Goal: Task Accomplishment & Management: Manage account settings

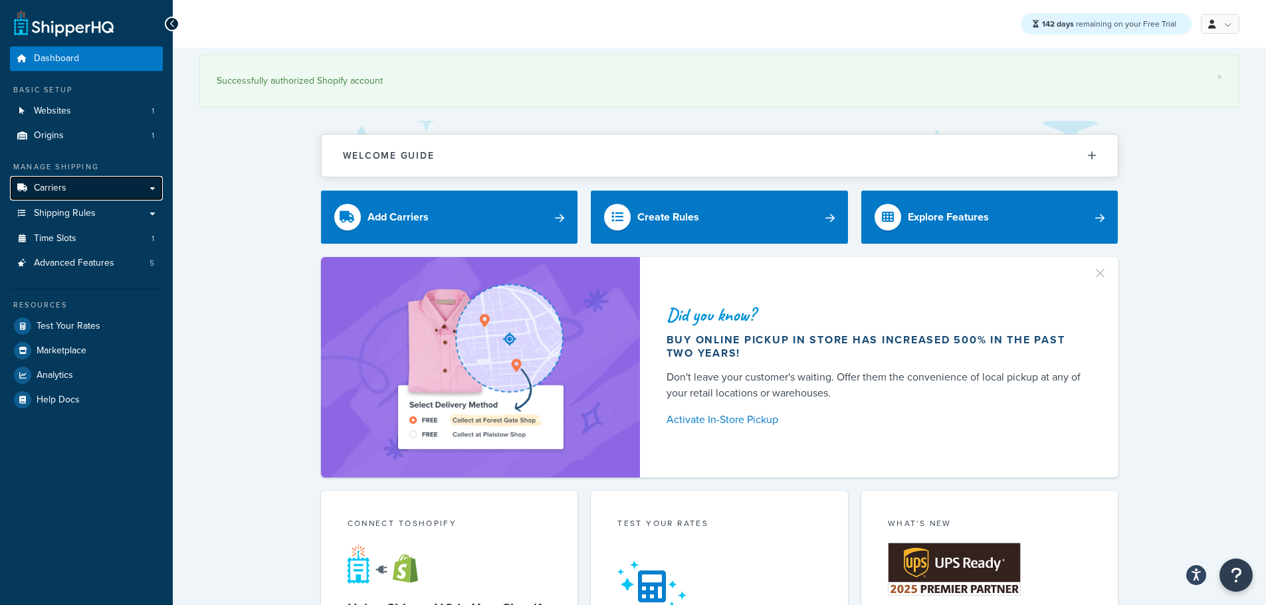
click at [64, 187] on span "Carriers" at bounding box center [50, 188] width 33 height 11
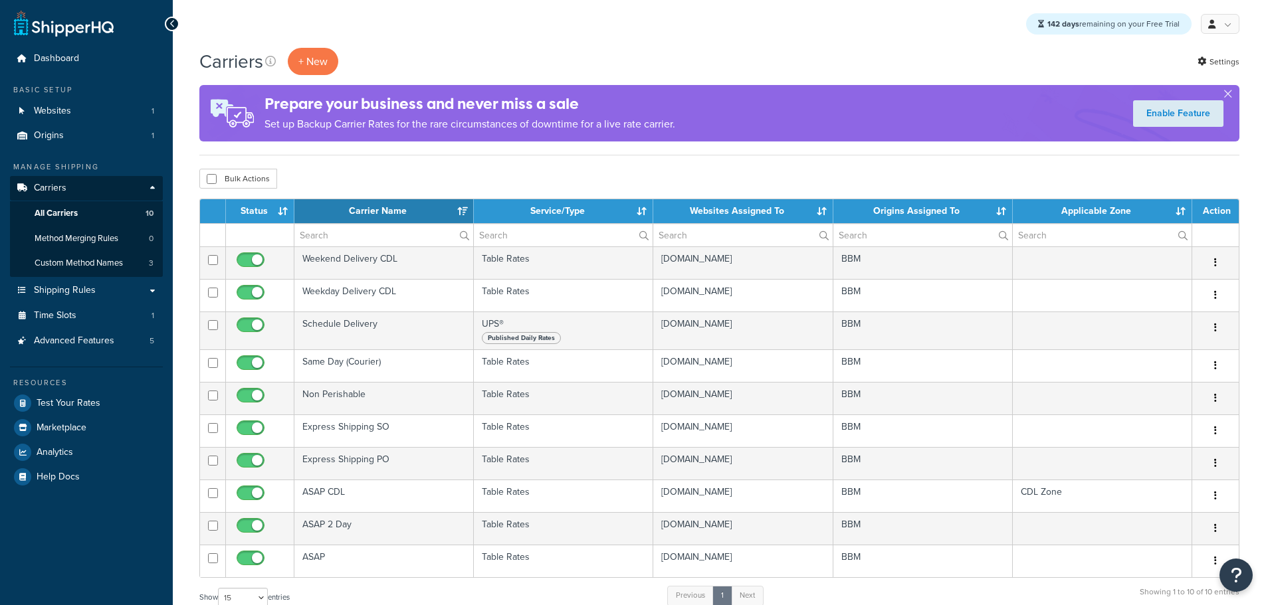
select select "15"
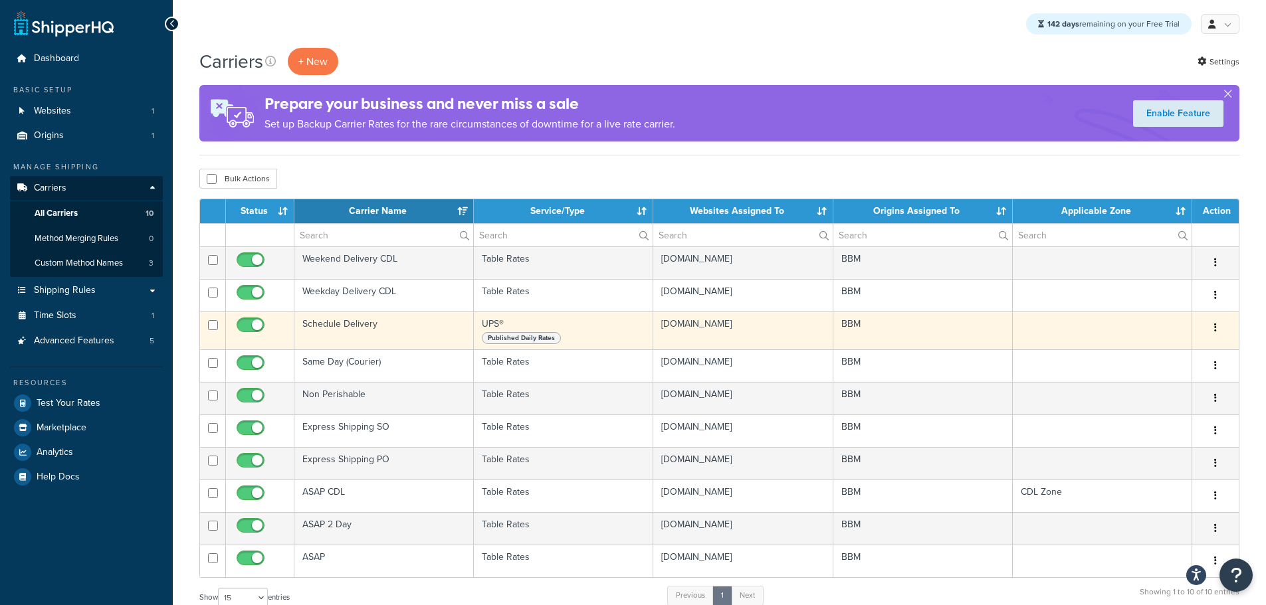
click at [339, 326] on td "Schedule Delivery" at bounding box center [383, 331] width 179 height 38
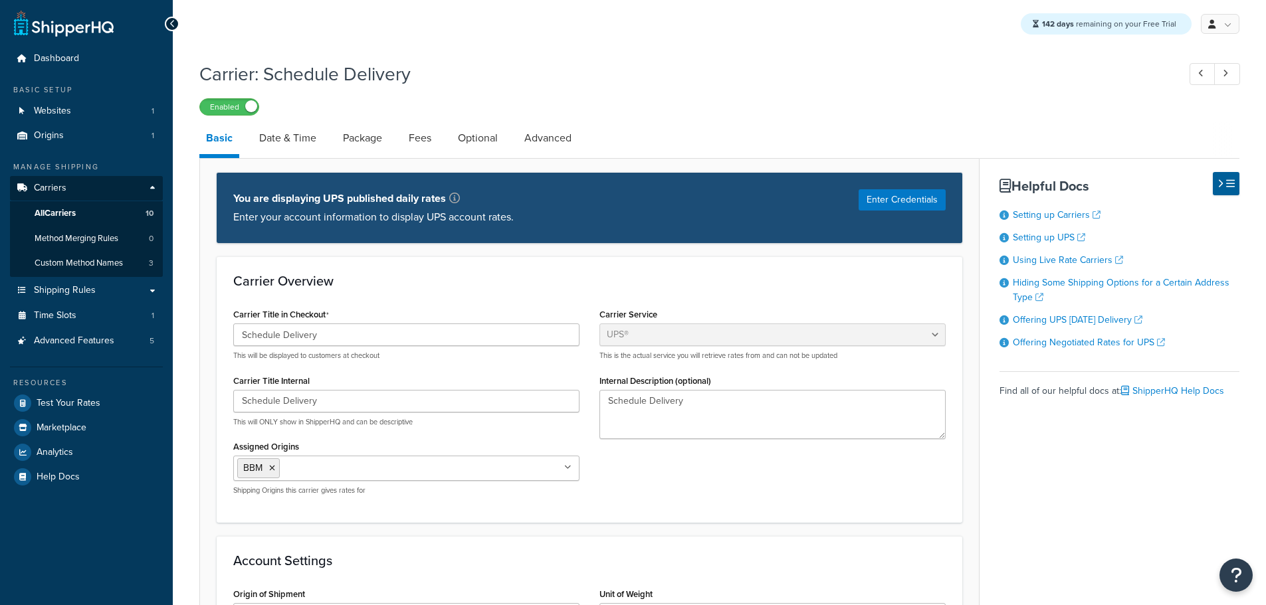
select select "ups"
click at [280, 139] on link "Date & Time" at bounding box center [287, 138] width 70 height 32
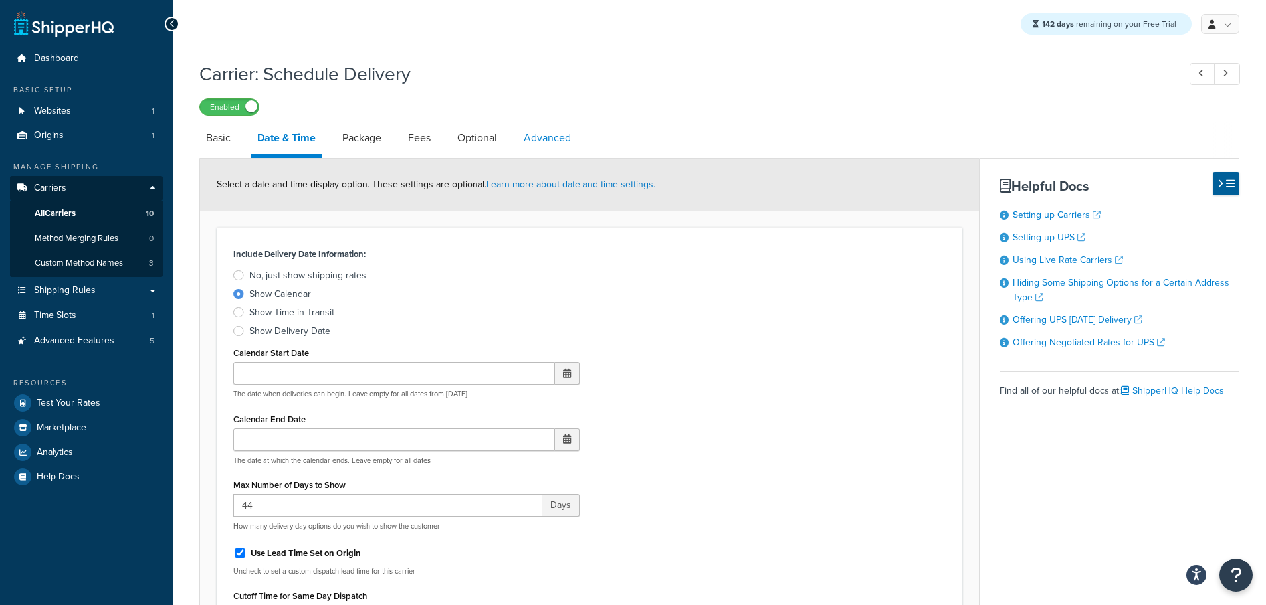
click at [549, 151] on link "Advanced" at bounding box center [547, 138] width 60 height 32
select select "false"
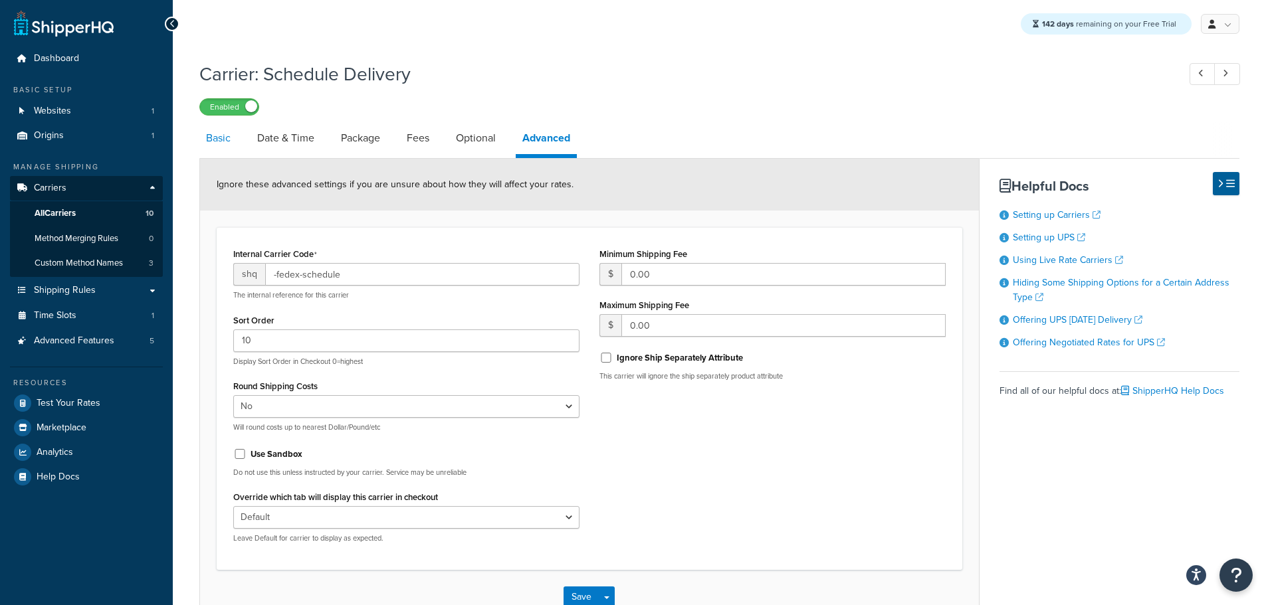
click at [229, 144] on link "Basic" at bounding box center [218, 138] width 38 height 32
select select "ups"
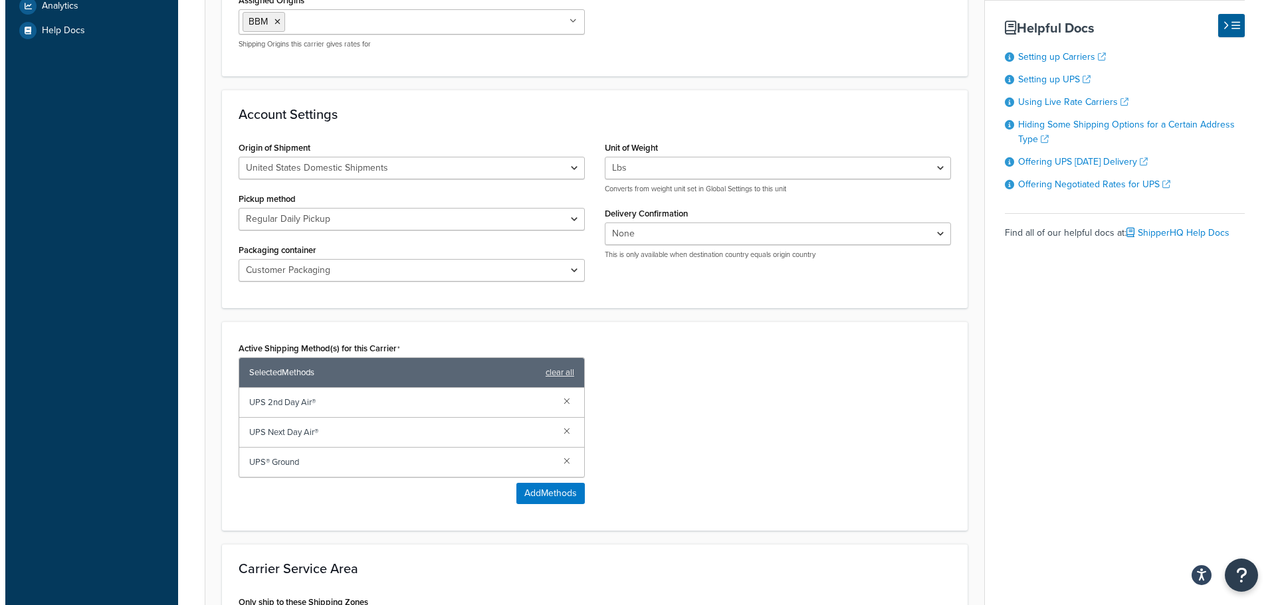
scroll to position [465, 0]
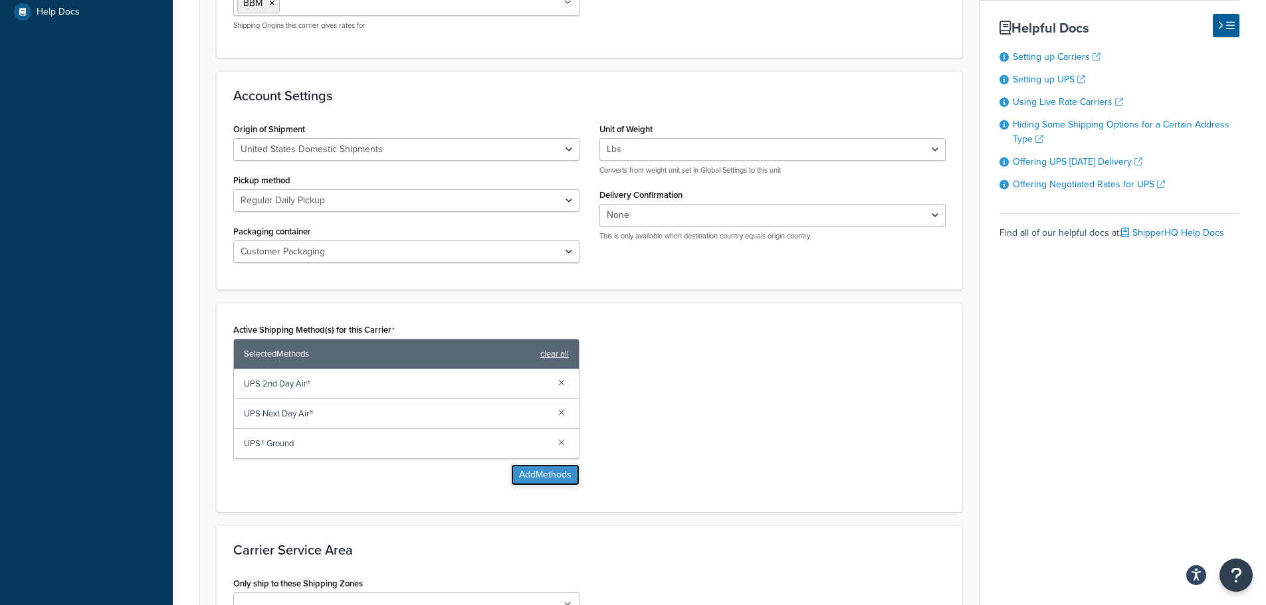
click at [545, 477] on button "Add Methods" at bounding box center [545, 474] width 68 height 21
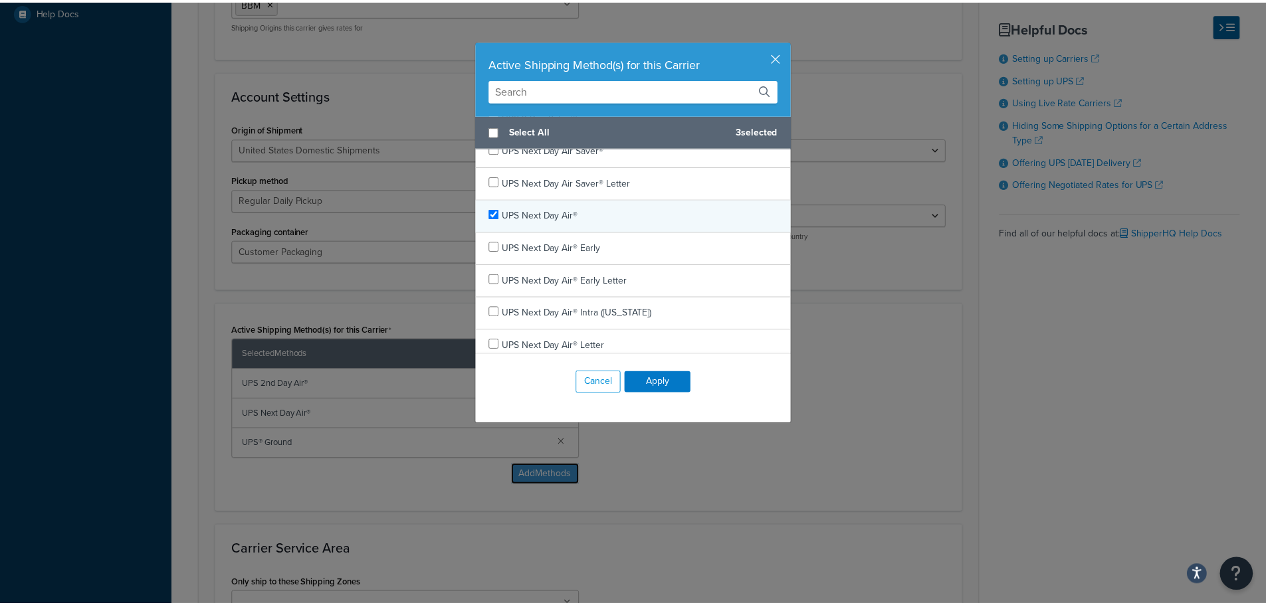
scroll to position [199, 0]
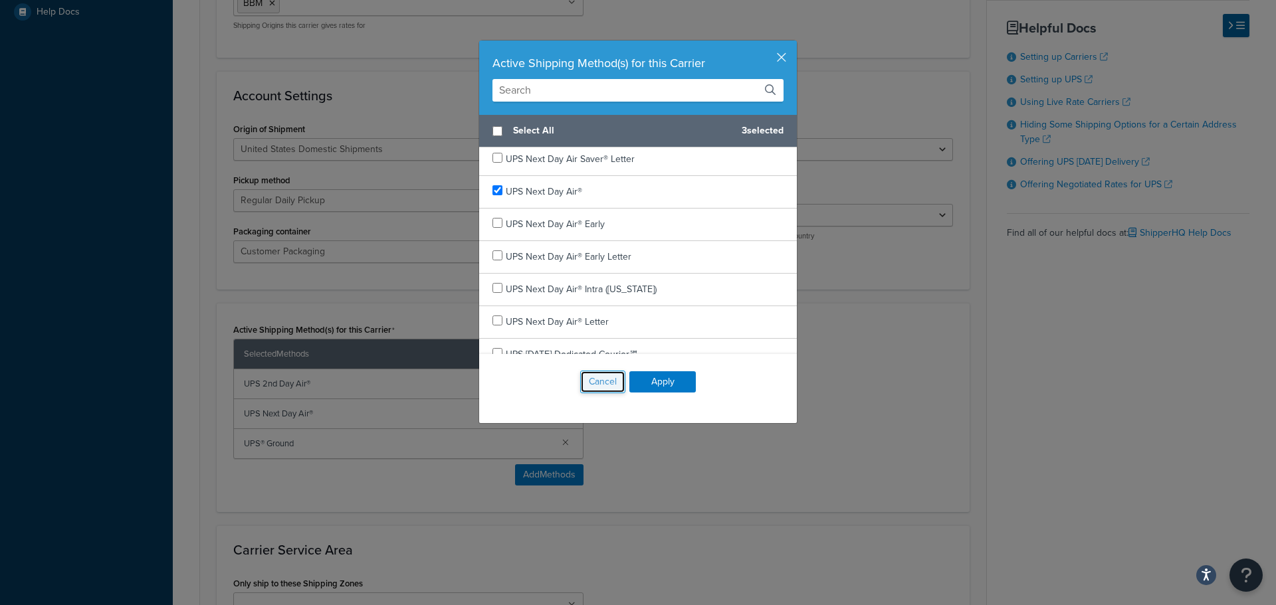
click at [588, 387] on button "Cancel" at bounding box center [602, 382] width 45 height 23
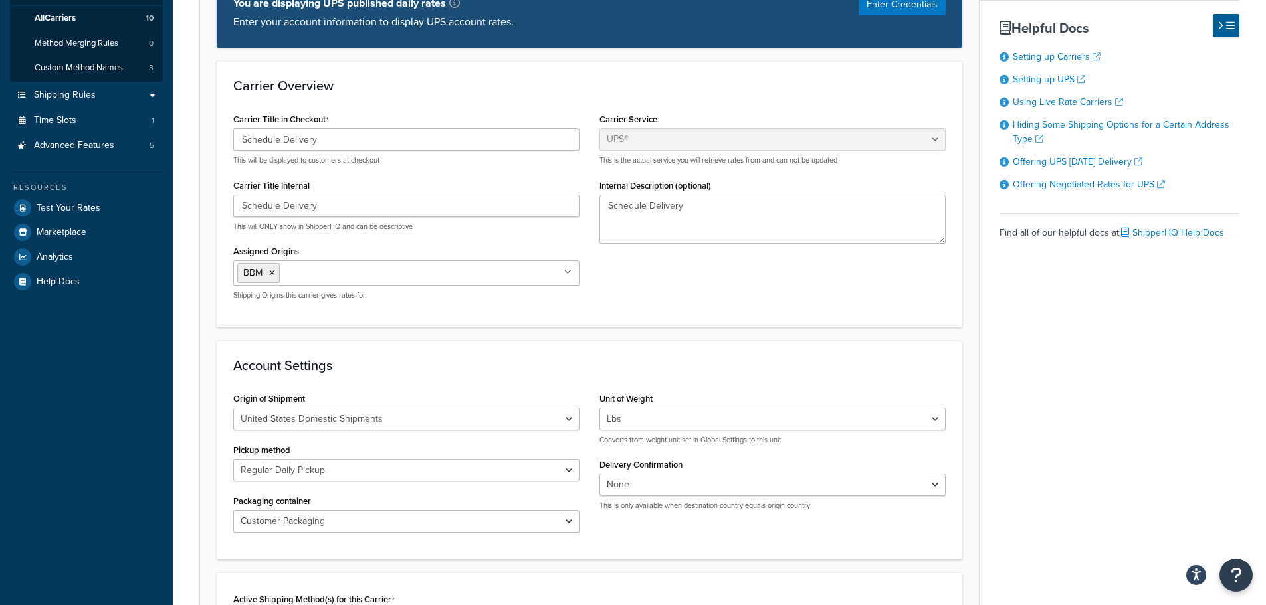
scroll to position [0, 0]
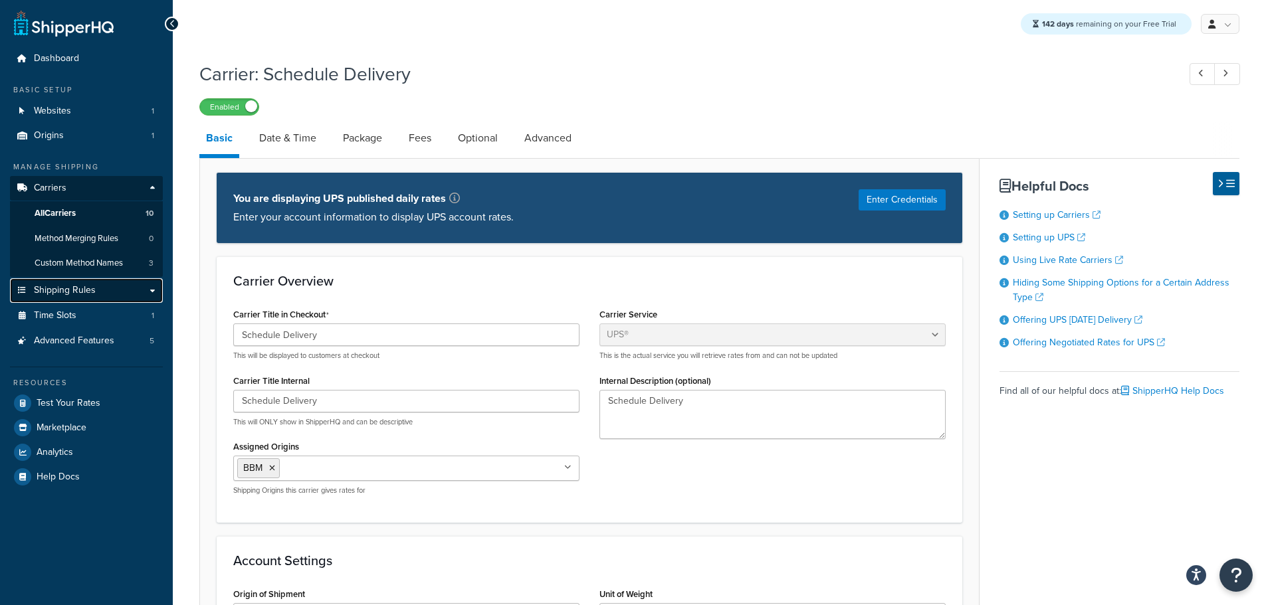
click at [70, 286] on span "Shipping Rules" at bounding box center [65, 290] width 62 height 11
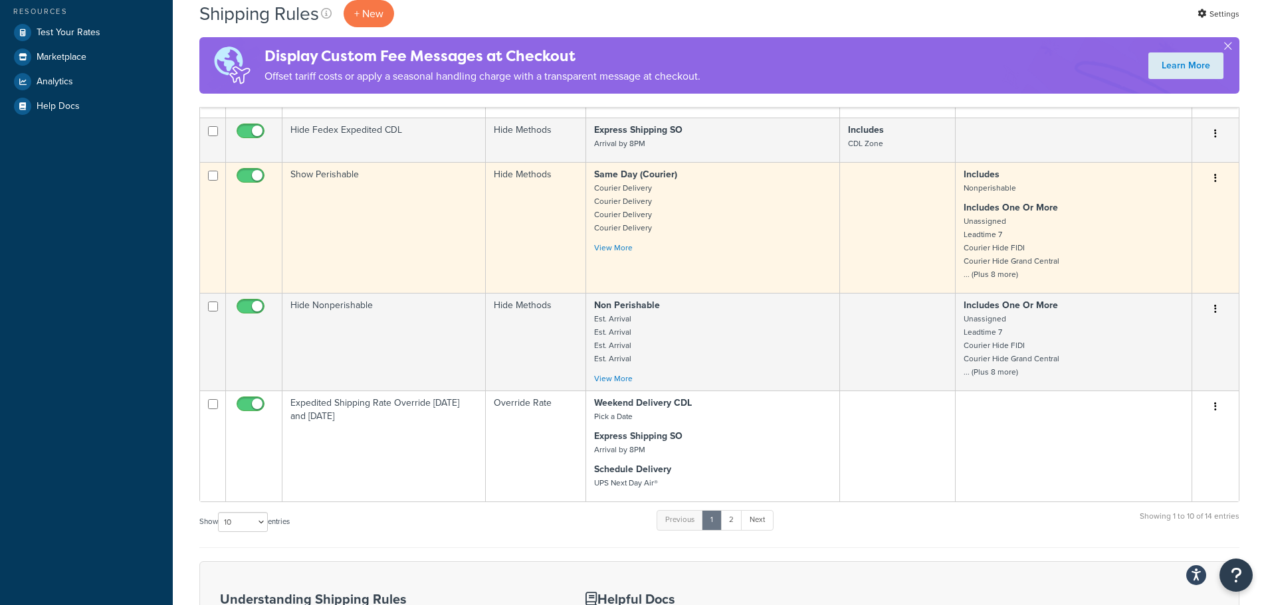
scroll to position [399, 0]
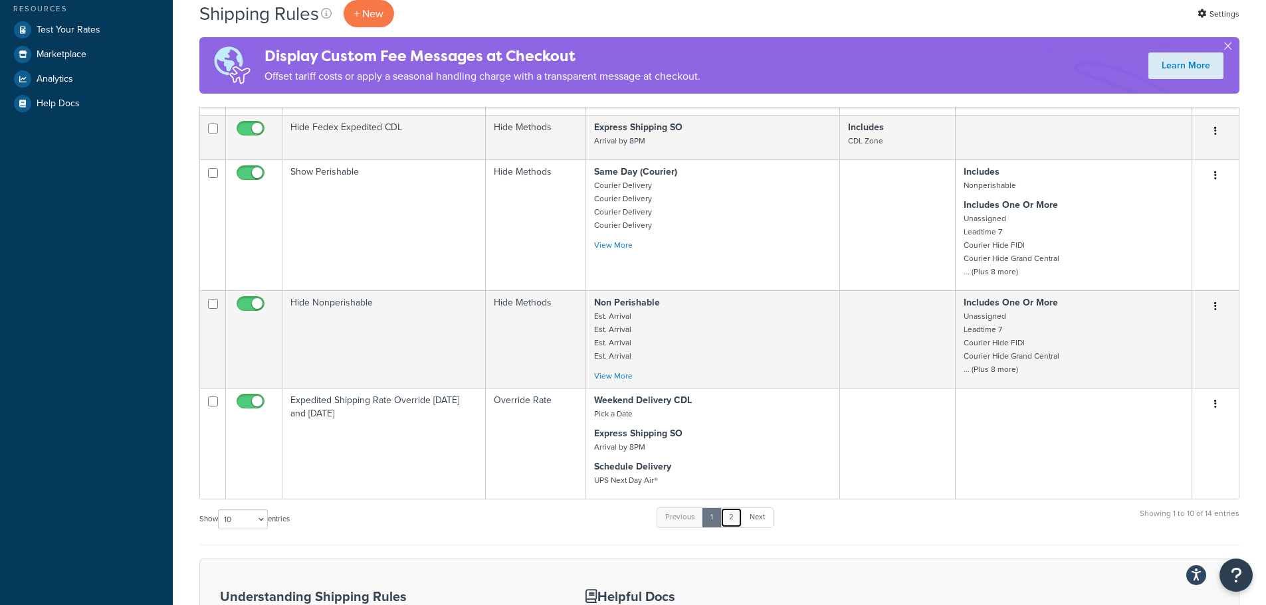
click at [737, 518] on link "2" at bounding box center [731, 518] width 22 height 20
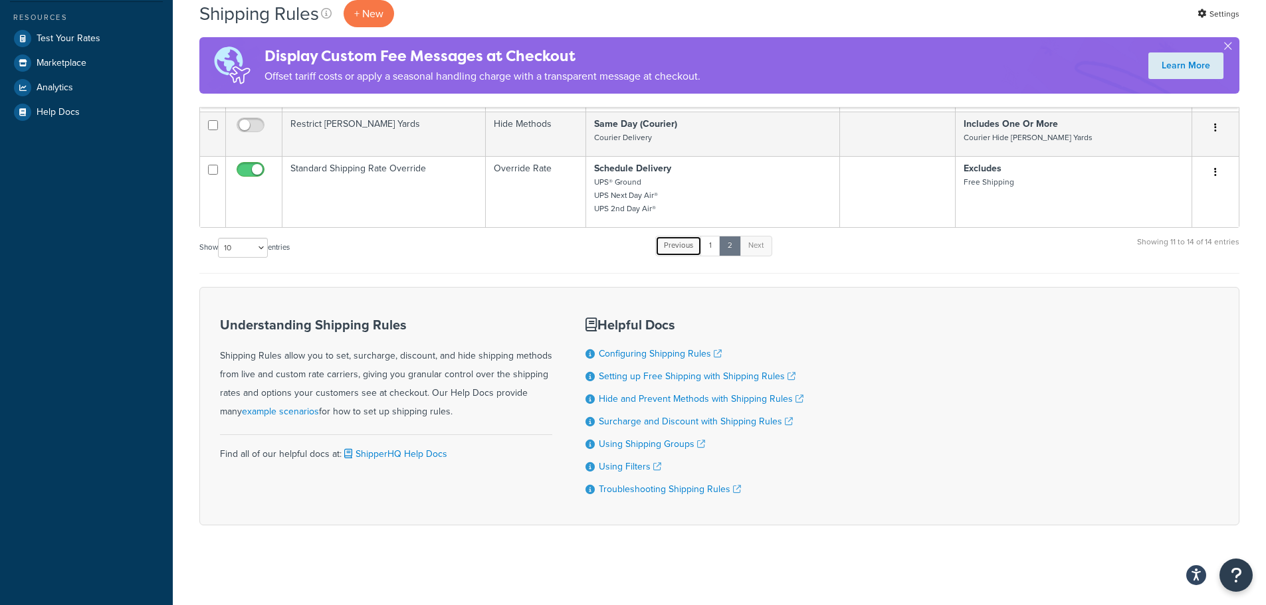
click at [686, 243] on link "Previous" at bounding box center [678, 246] width 47 height 20
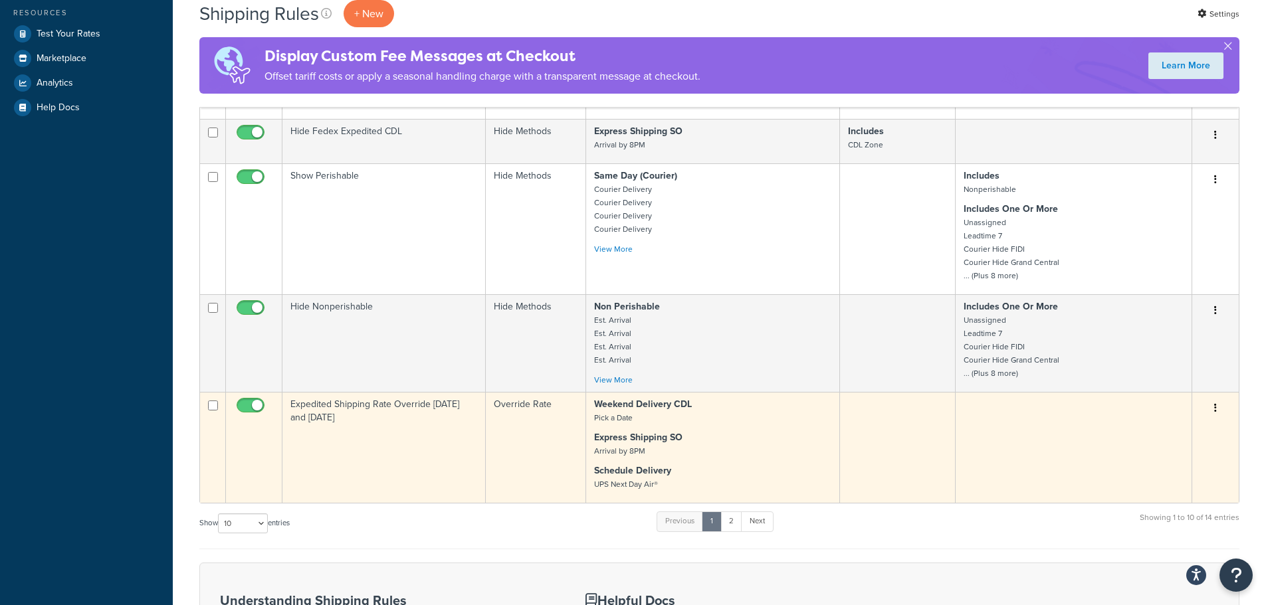
click at [387, 448] on td "Expedited Shipping Rate Override Monday and Tuesday" at bounding box center [383, 447] width 203 height 111
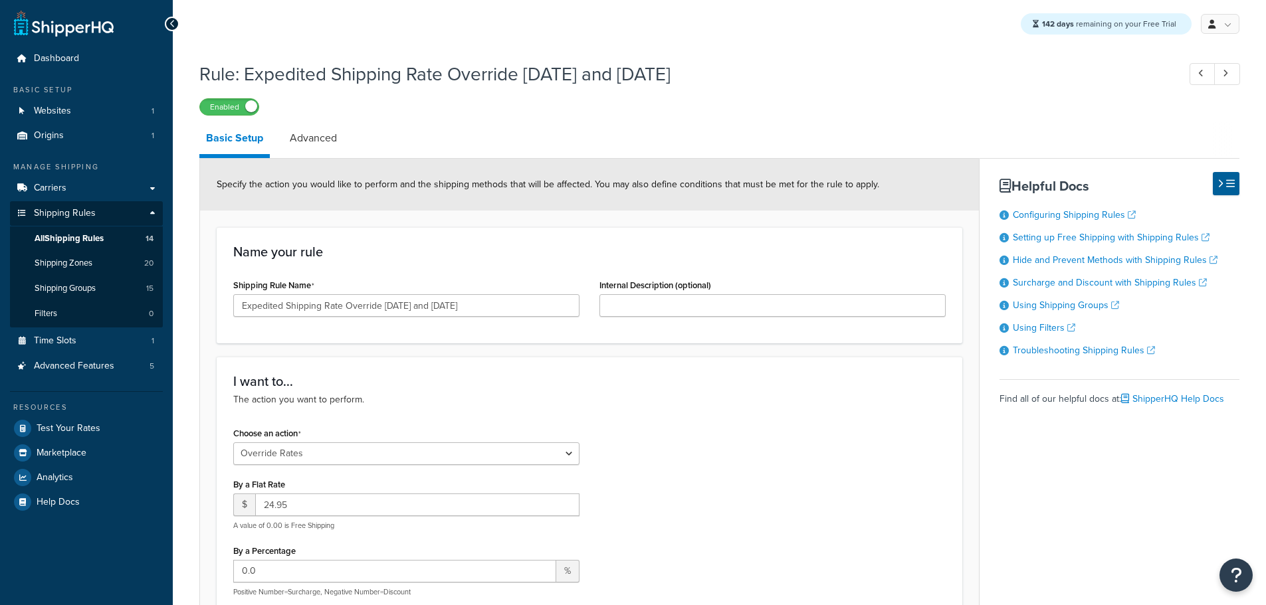
select select "OVERRIDE"
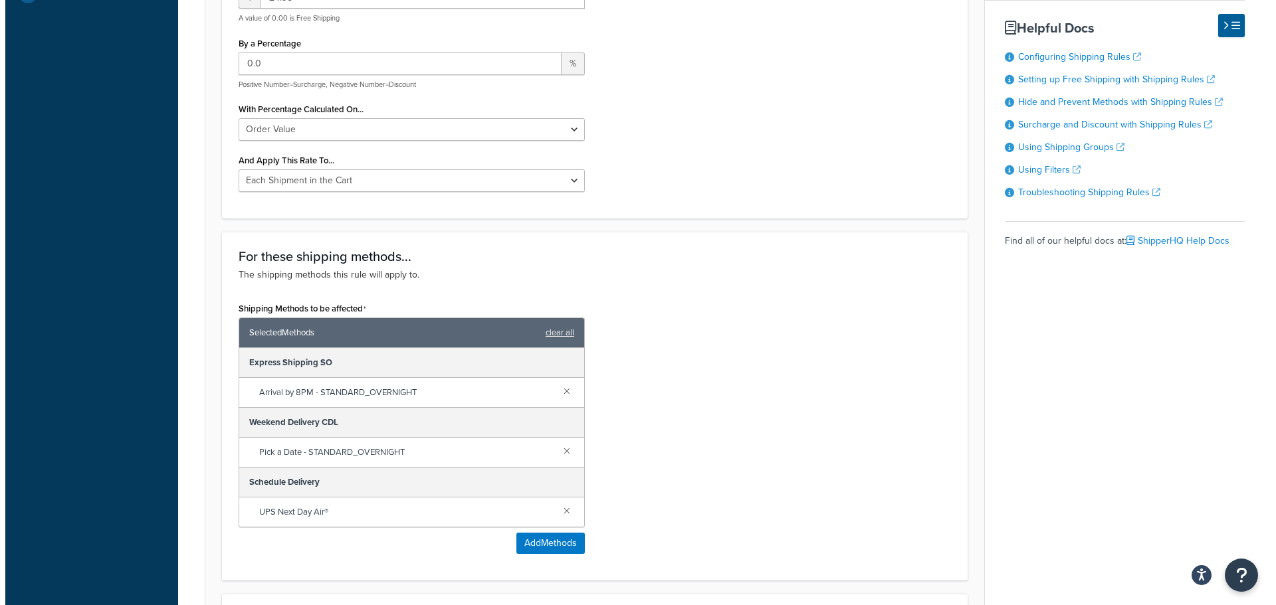
scroll to position [531, 0]
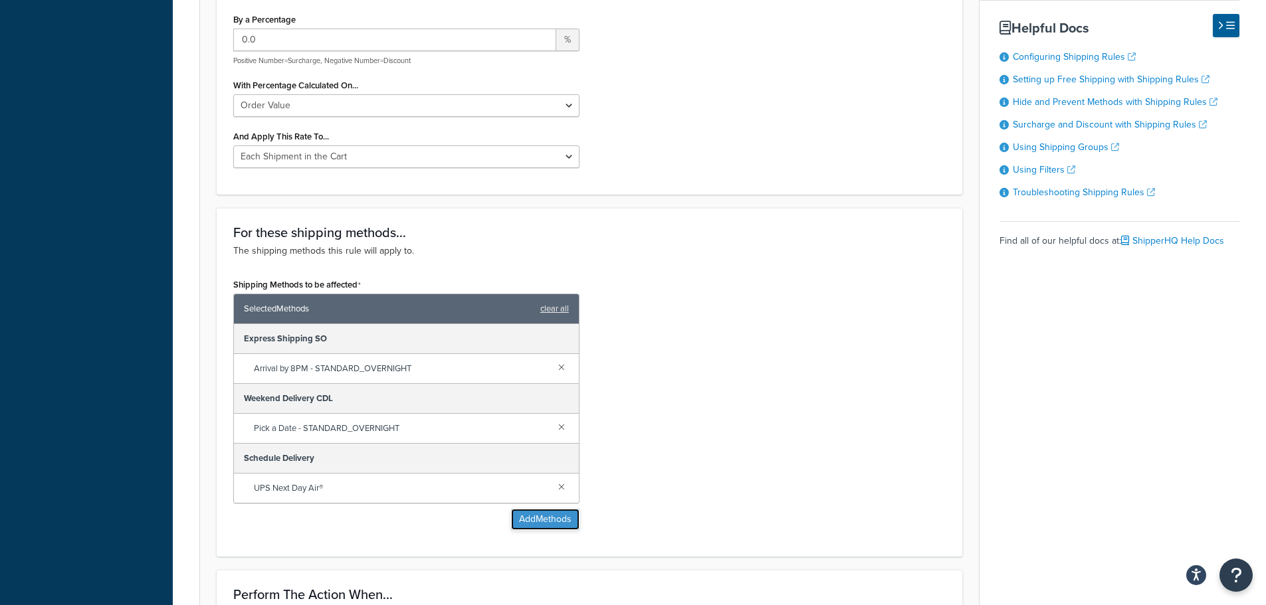
click at [550, 520] on button "Add Methods" at bounding box center [545, 519] width 68 height 21
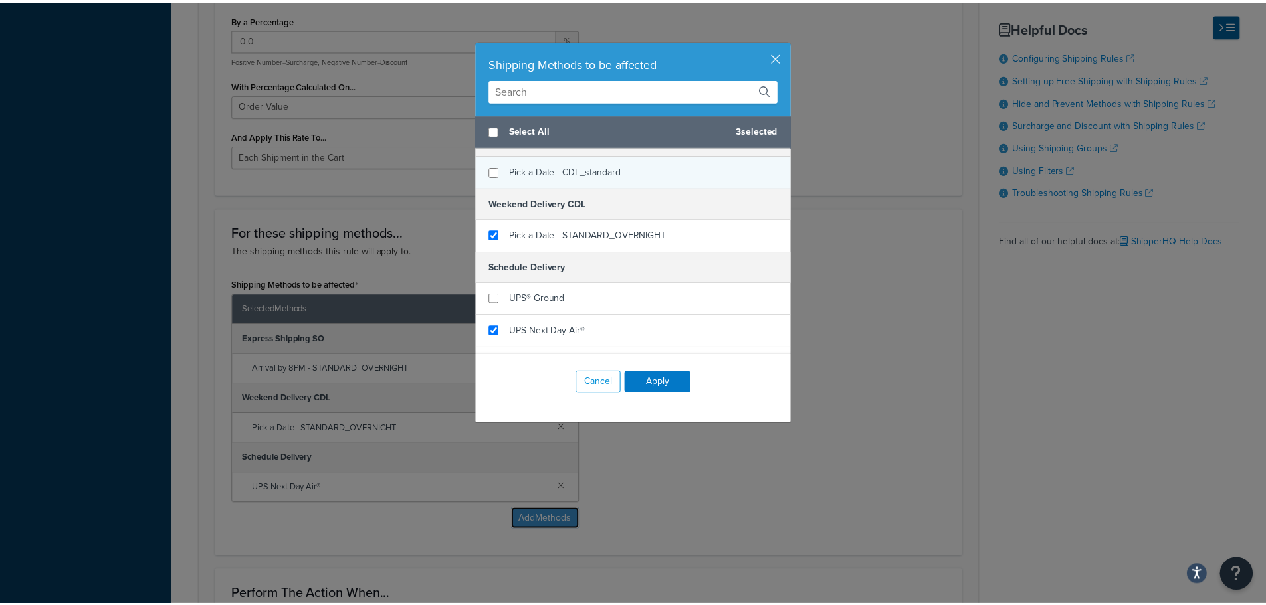
scroll to position [1115, 0]
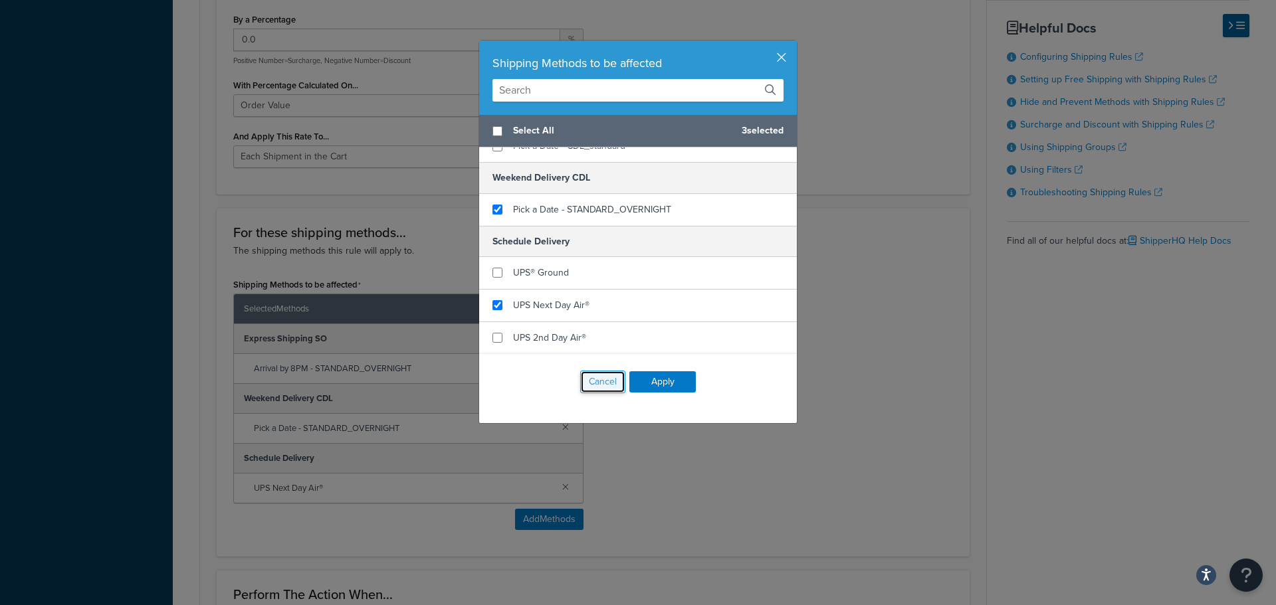
click at [597, 387] on button "Cancel" at bounding box center [602, 382] width 45 height 23
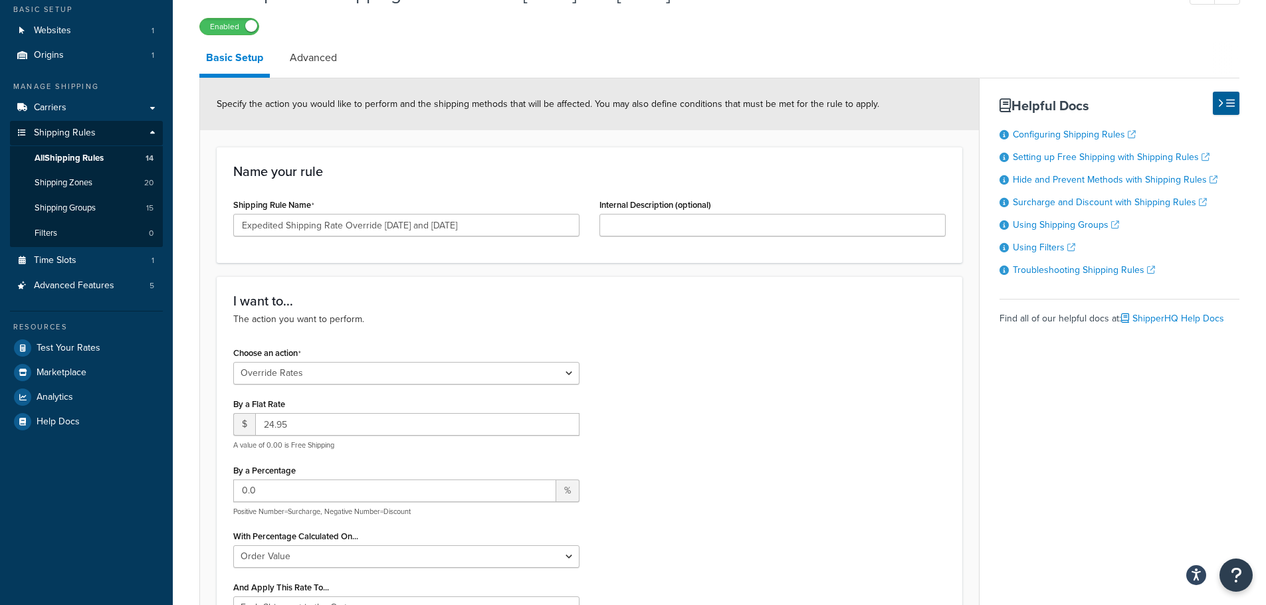
scroll to position [0, 0]
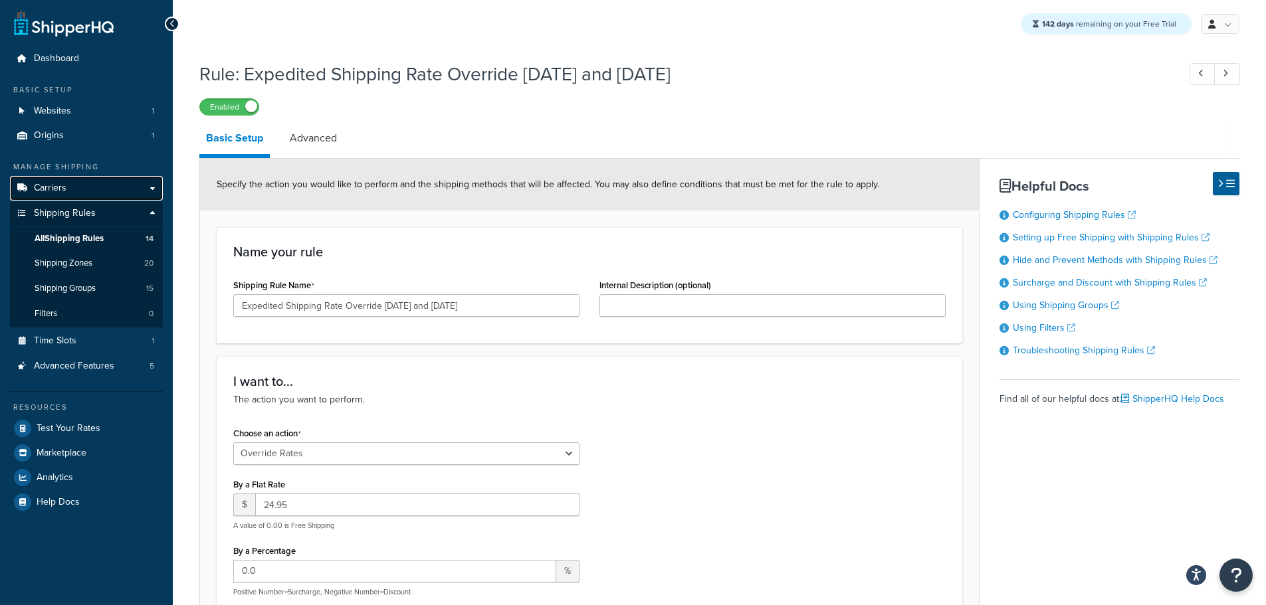
click at [56, 185] on span "Carriers" at bounding box center [50, 188] width 33 height 11
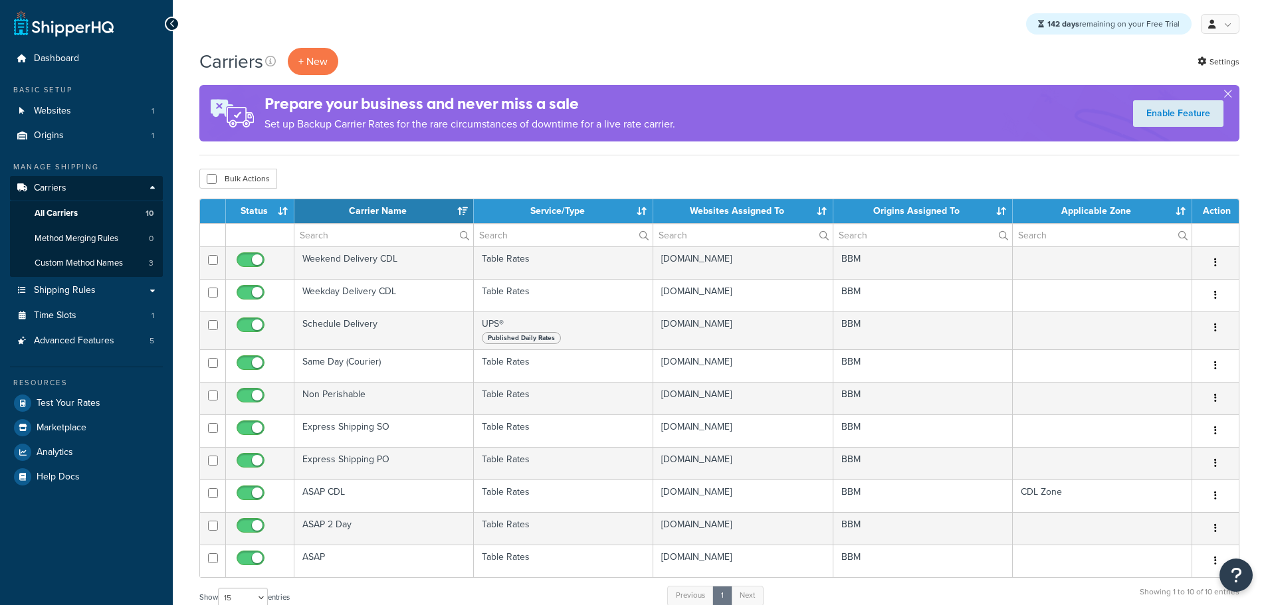
select select "15"
click at [99, 266] on span "Custom Method Names" at bounding box center [79, 263] width 88 height 11
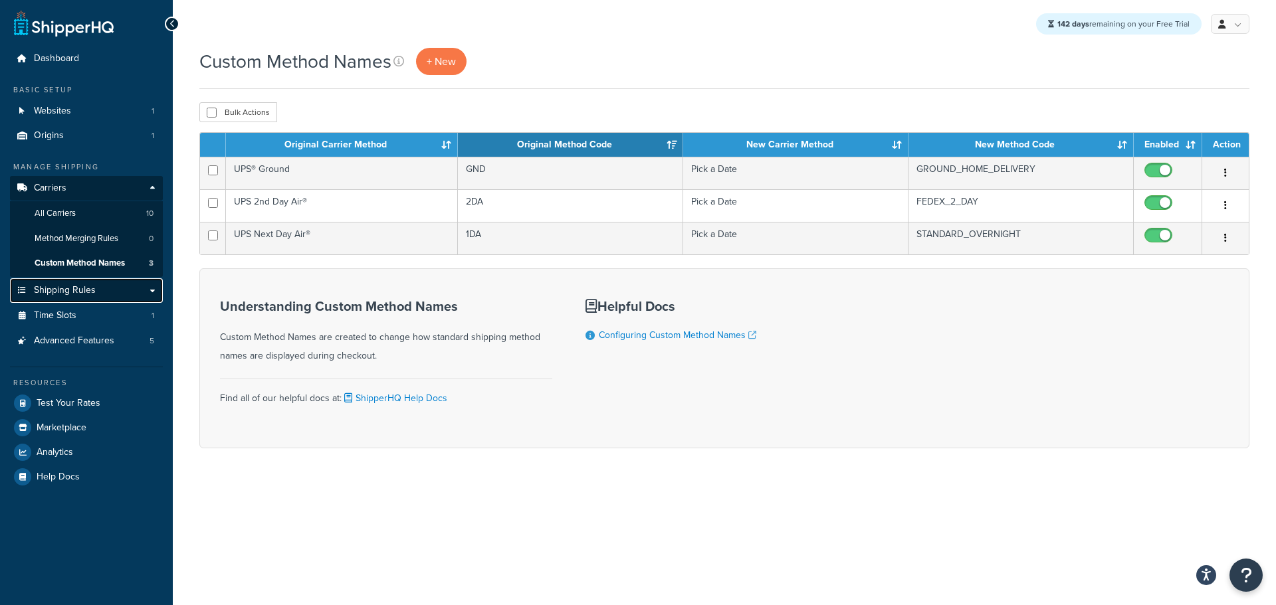
click at [70, 295] on span "Shipping Rules" at bounding box center [65, 290] width 62 height 11
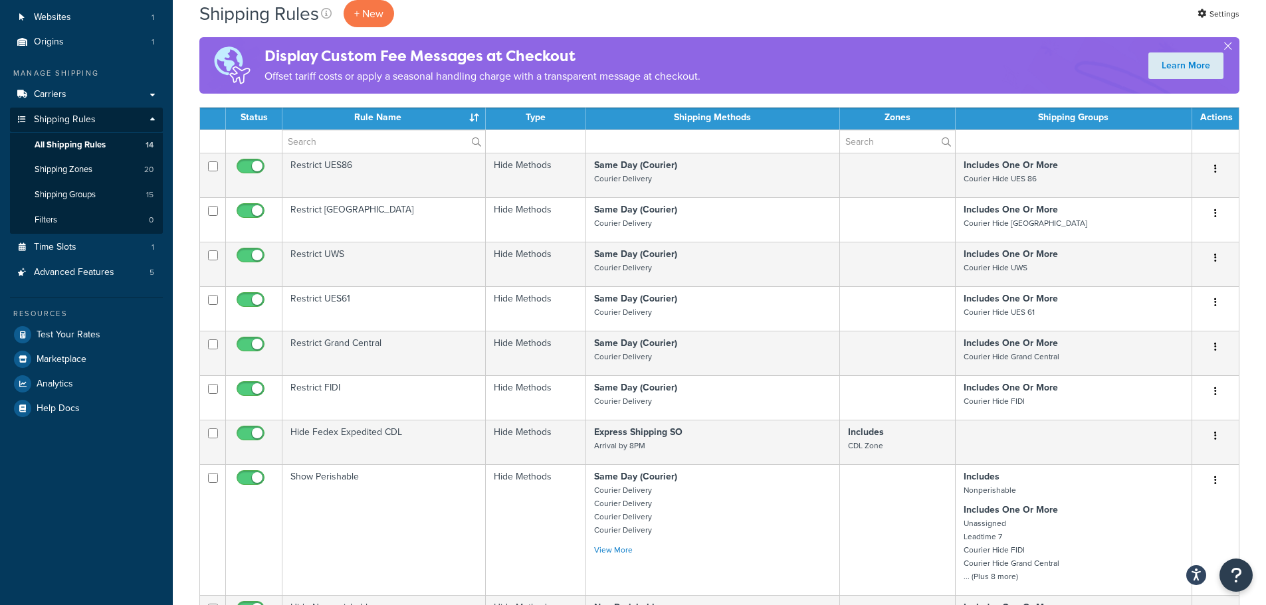
scroll to position [332, 0]
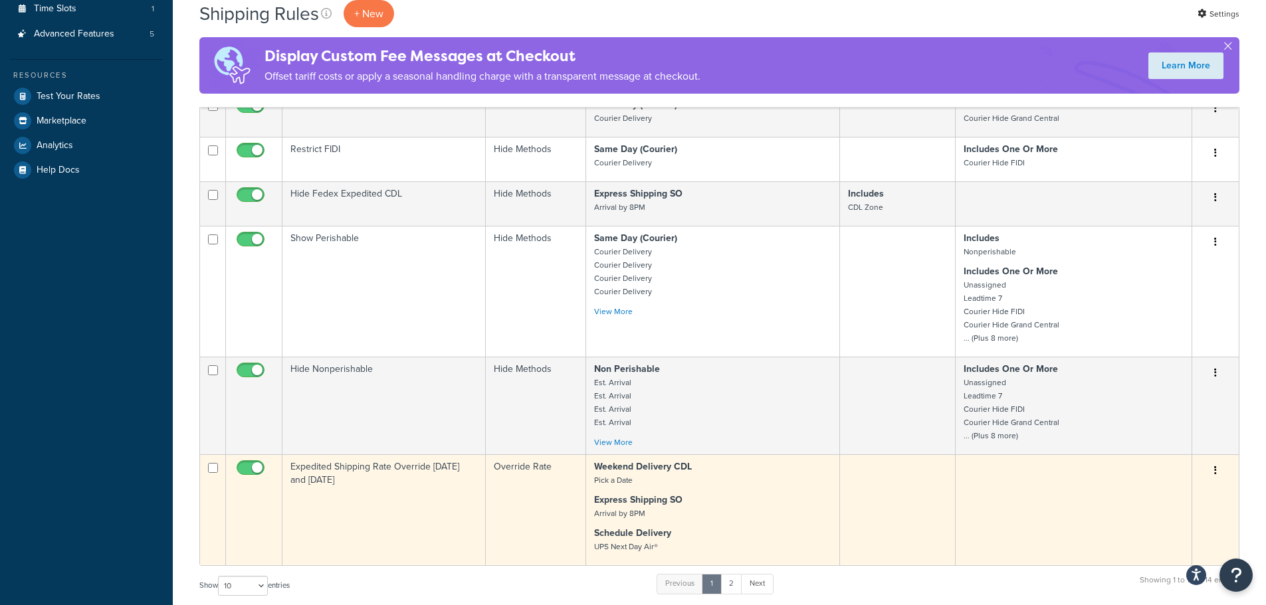
click at [345, 504] on td "Expedited Shipping Rate Override [DATE] and [DATE]" at bounding box center [383, 509] width 203 height 111
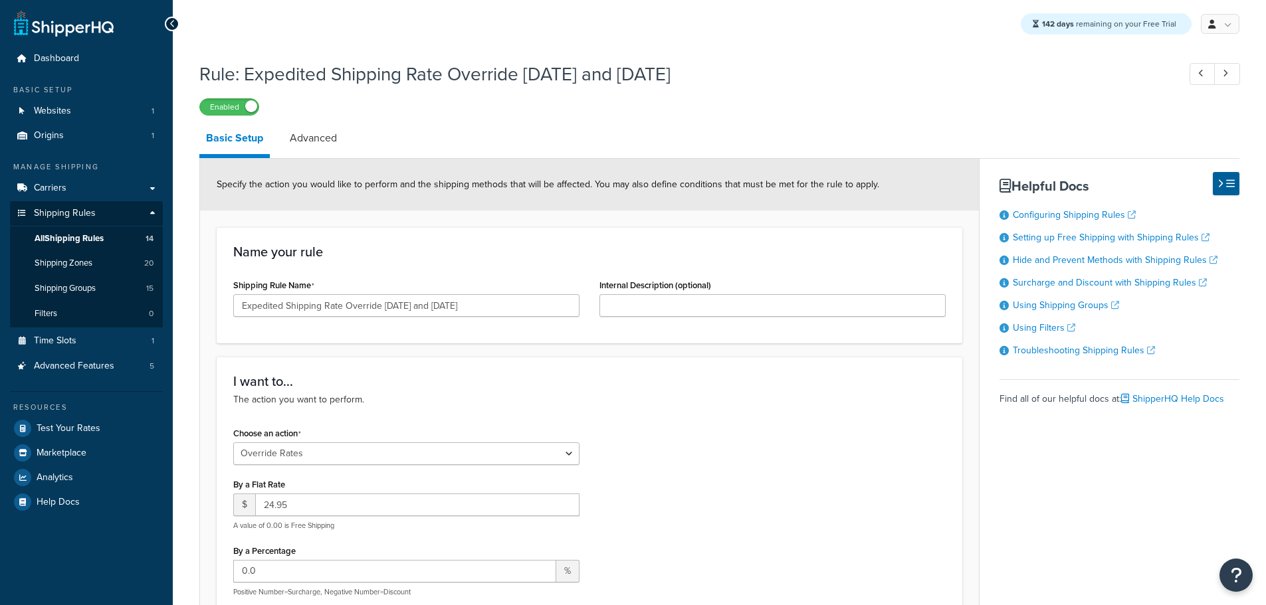
select select "OVERRIDE"
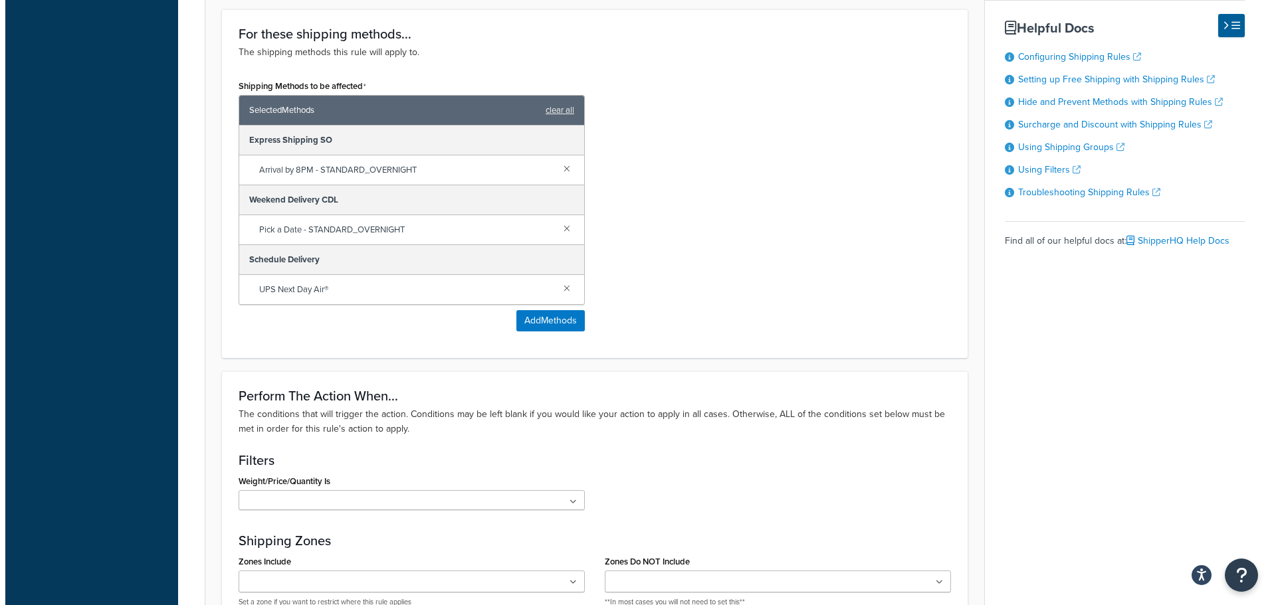
scroll to position [731, 0]
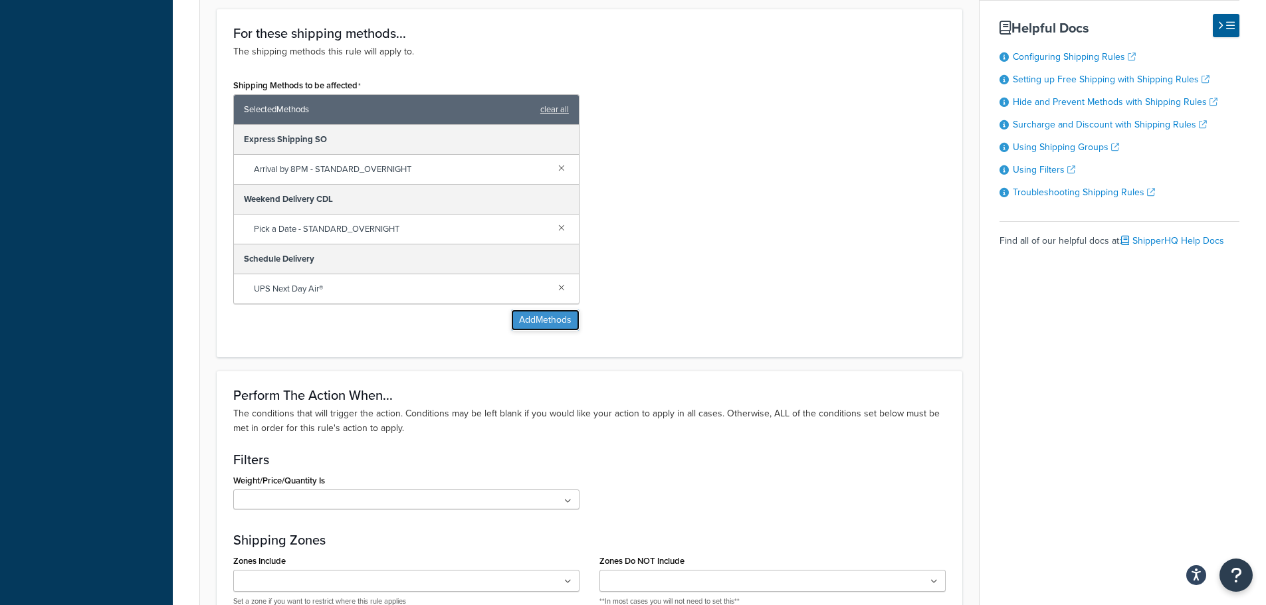
click at [547, 321] on button "Add Methods" at bounding box center [545, 320] width 68 height 21
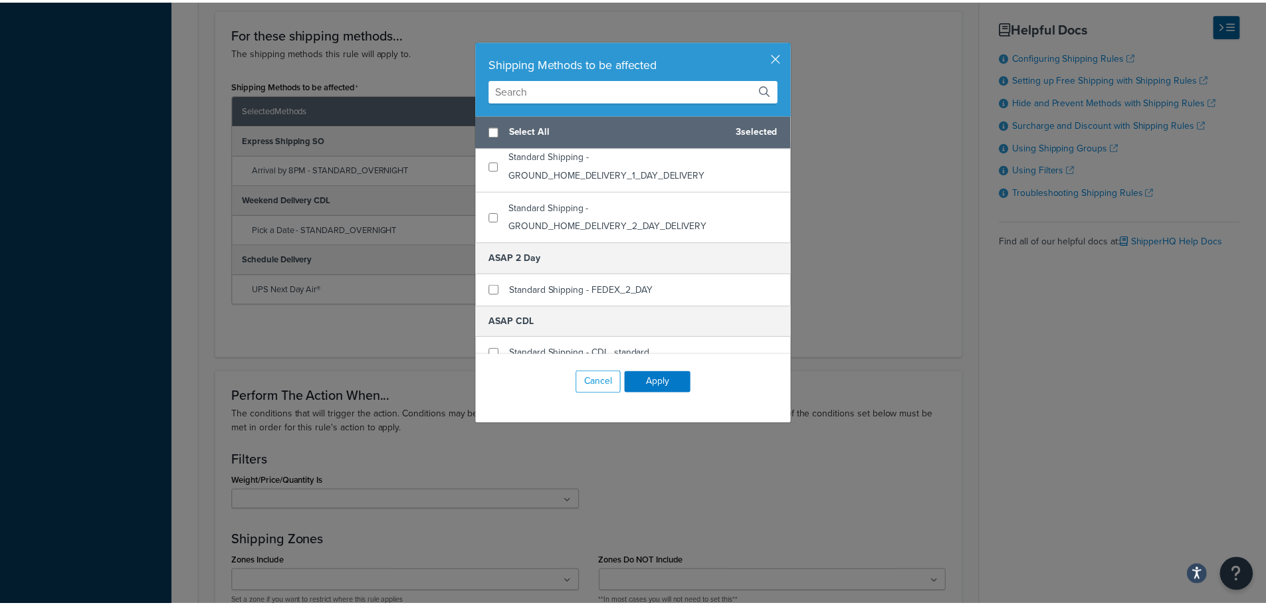
scroll to position [0, 0]
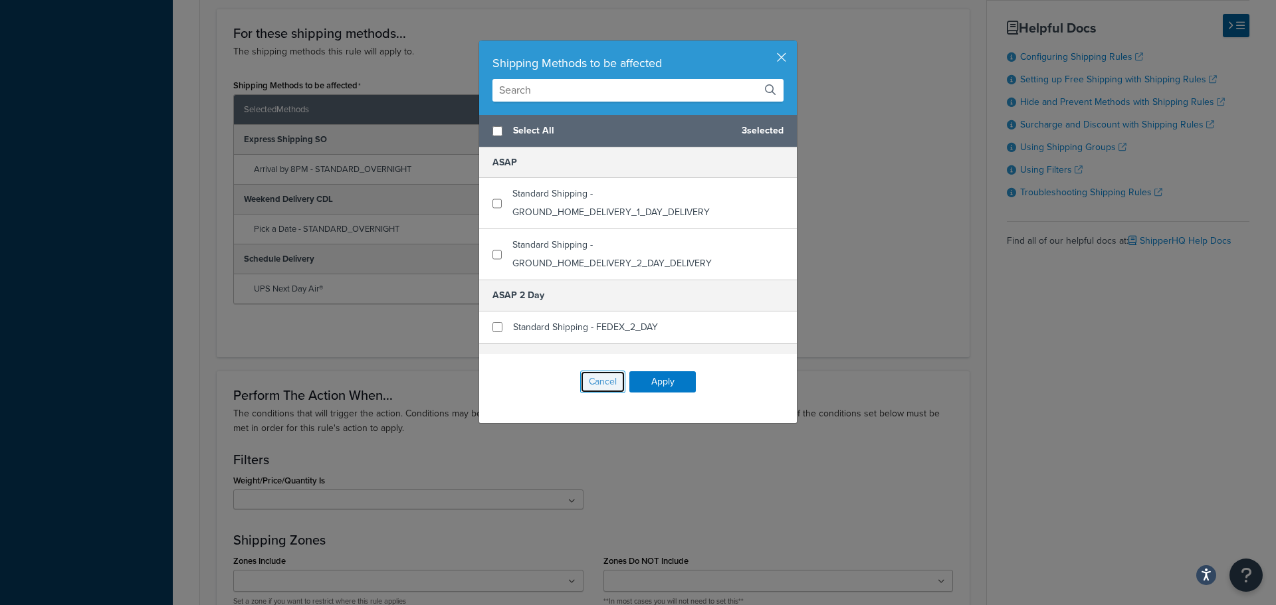
click at [608, 375] on button "Cancel" at bounding box center [602, 382] width 45 height 23
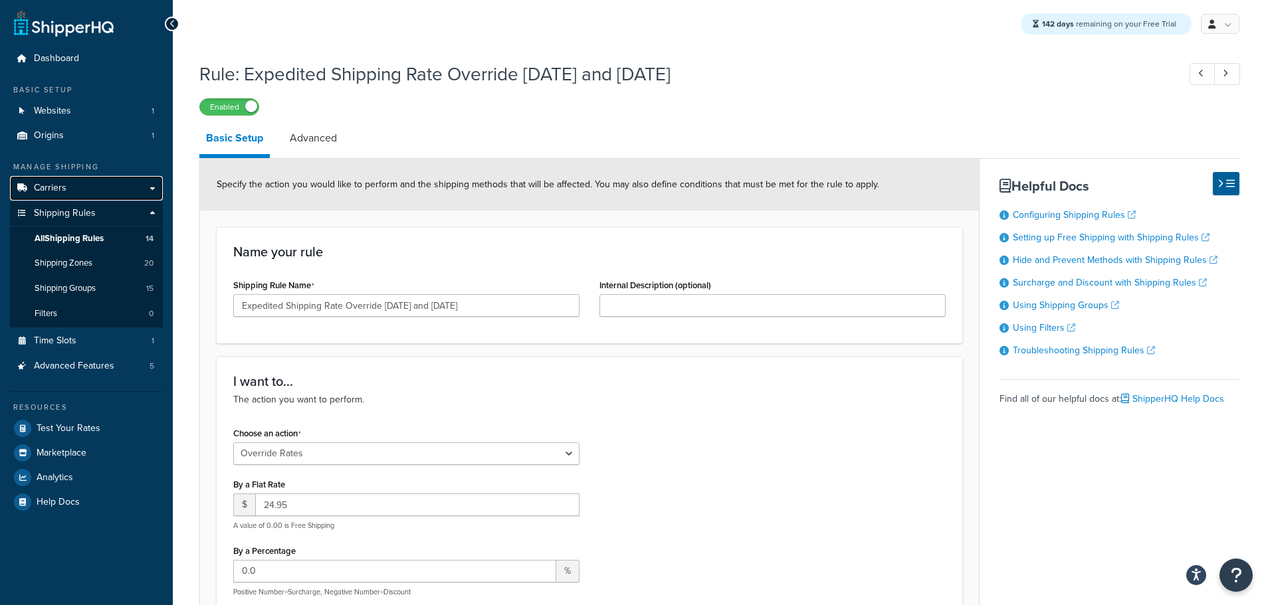
click at [62, 195] on link "Carriers" at bounding box center [86, 188] width 153 height 25
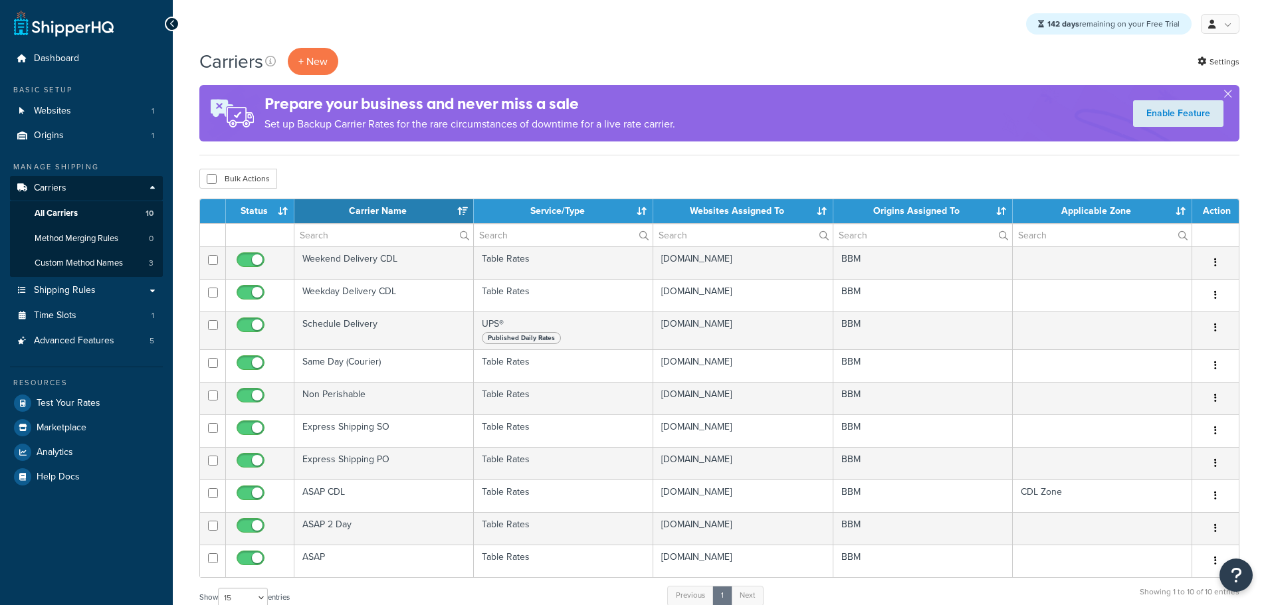
select select "15"
click at [97, 262] on span "Custom Method Names" at bounding box center [79, 263] width 88 height 11
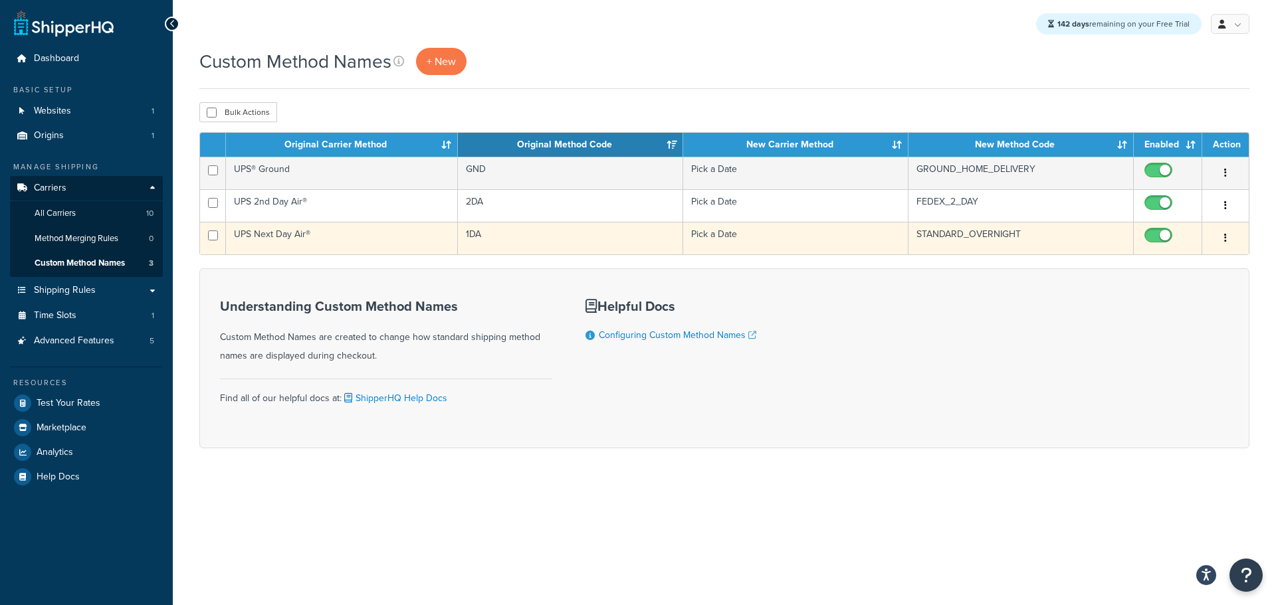
click at [1227, 245] on button "button" at bounding box center [1225, 238] width 19 height 21
click at [1159, 262] on link "Edit" at bounding box center [1171, 265] width 105 height 27
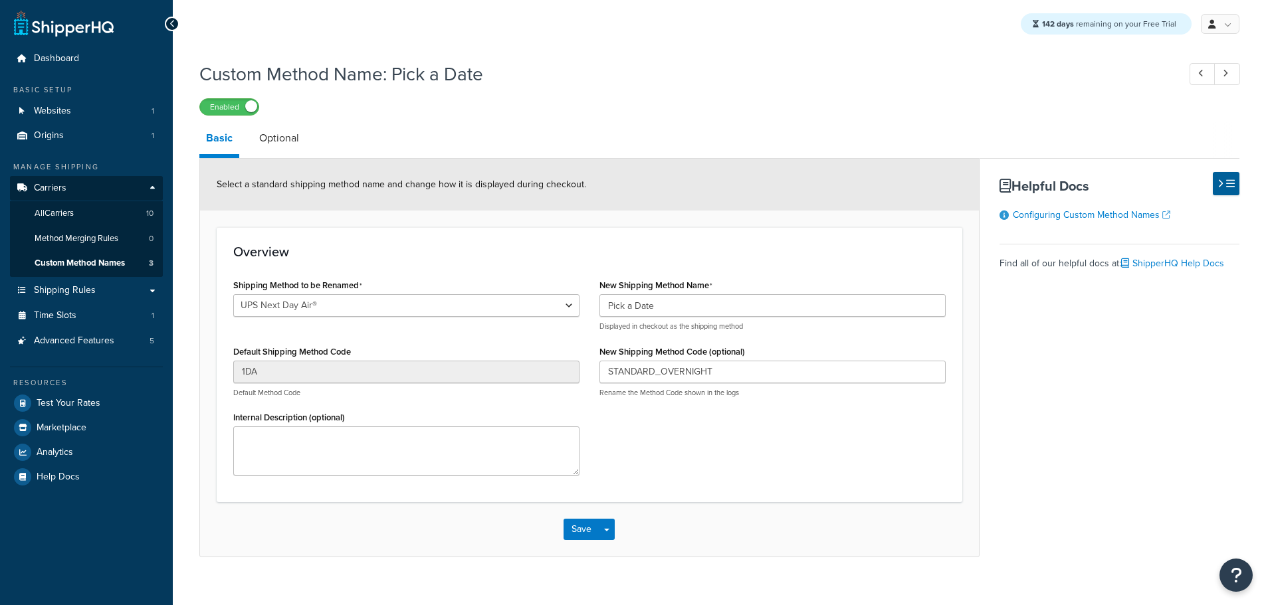
select select "697631"
click at [554, 313] on select "UPS® Ground UPS Next Day Air® UPS 2nd Day Air®" at bounding box center [406, 305] width 346 height 23
click at [84, 260] on span "Custom Method Names" at bounding box center [80, 263] width 90 height 11
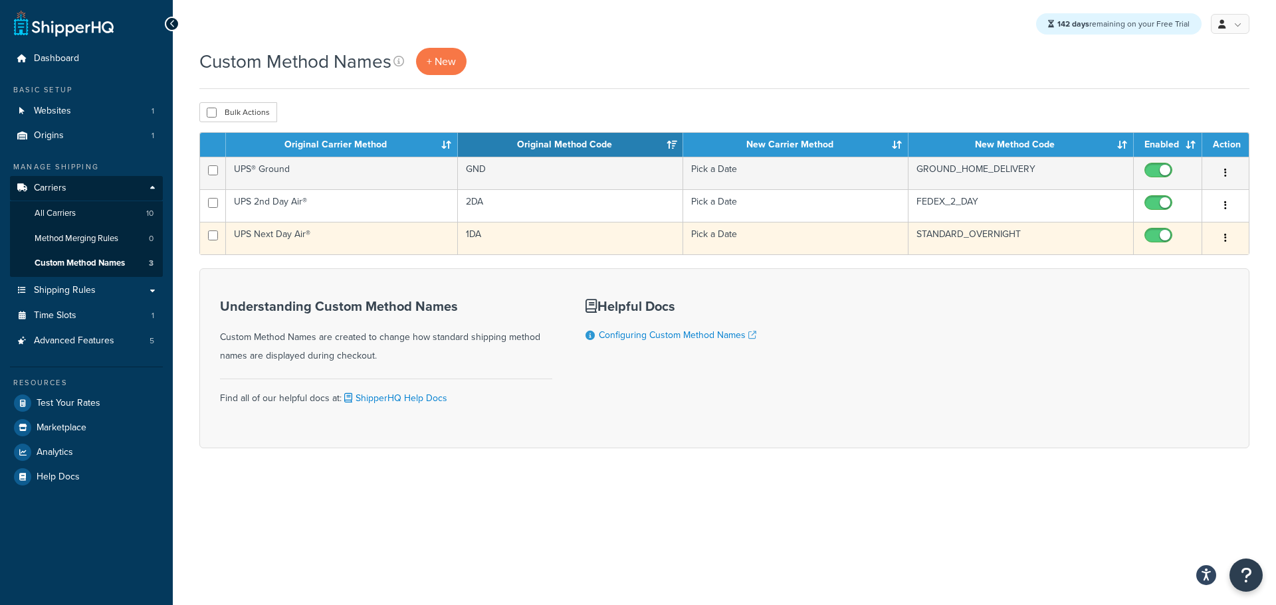
click at [1152, 241] on input "checkbox" at bounding box center [1159, 239] width 37 height 17
checkbox input "false"
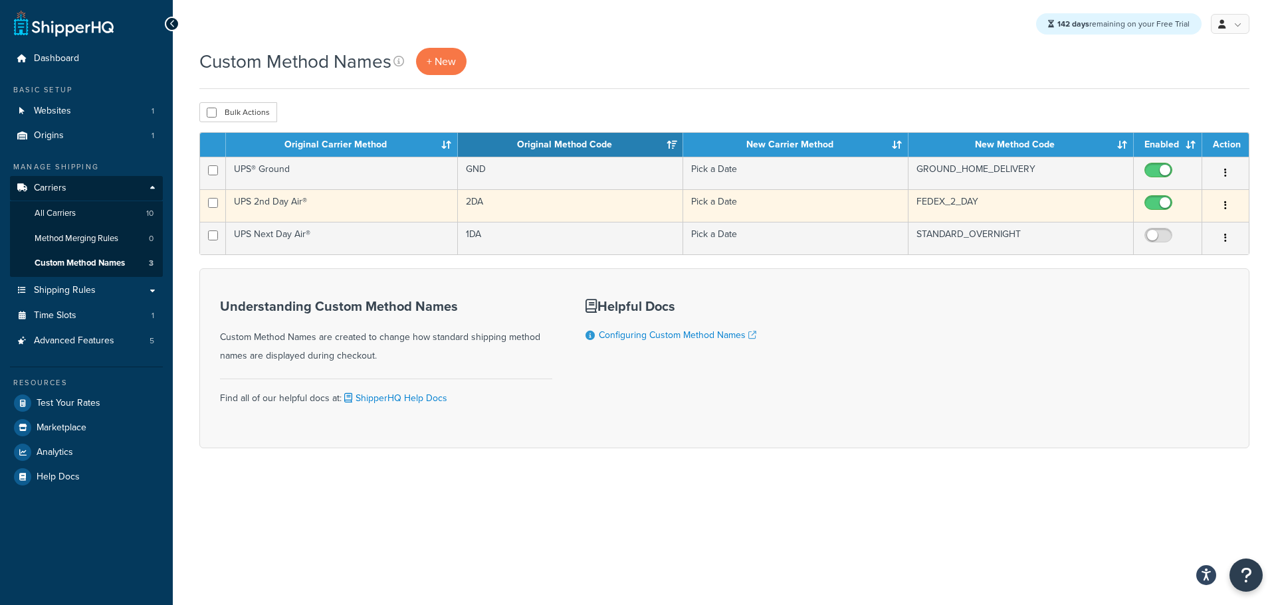
drag, startPoint x: 1153, startPoint y: 207, endPoint x: 1153, endPoint y: 191, distance: 15.3
click at [1153, 206] on input "checkbox" at bounding box center [1159, 206] width 37 height 17
checkbox input "false"
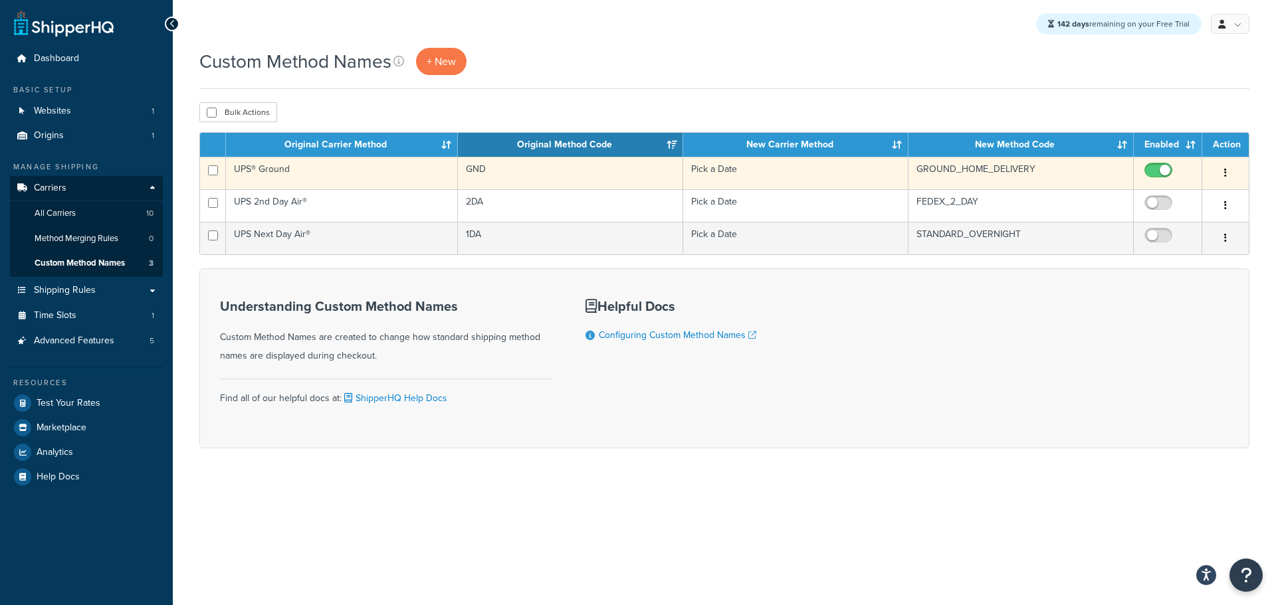
click at [1154, 173] on input "checkbox" at bounding box center [1159, 173] width 37 height 17
checkbox input "false"
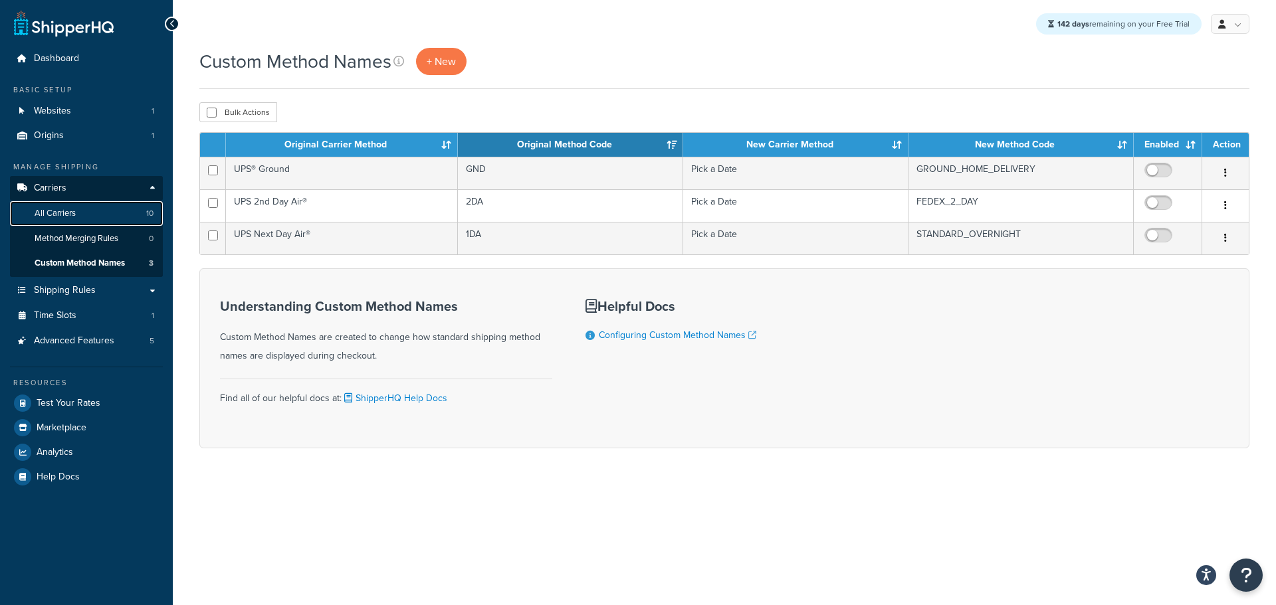
click at [58, 213] on span "All Carriers" at bounding box center [55, 213] width 41 height 11
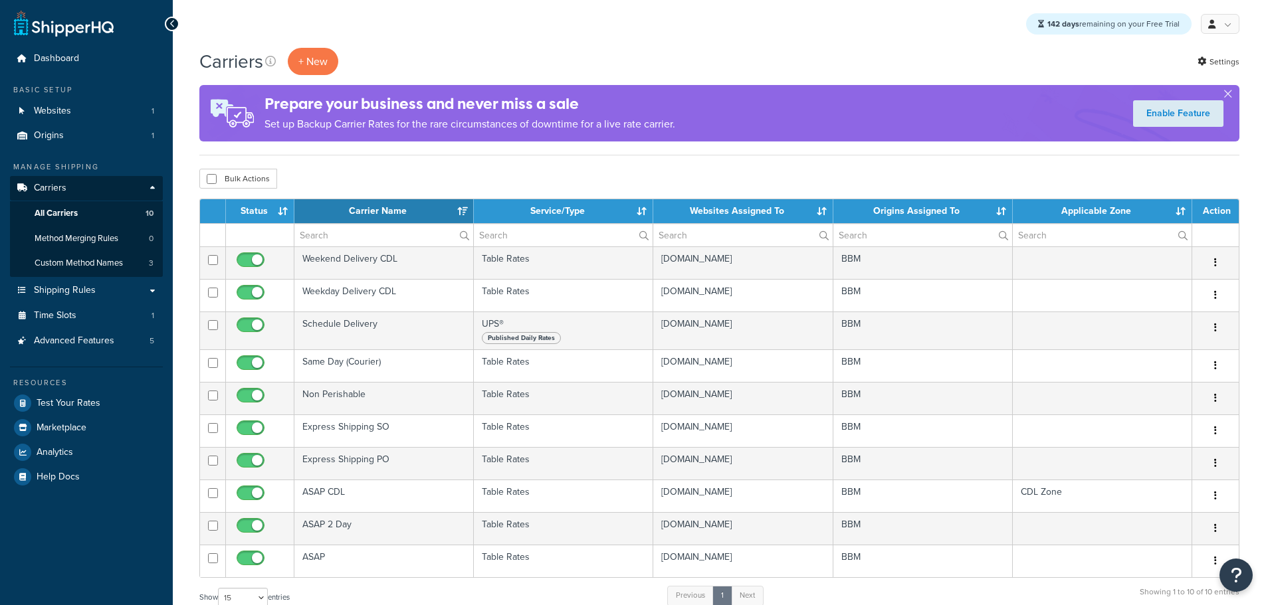
select select "15"
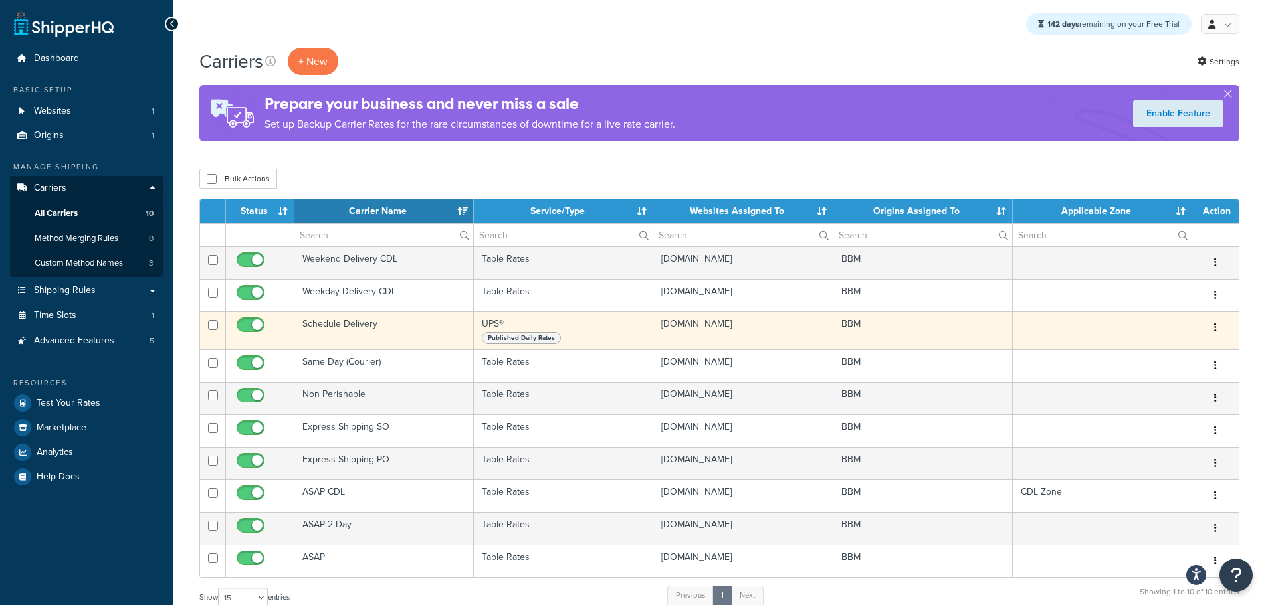
click at [339, 324] on td "Schedule Delivery" at bounding box center [383, 331] width 179 height 38
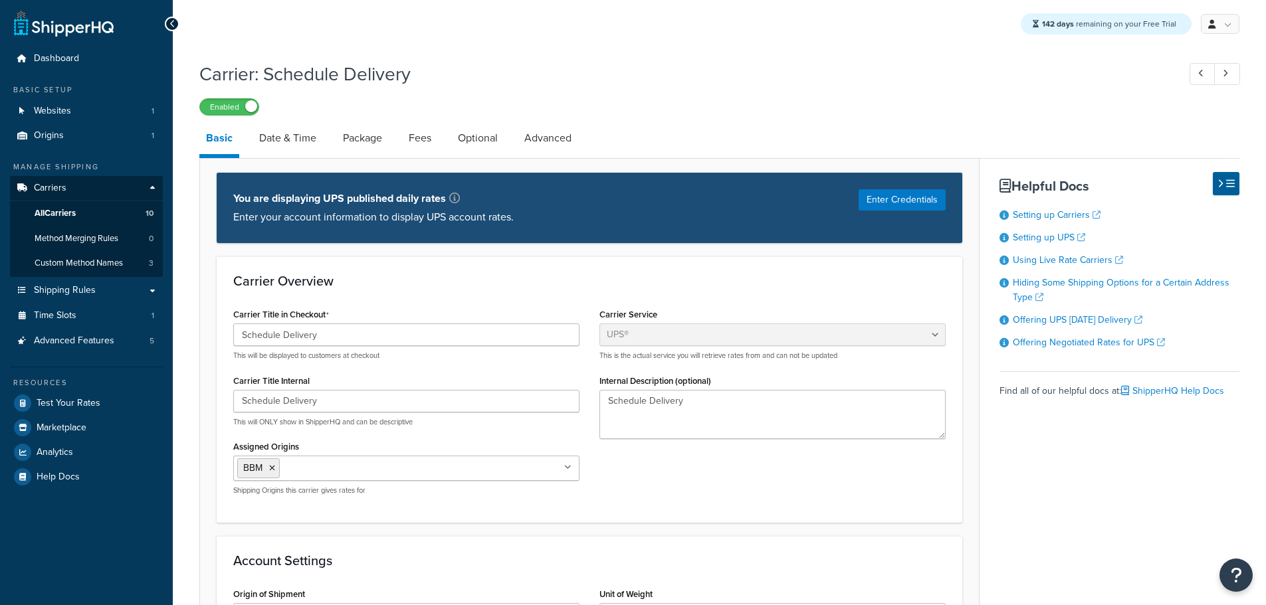
select select "ups"
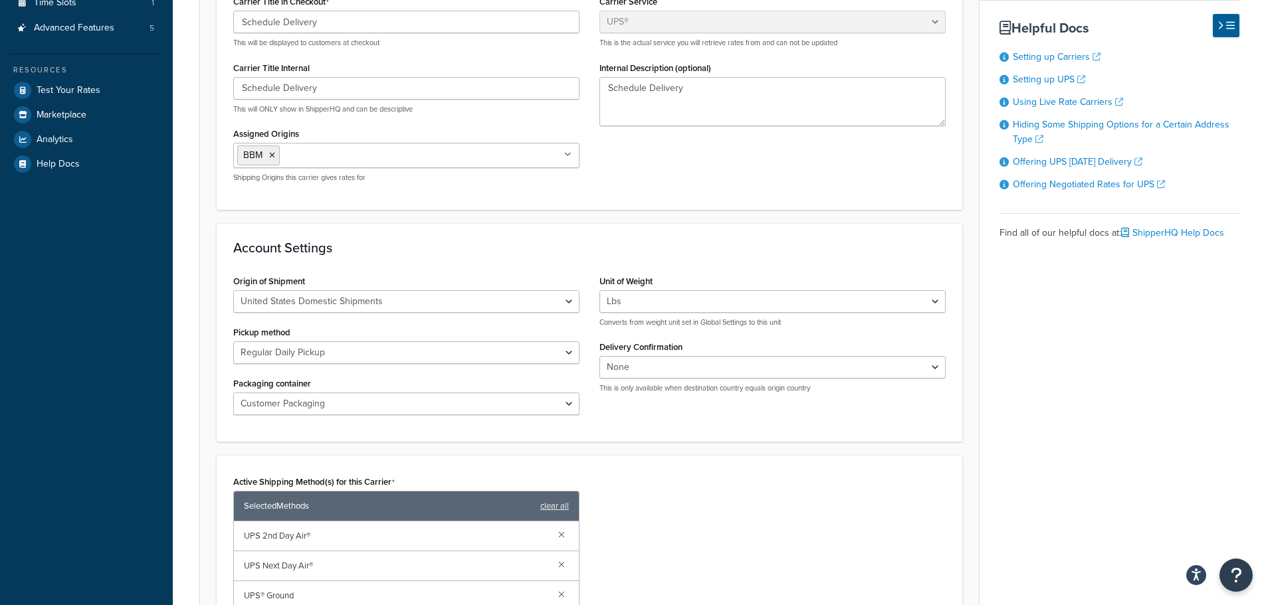
scroll to position [332, 0]
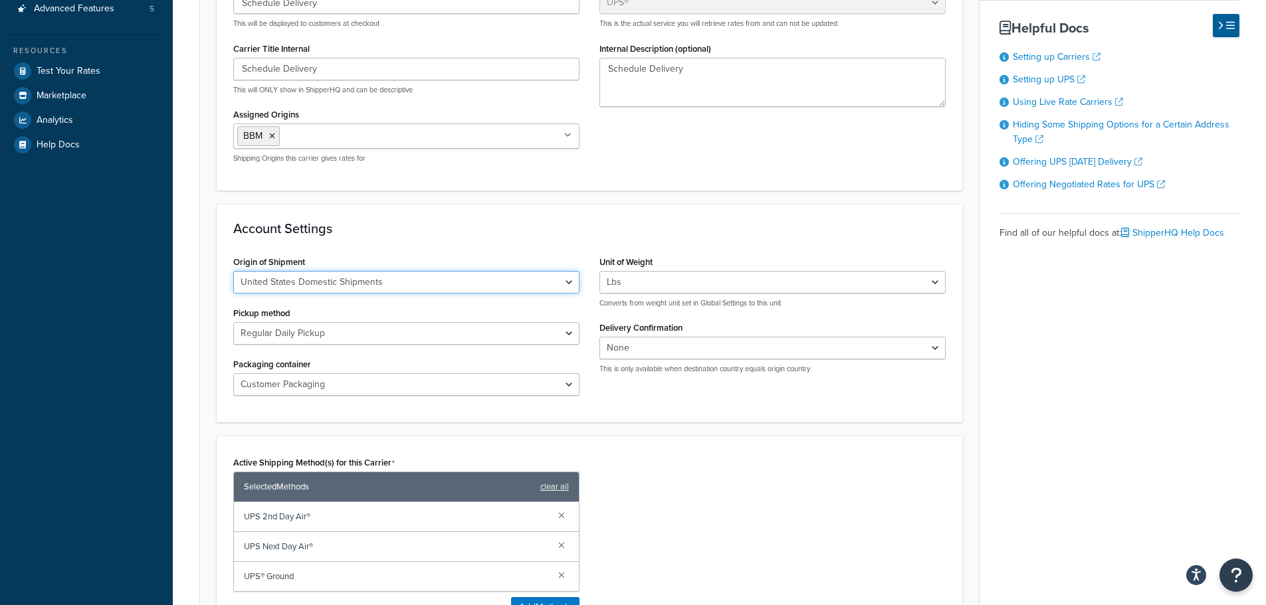
click at [565, 289] on select "United States Domestic Shipments Shipments Originating in [GEOGRAPHIC_DATA] Shi…" at bounding box center [406, 282] width 346 height 23
click at [559, 284] on select "United States Domestic Shipments Shipments Originating in [GEOGRAPHIC_DATA] Shi…" at bounding box center [406, 282] width 346 height 23
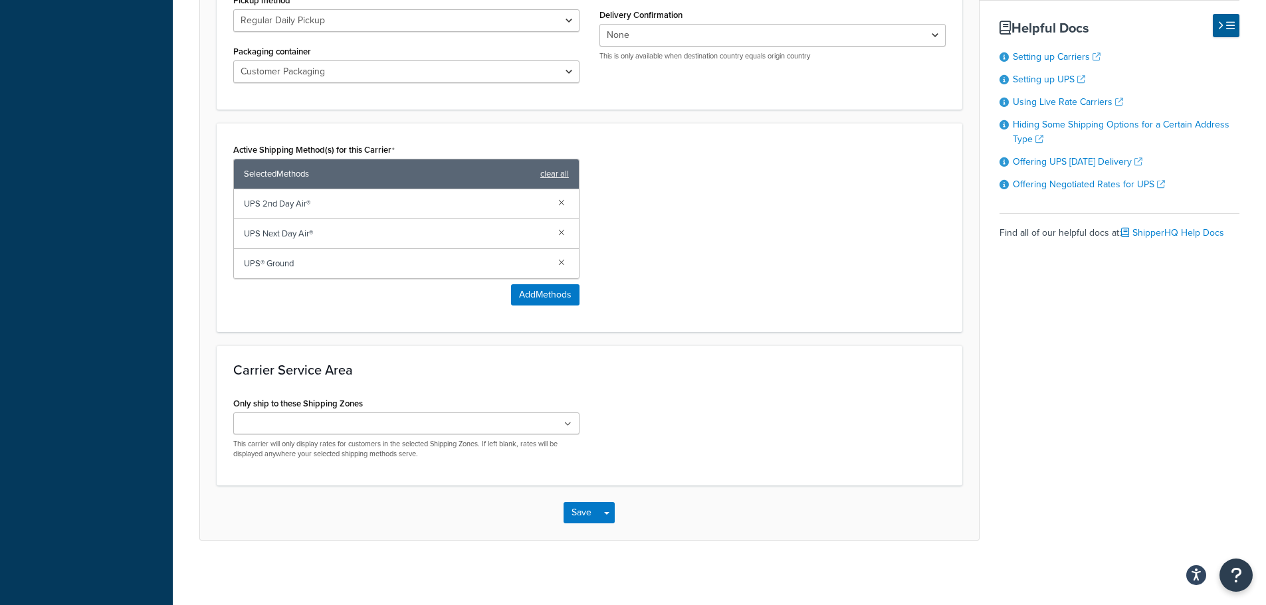
scroll to position [649, 0]
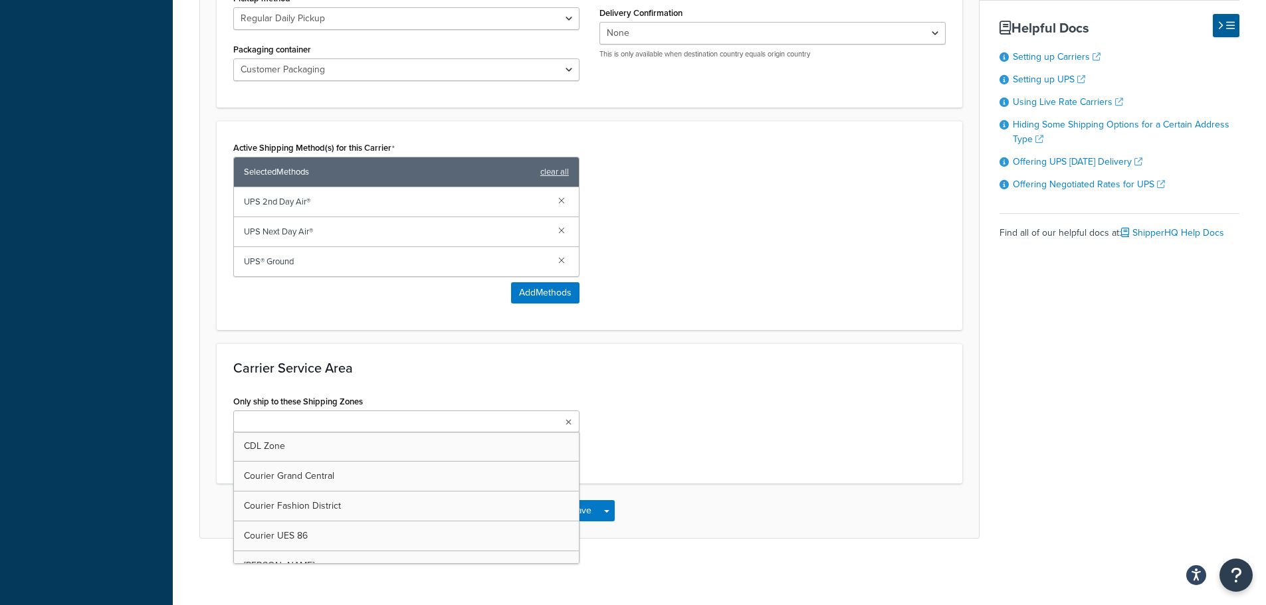
click at [566, 429] on ul at bounding box center [406, 422] width 346 height 22
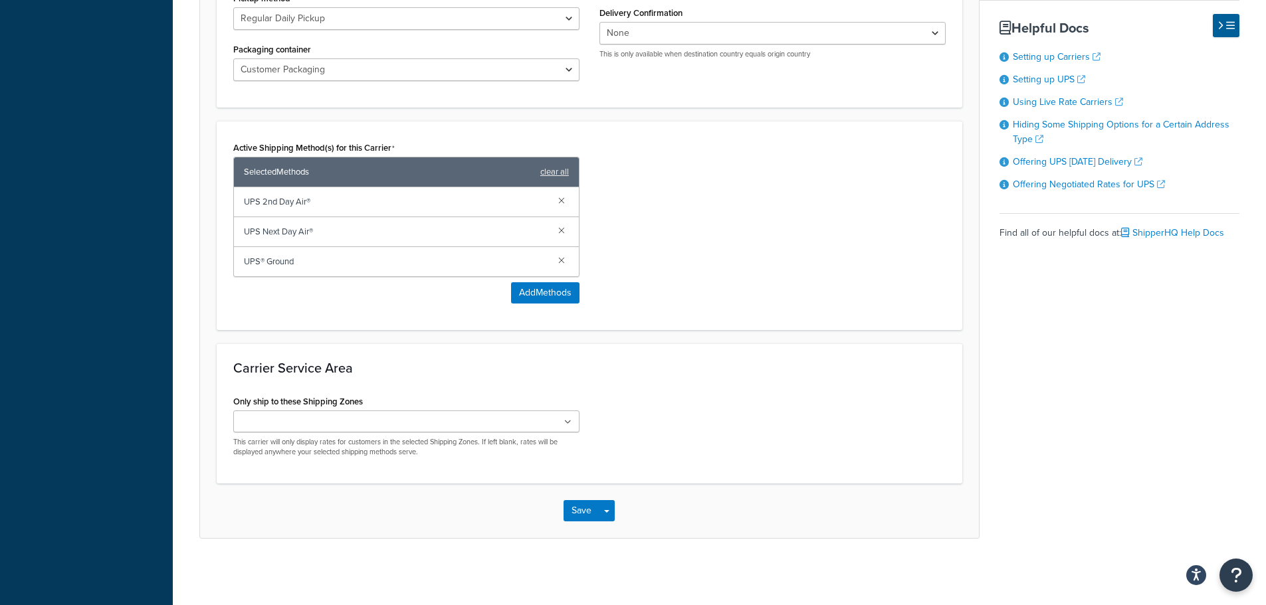
click at [698, 463] on div "Only ship to these Shipping Zones CDL Zone Courier Grand Central Courier Fashio…" at bounding box center [589, 430] width 732 height 76
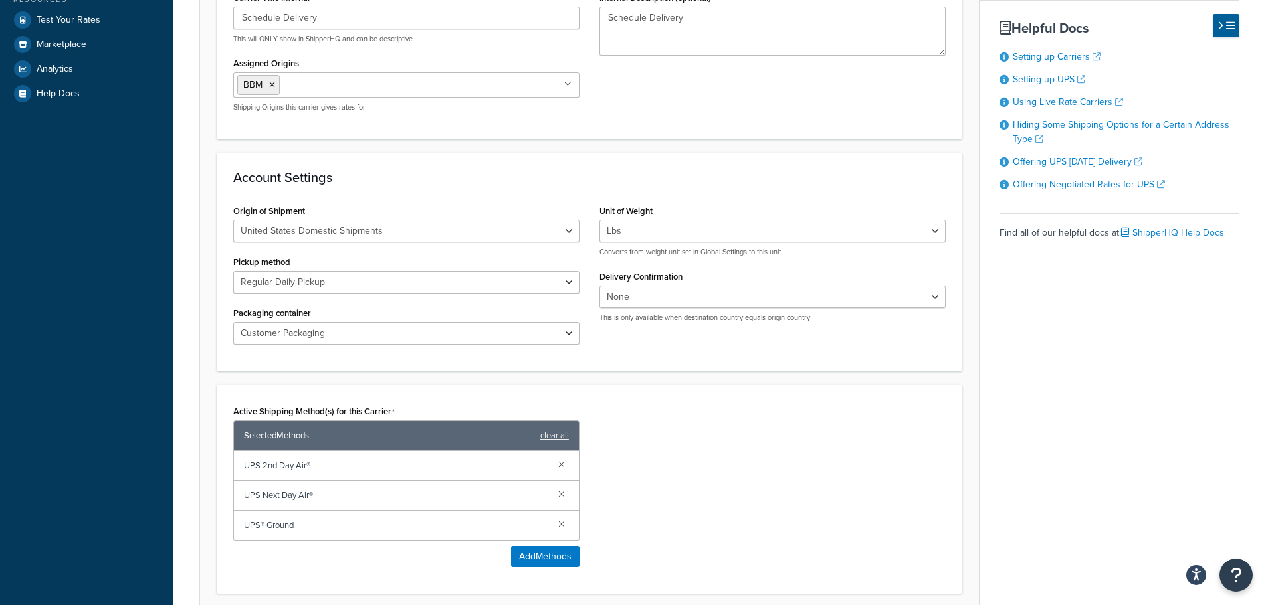
scroll to position [0, 0]
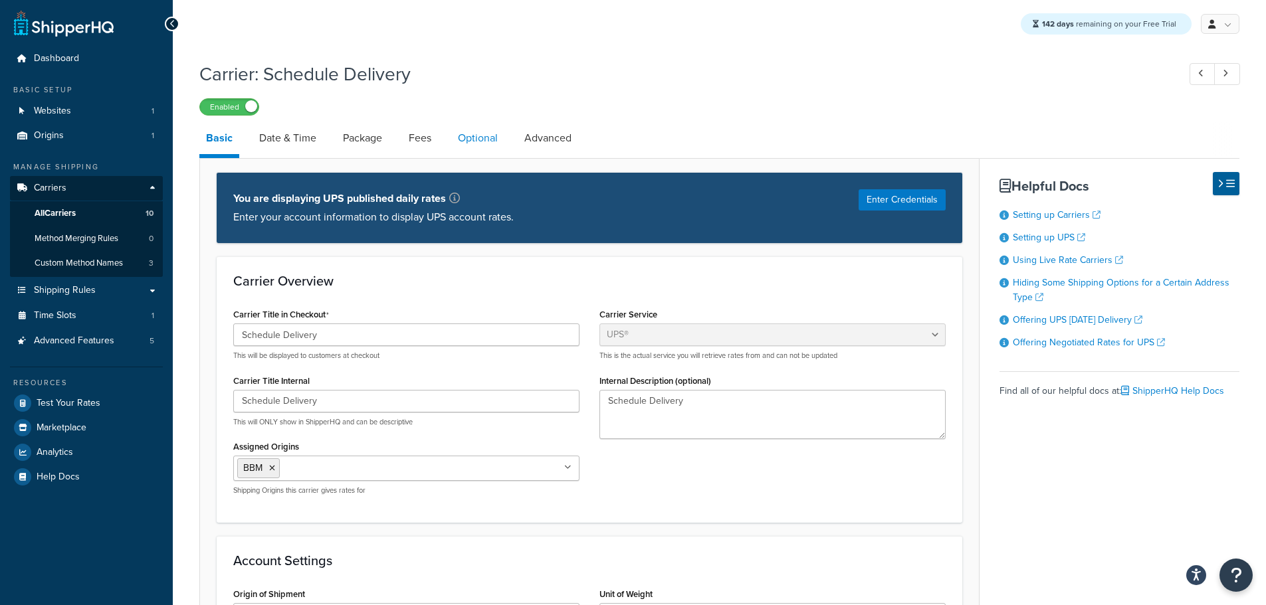
click at [471, 149] on link "Optional" at bounding box center [477, 138] width 53 height 32
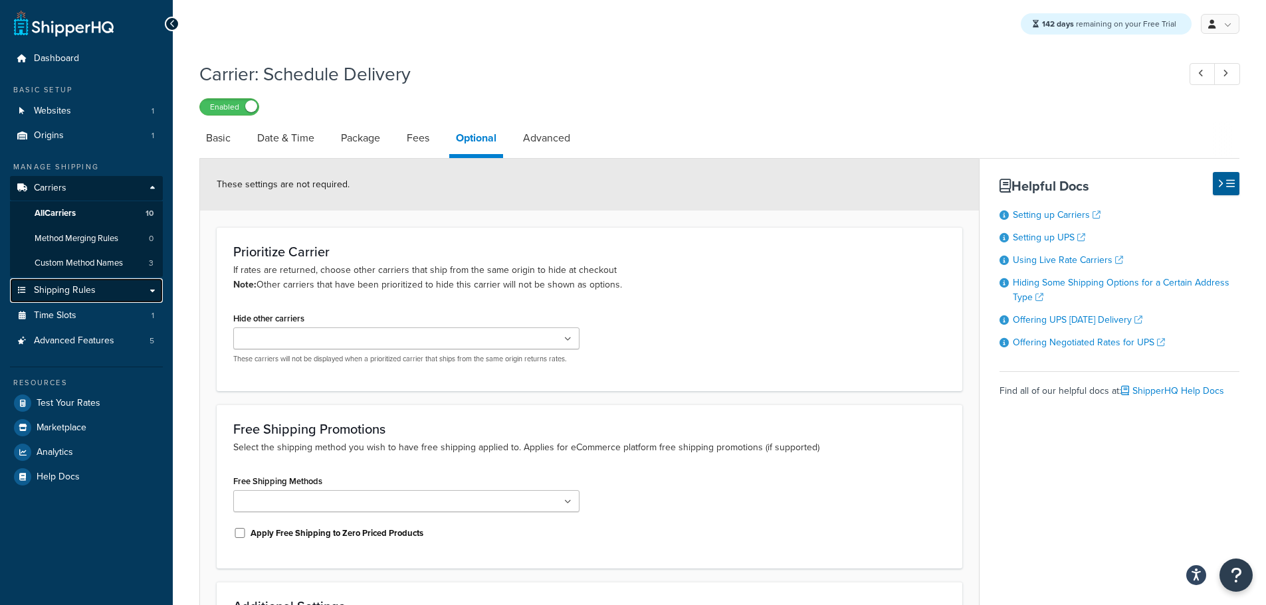
click at [78, 290] on span "Shipping Rules" at bounding box center [65, 290] width 62 height 11
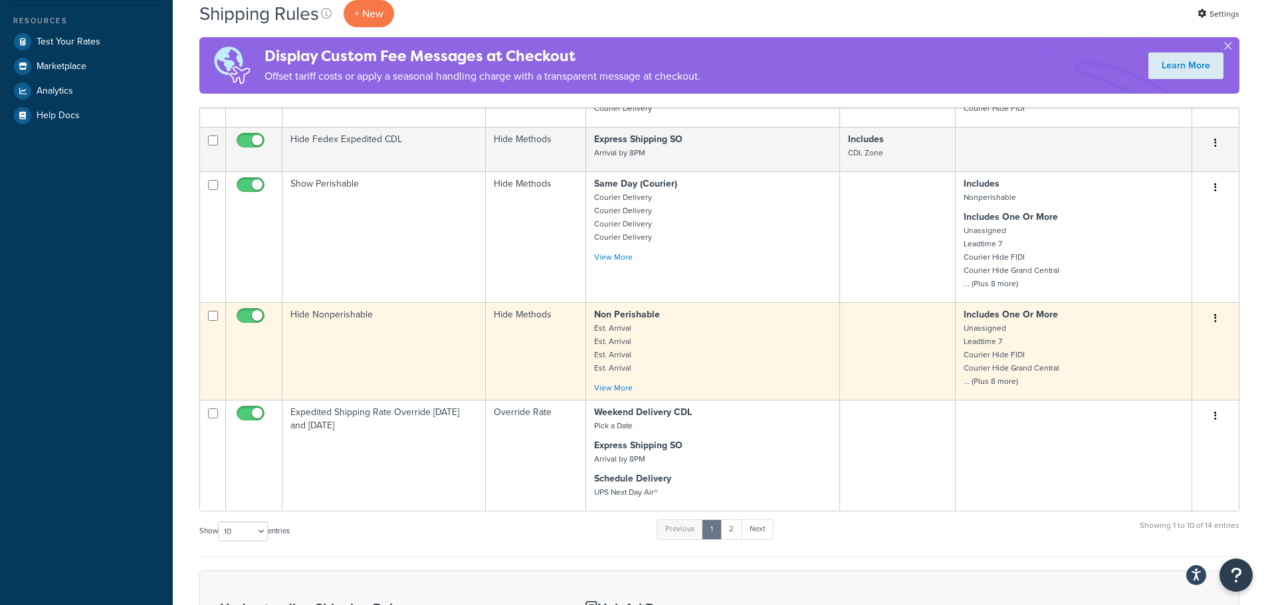
scroll to position [399, 0]
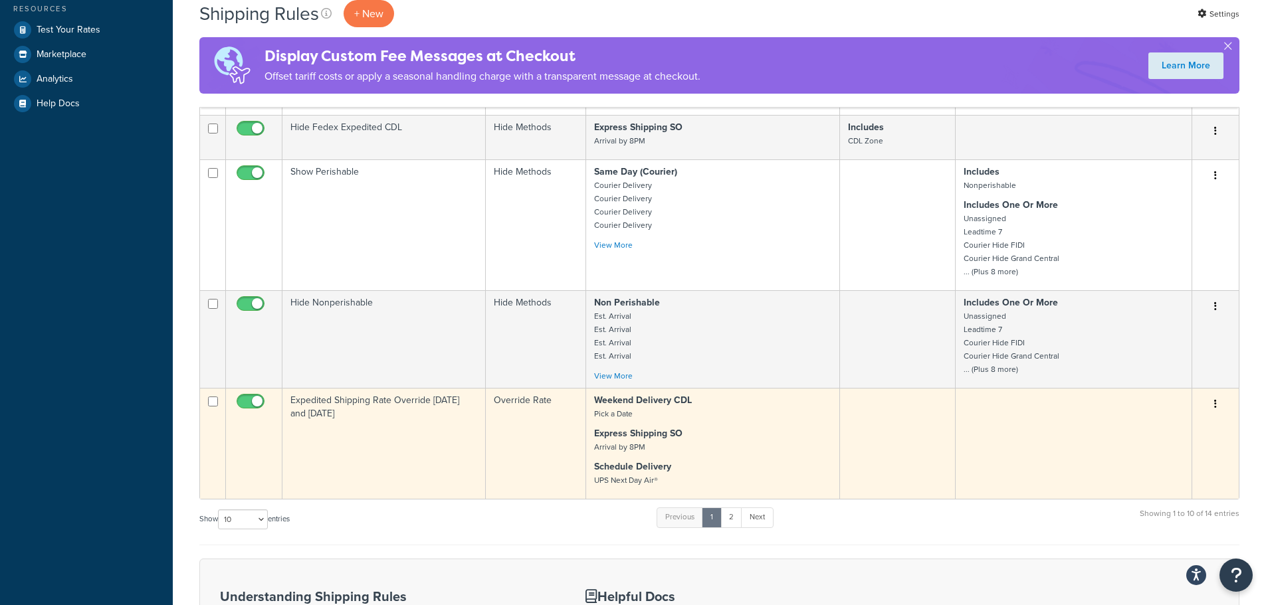
click at [329, 415] on td "Expedited Shipping Rate Override Monday and Tuesday" at bounding box center [383, 443] width 203 height 111
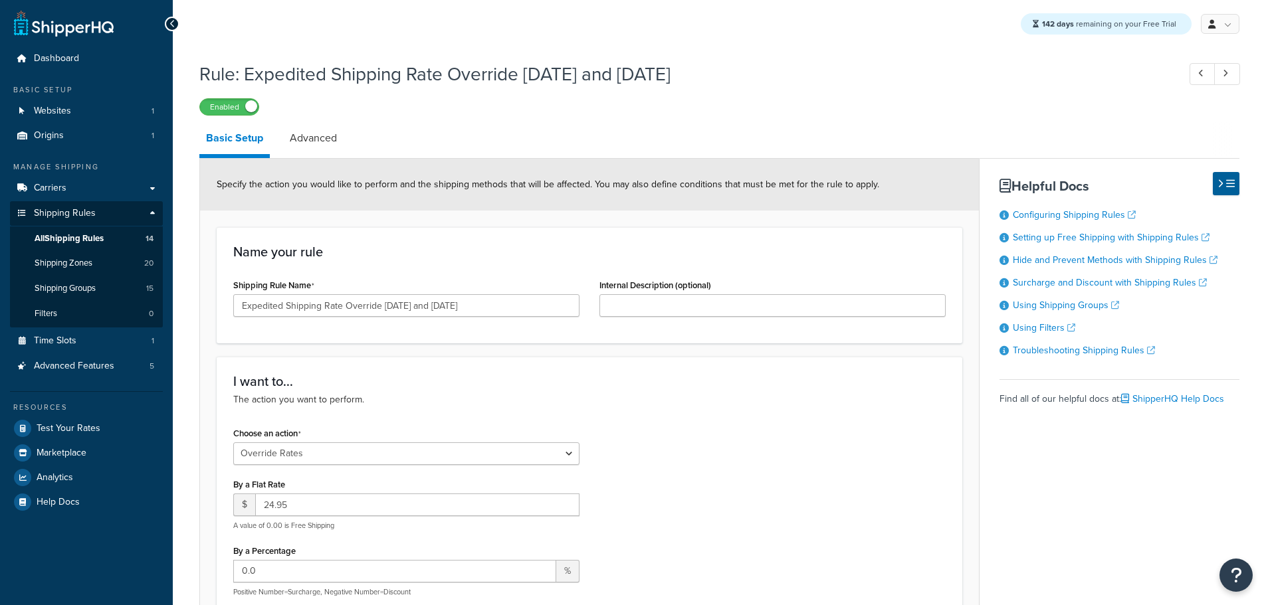
select select "OVERRIDE"
click at [321, 147] on link "Advanced" at bounding box center [313, 138] width 60 height 32
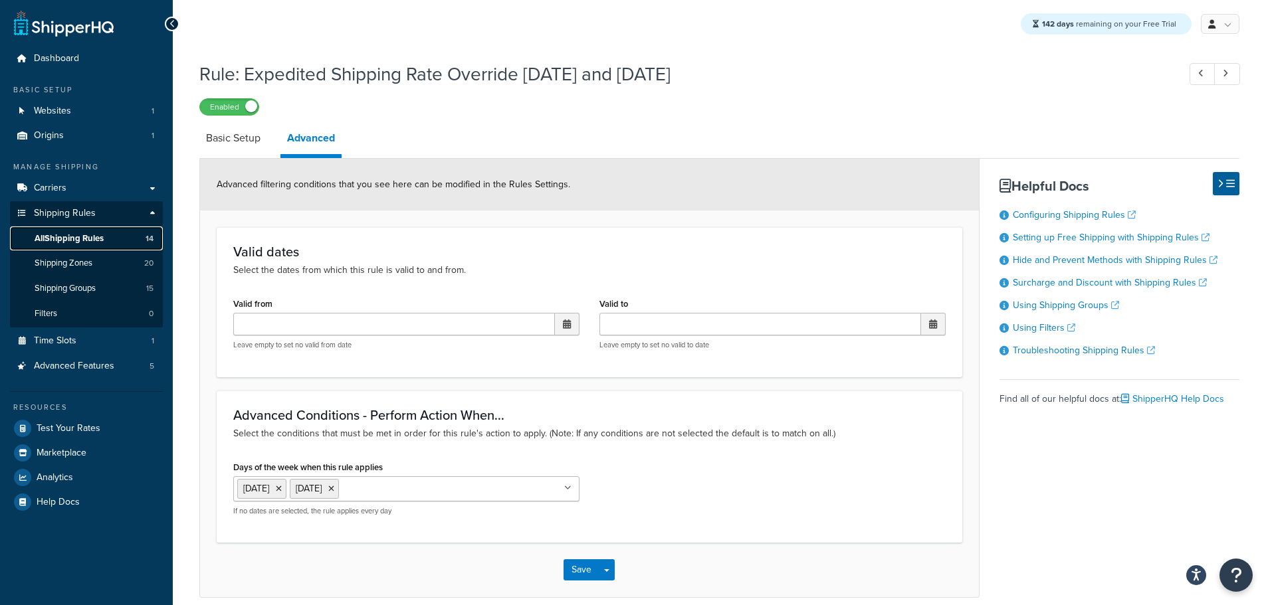
click at [84, 235] on span "All Shipping Rules" at bounding box center [69, 238] width 69 height 11
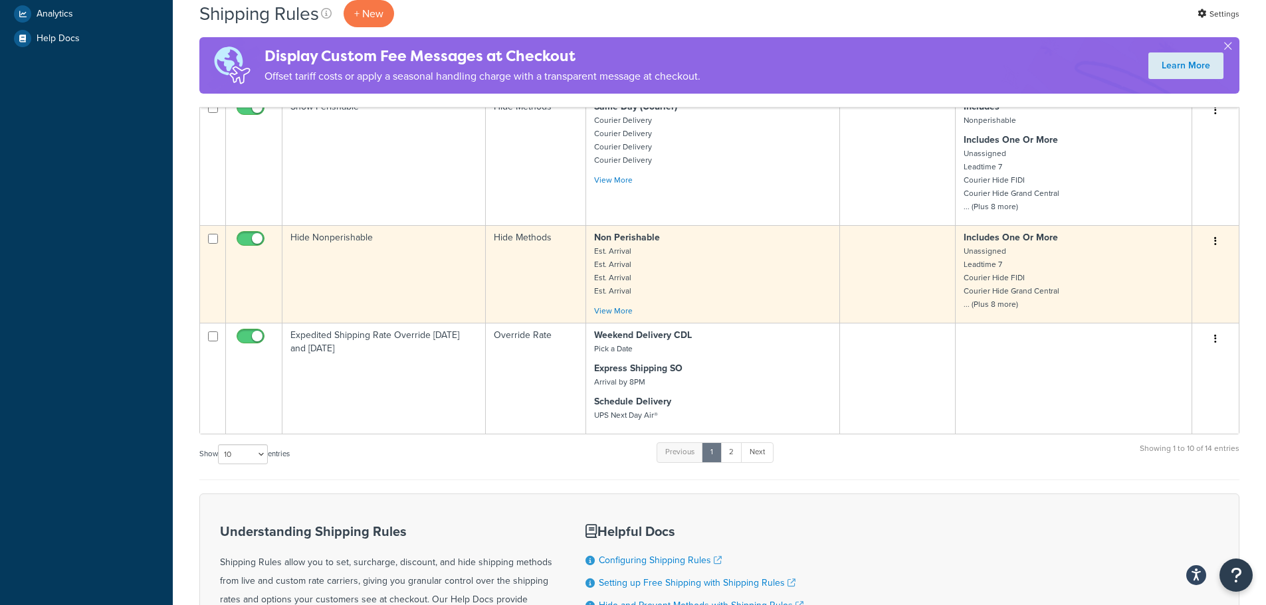
scroll to position [465, 0]
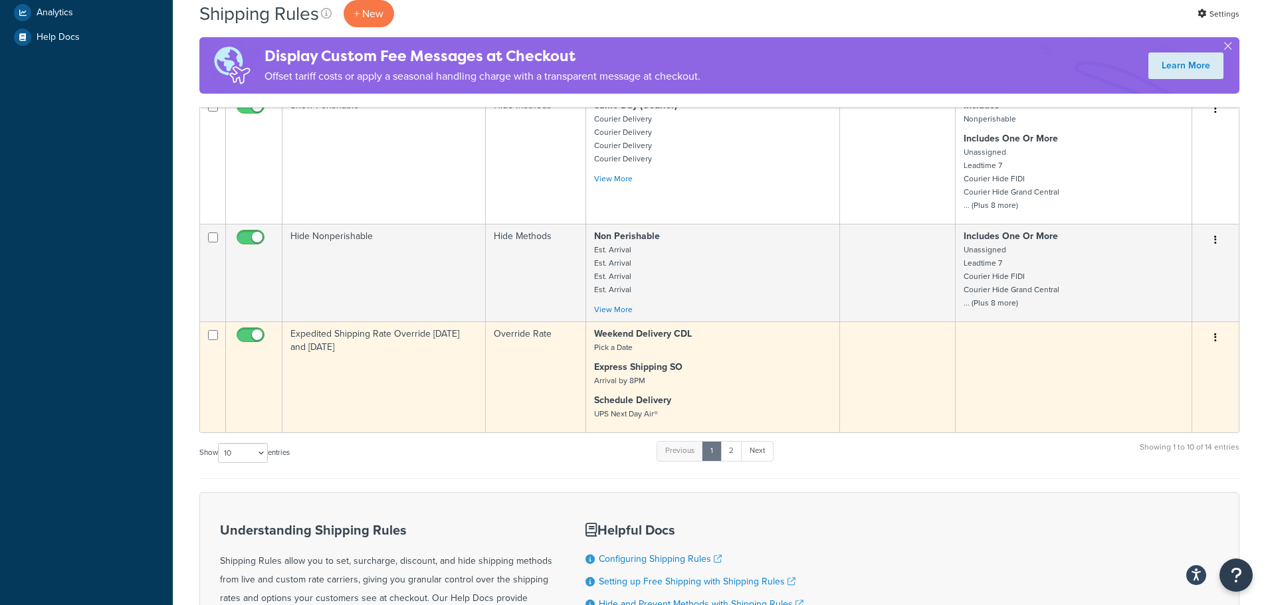
click at [626, 403] on strong "Schedule Delivery" at bounding box center [632, 400] width 77 height 14
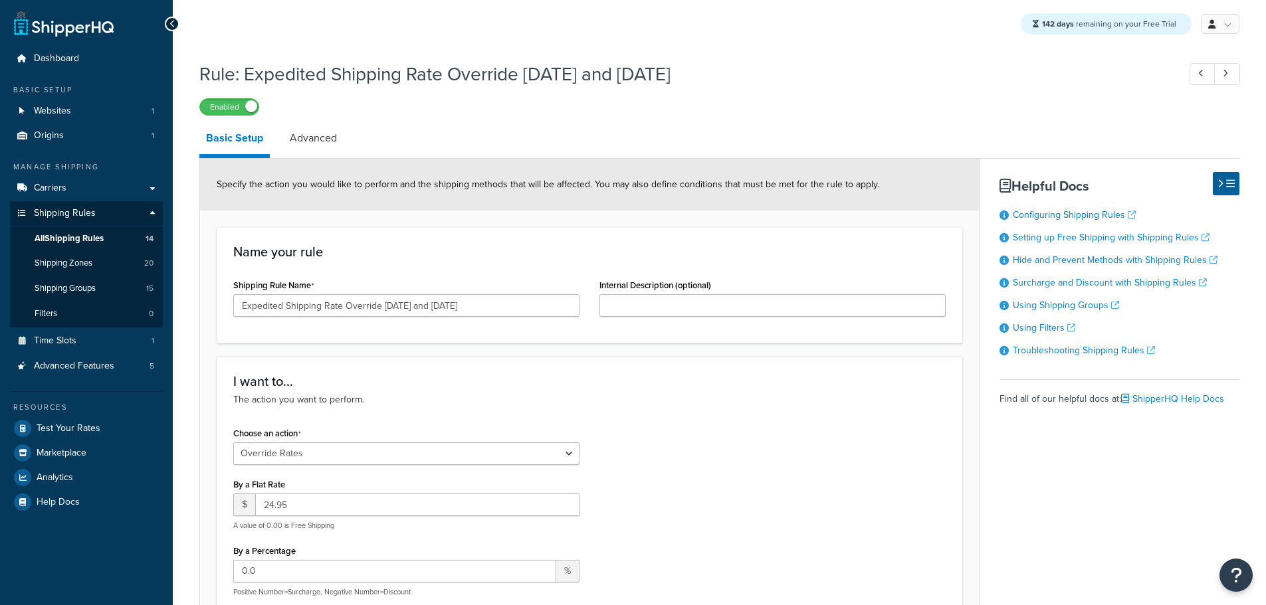
select select "OVERRIDE"
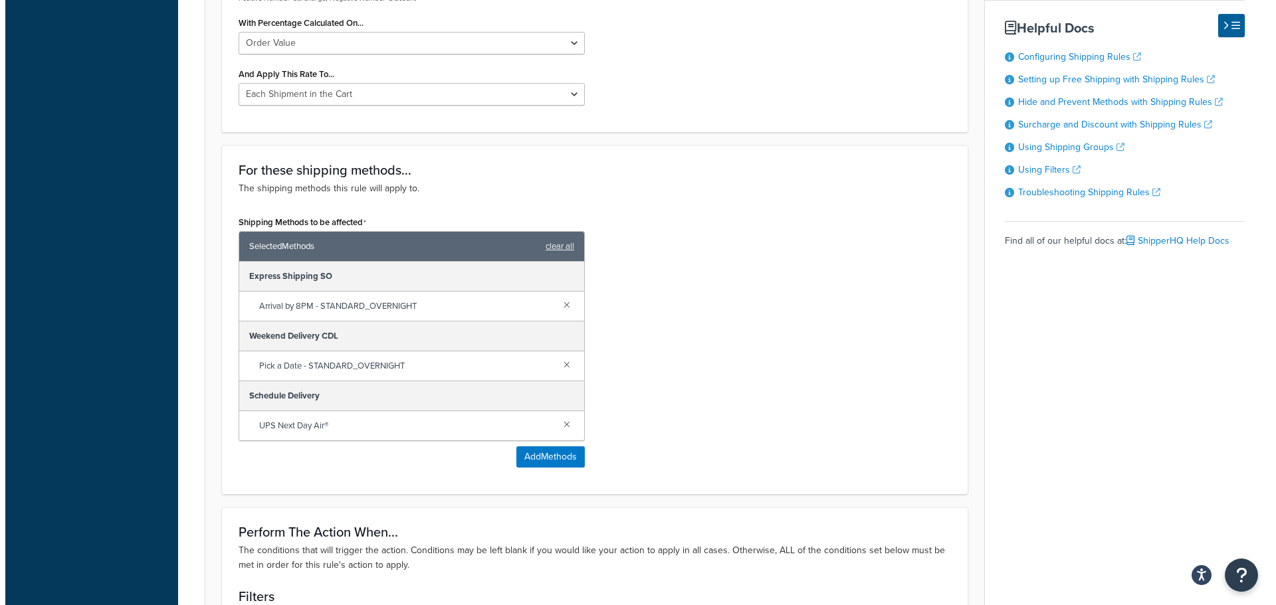
scroll to position [598, 0]
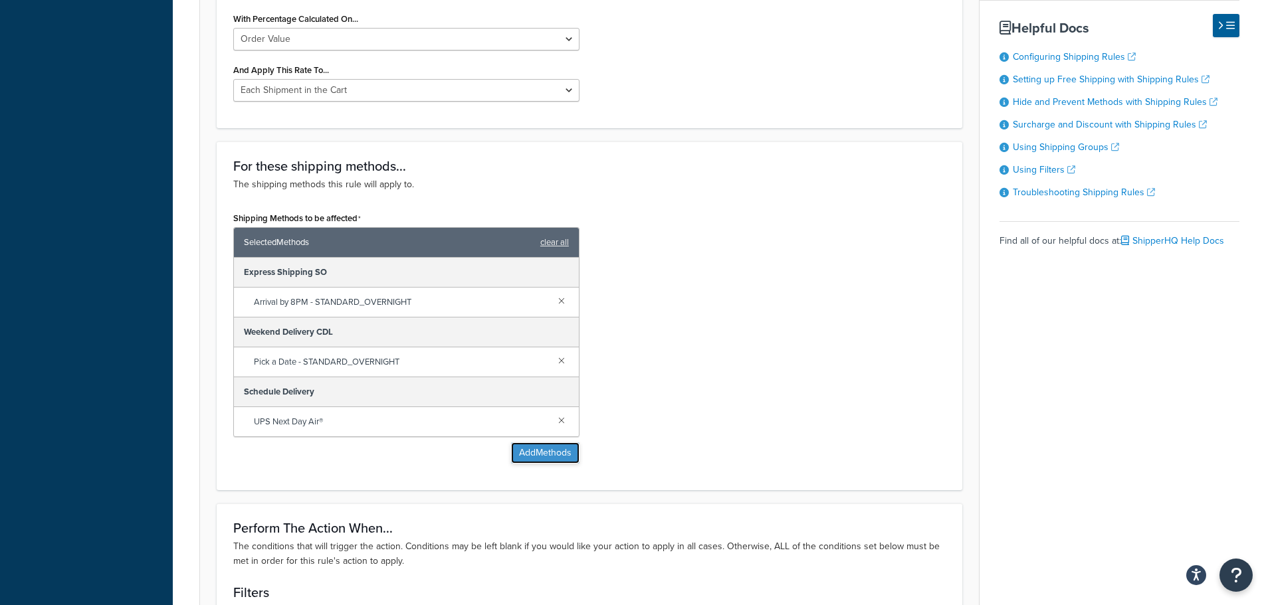
click at [551, 452] on button "Add Methods" at bounding box center [545, 452] width 68 height 21
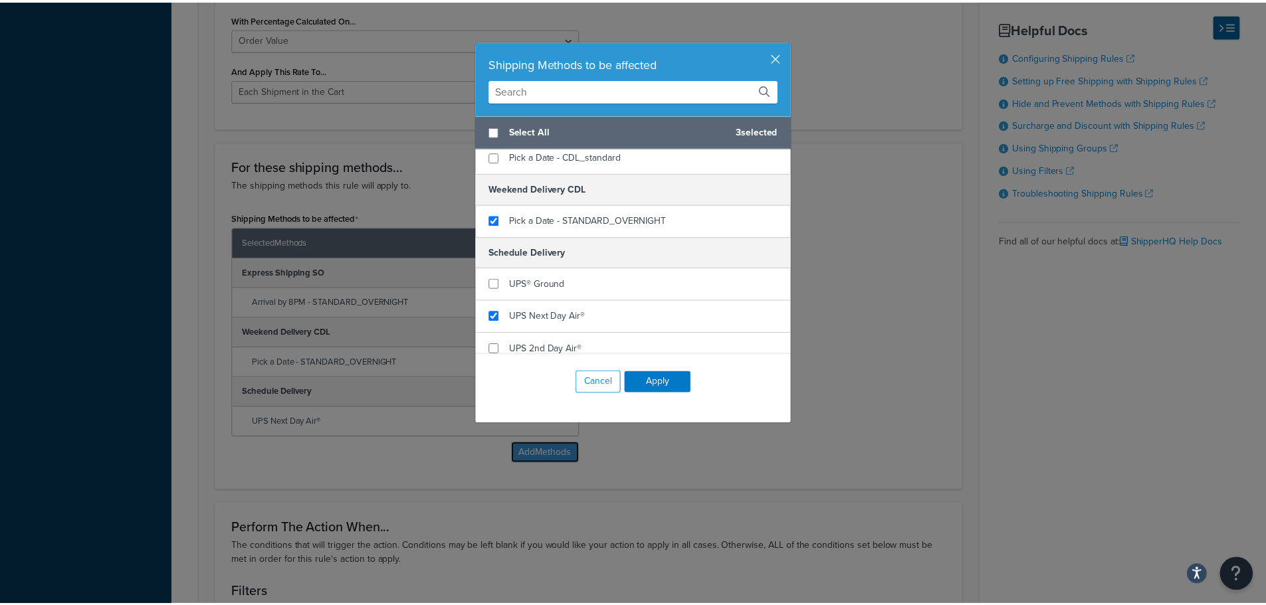
scroll to position [1115, 0]
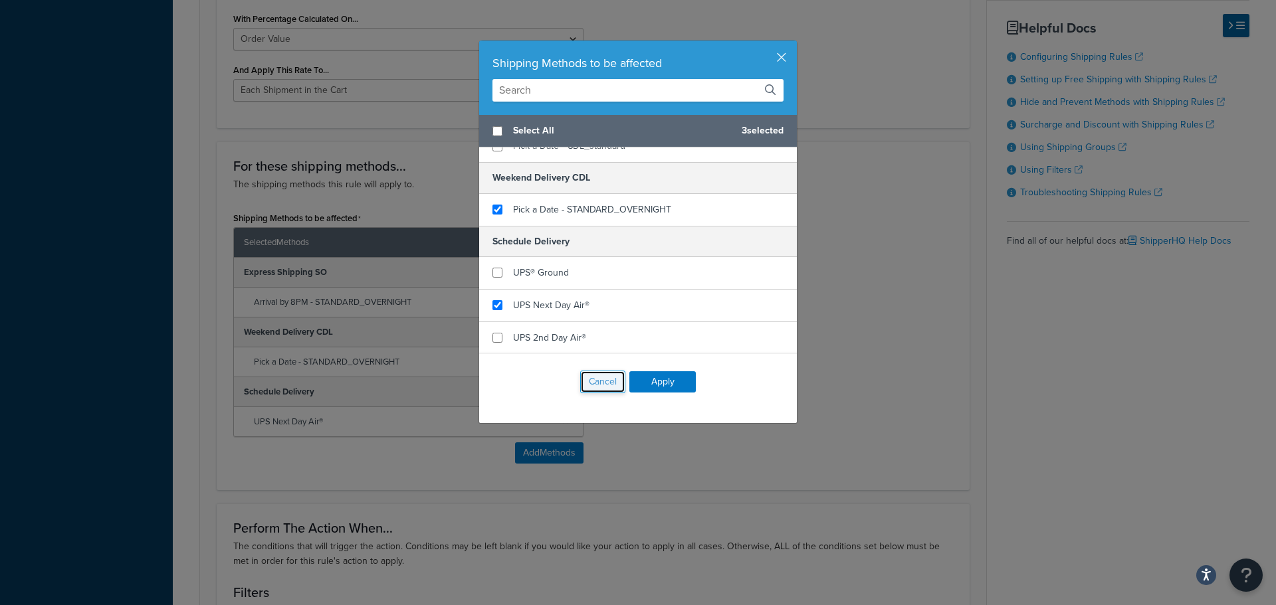
click at [601, 386] on button "Cancel" at bounding box center [602, 382] width 45 height 23
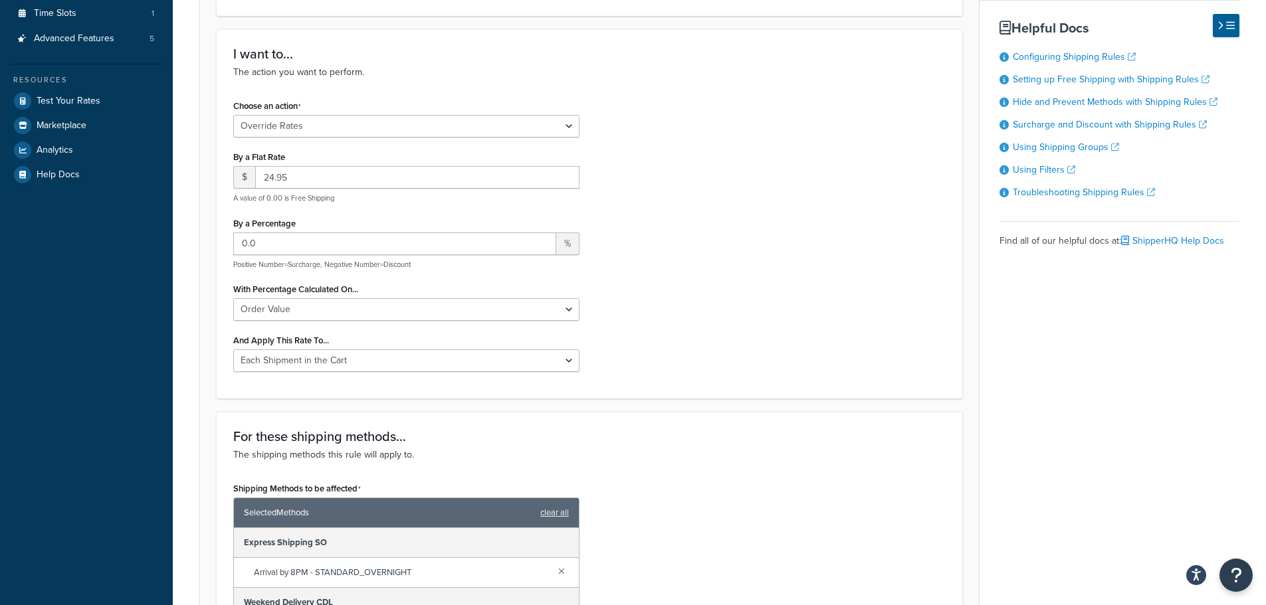
scroll to position [0, 0]
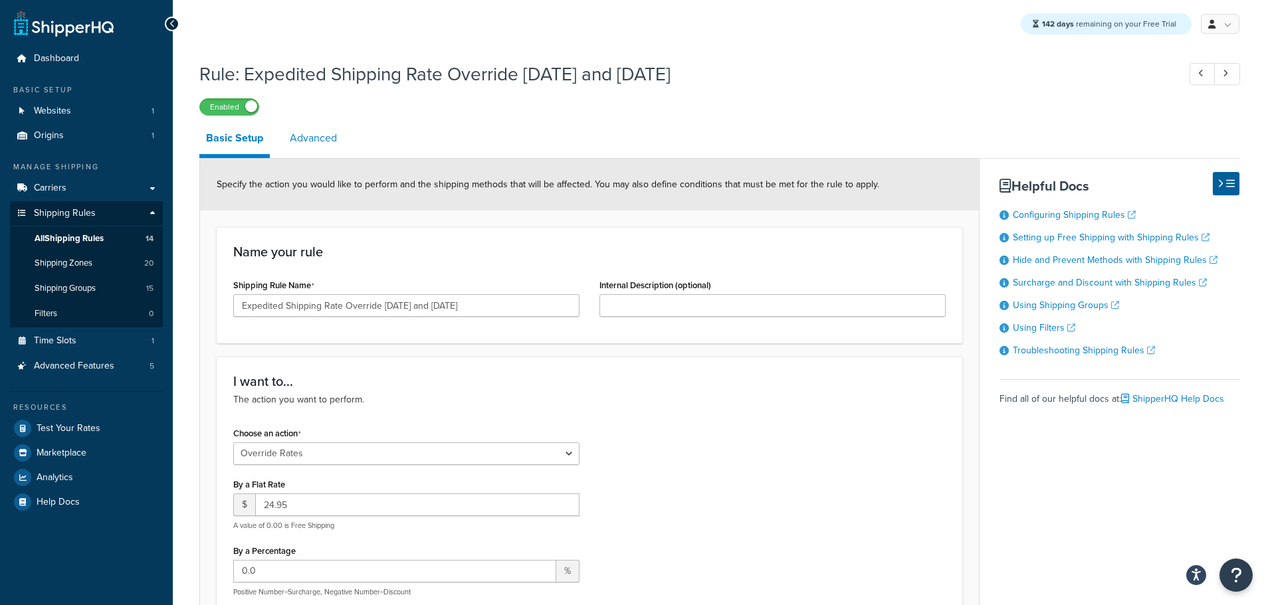
click at [317, 135] on link "Advanced" at bounding box center [313, 138] width 60 height 32
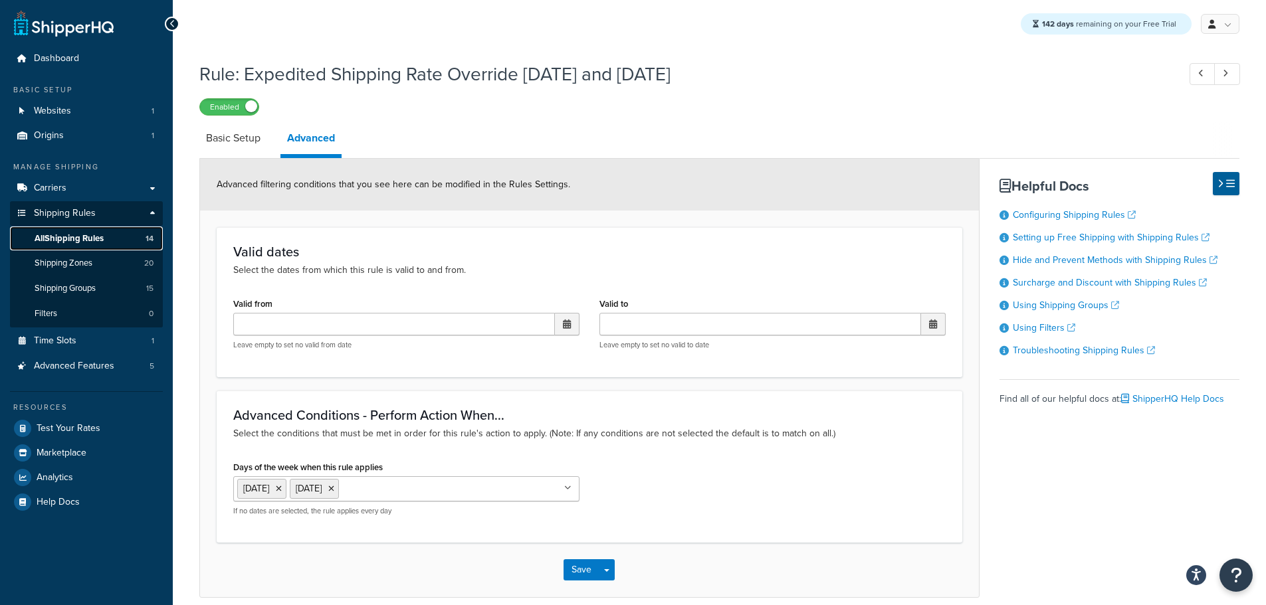
click at [81, 242] on span "All Shipping Rules" at bounding box center [69, 238] width 69 height 11
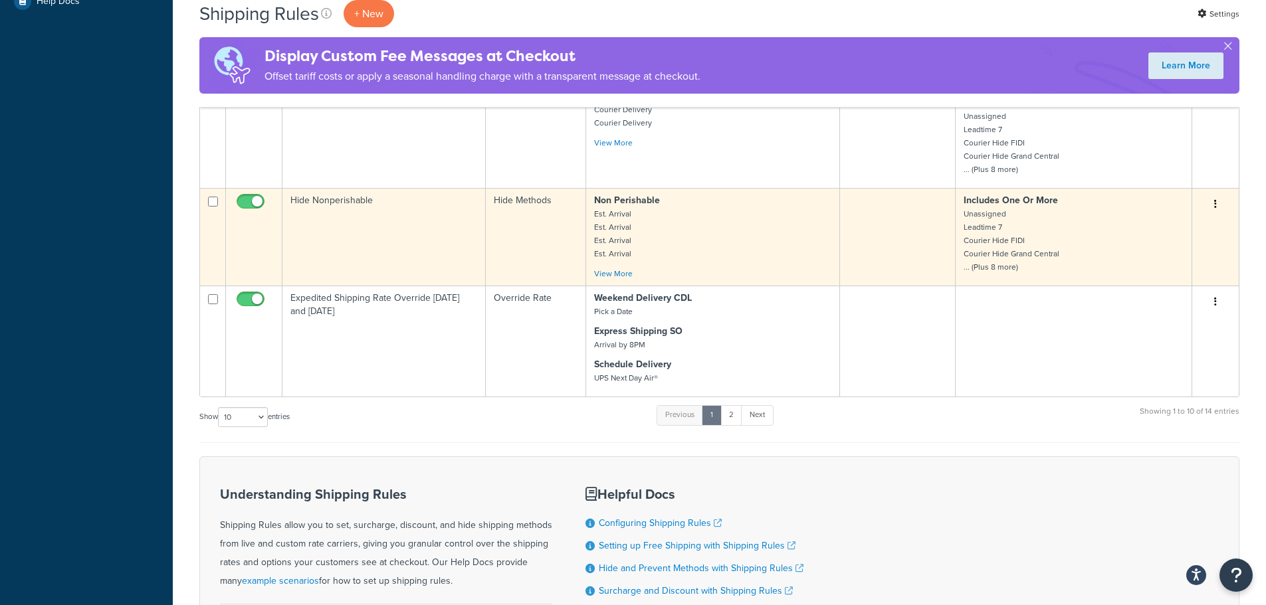
scroll to position [664, 0]
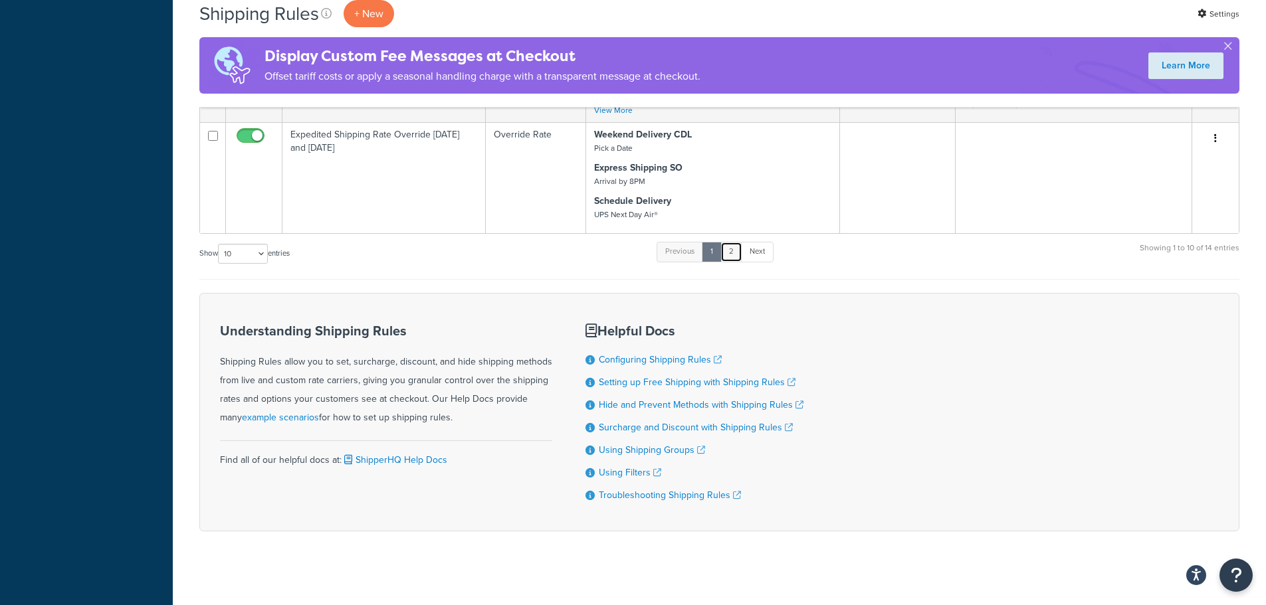
click at [736, 260] on link "2" at bounding box center [731, 252] width 22 height 20
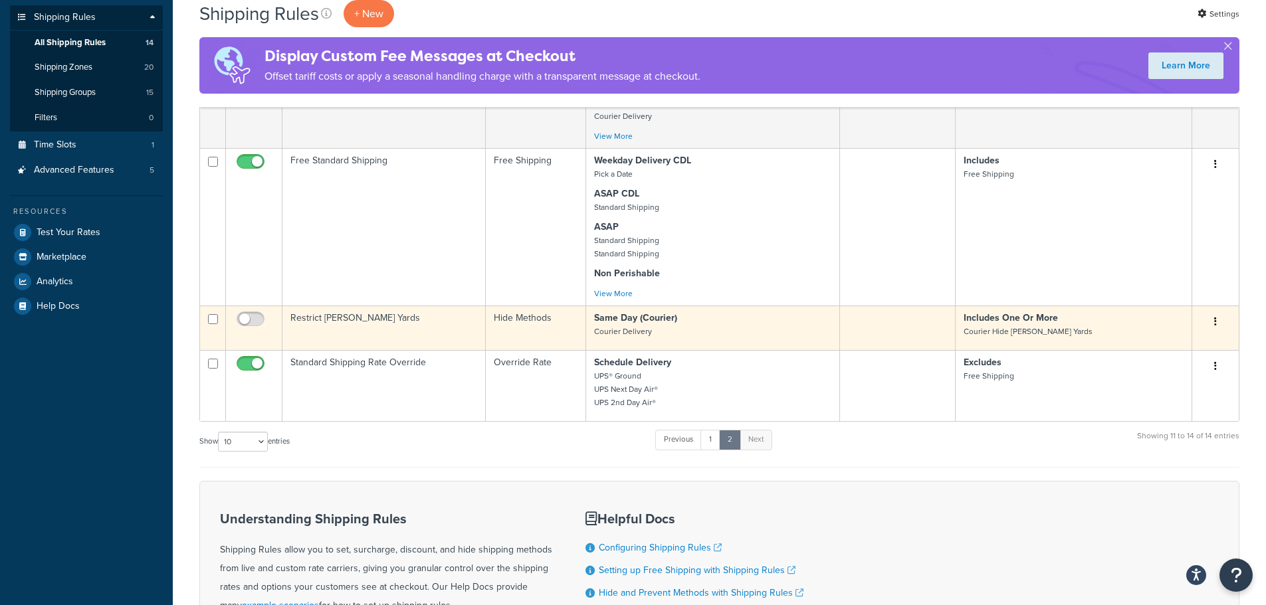
scroll to position [199, 0]
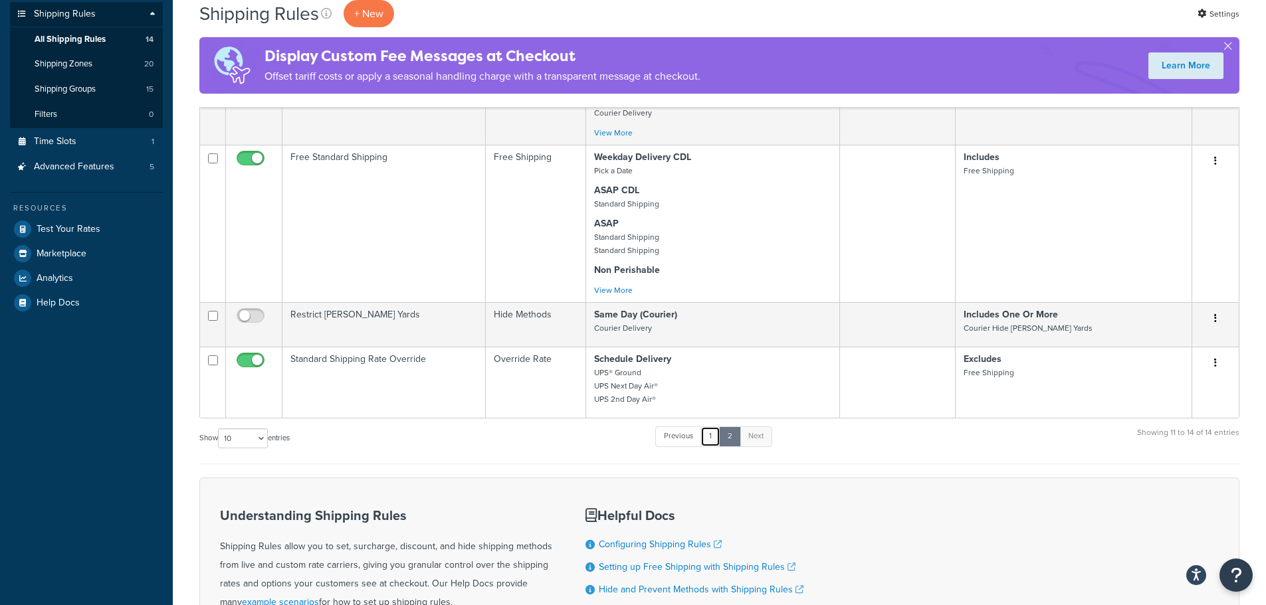
click at [710, 437] on link "1" at bounding box center [710, 437] width 20 height 20
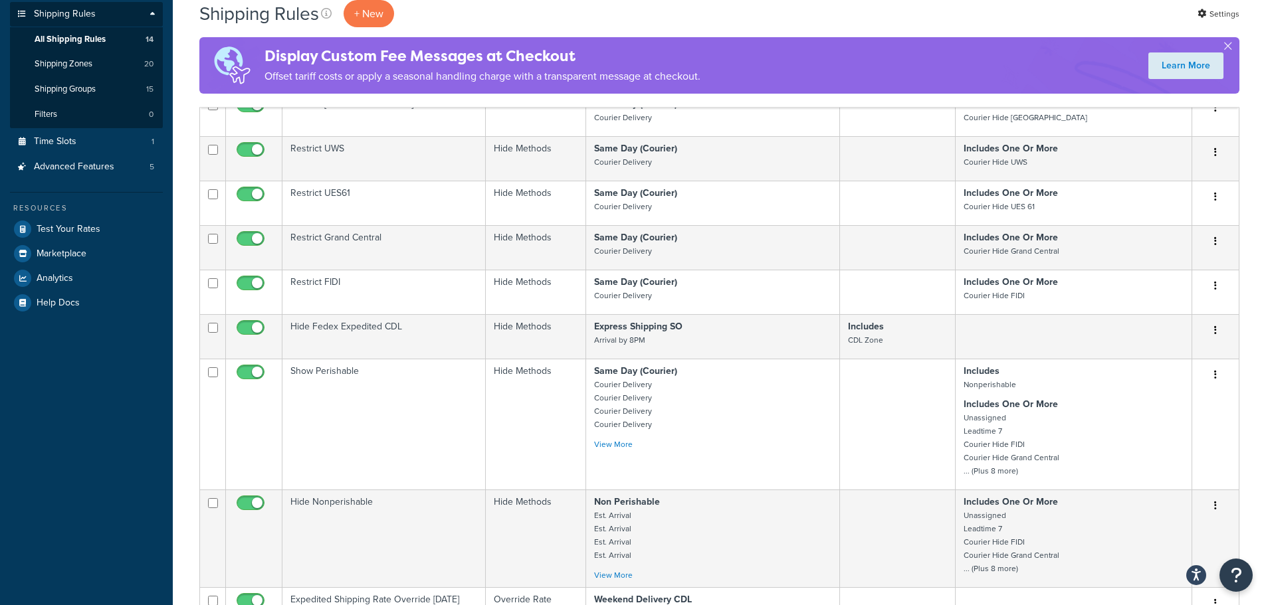
scroll to position [615, 0]
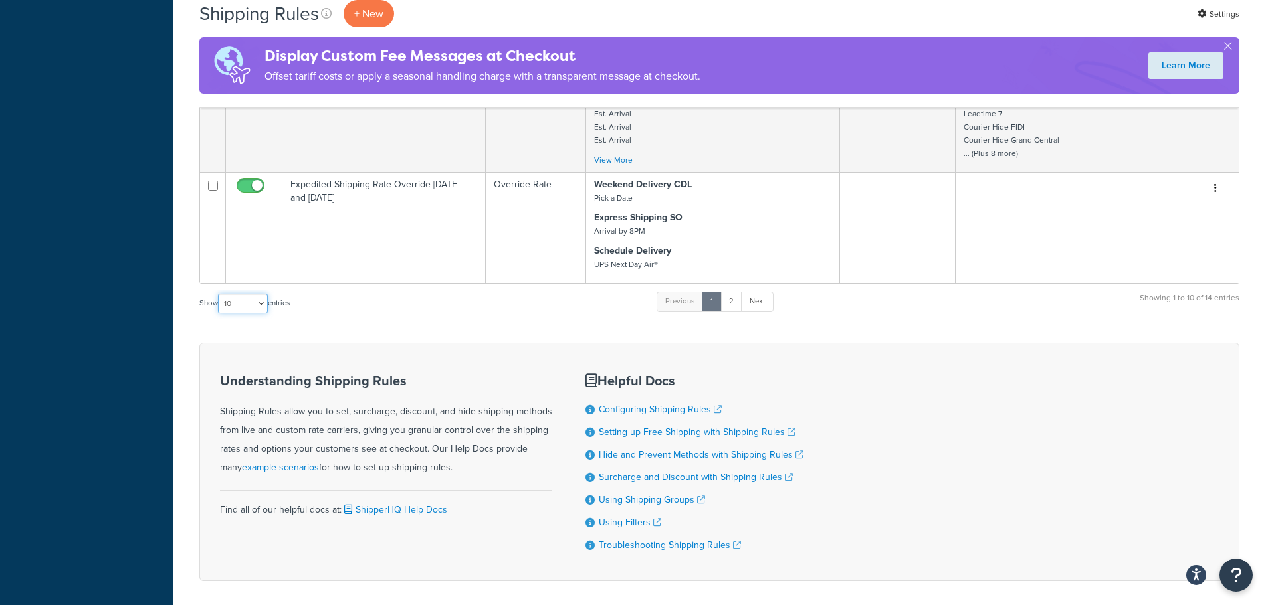
click at [262, 309] on select "10 15 25 50 100 1000" at bounding box center [243, 304] width 50 height 20
select select "15"
click at [219, 294] on select "10 15 25 50 100 1000" at bounding box center [243, 304] width 50 height 20
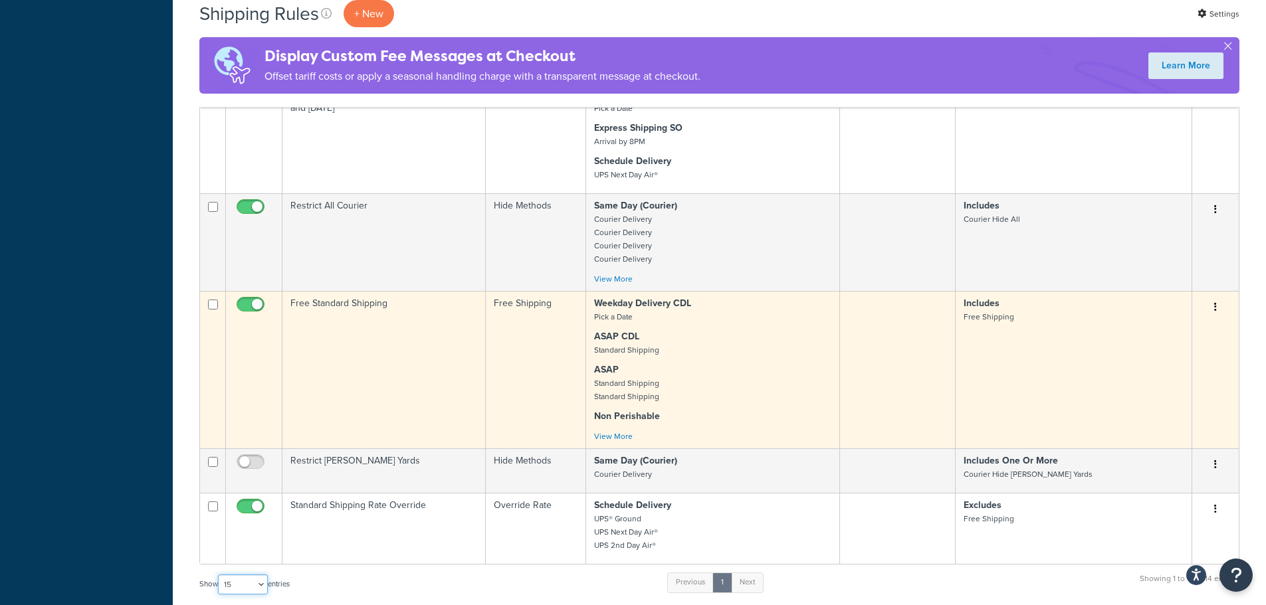
scroll to position [681, 0]
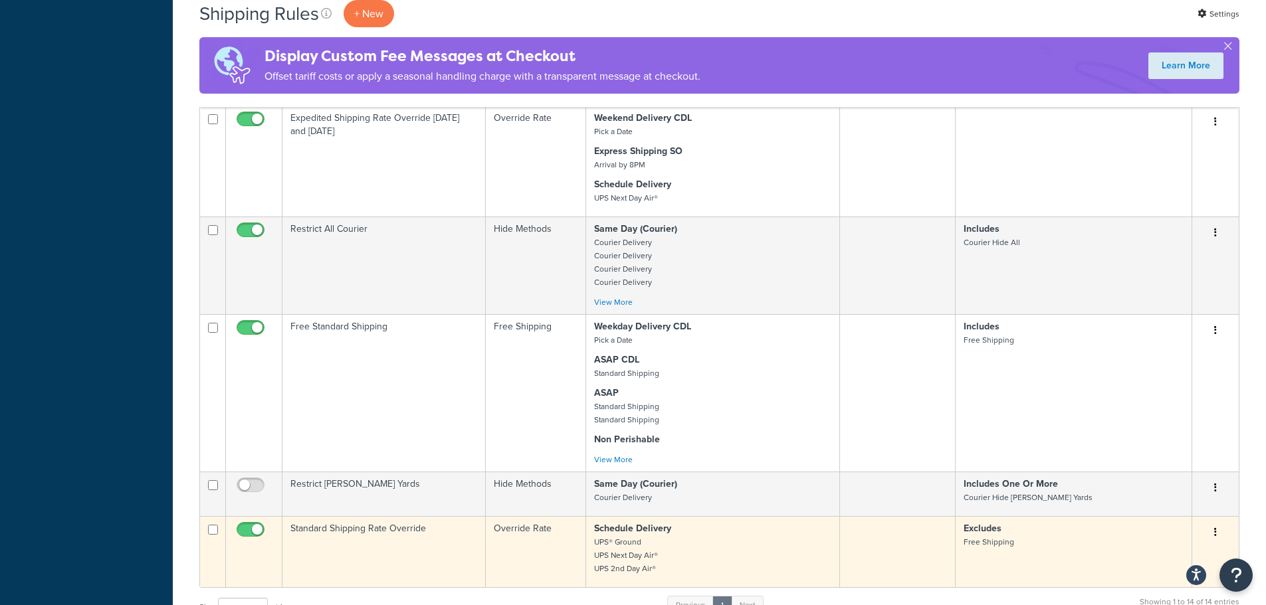
click at [419, 533] on td "Standard Shipping Rate Override" at bounding box center [383, 551] width 203 height 71
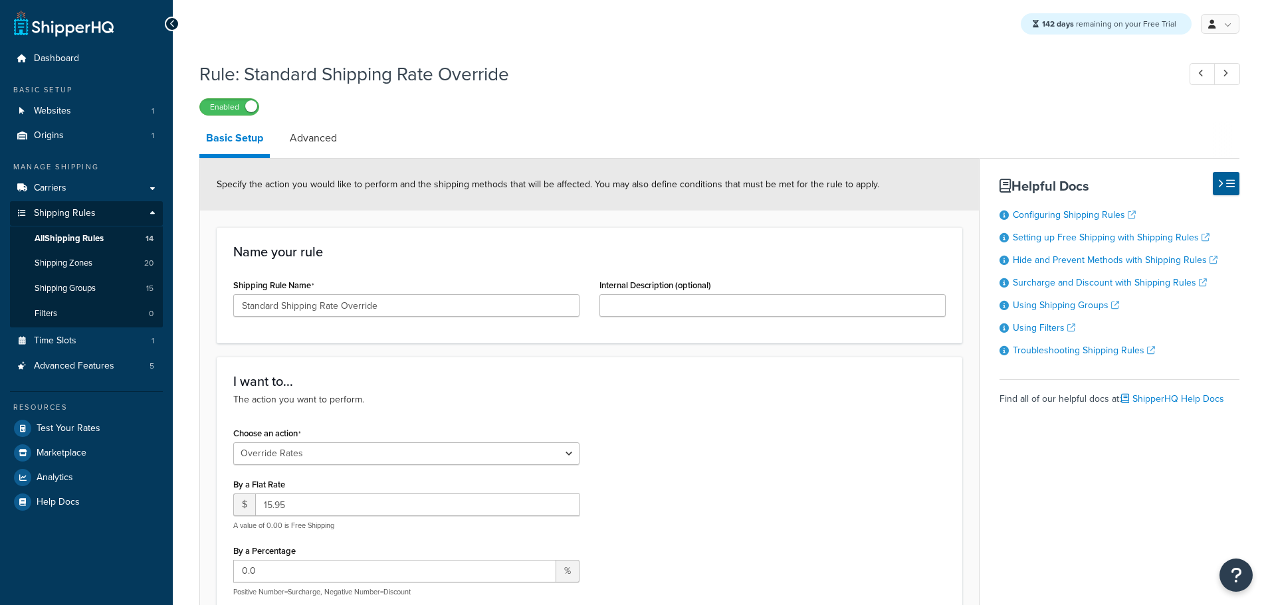
select select "OVERRIDE"
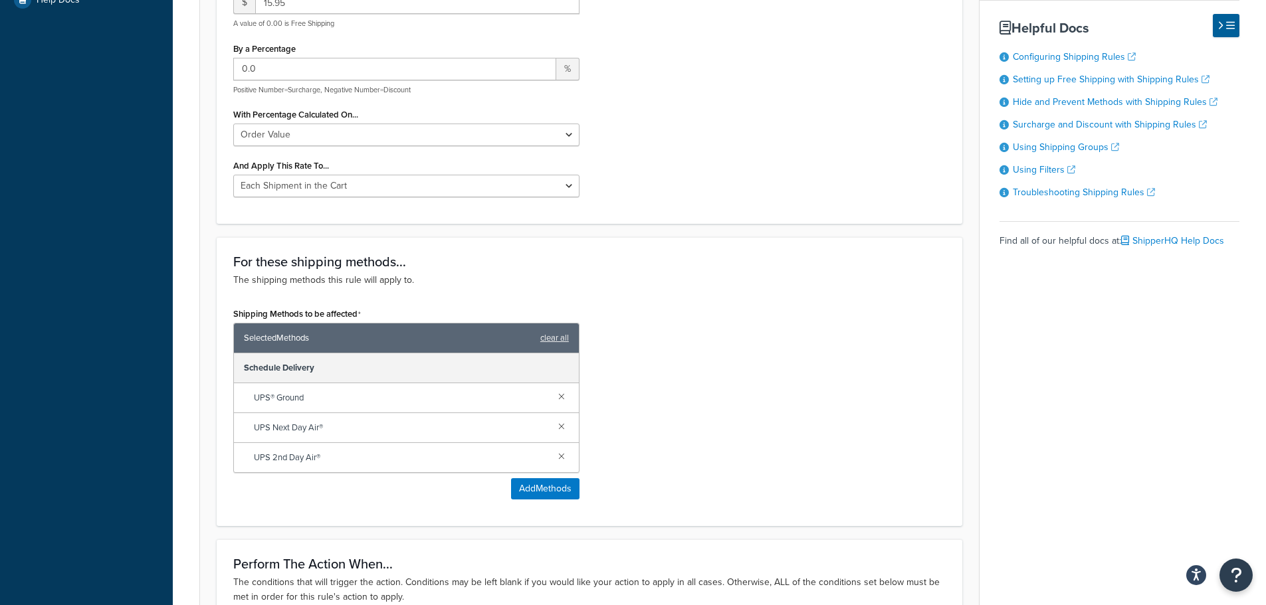
scroll to position [467, 0]
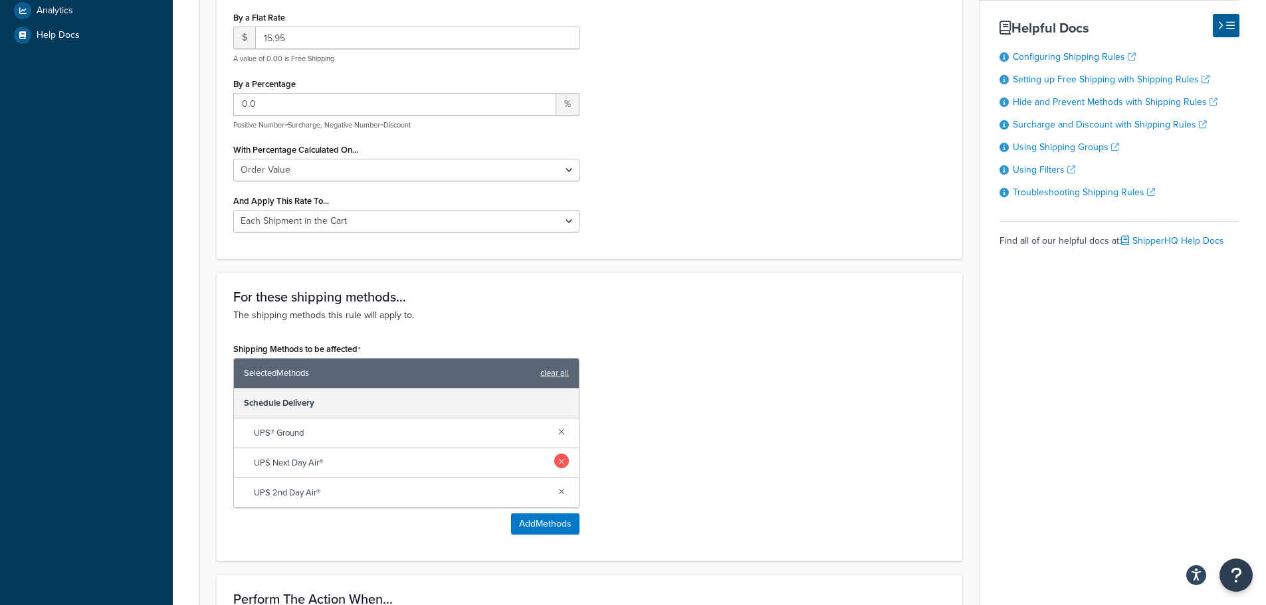
click at [557, 466] on link at bounding box center [561, 461] width 15 height 15
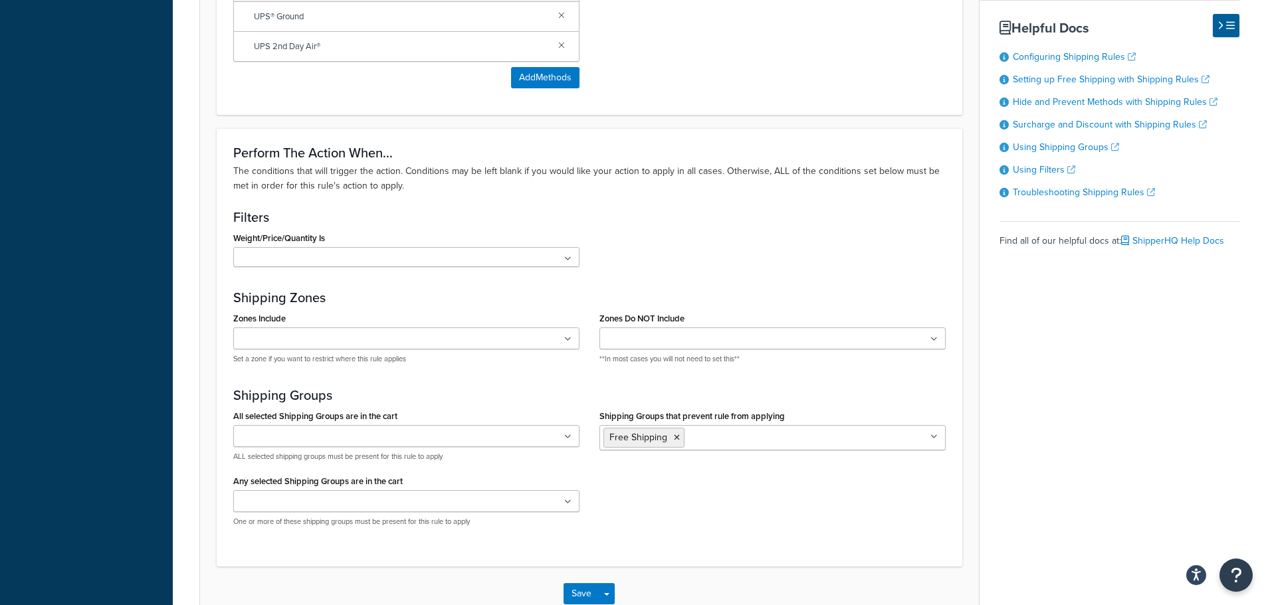
scroll to position [969, 0]
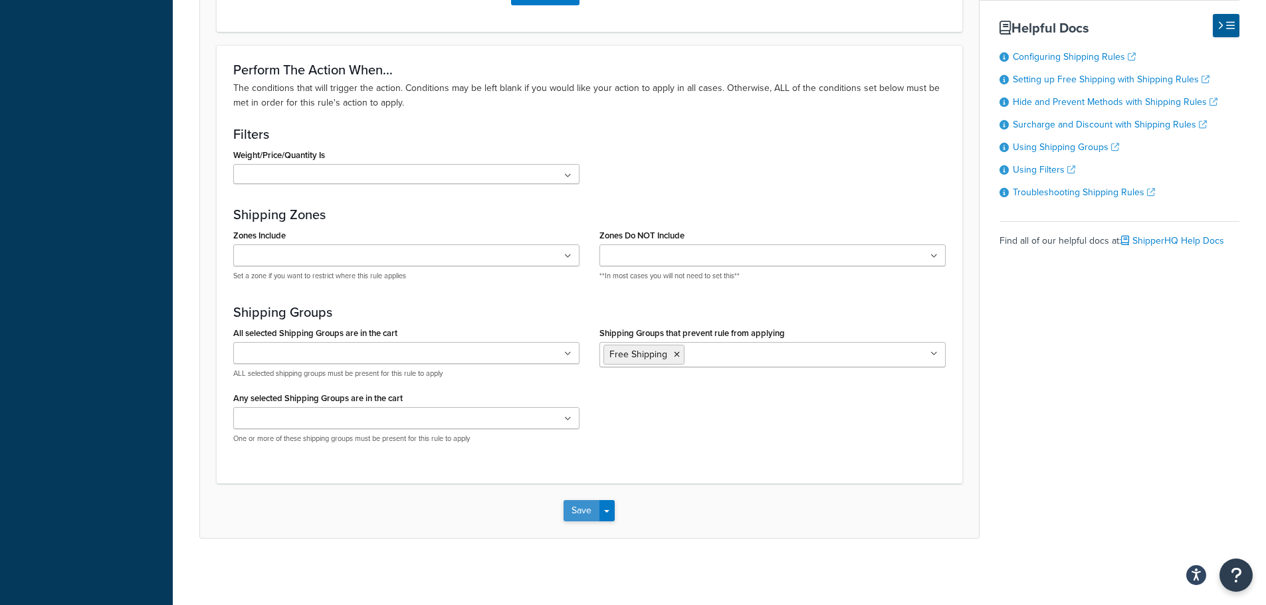
click at [578, 508] on button "Save" at bounding box center [581, 510] width 36 height 21
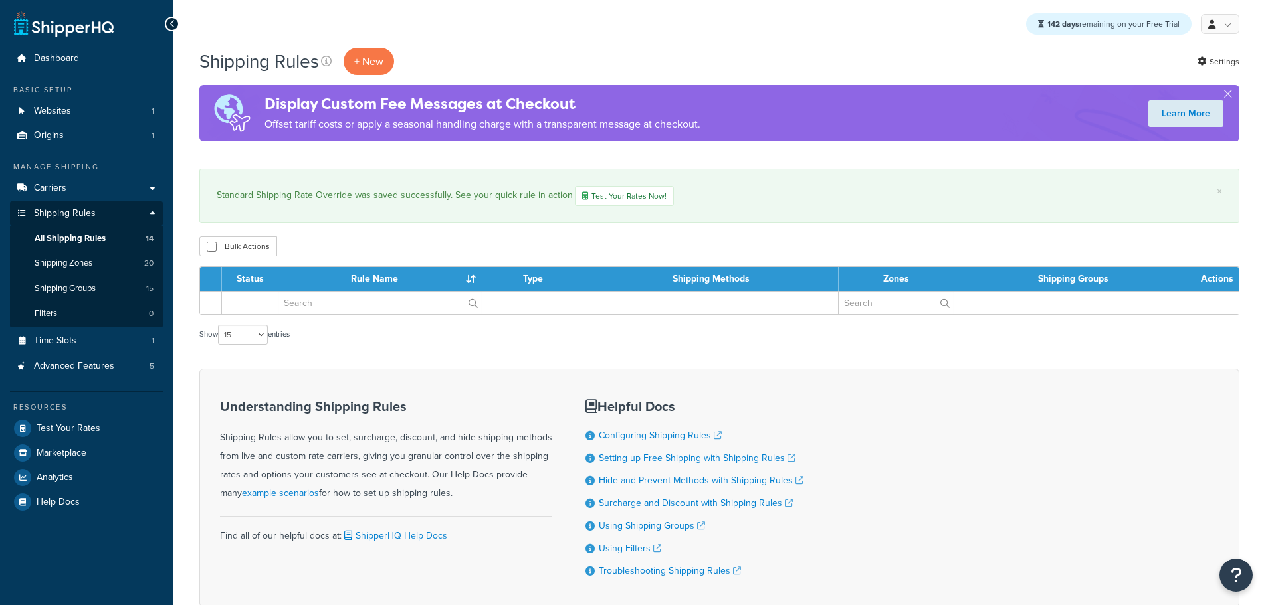
select select "15"
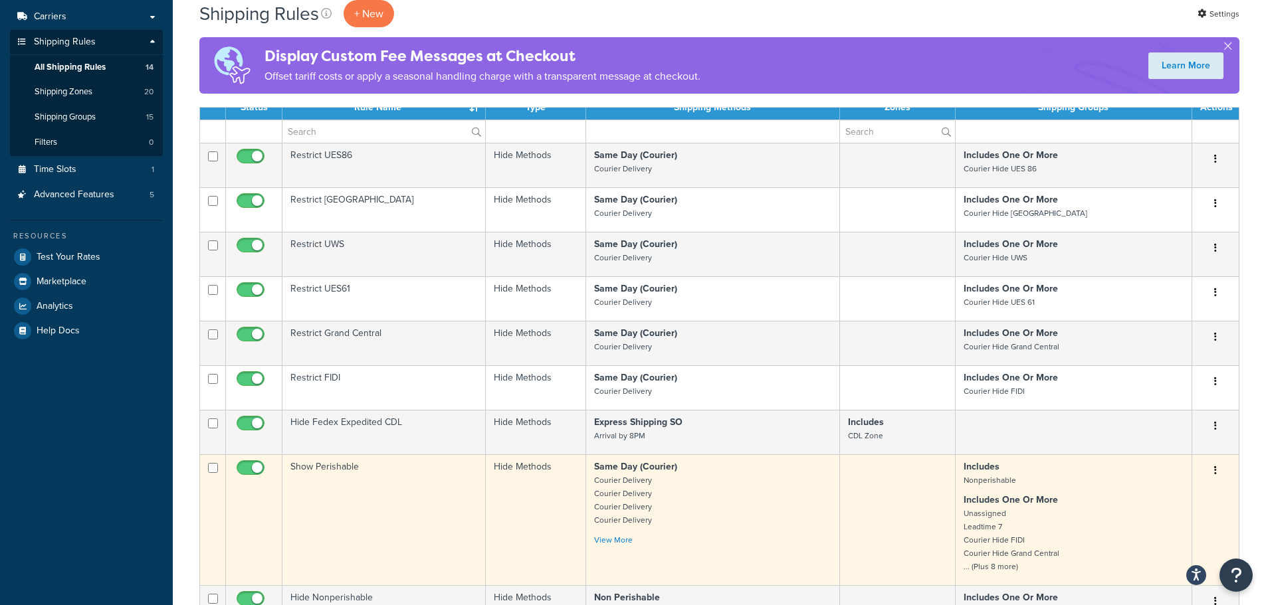
scroll to position [399, 0]
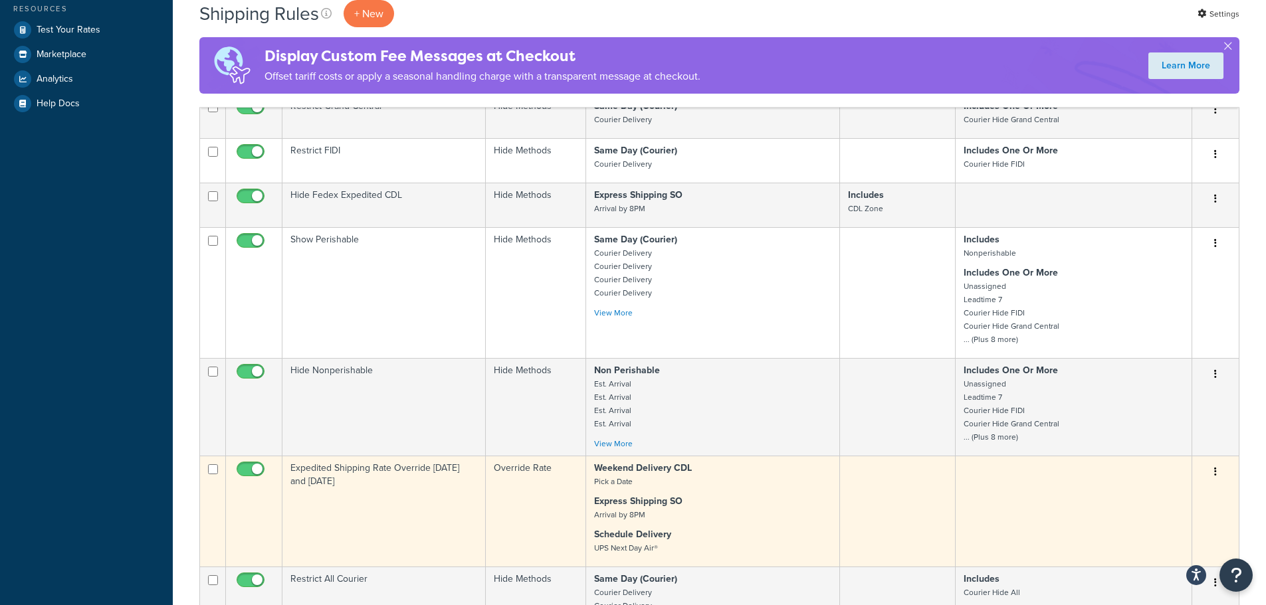
click at [215, 472] on input "checkbox" at bounding box center [213, 469] width 10 height 10
checkbox input "true"
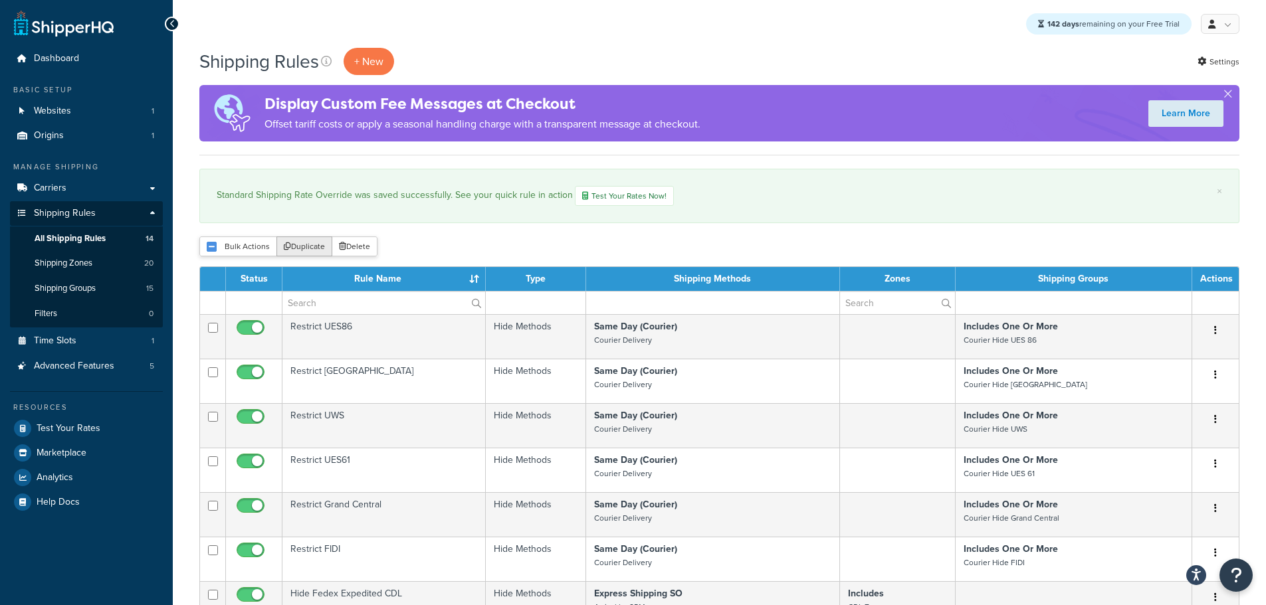
click at [309, 246] on button "Duplicate" at bounding box center [304, 247] width 56 height 20
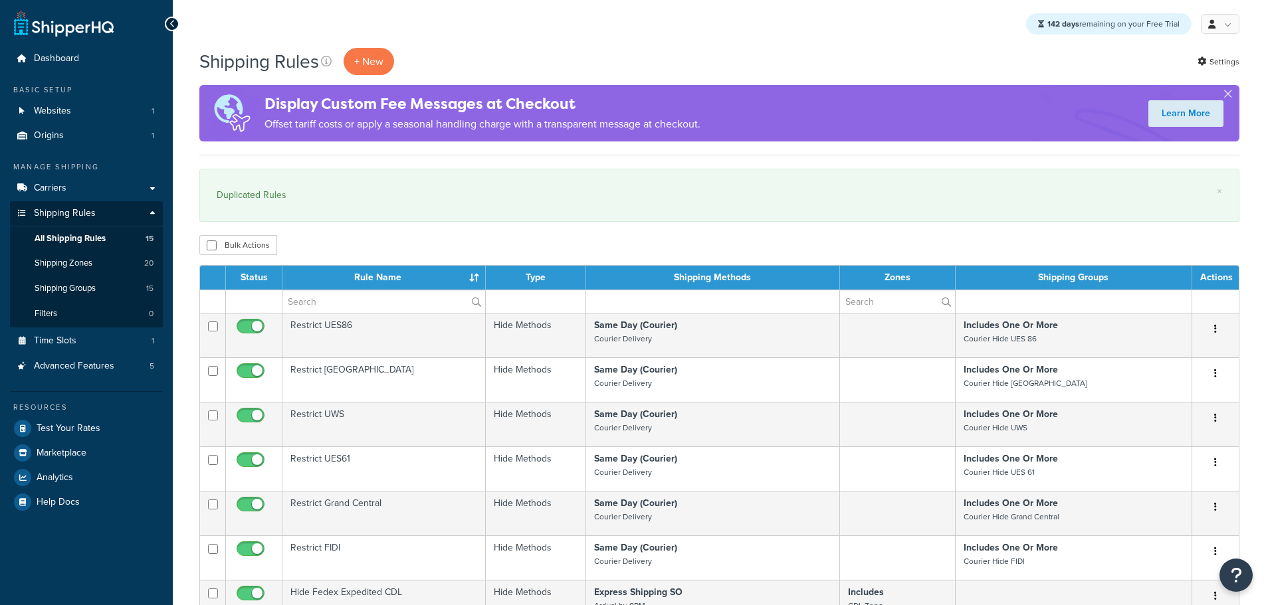
select select "15"
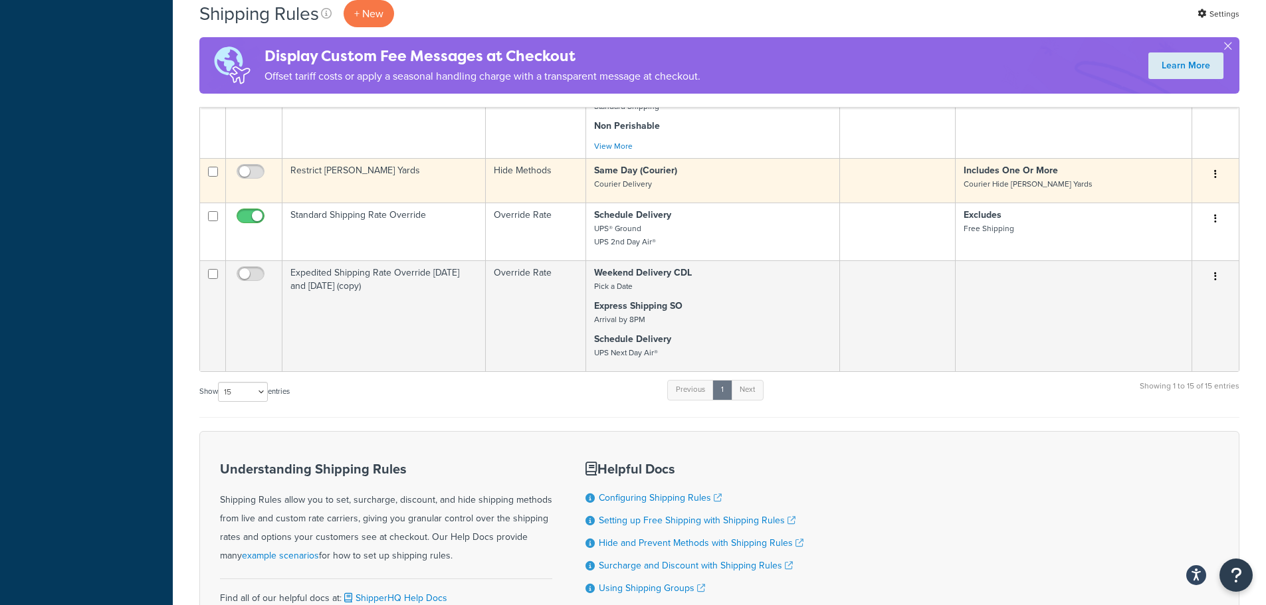
scroll to position [1063, 0]
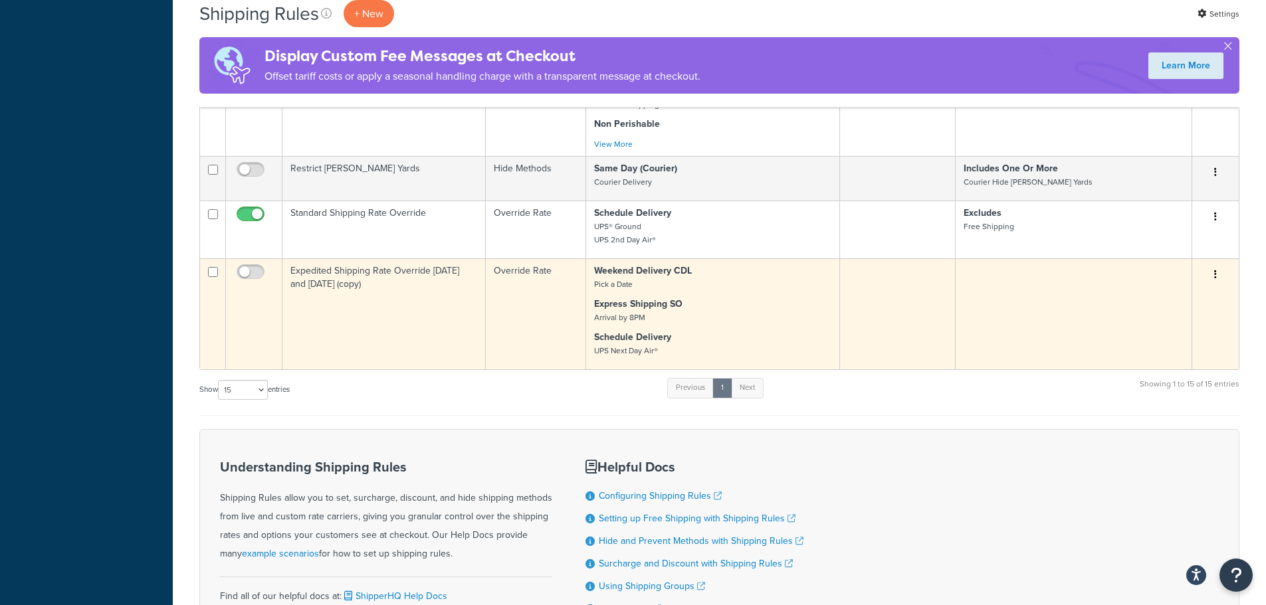
click at [345, 287] on td "Expedited Shipping Rate Override Monday and Tuesday (copy)" at bounding box center [383, 313] width 203 height 111
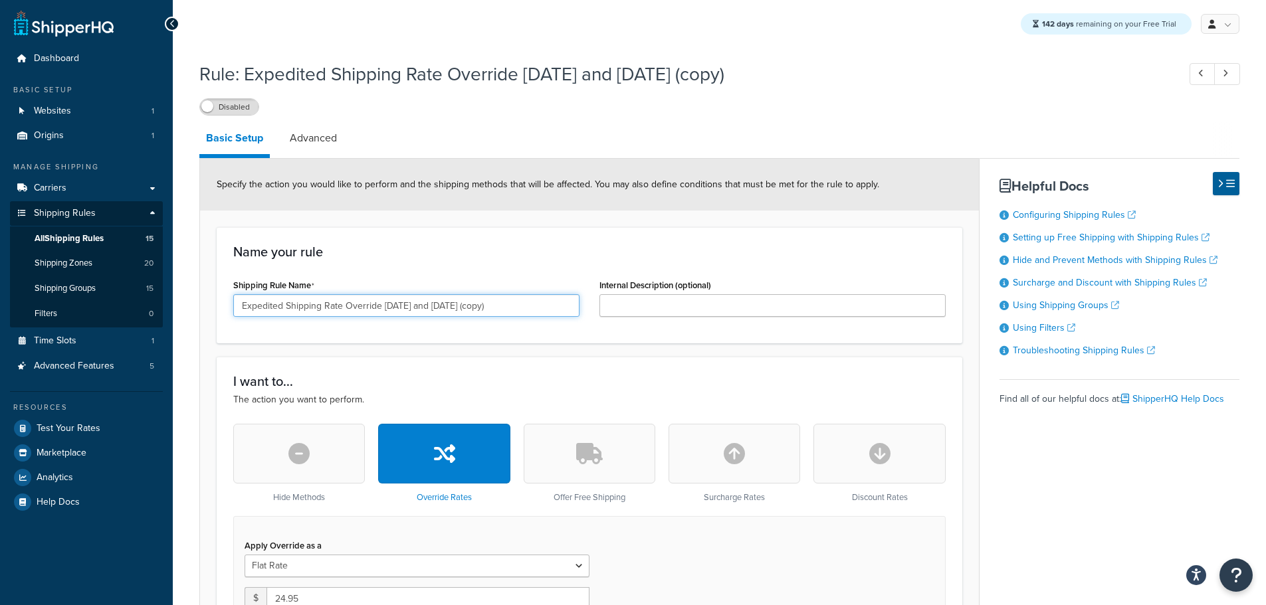
drag, startPoint x: 384, startPoint y: 308, endPoint x: 591, endPoint y: 307, distance: 207.3
click at [590, 308] on div "Shipping Rule Name Expedited Shipping Rate Override Monday and Tuesday (copy) I…" at bounding box center [589, 301] width 732 height 51
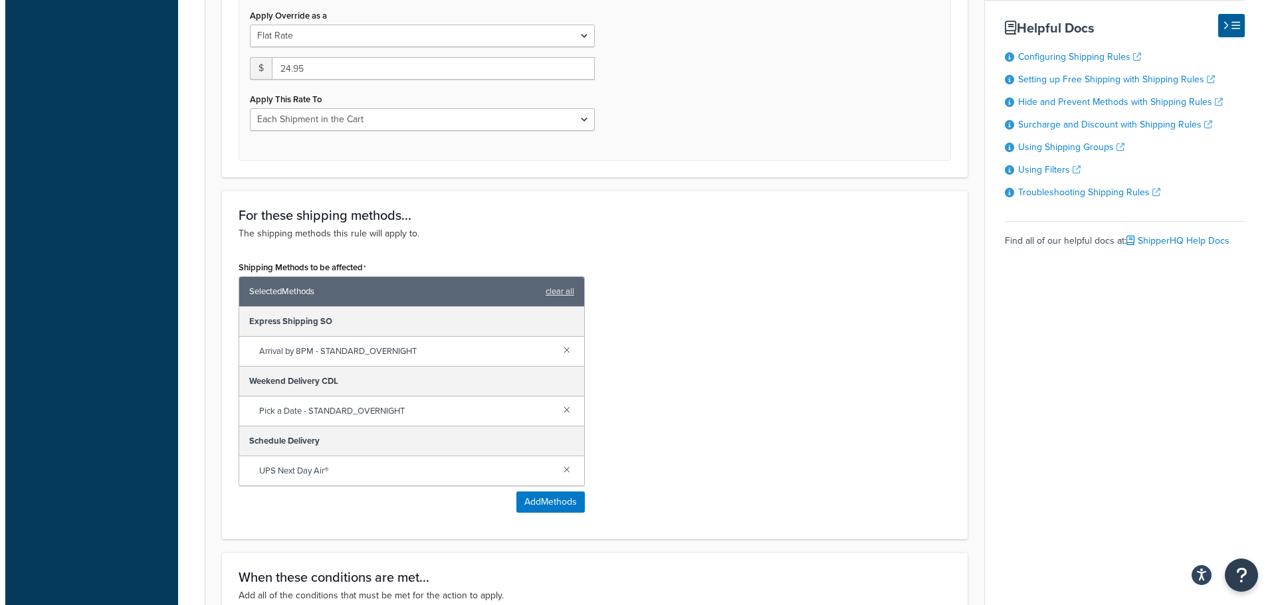
scroll to position [598, 0]
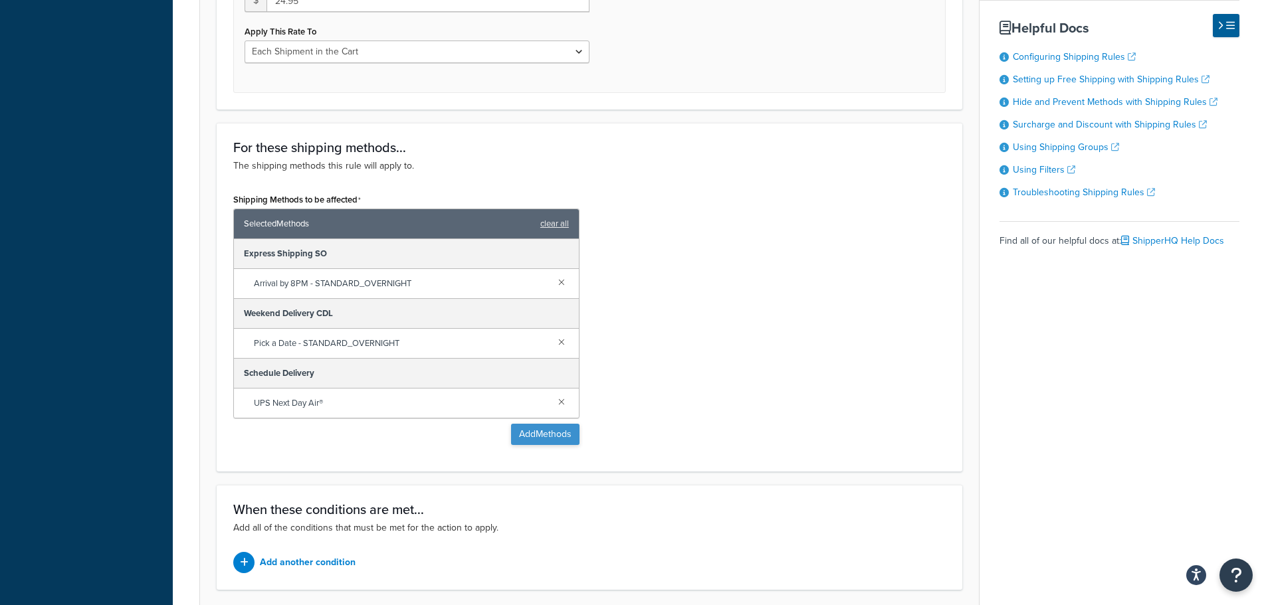
type input "Expedited Shipping Rate Override"
click at [545, 439] on button "Add Methods" at bounding box center [545, 434] width 68 height 21
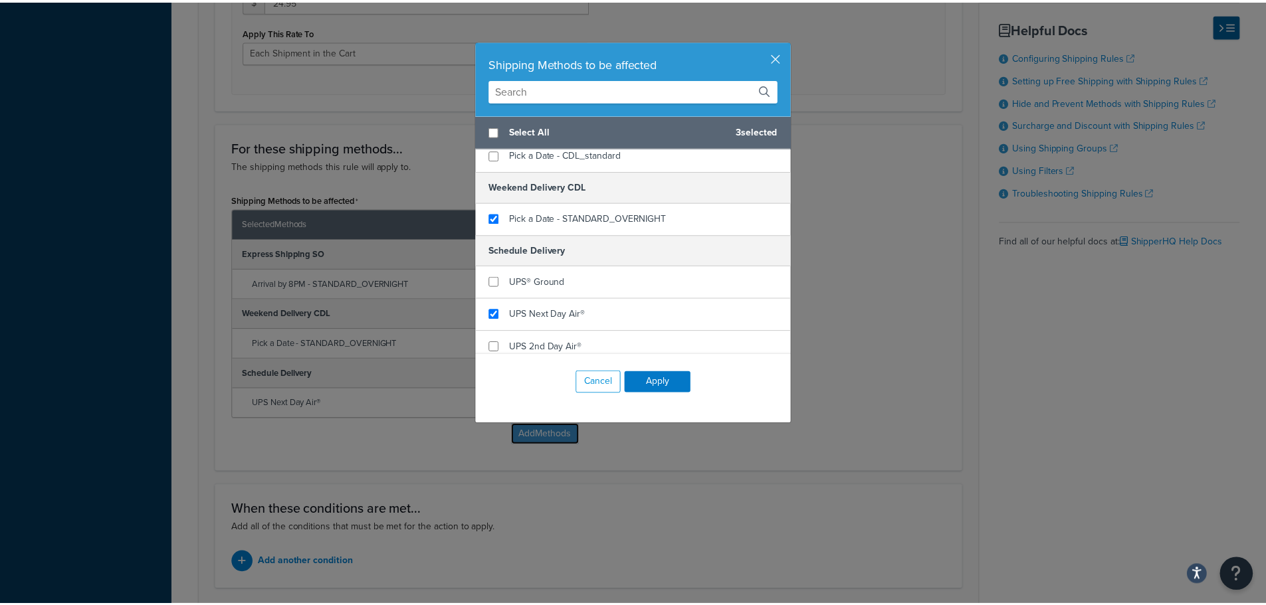
scroll to position [1115, 0]
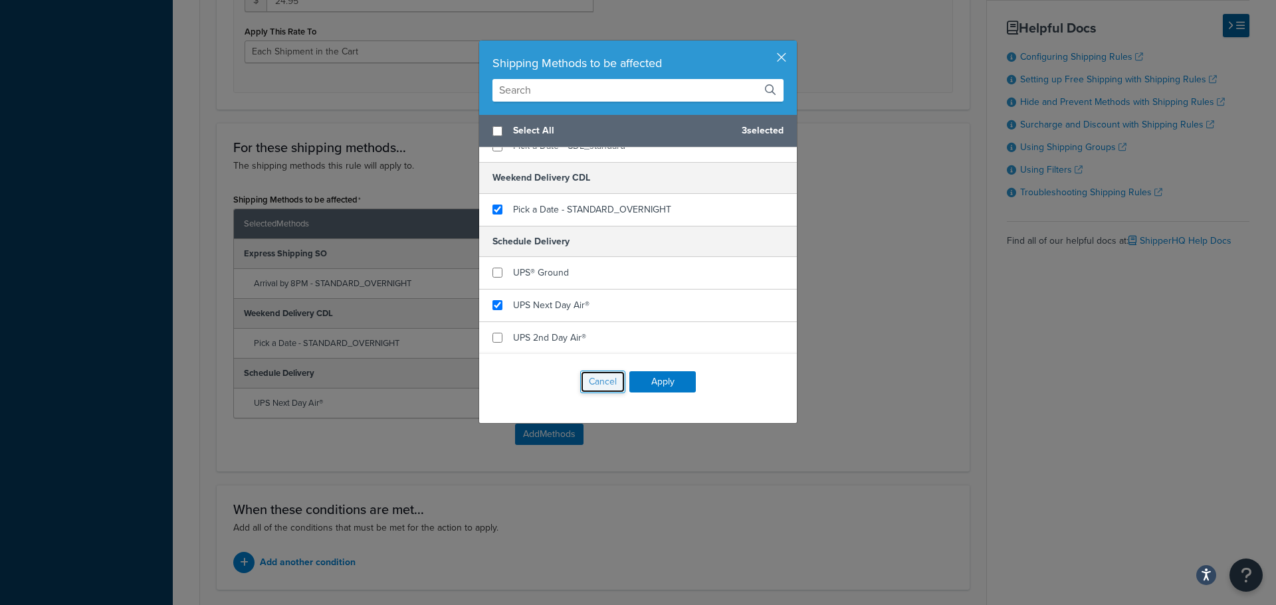
click at [598, 383] on button "Cancel" at bounding box center [602, 382] width 45 height 23
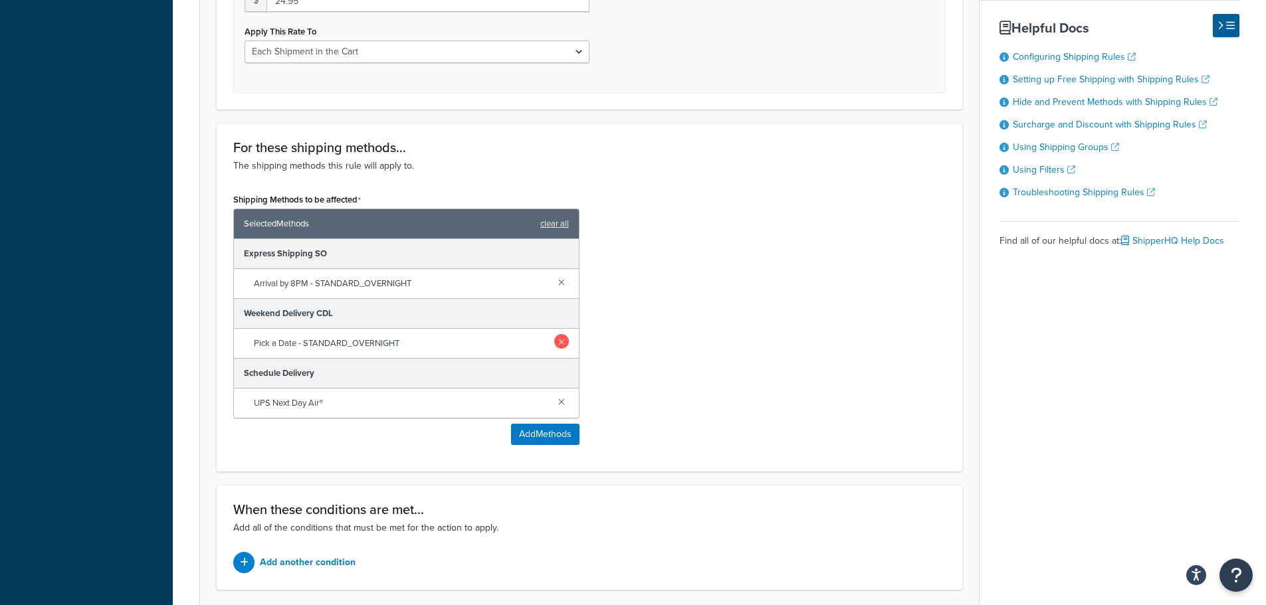
click at [559, 347] on link at bounding box center [561, 341] width 15 height 15
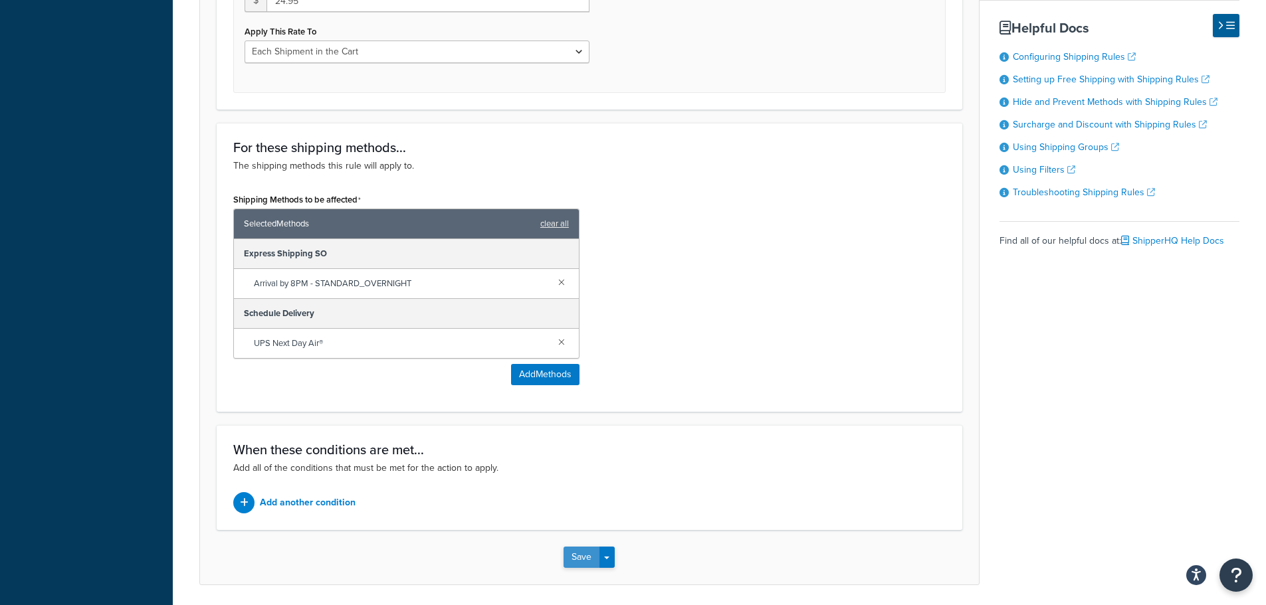
scroll to position [646, 0]
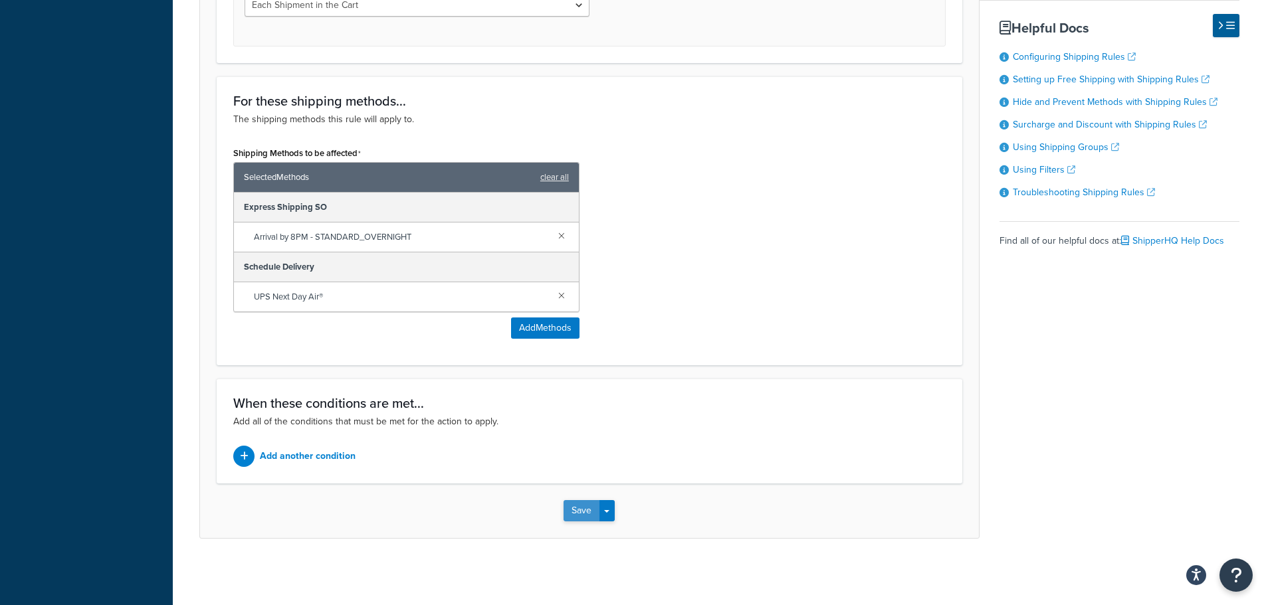
click at [585, 515] on button "Save" at bounding box center [581, 510] width 36 height 21
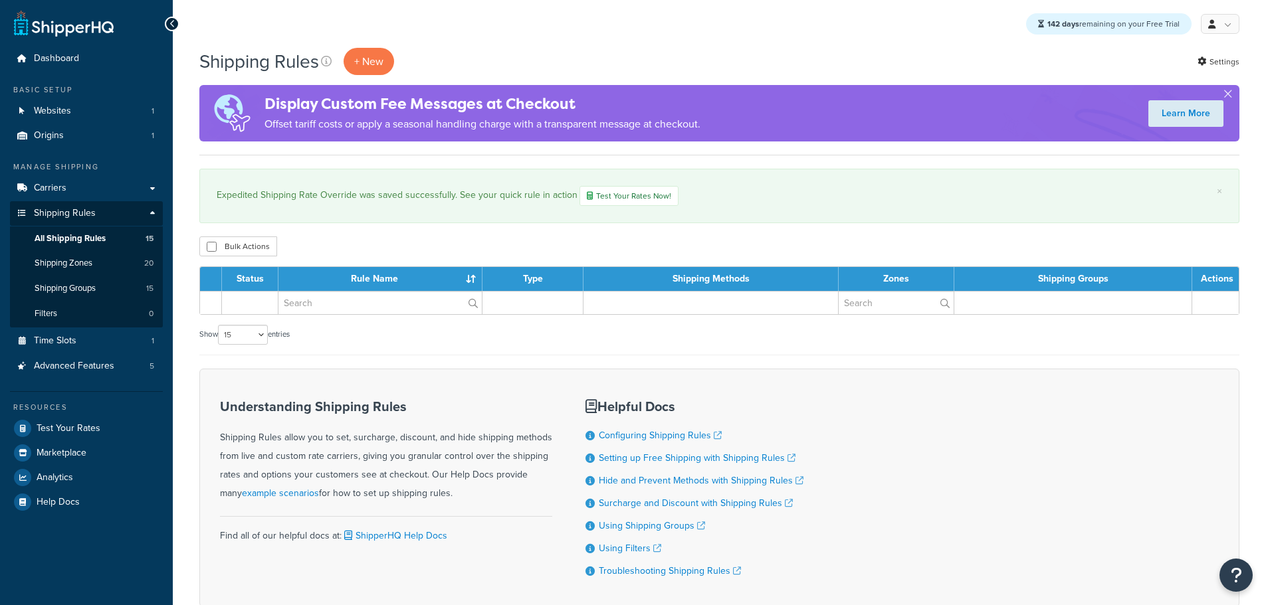
select select "15"
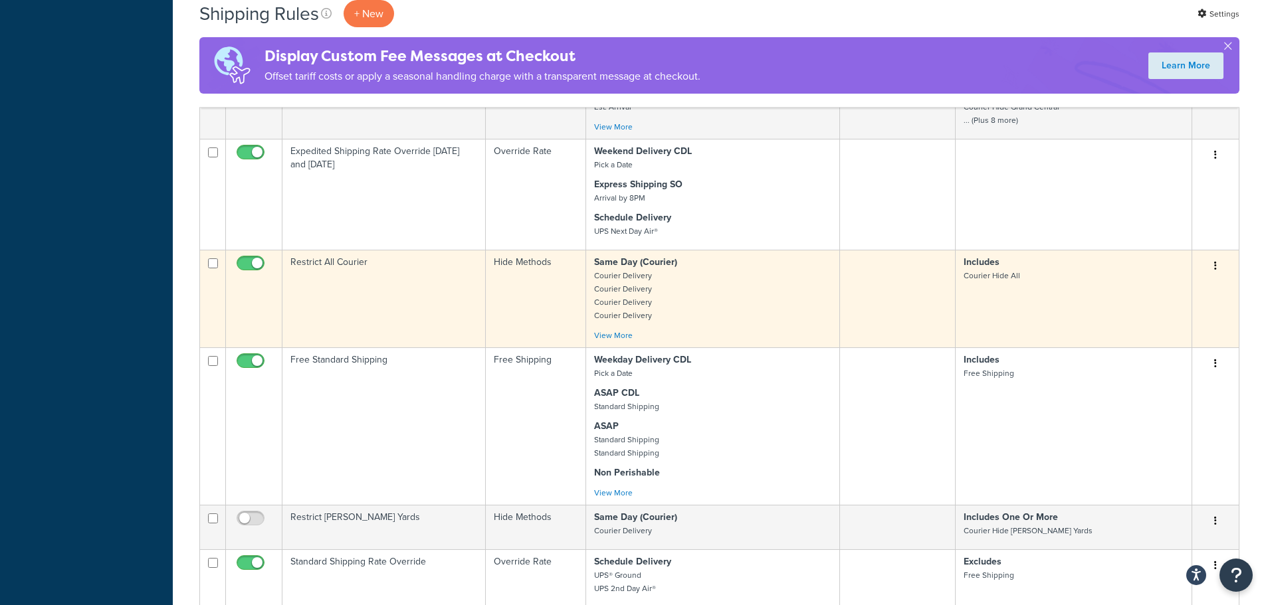
scroll to position [997, 0]
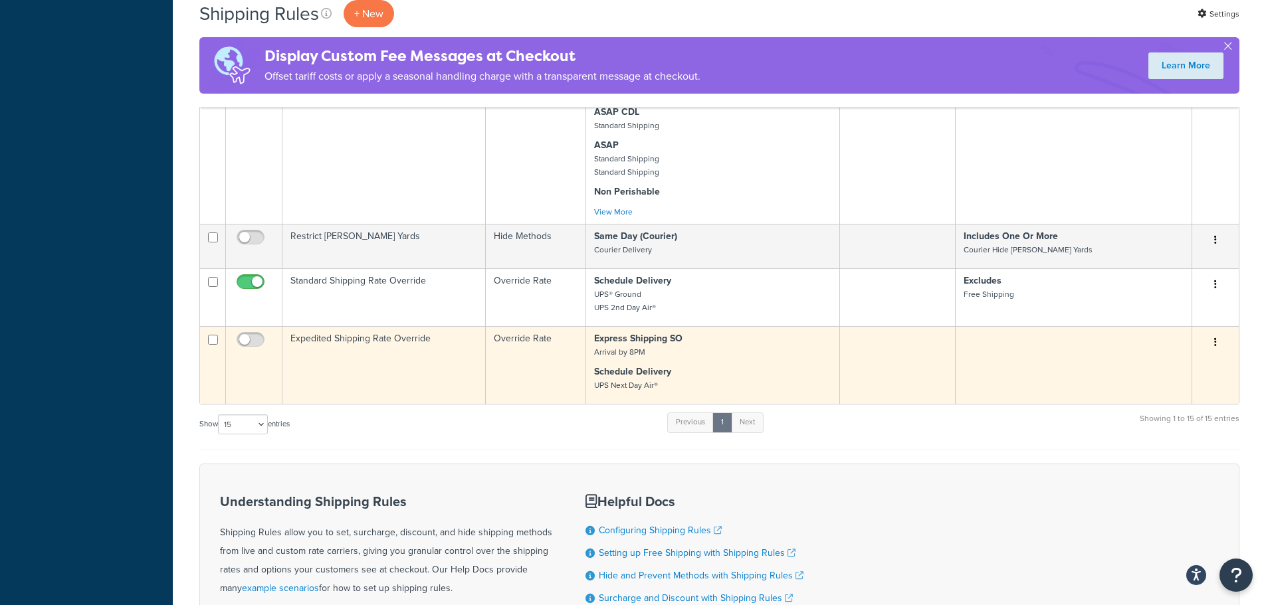
click at [401, 340] on td "Expedited Shipping Rate Override" at bounding box center [383, 365] width 203 height 78
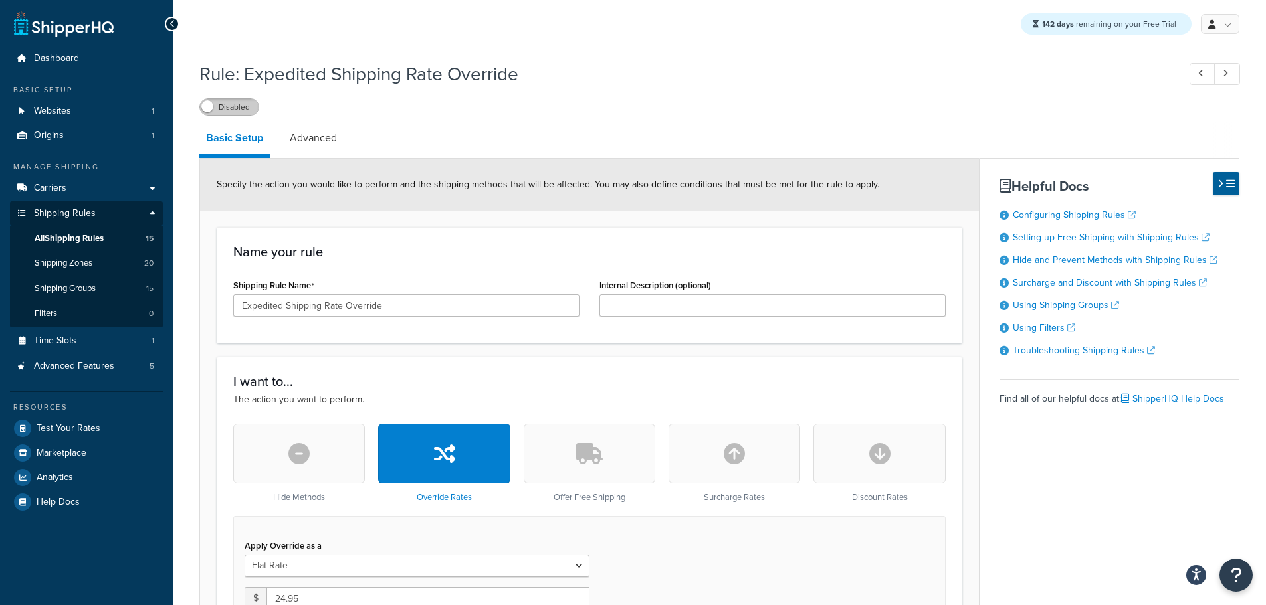
click at [224, 102] on div "Disabled" at bounding box center [719, 106] width 1040 height 19
click at [226, 106] on label "Disabled" at bounding box center [229, 107] width 58 height 16
click at [330, 140] on link "Advanced" at bounding box center [313, 138] width 60 height 32
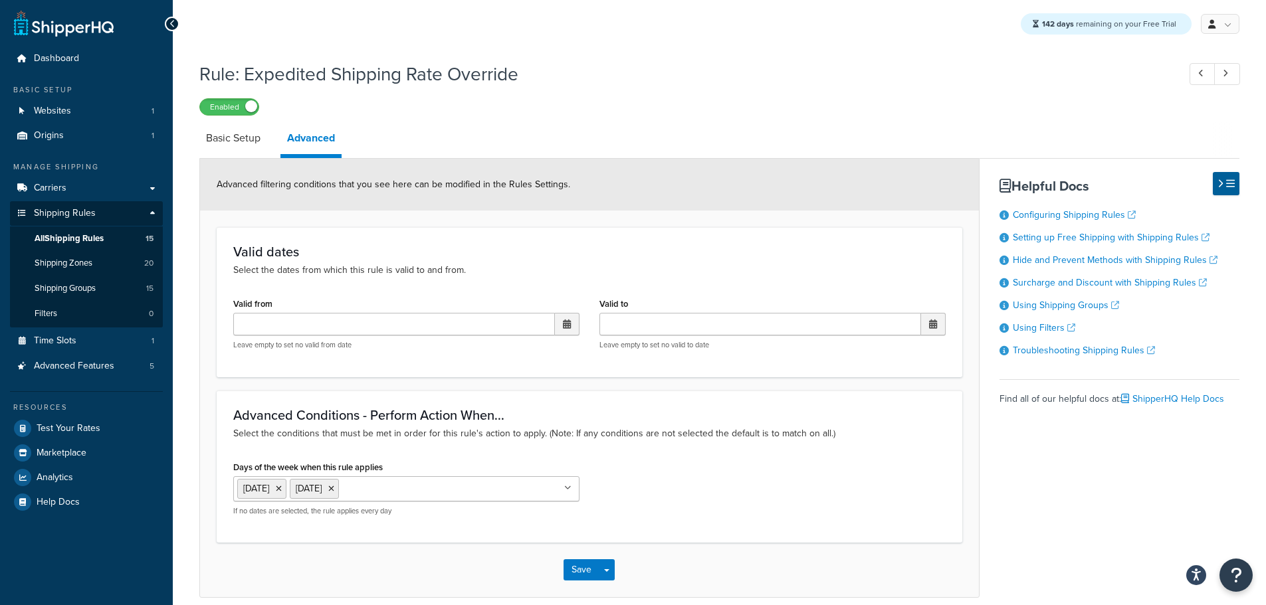
click at [334, 488] on icon at bounding box center [331, 489] width 6 height 8
click at [282, 491] on icon at bounding box center [279, 489] width 6 height 8
click at [725, 509] on div "Days of the week when this rule applies Please Select Monday Tuesday Wednesday …" at bounding box center [589, 491] width 732 height 67
click at [583, 574] on button "Save" at bounding box center [581, 568] width 36 height 21
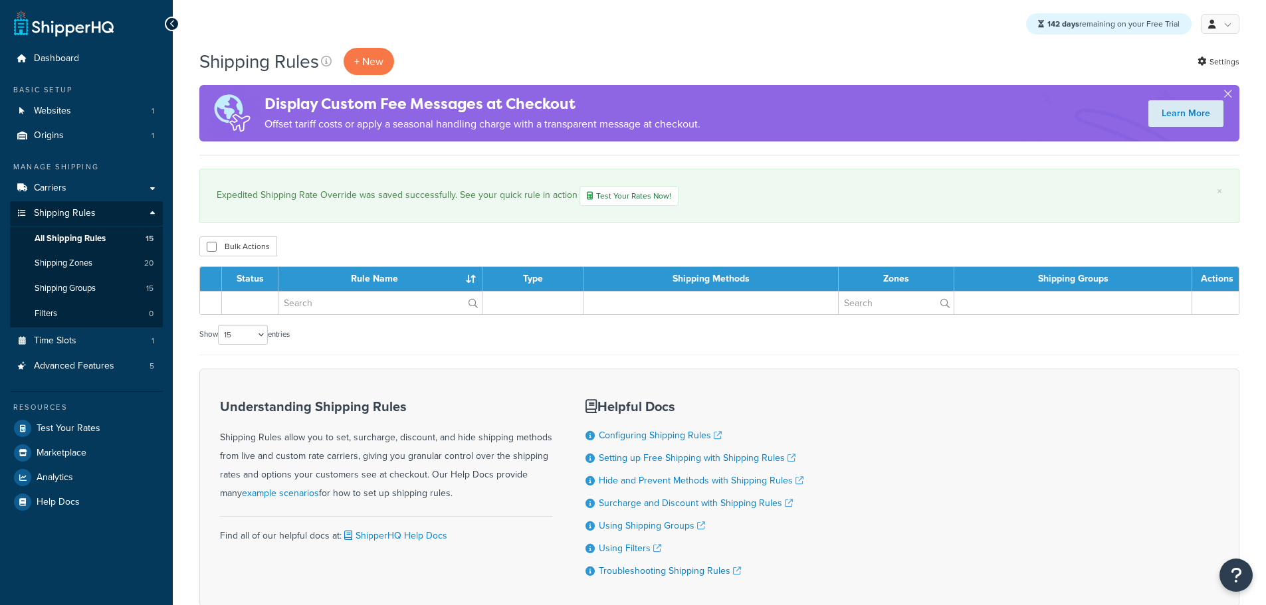
select select "15"
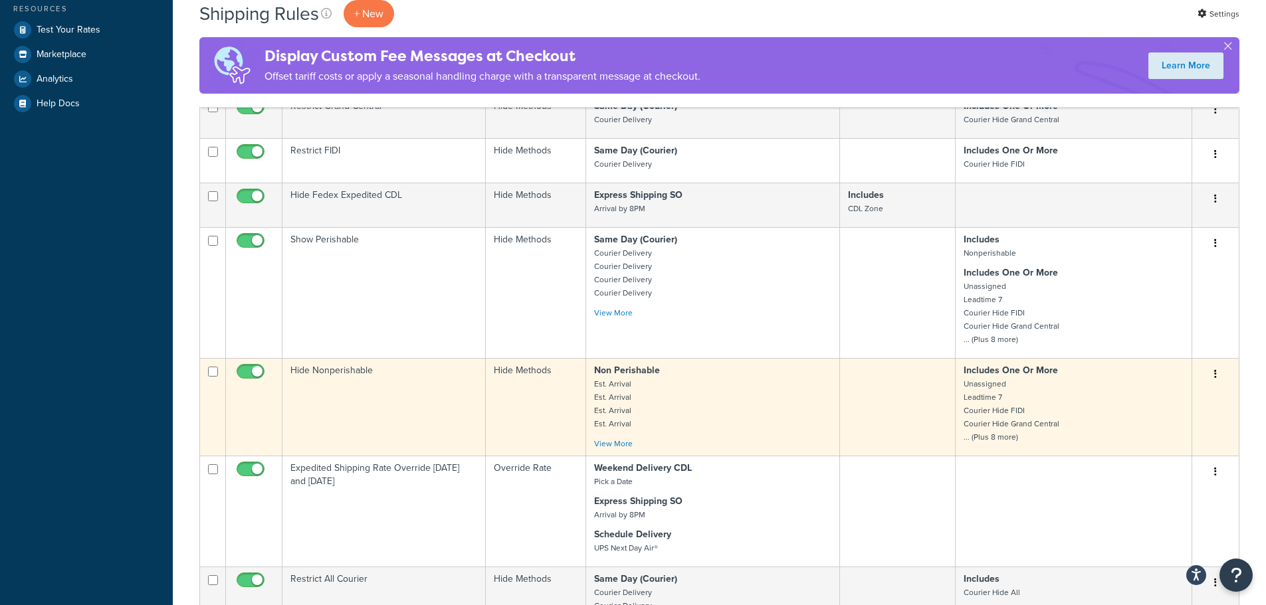
scroll to position [465, 0]
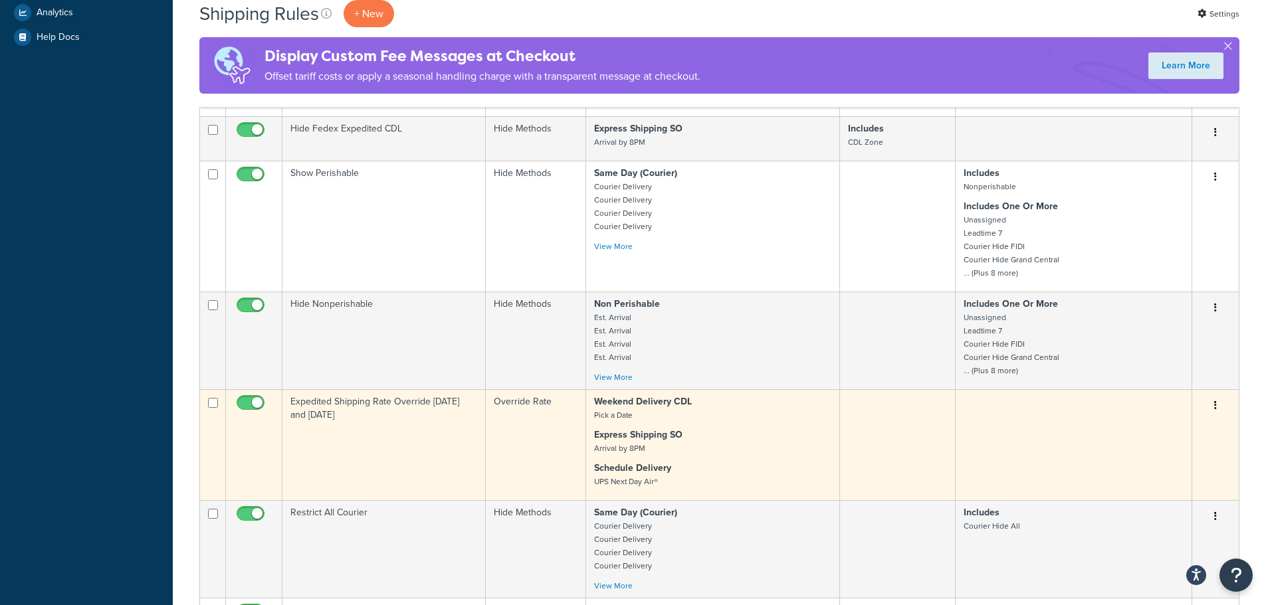
click at [237, 405] on input "checkbox" at bounding box center [252, 406] width 37 height 17
checkbox input "false"
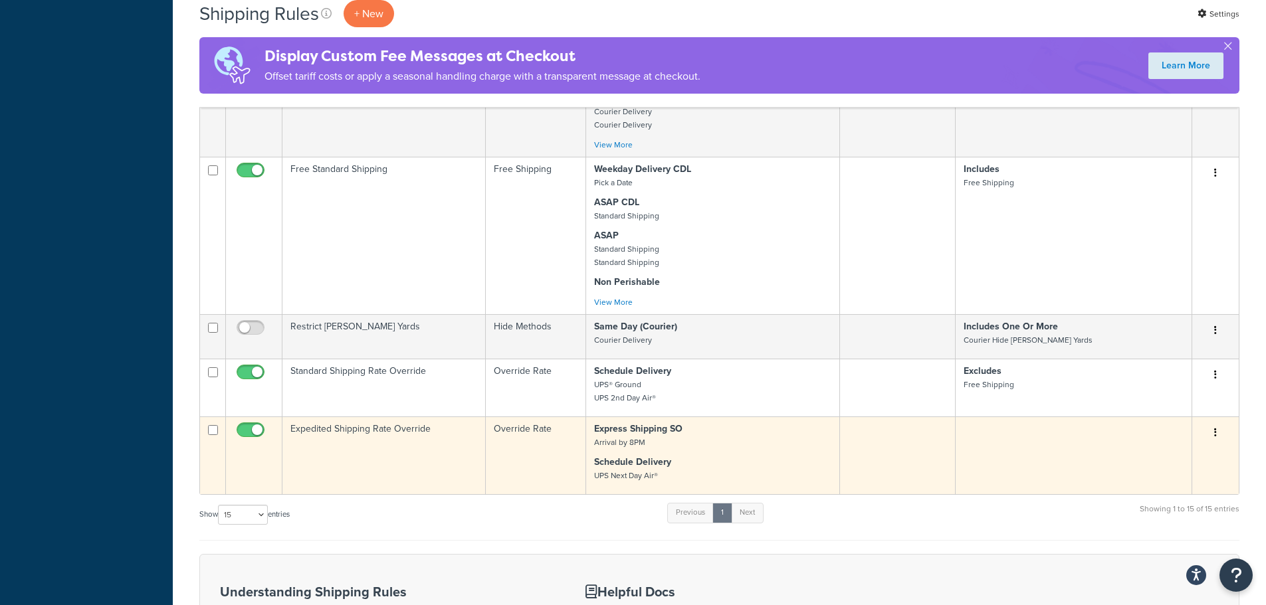
scroll to position [930, 0]
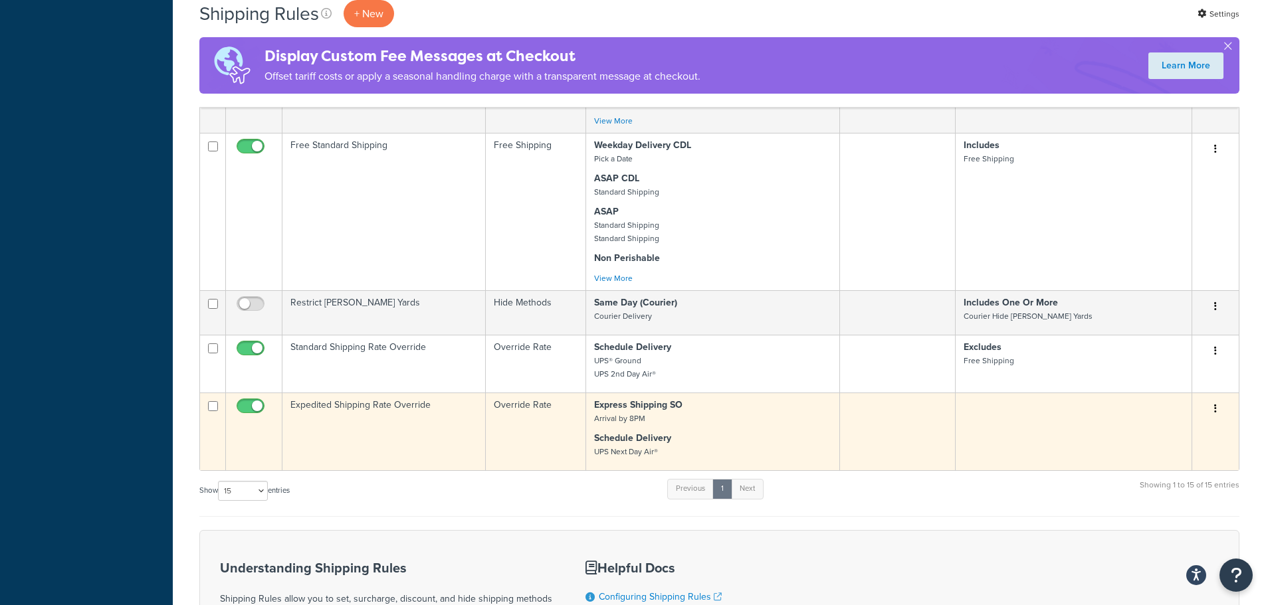
click at [393, 414] on td "Expedited Shipping Rate Override" at bounding box center [383, 432] width 203 height 78
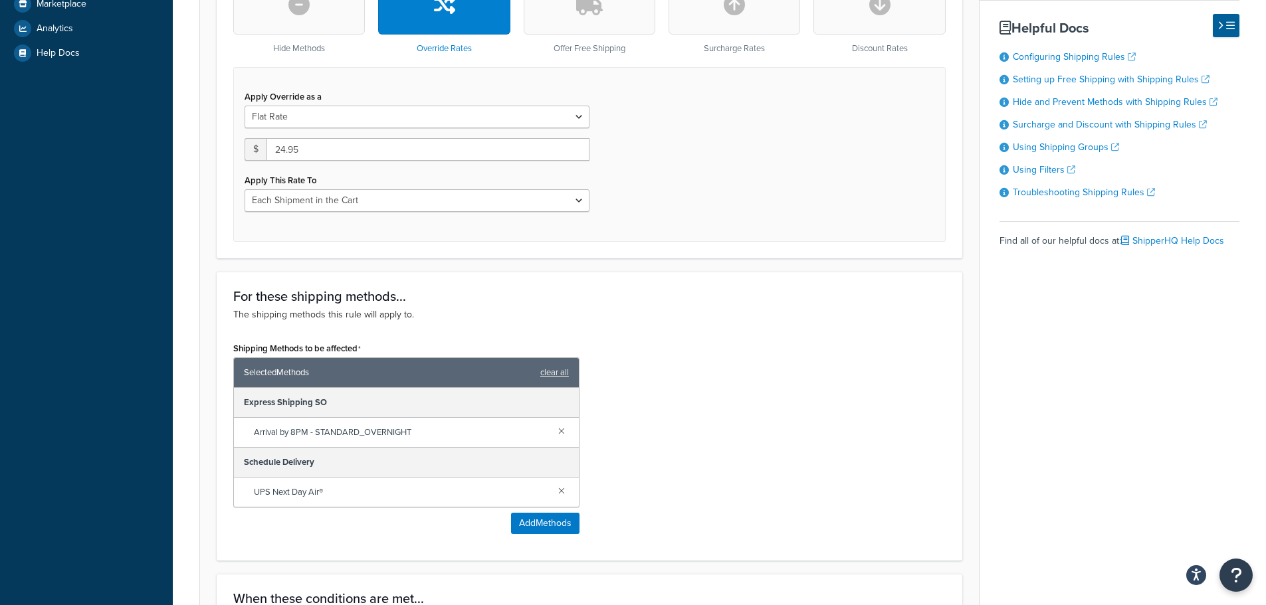
scroll to position [465, 0]
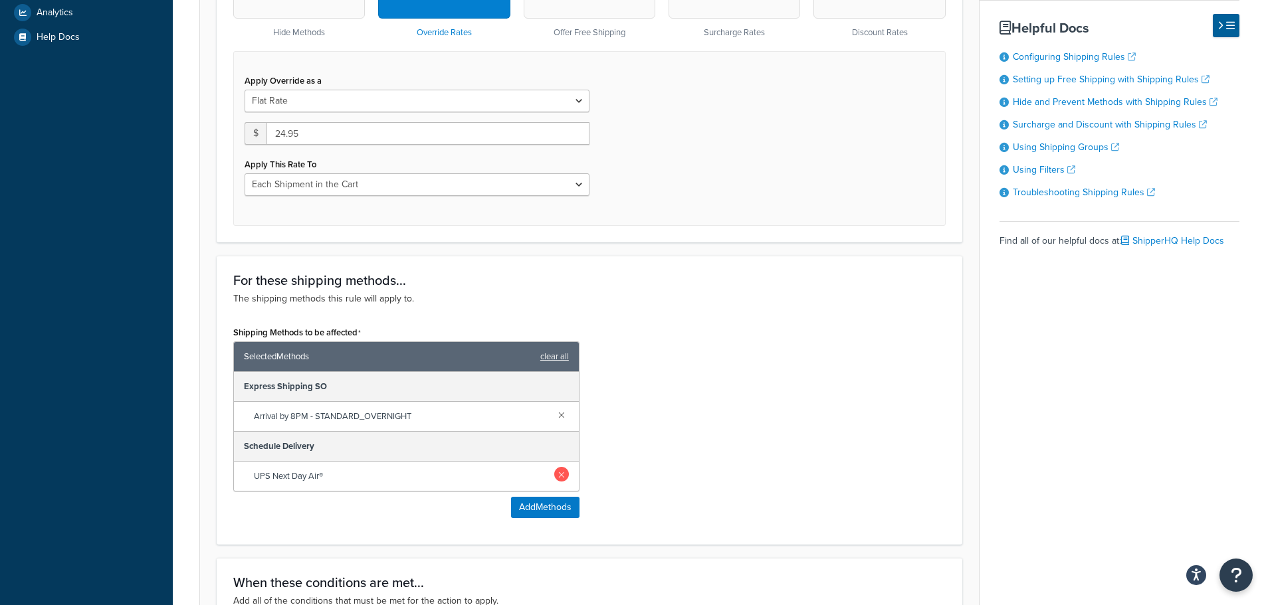
click at [562, 477] on link at bounding box center [561, 474] width 15 height 15
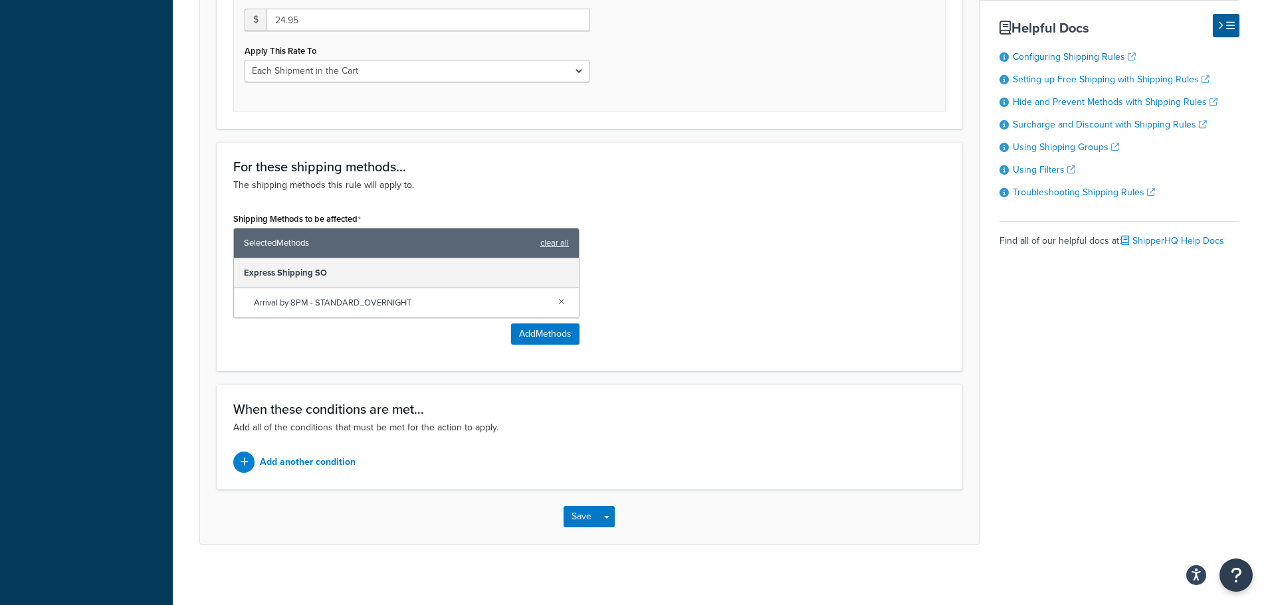
scroll to position [587, 0]
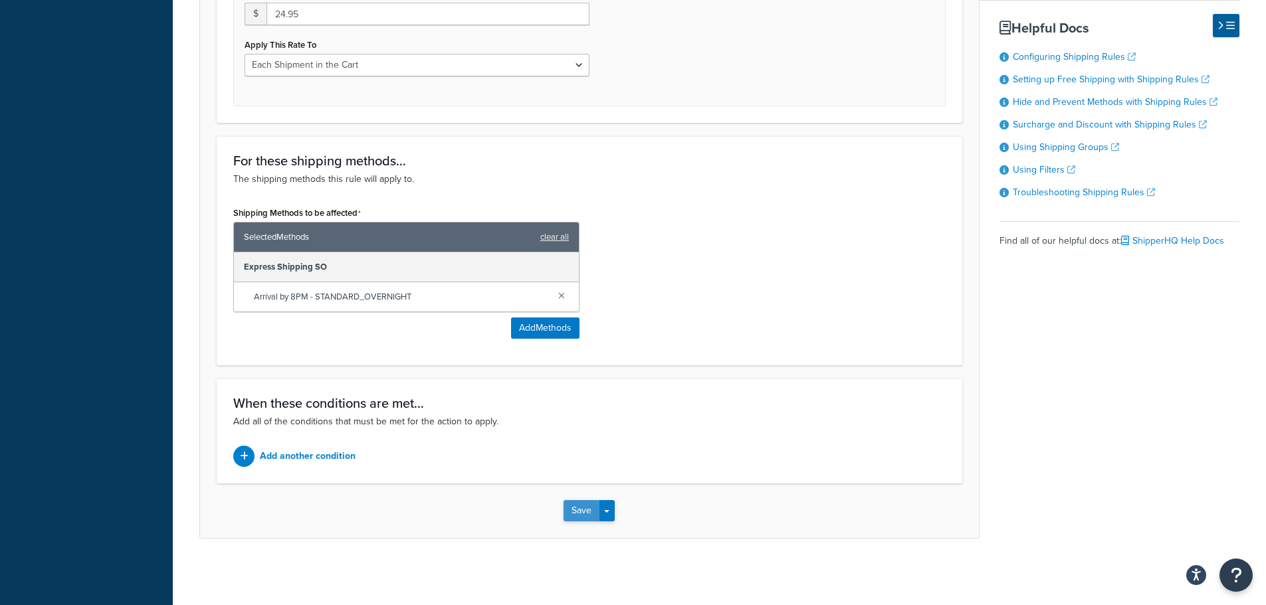
click at [584, 506] on button "Save" at bounding box center [581, 510] width 36 height 21
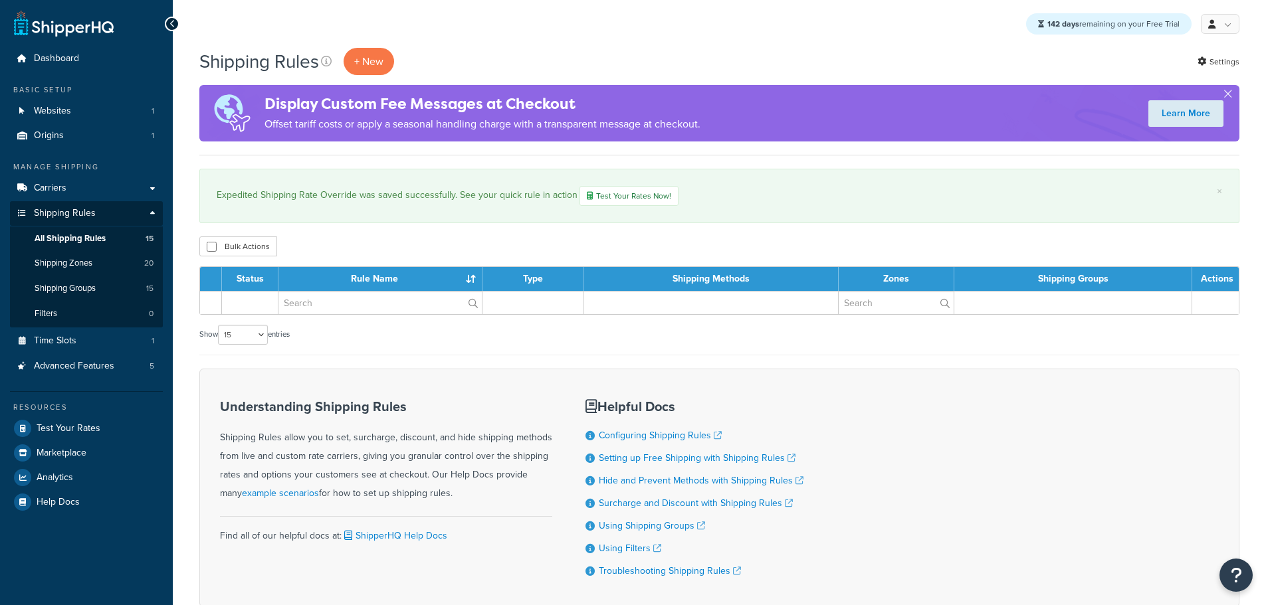
select select "15"
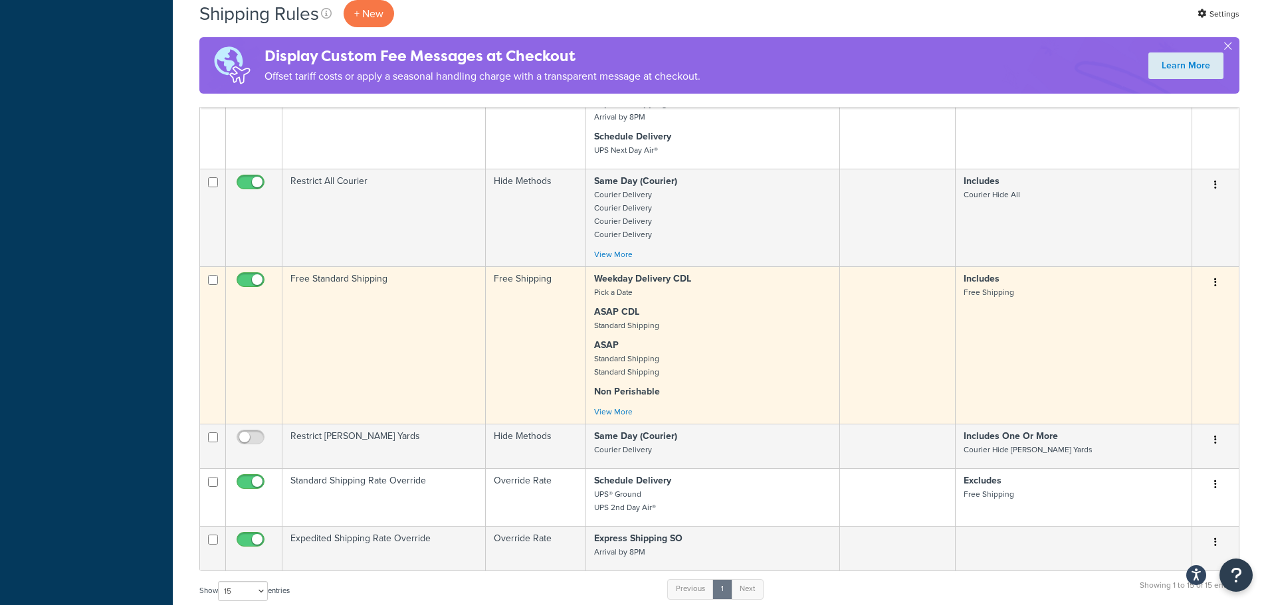
scroll to position [864, 0]
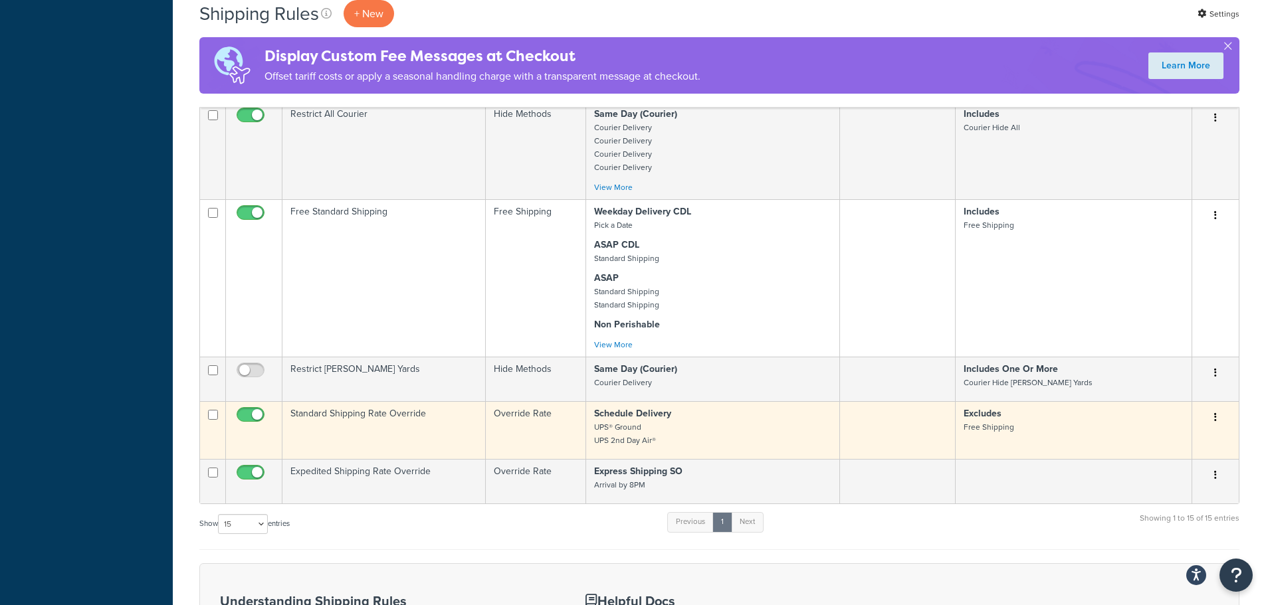
click at [395, 419] on td "Standard Shipping Rate Override" at bounding box center [383, 430] width 203 height 58
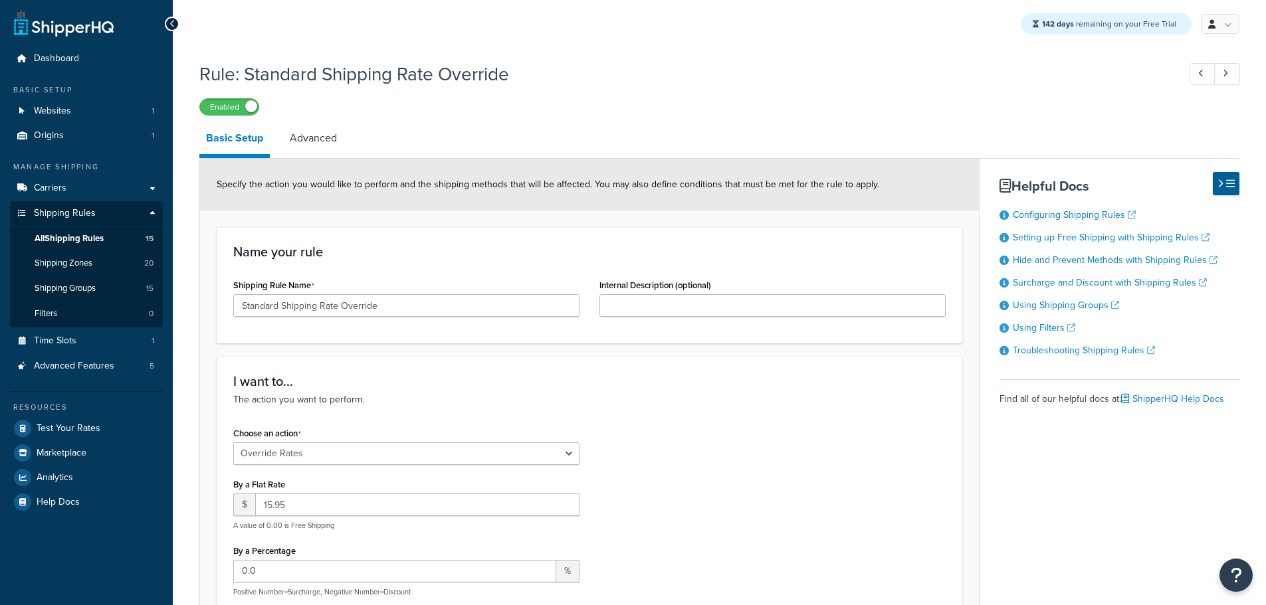
select select "OVERRIDE"
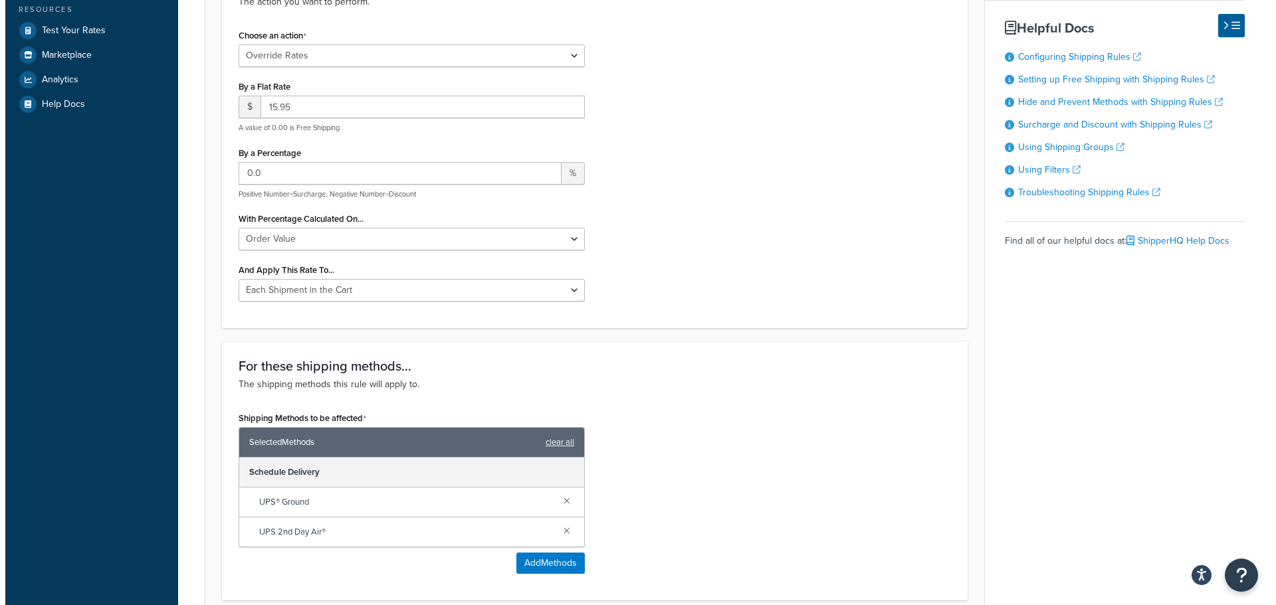
scroll to position [465, 0]
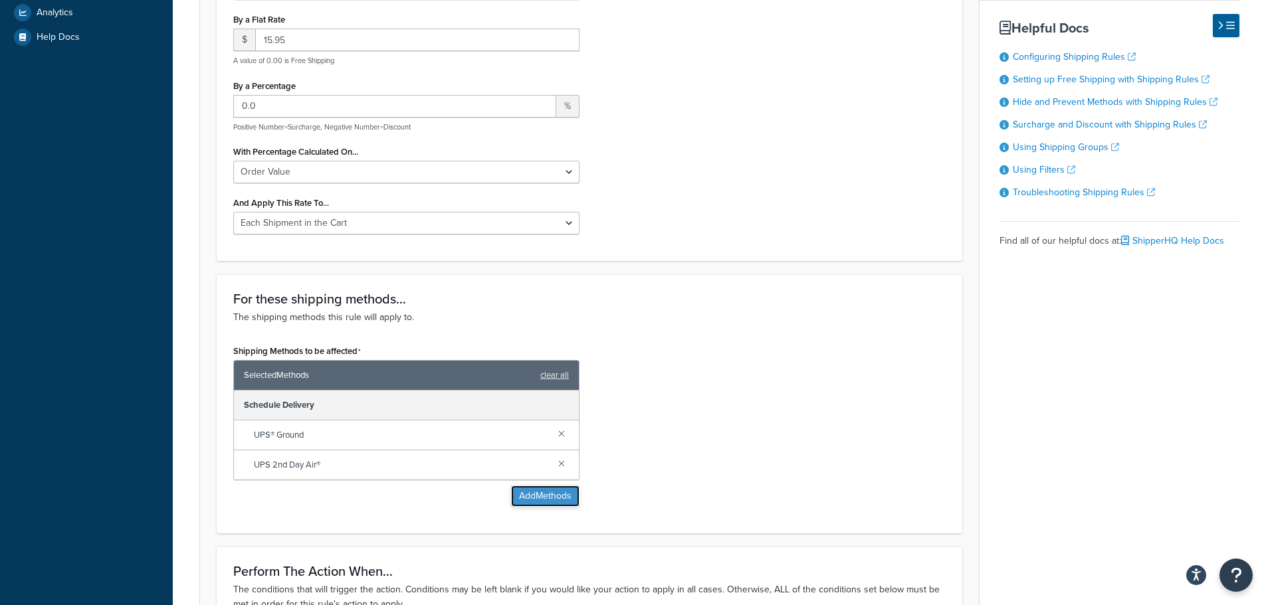
click at [546, 493] on button "Add Methods" at bounding box center [545, 496] width 68 height 21
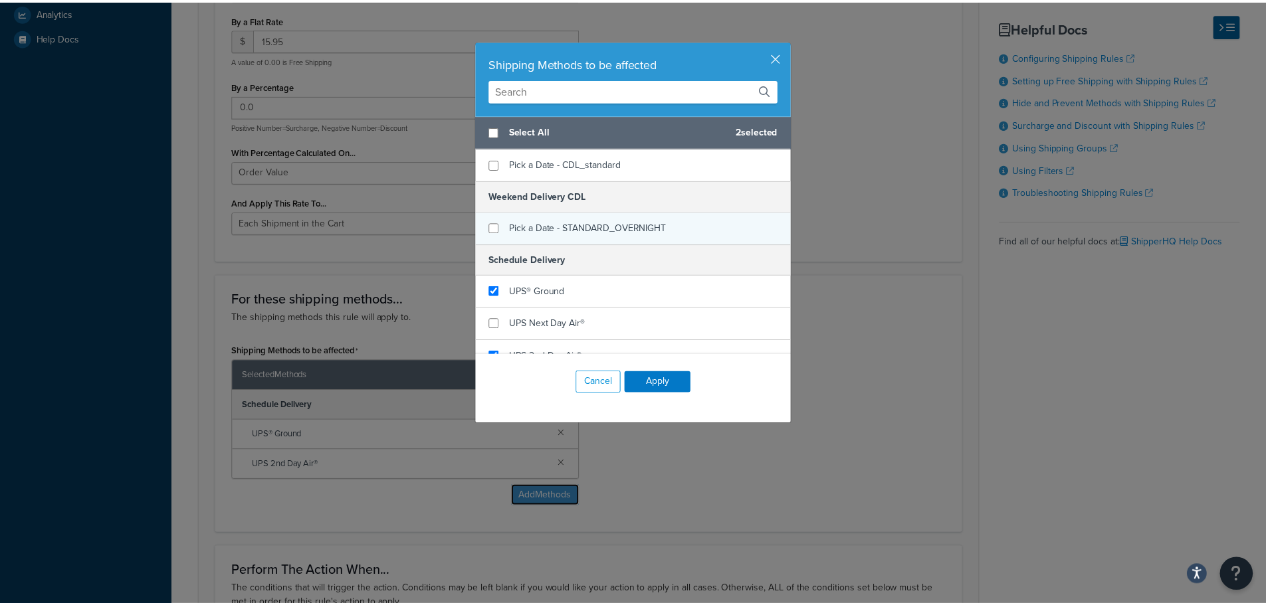
scroll to position [1115, 0]
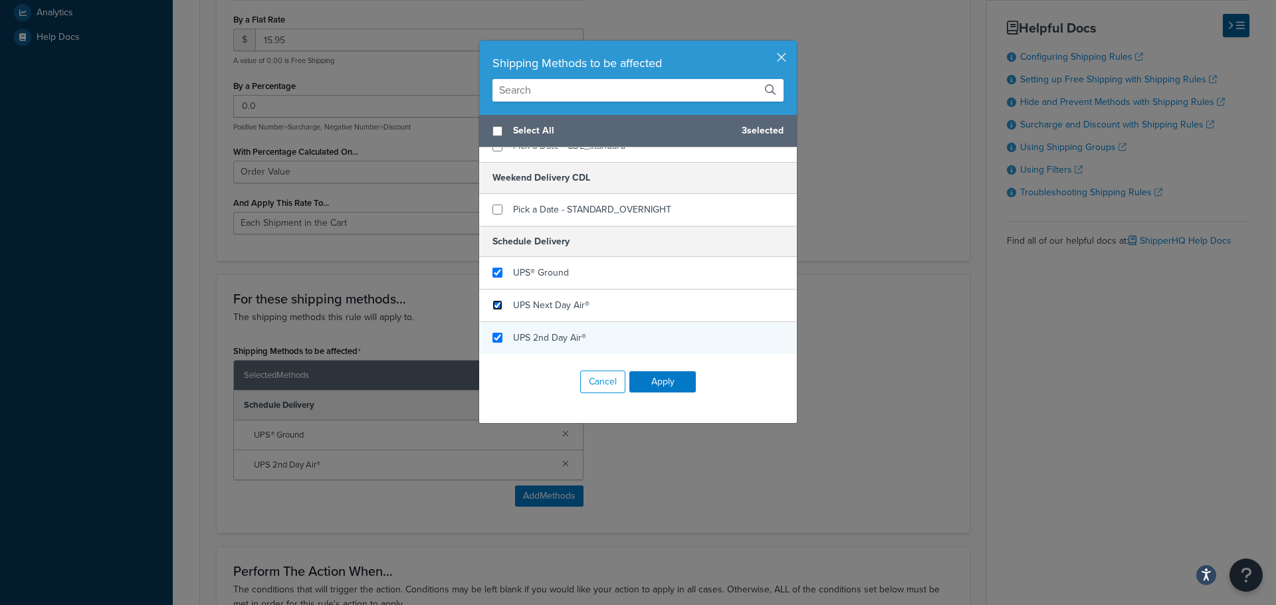
drag, startPoint x: 488, startPoint y: 304, endPoint x: 530, endPoint y: 328, distance: 47.9
click at [492, 305] on input "checkbox" at bounding box center [497, 305] width 10 height 10
checkbox input "true"
click at [652, 379] on button "Apply" at bounding box center [662, 381] width 66 height 21
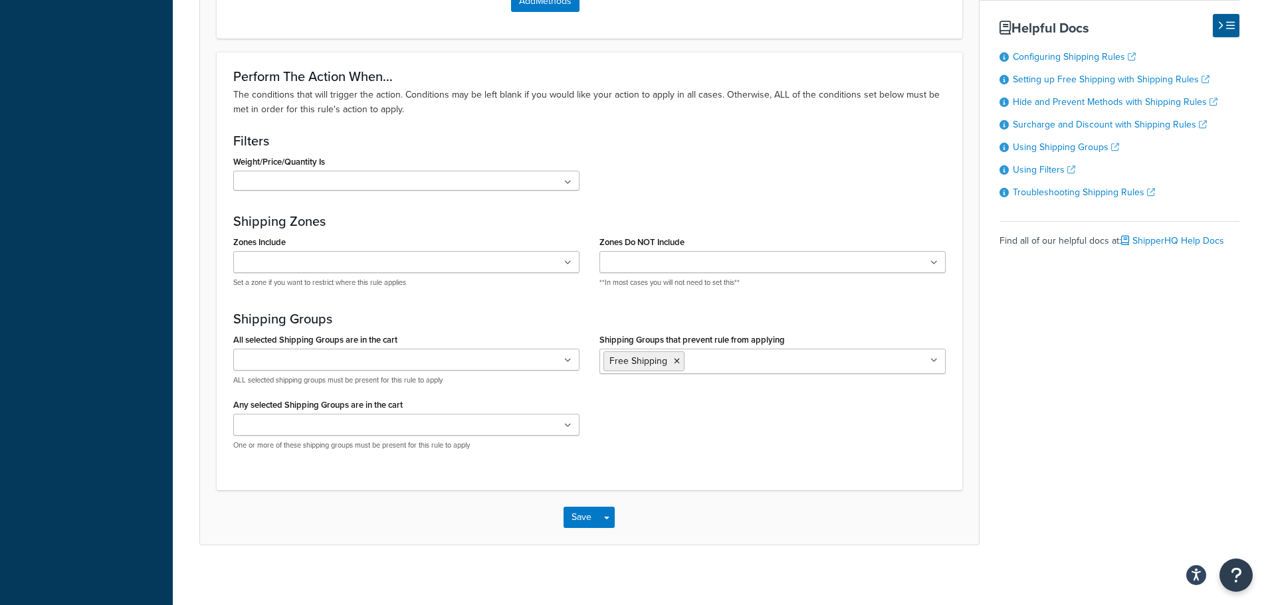
scroll to position [999, 0]
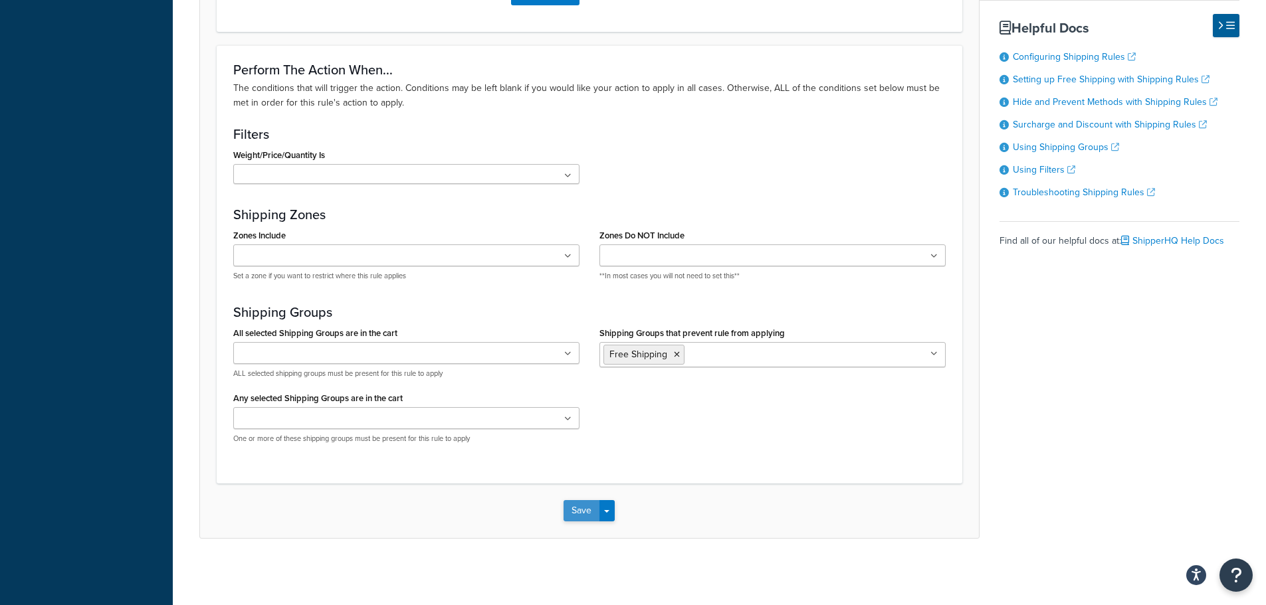
click at [575, 507] on button "Save" at bounding box center [581, 510] width 36 height 21
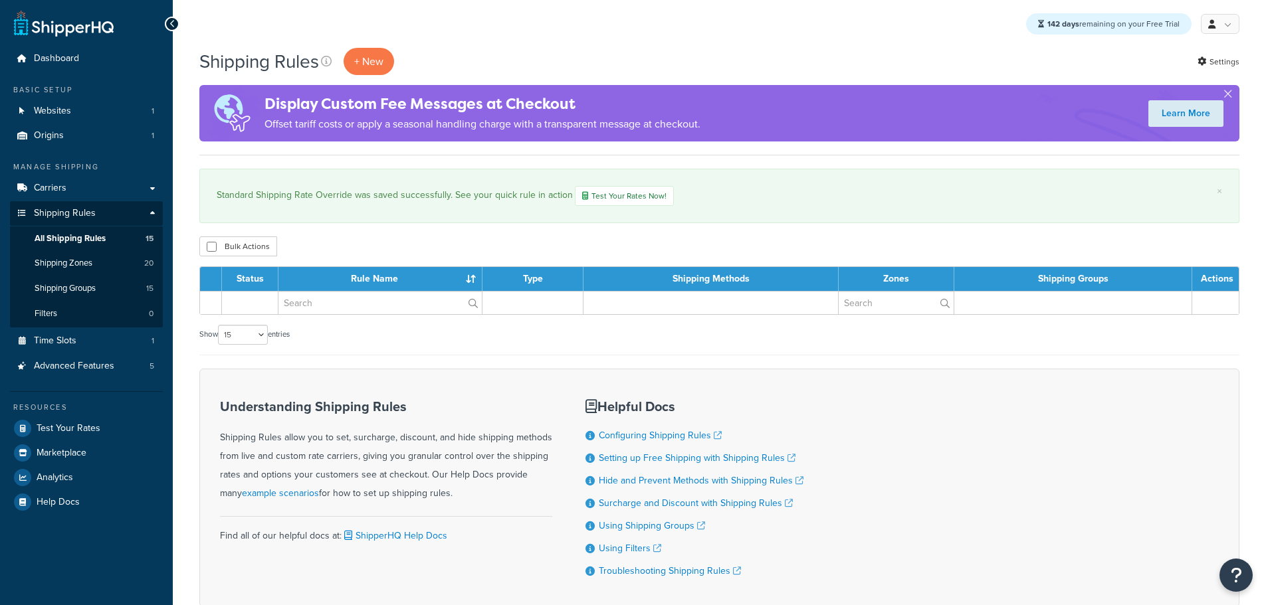
select select "15"
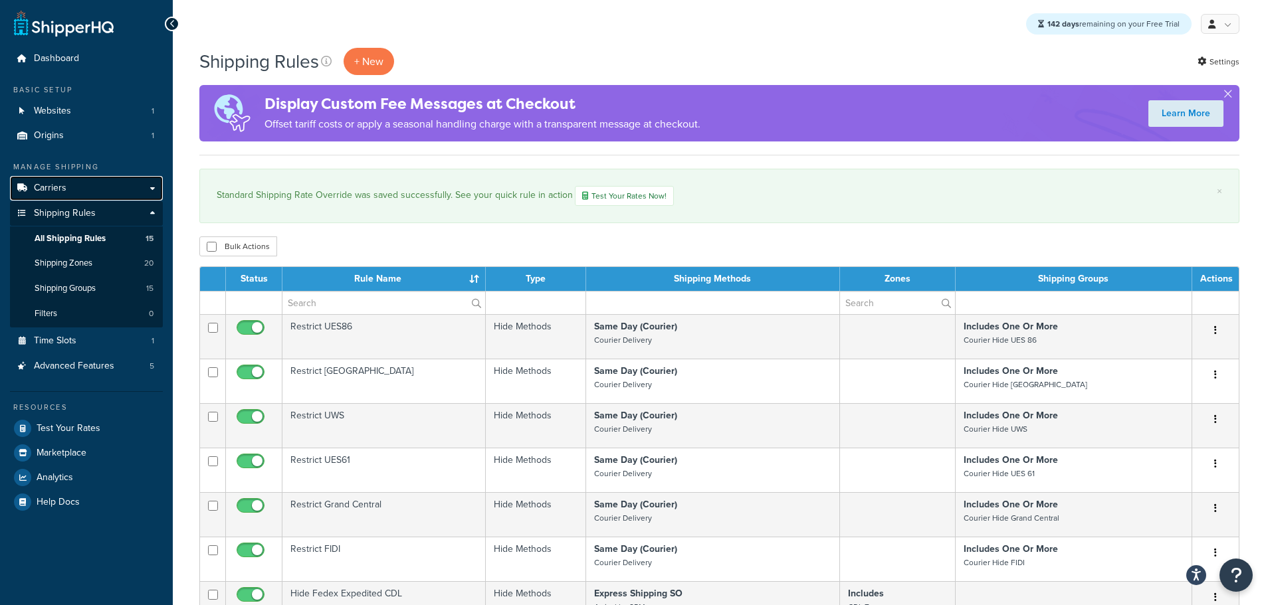
click at [64, 185] on span "Carriers" at bounding box center [50, 188] width 33 height 11
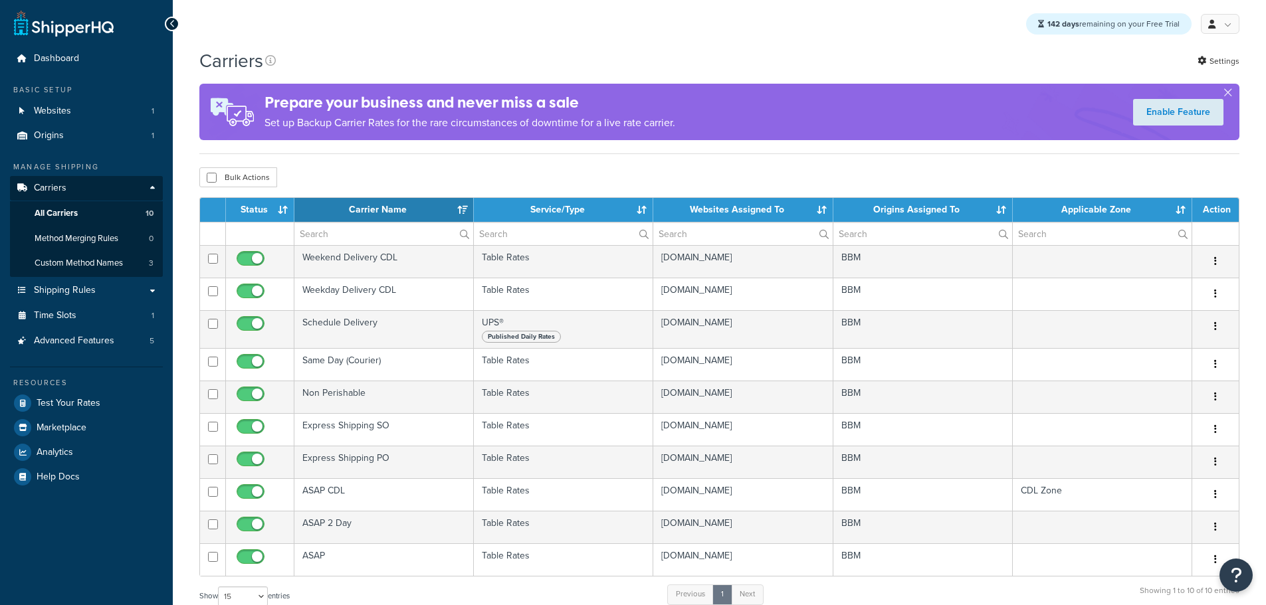
select select "15"
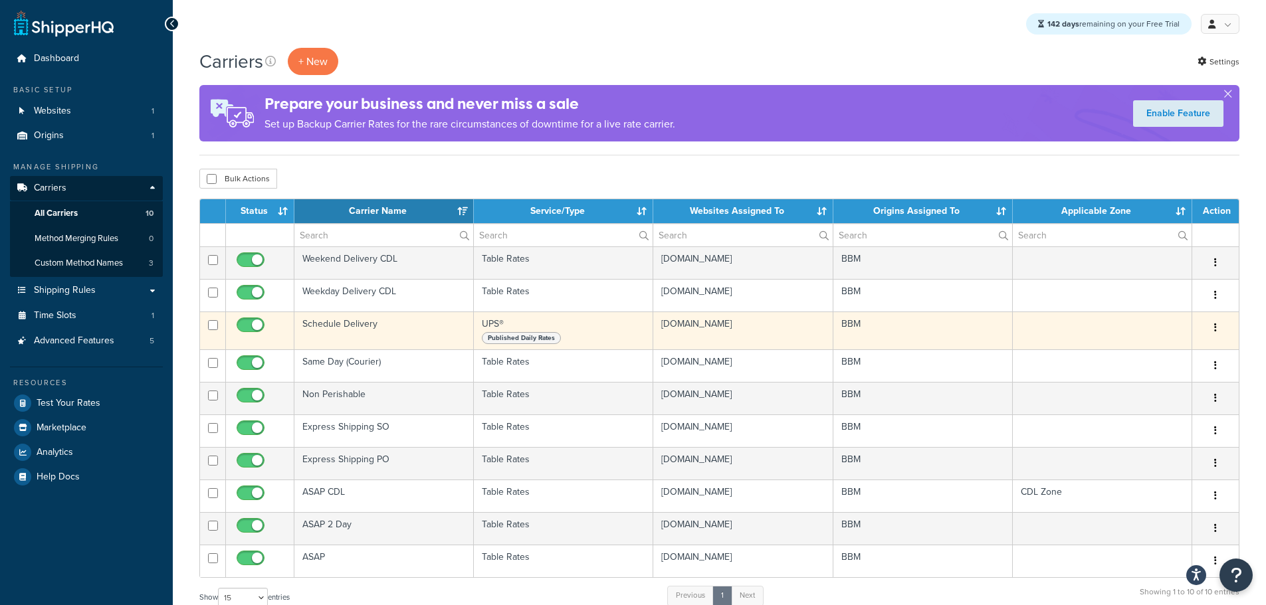
click at [343, 324] on td "Schedule Delivery" at bounding box center [383, 331] width 179 height 38
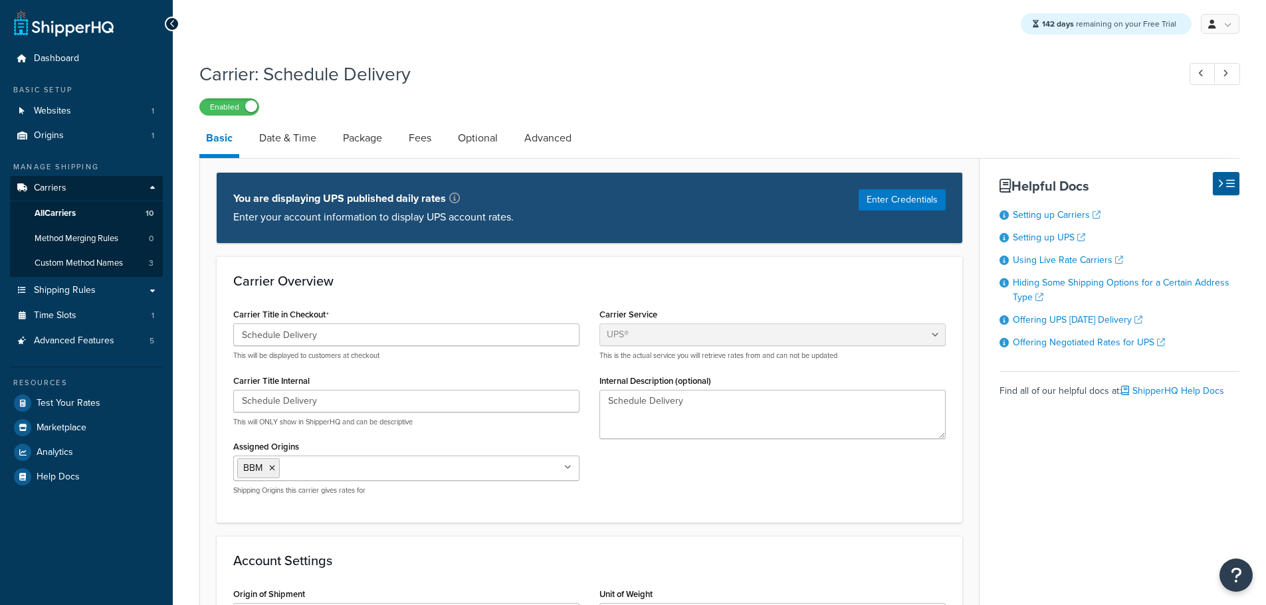
select select "ups"
click at [291, 148] on link "Date & Time" at bounding box center [287, 138] width 70 height 32
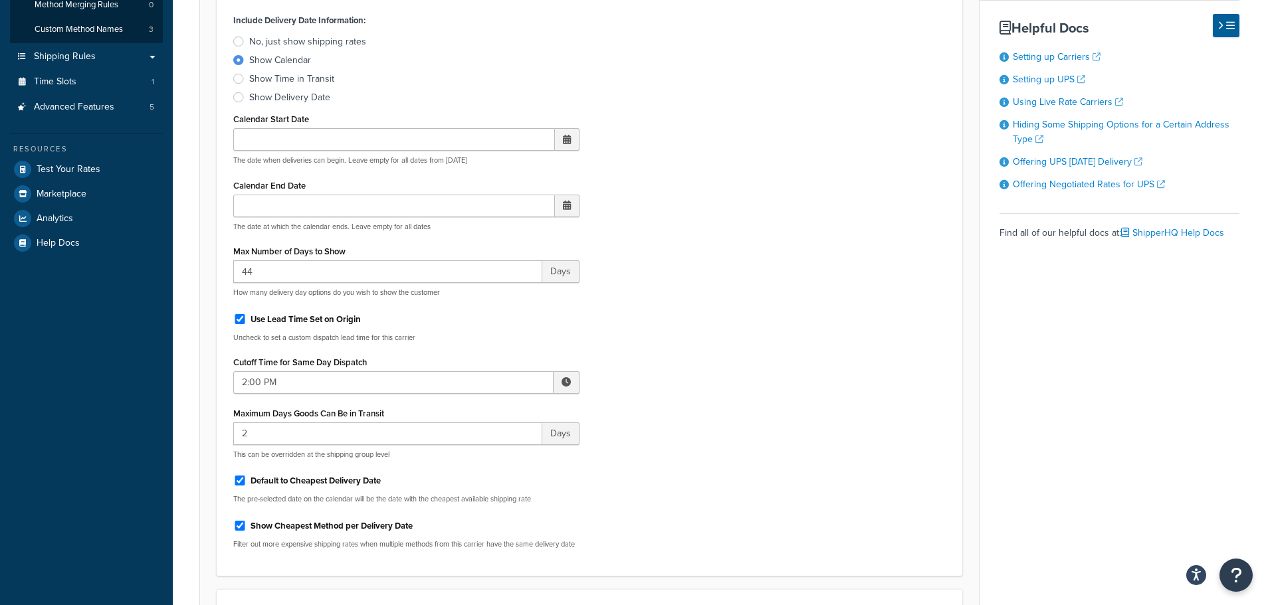
scroll to position [266, 0]
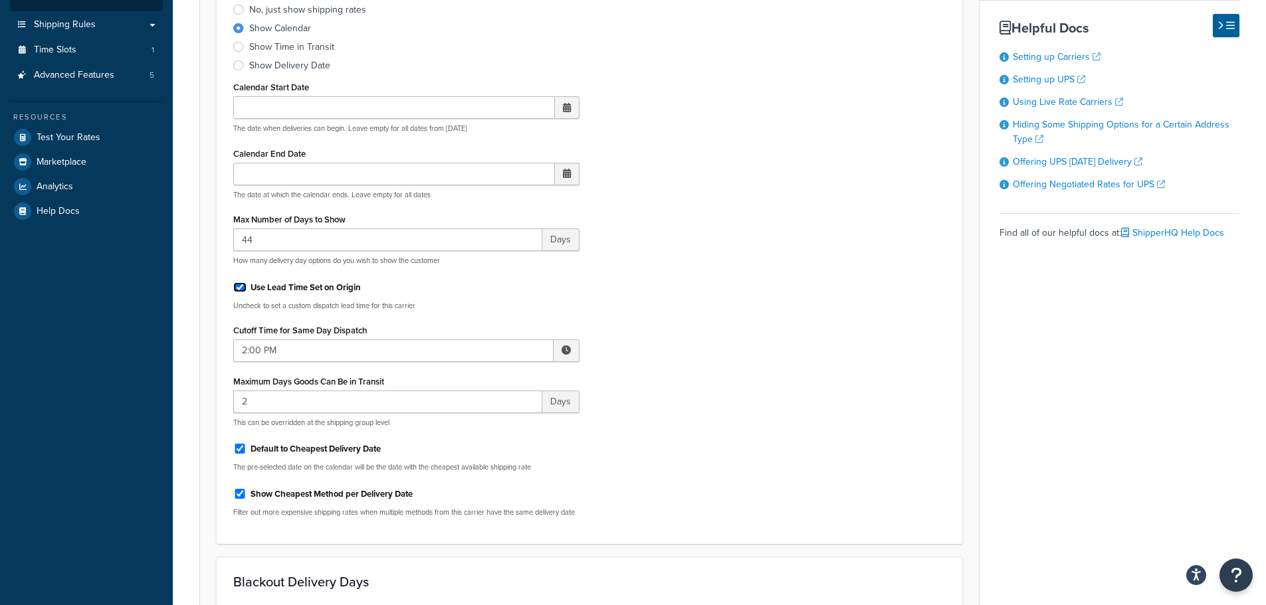
click at [240, 292] on input "Use Lead Time Set on Origin" at bounding box center [239, 287] width 13 height 10
checkbox input "false"
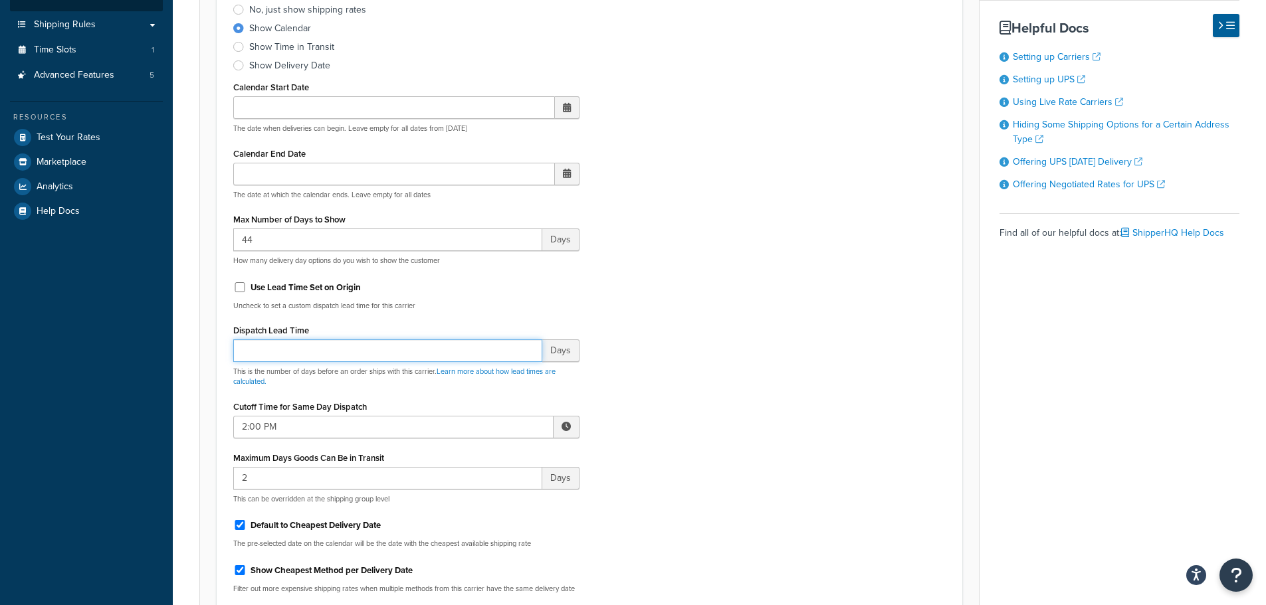
click at [272, 347] on input "Dispatch Lead Time" at bounding box center [387, 350] width 309 height 23
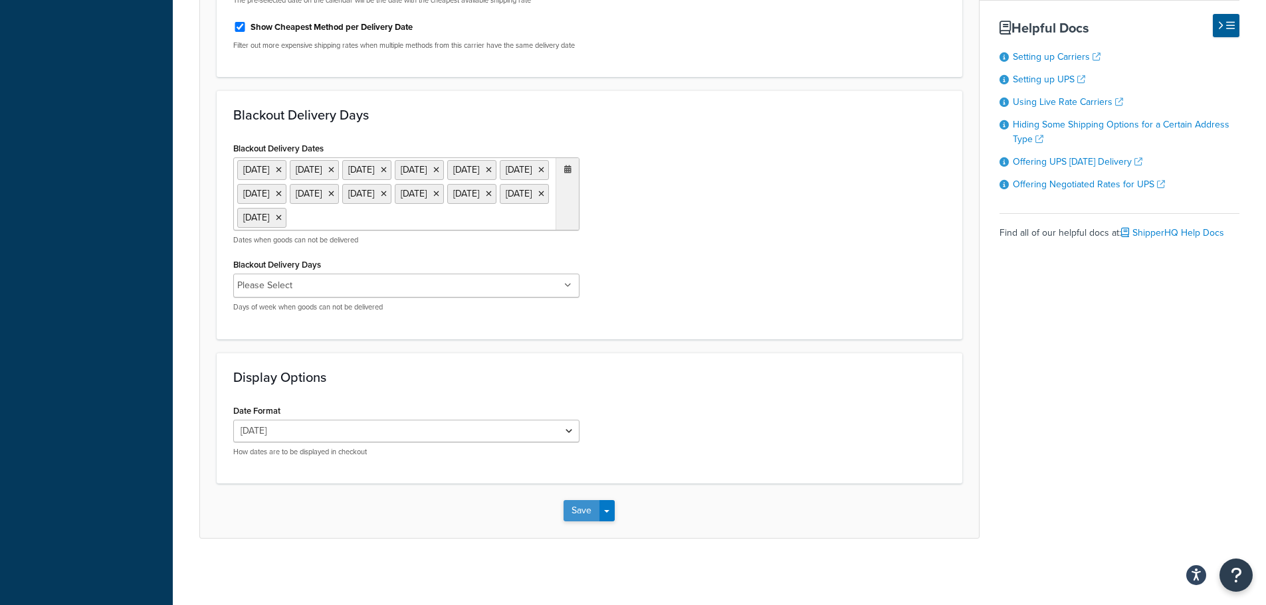
scroll to position [846, 0]
type input "1"
click at [583, 514] on button "Save" at bounding box center [581, 510] width 36 height 21
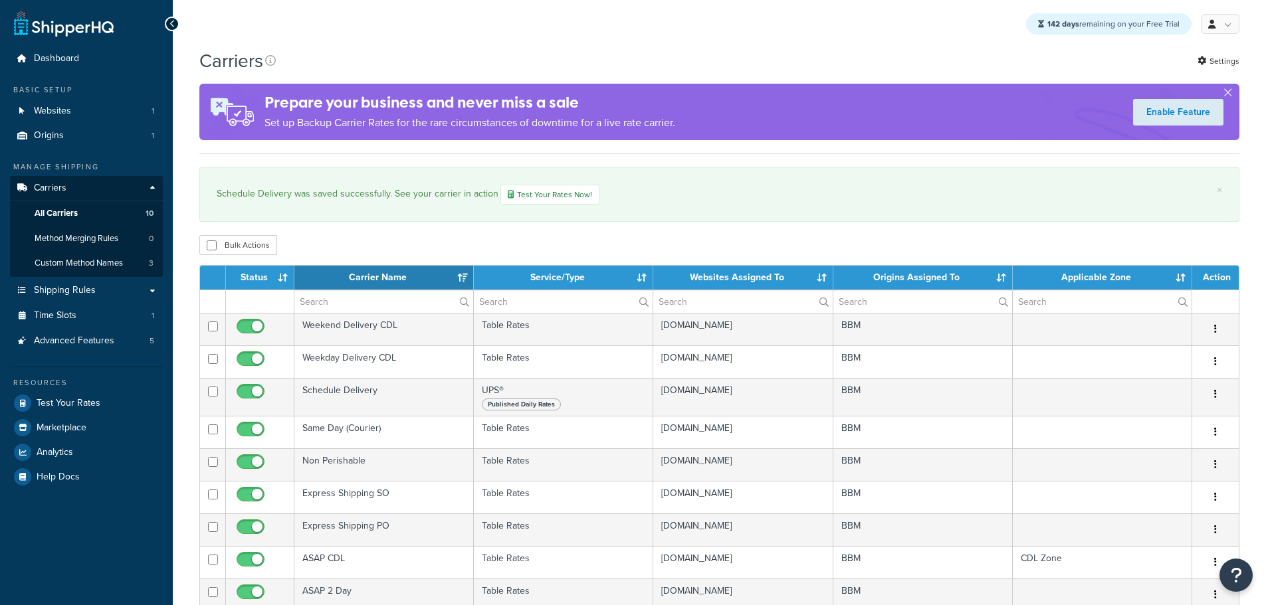
select select "15"
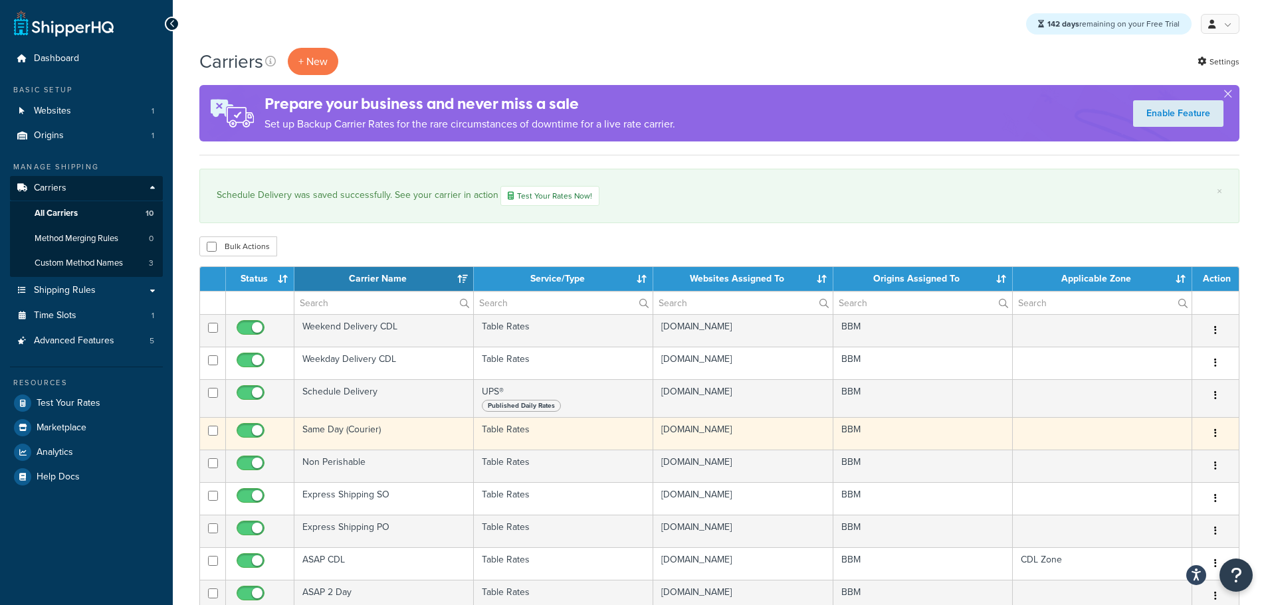
scroll to position [66, 0]
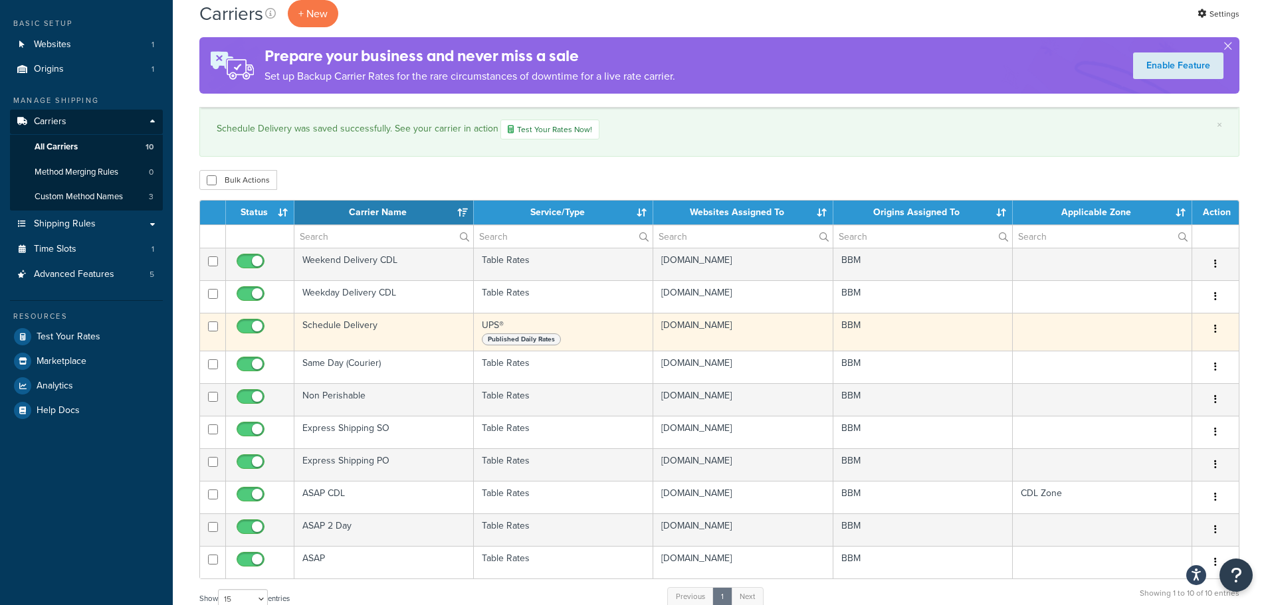
click at [343, 329] on td "Schedule Delivery" at bounding box center [383, 332] width 179 height 38
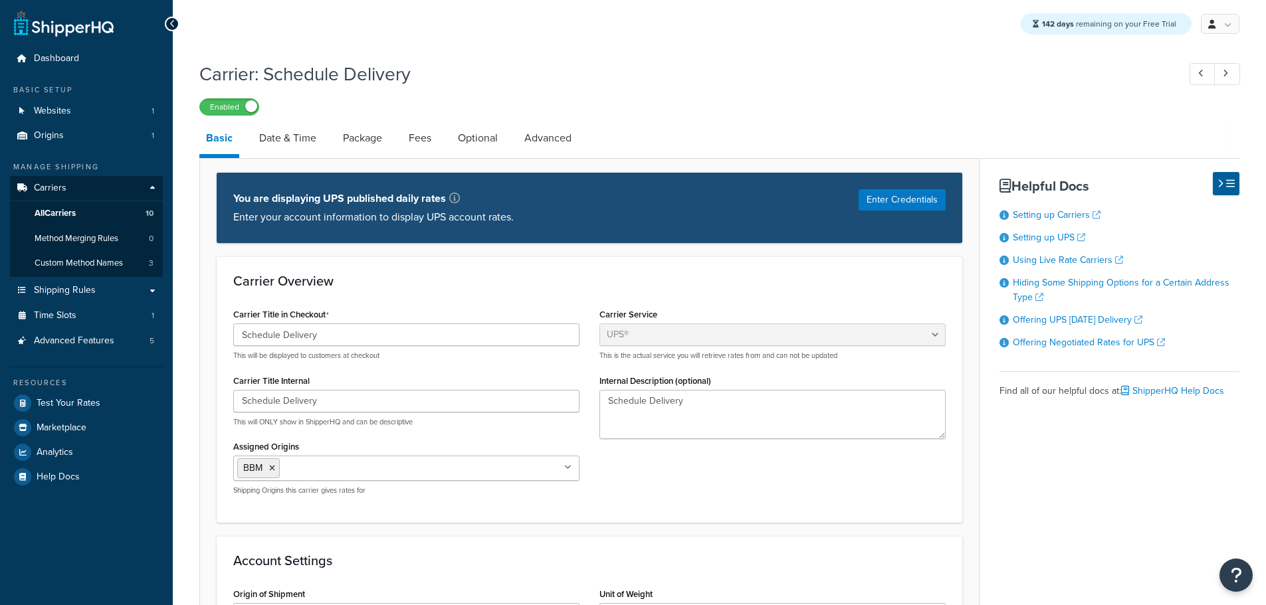
select select "ups"
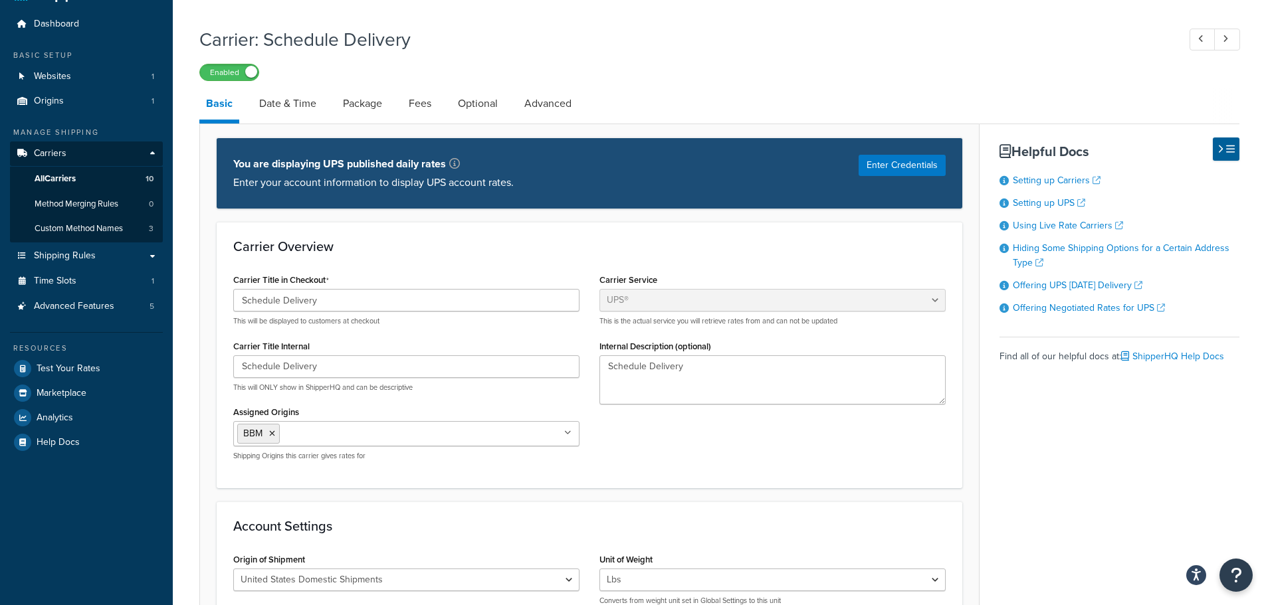
scroll to position [66, 0]
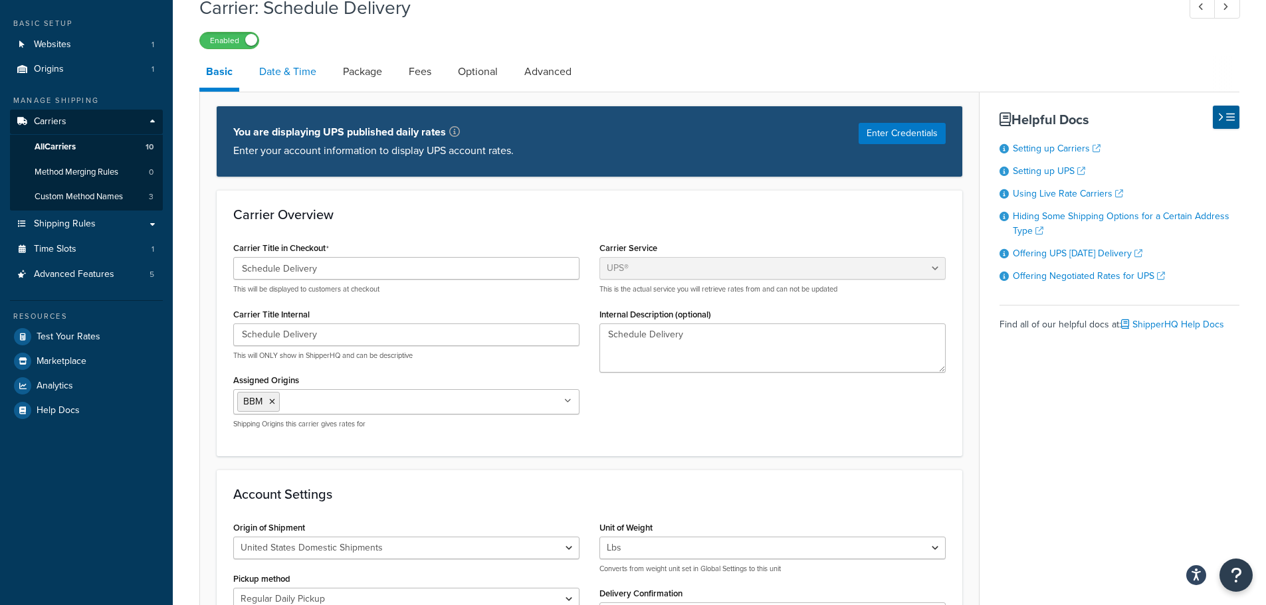
click at [273, 72] on link "Date & Time" at bounding box center [287, 72] width 70 height 32
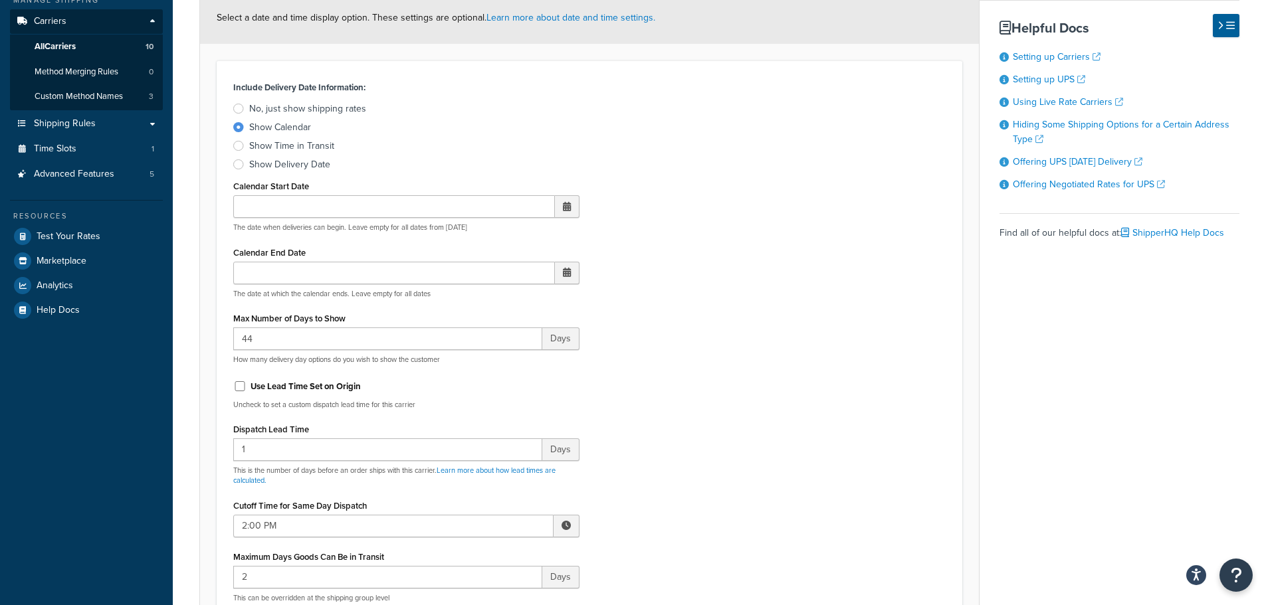
scroll to position [199, 0]
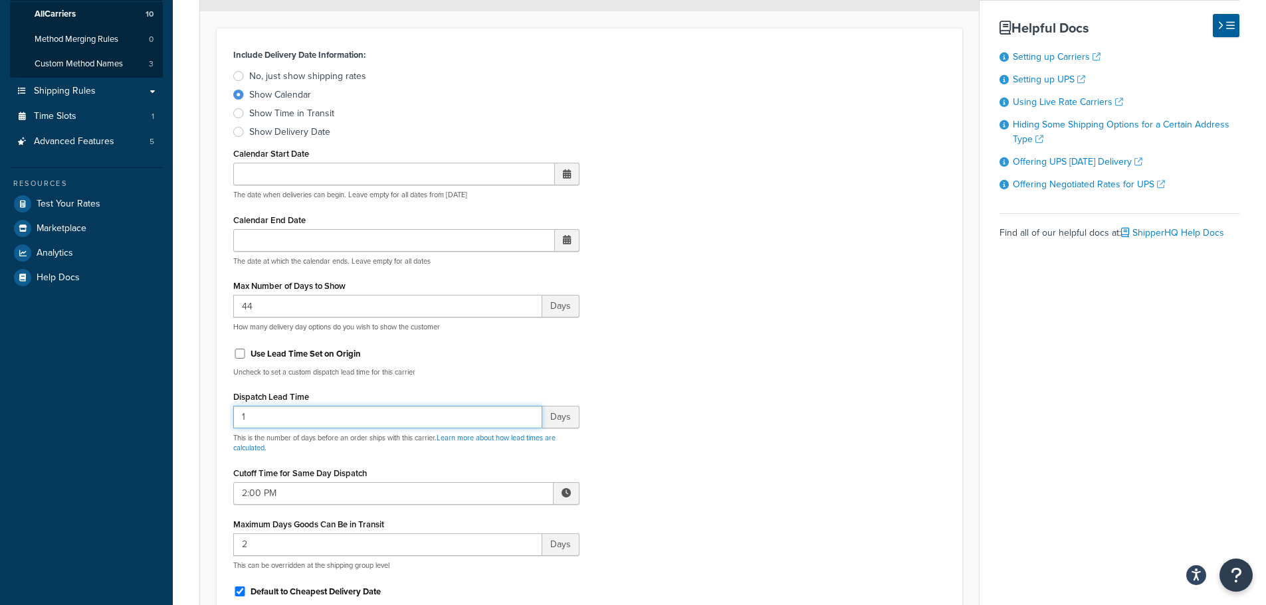
drag, startPoint x: 227, startPoint y: 416, endPoint x: 216, endPoint y: 415, distance: 10.7
click at [219, 417] on div "Include Delivery Date Information: No, just show shipping rates Show Calendar S…" at bounding box center [589, 357] width 745 height 659
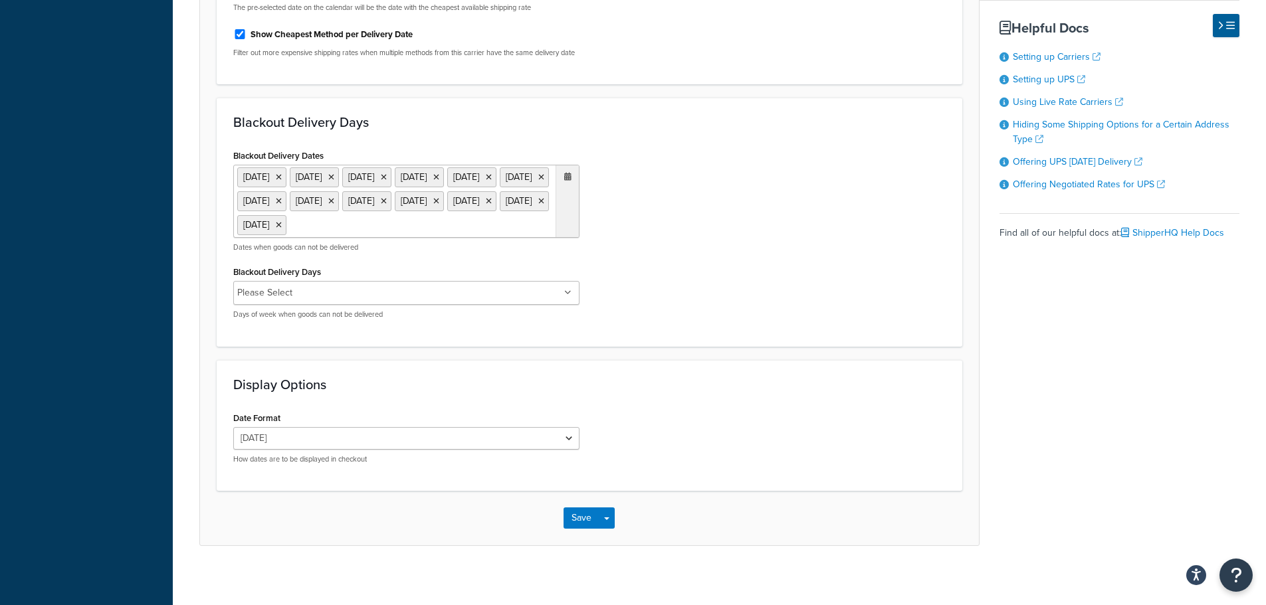
scroll to position [846, 0]
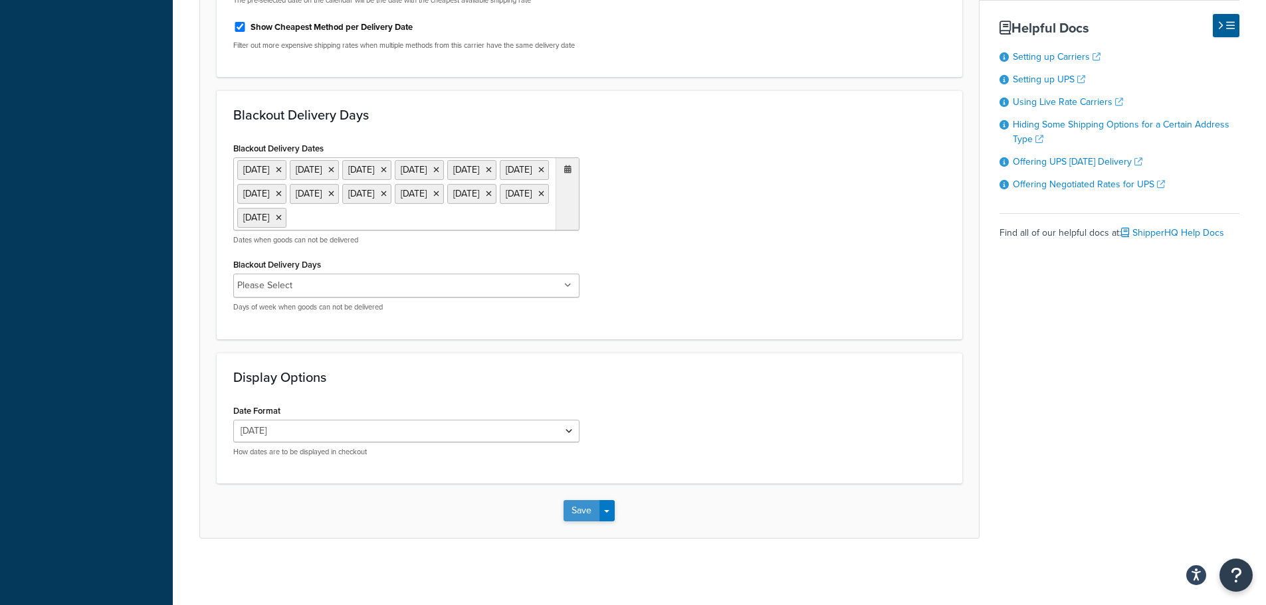
type input "2"
click at [578, 510] on button "Save" at bounding box center [581, 510] width 36 height 21
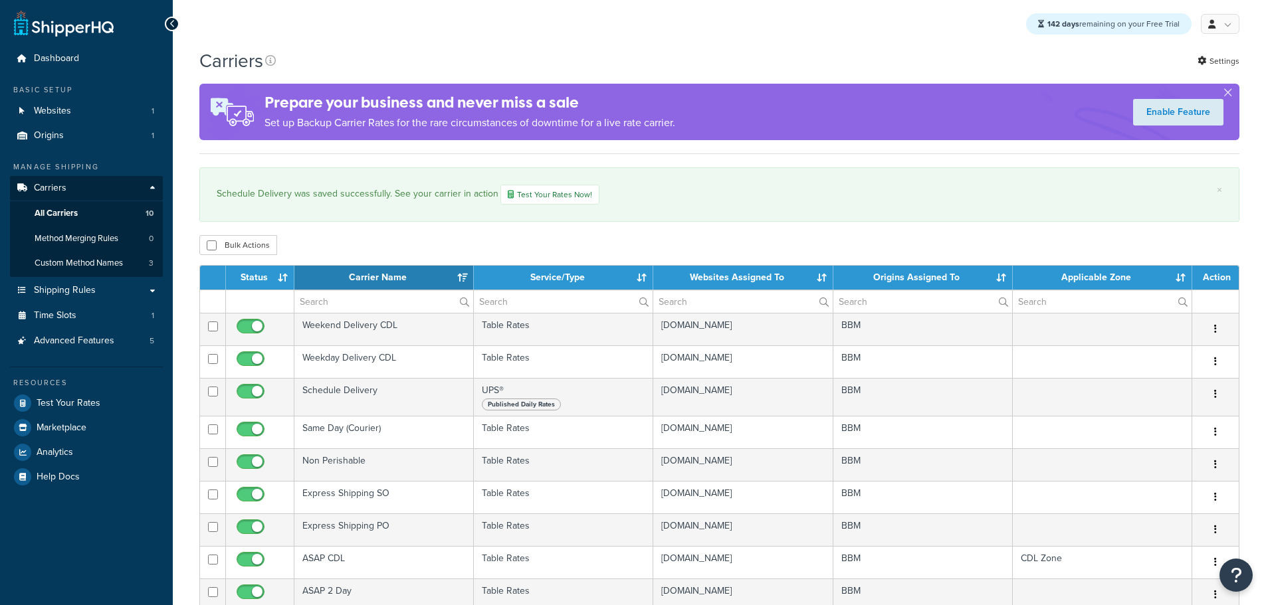
select select "15"
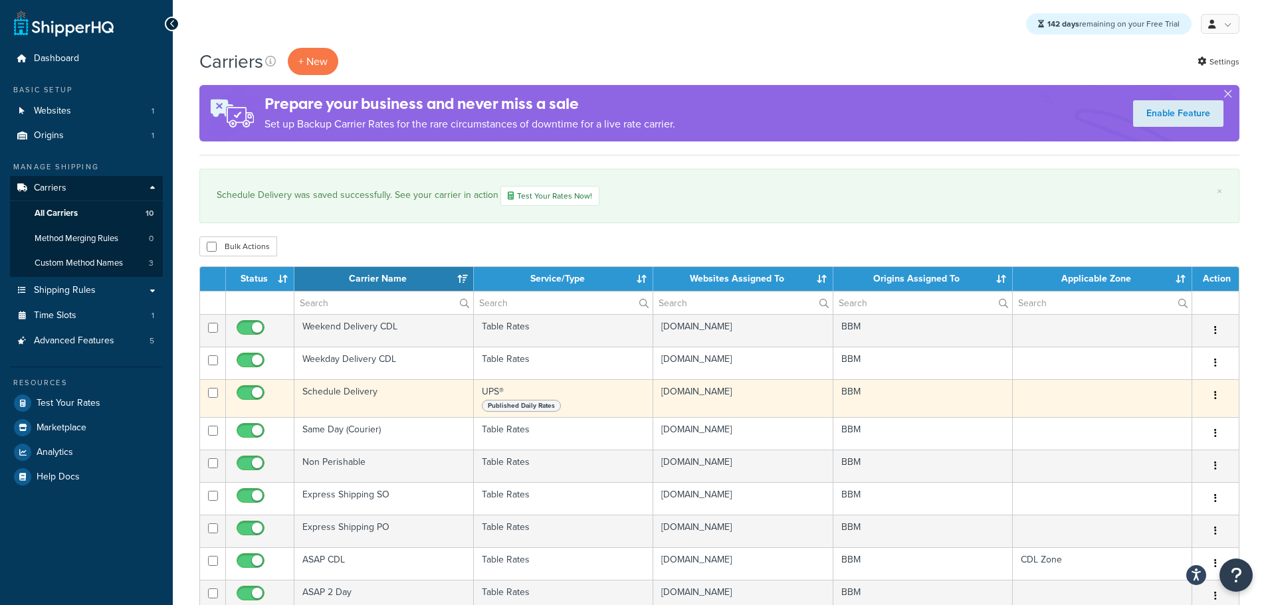
click at [323, 397] on td "Schedule Delivery" at bounding box center [383, 398] width 179 height 38
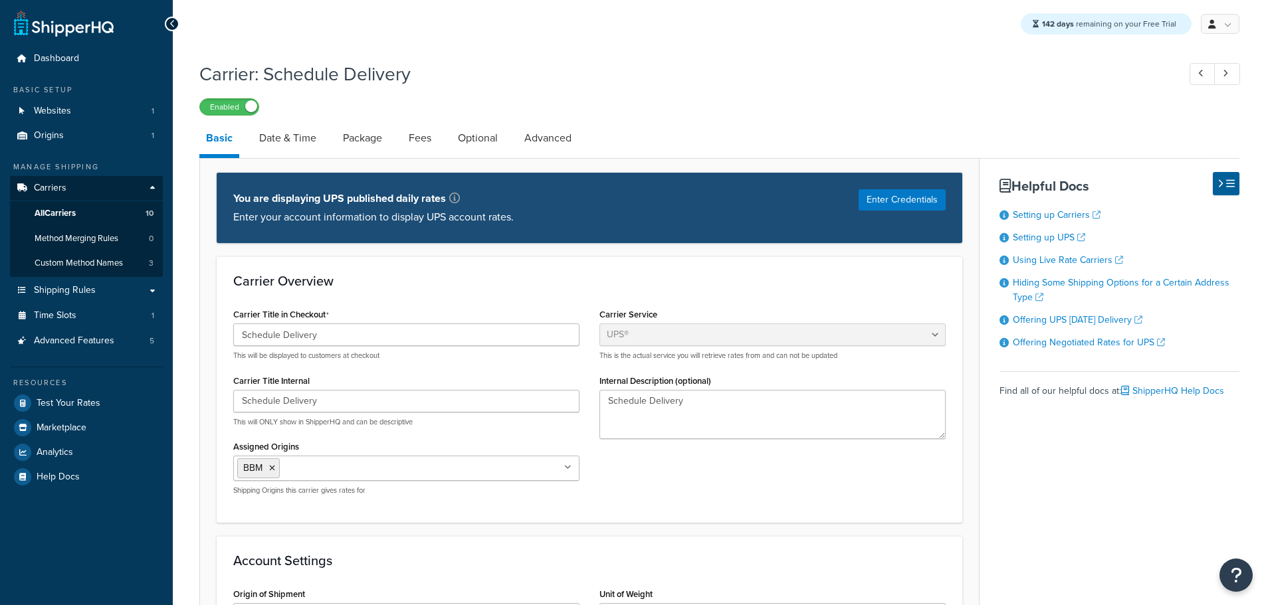
select select "ups"
click at [290, 142] on link "Date & Time" at bounding box center [287, 138] width 70 height 32
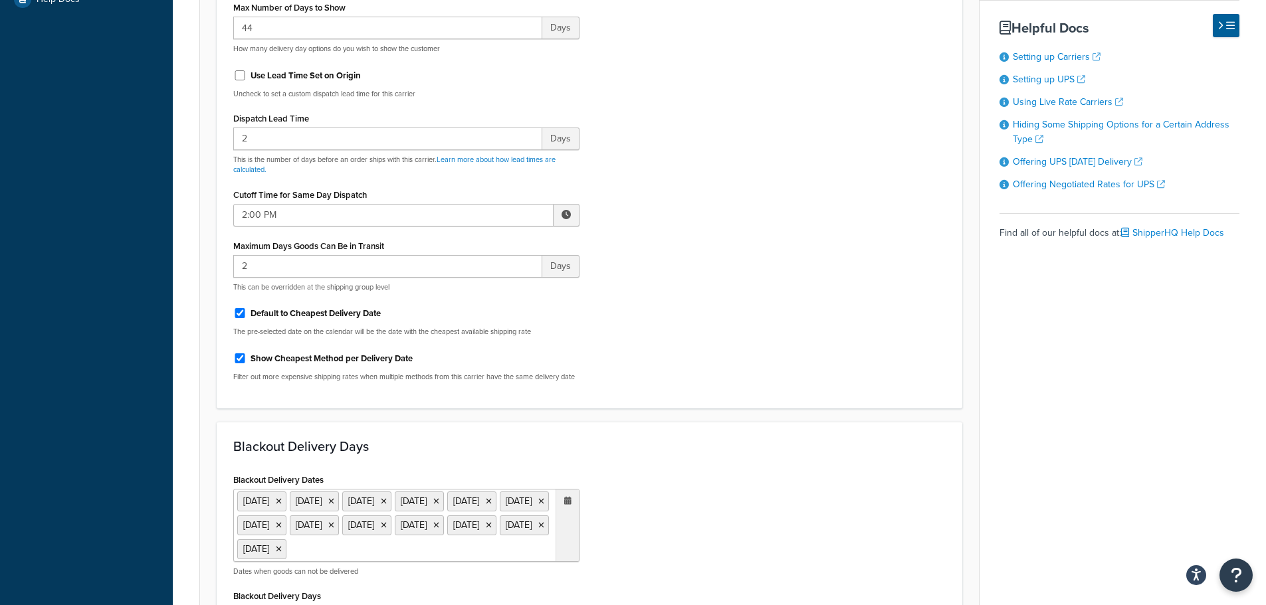
scroll to position [447, 0]
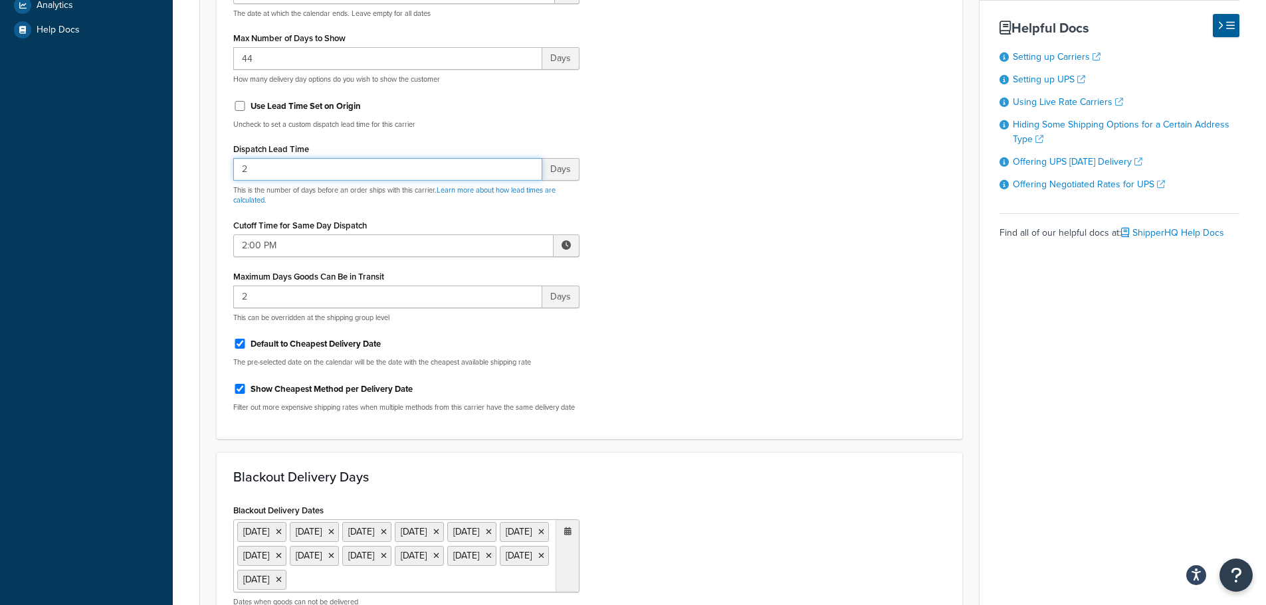
drag, startPoint x: 235, startPoint y: 175, endPoint x: 199, endPoint y: 175, distance: 36.5
click at [201, 175] on form "Select a date and time display option. These settings are optional. Learn more …" at bounding box center [589, 306] width 779 height 1189
click at [239, 109] on div "Use Lead Time Set on Origin" at bounding box center [406, 105] width 346 height 20
click at [240, 110] on input "Use Lead Time Set on Origin" at bounding box center [239, 106] width 13 height 10
checkbox input "true"
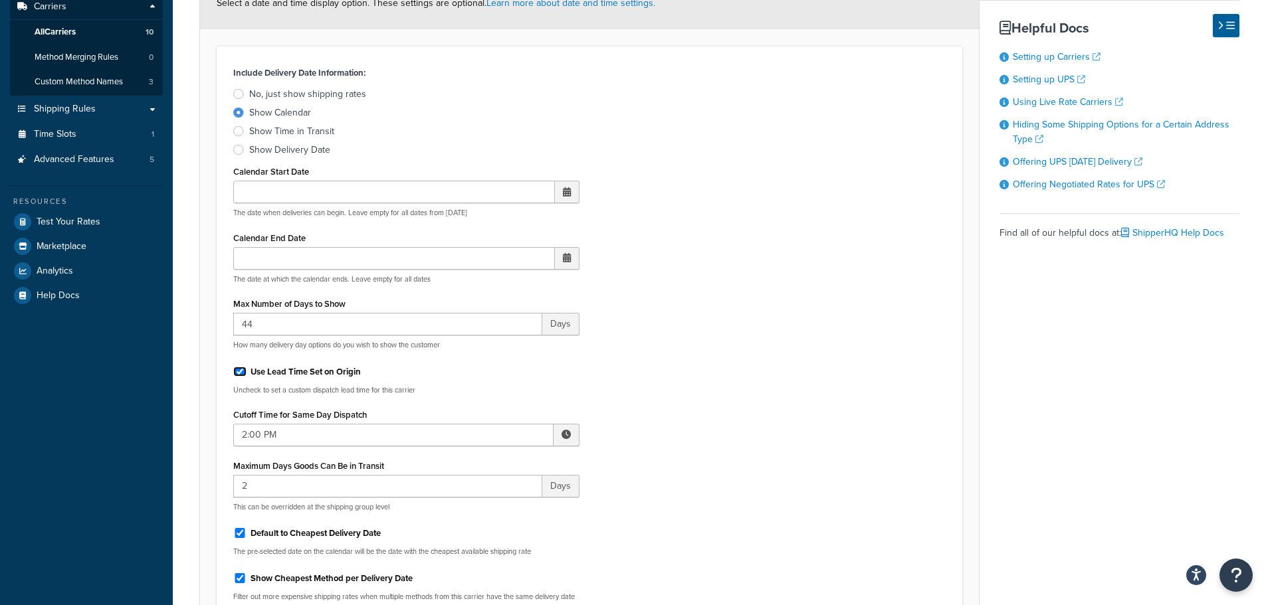
scroll to position [115, 0]
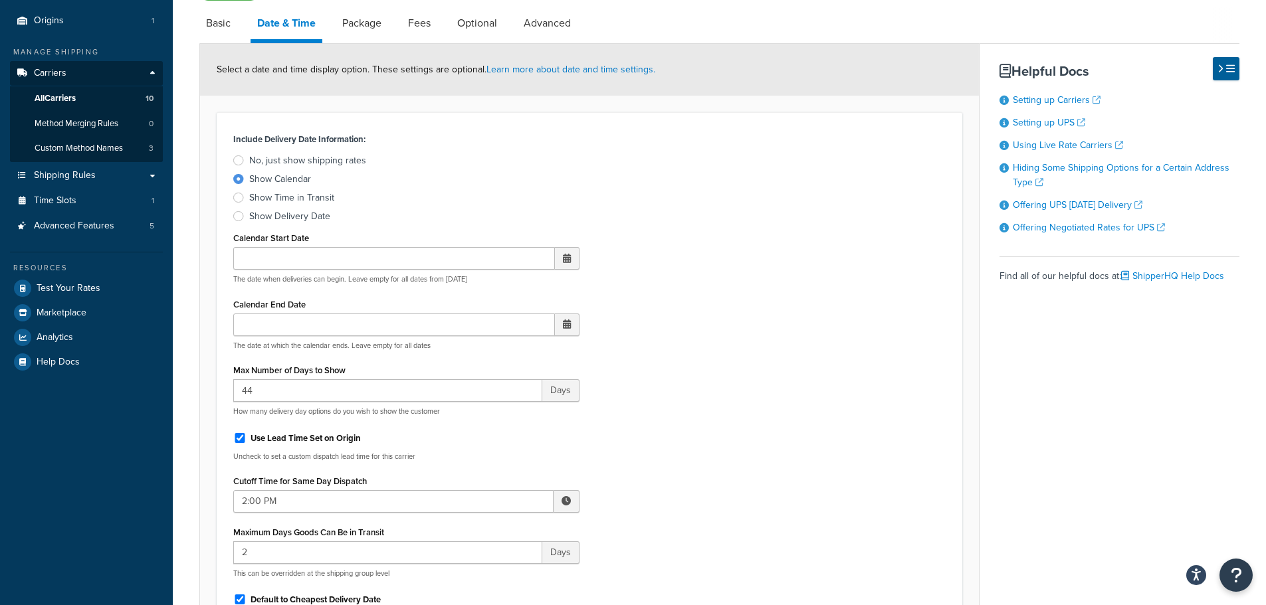
click at [571, 262] on span at bounding box center [567, 258] width 25 height 23
click at [621, 258] on div "Include Delivery Date Information: No, just show shipping rates Show Calendar S…" at bounding box center [589, 404] width 732 height 549
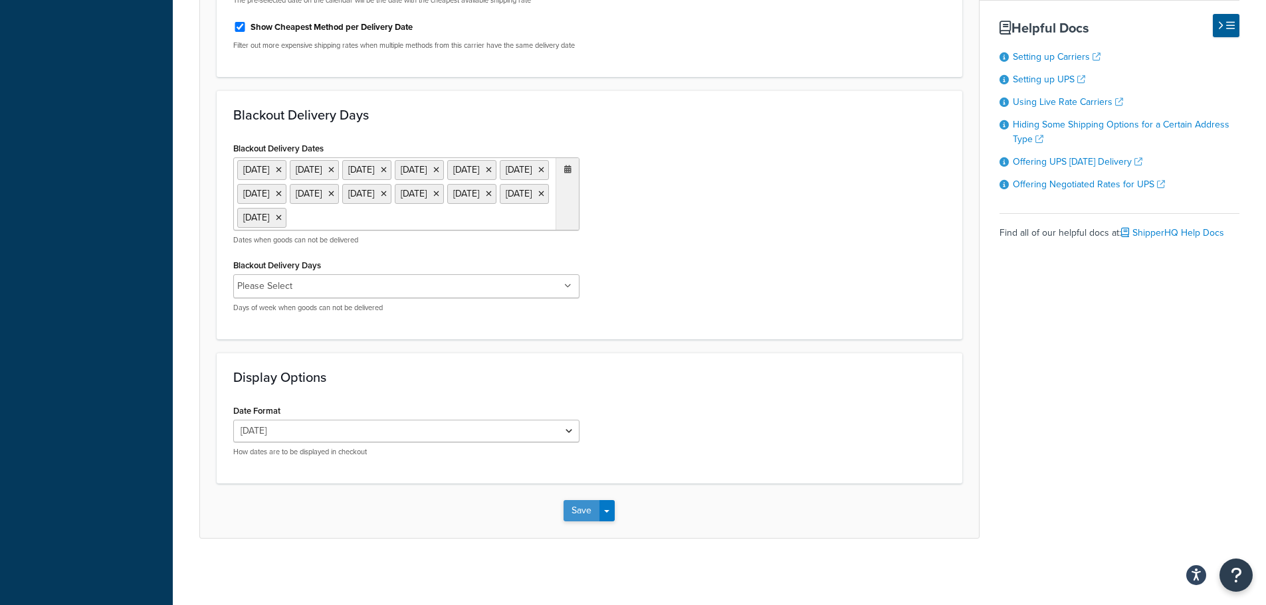
scroll to position [769, 0]
click at [585, 514] on button "Save" at bounding box center [581, 510] width 36 height 21
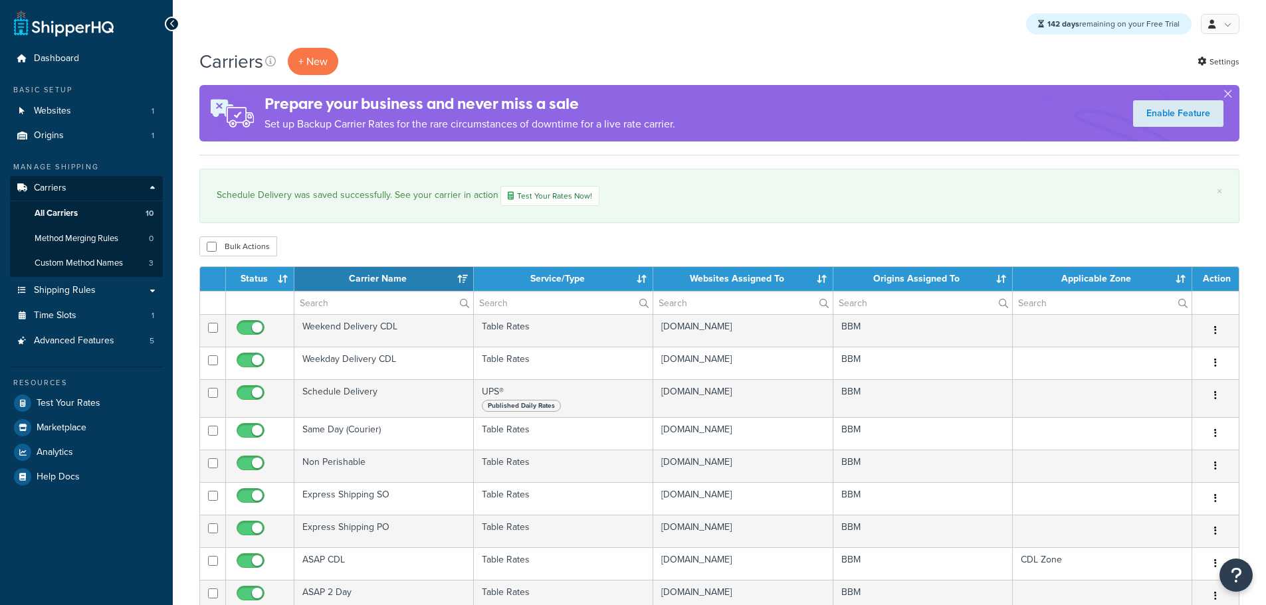
select select "15"
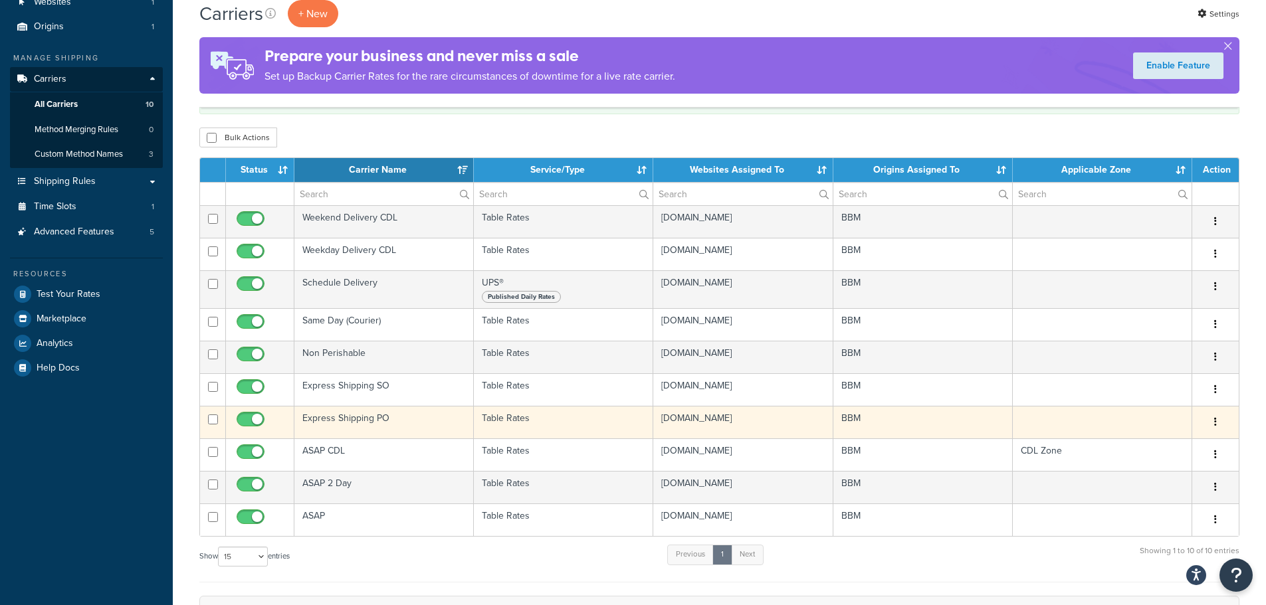
scroll to position [133, 0]
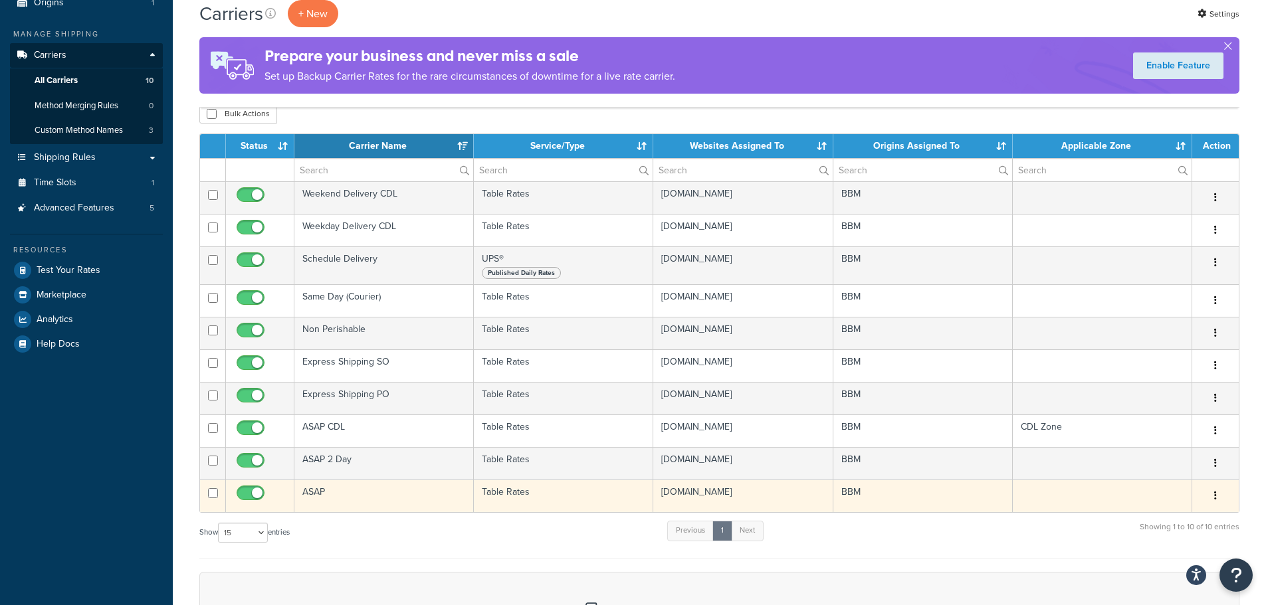
click at [319, 497] on td "ASAP" at bounding box center [383, 496] width 179 height 33
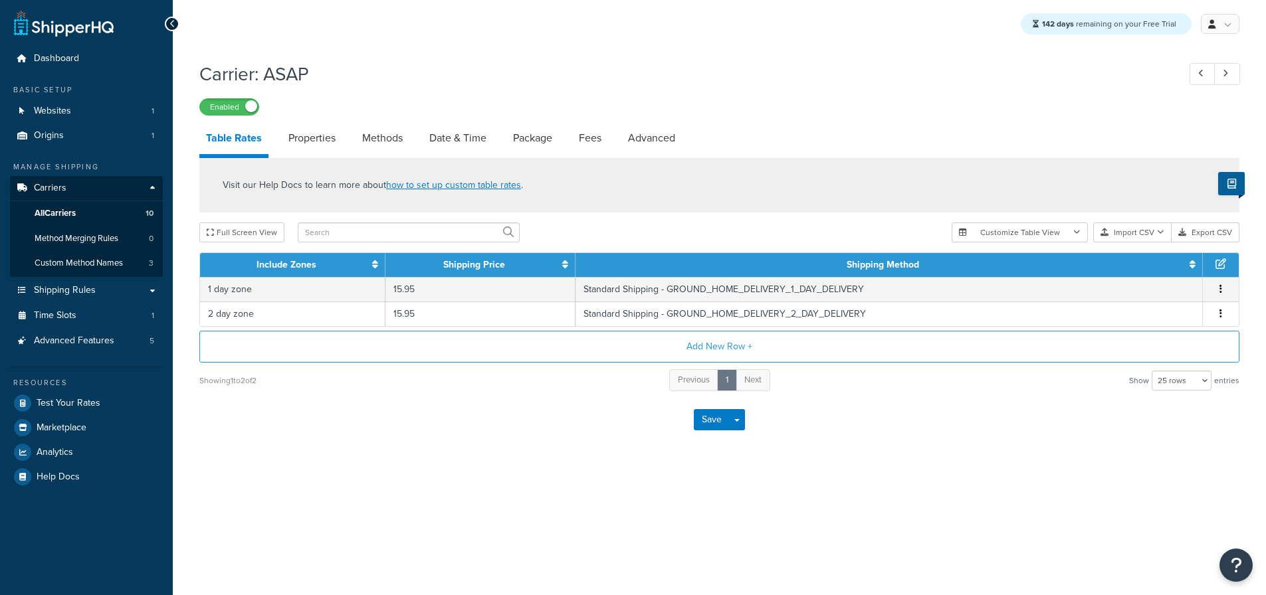
select select "25"
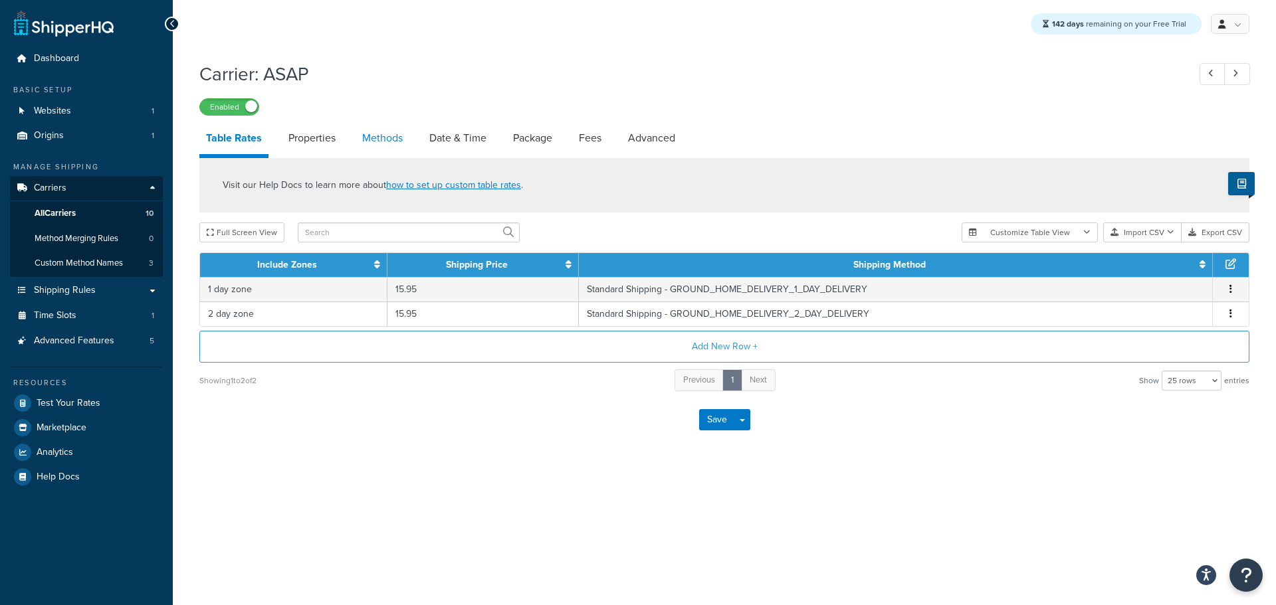
click at [387, 145] on link "Methods" at bounding box center [382, 138] width 54 height 32
select select "25"
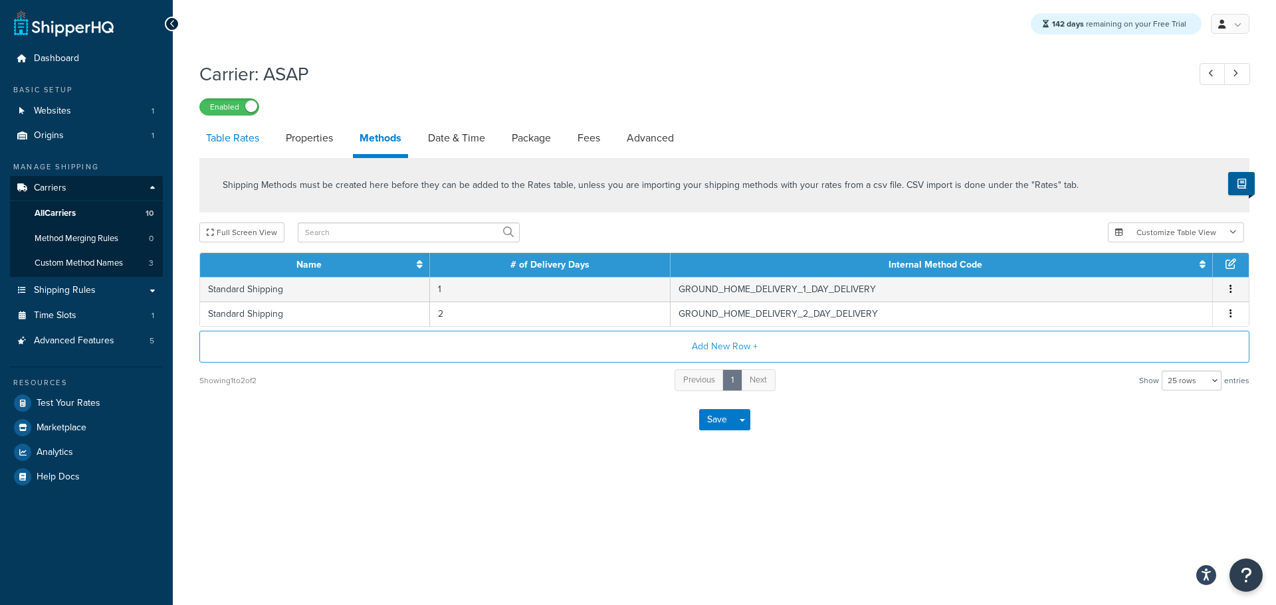
click at [237, 144] on link "Table Rates" at bounding box center [232, 138] width 66 height 32
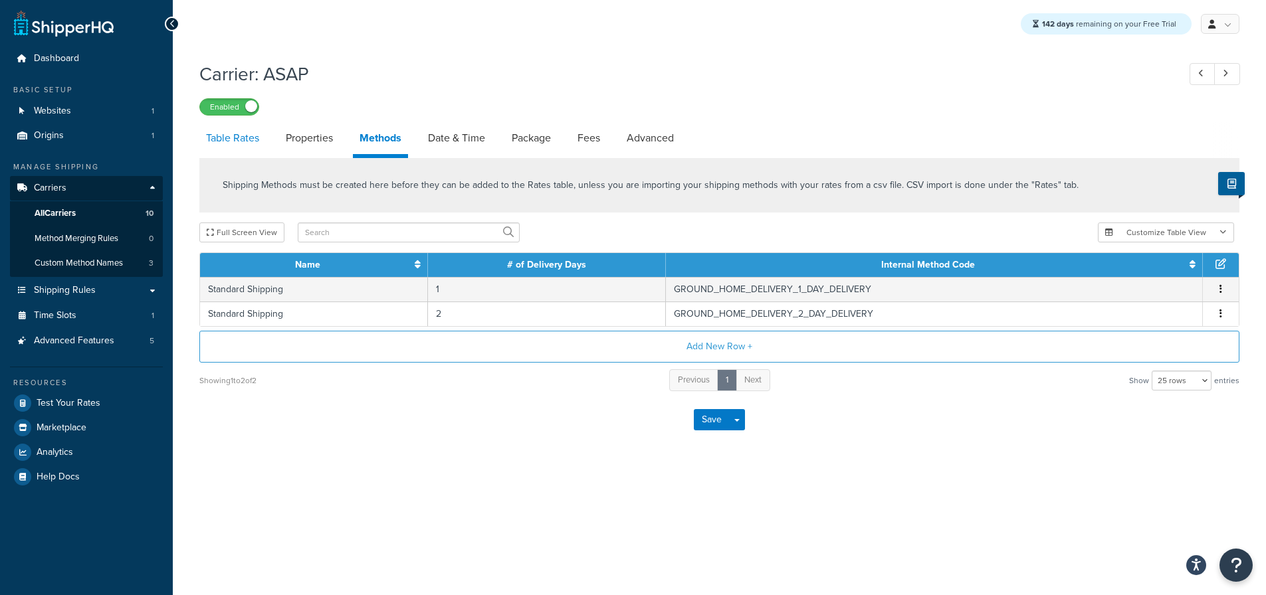
select select "25"
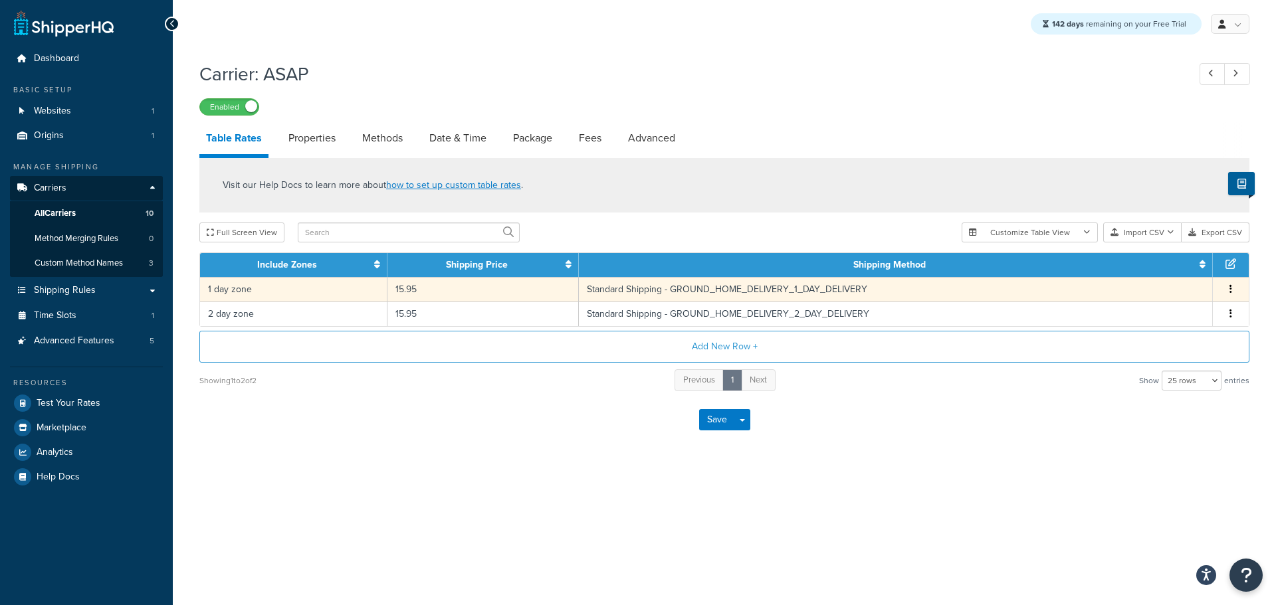
click at [256, 296] on td "1 day zone" at bounding box center [293, 289] width 187 height 25
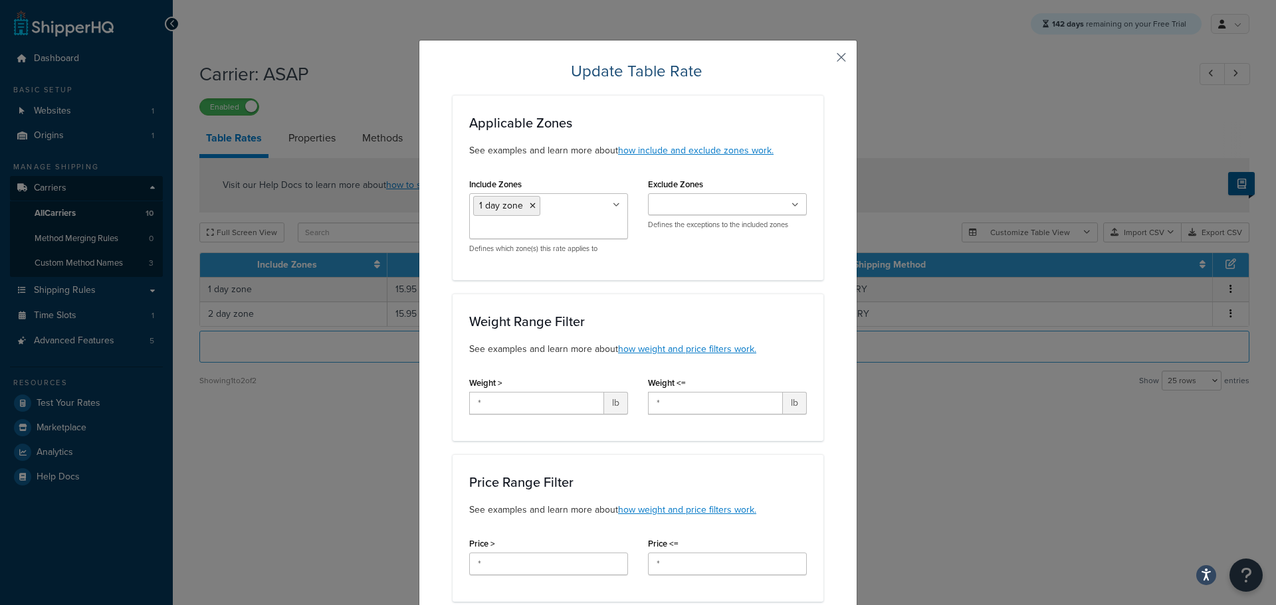
click at [823, 60] on button "button" at bounding box center [821, 61] width 3 height 3
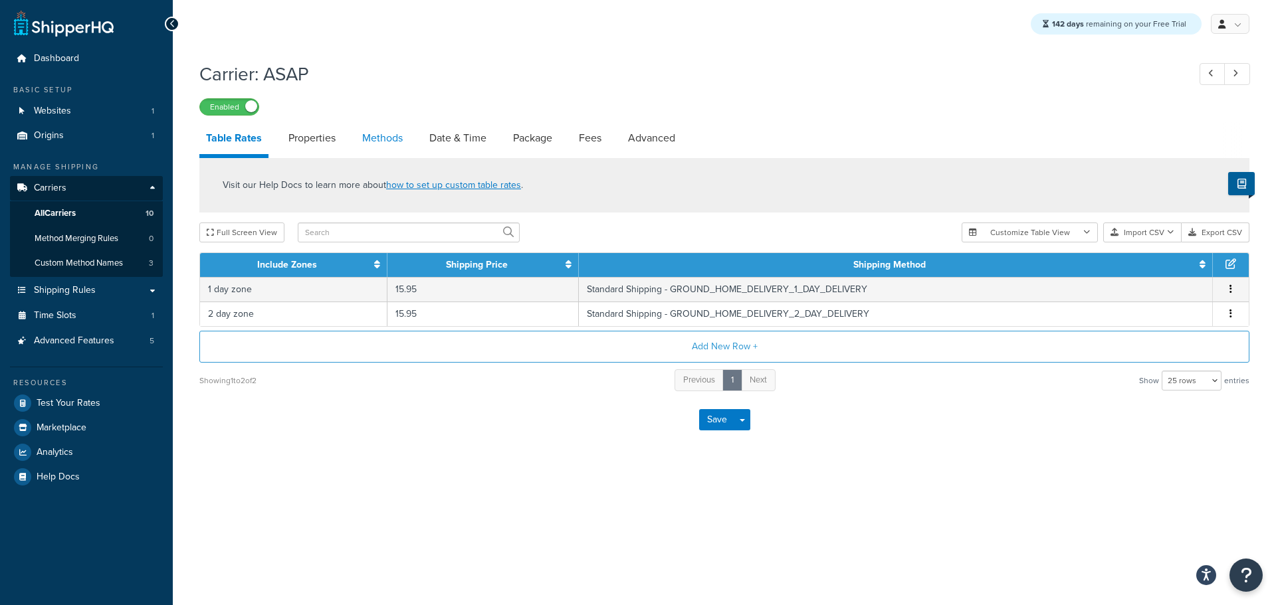
click at [393, 142] on link "Methods" at bounding box center [382, 138] width 54 height 32
select select "25"
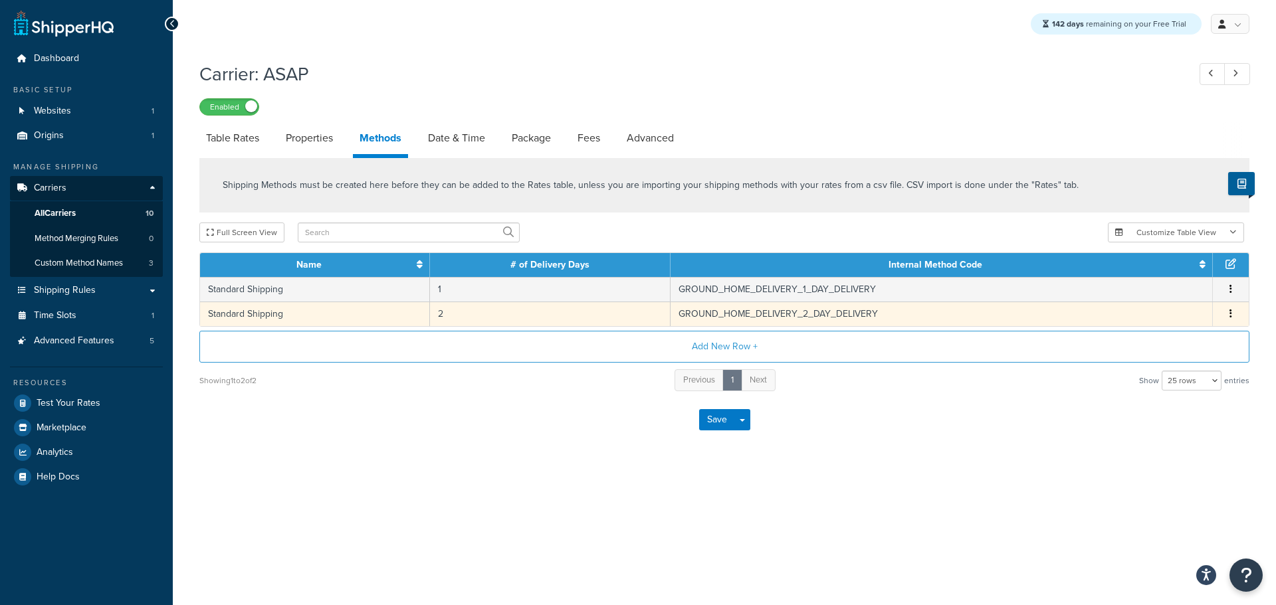
click at [721, 312] on td "GROUND_HOME_DELIVERY_2_DAY_DELIVERY" at bounding box center [941, 314] width 542 height 25
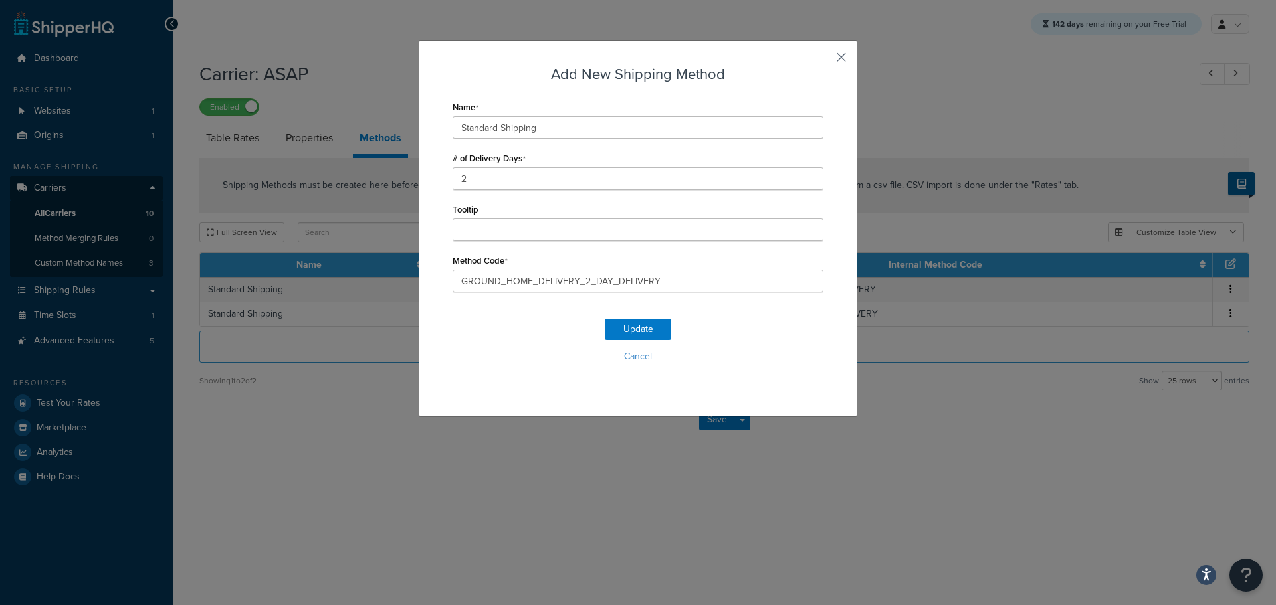
click at [823, 60] on button "button" at bounding box center [821, 61] width 3 height 3
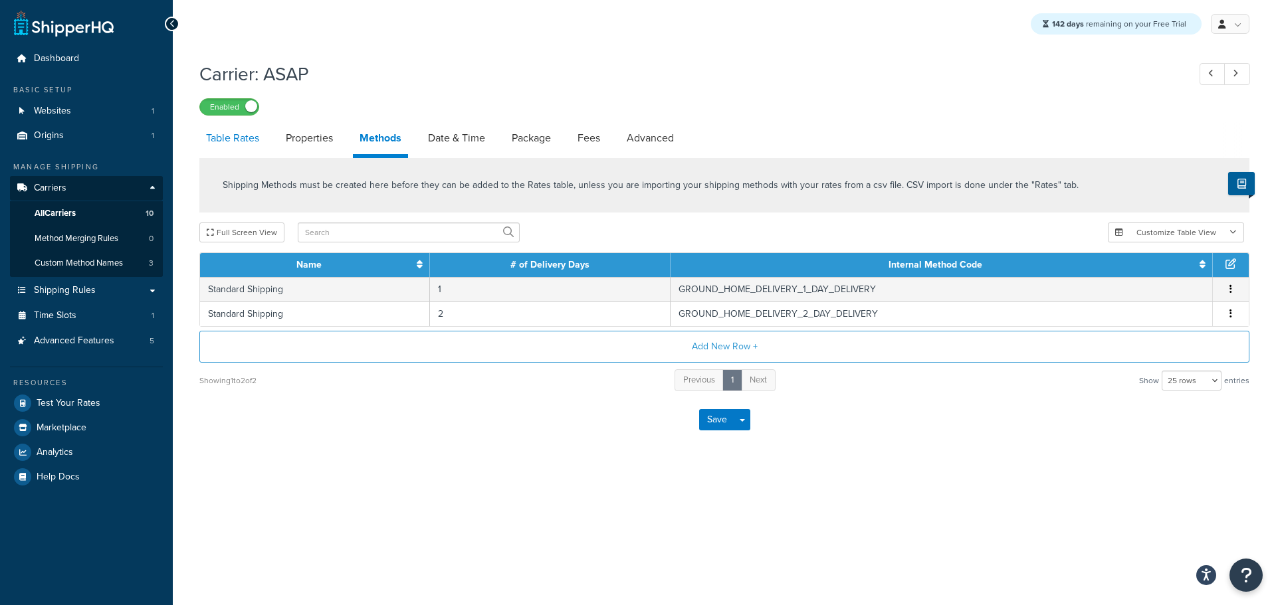
click at [235, 142] on link "Table Rates" at bounding box center [232, 138] width 66 height 32
select select "25"
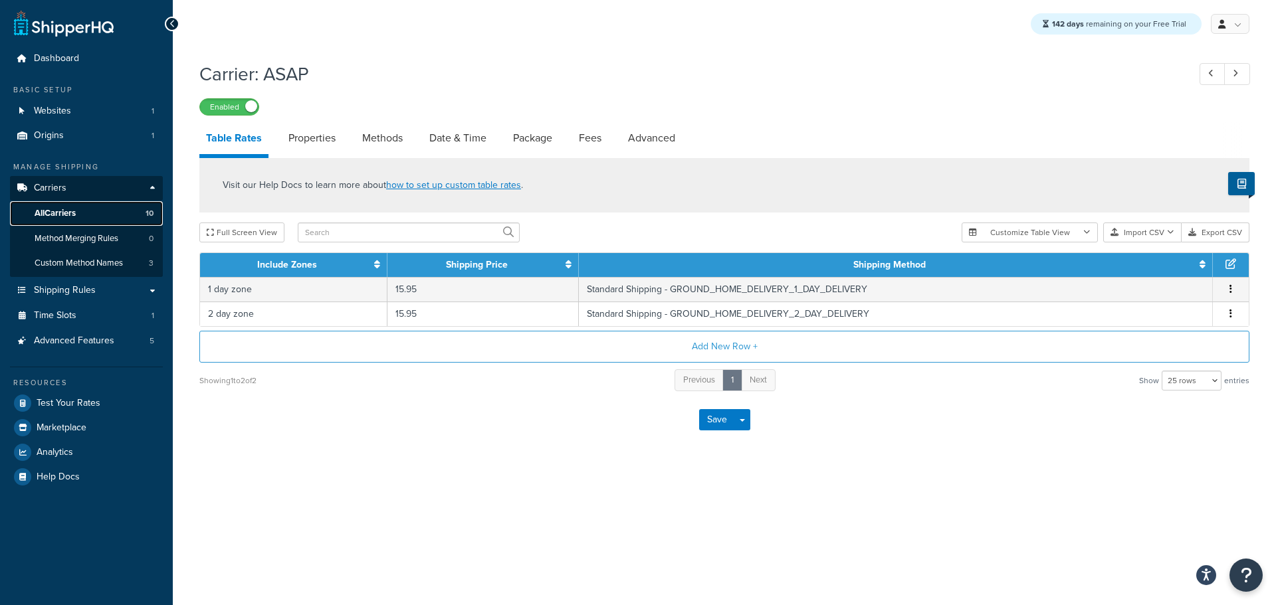
click at [56, 209] on span "All Carriers" at bounding box center [55, 213] width 41 height 11
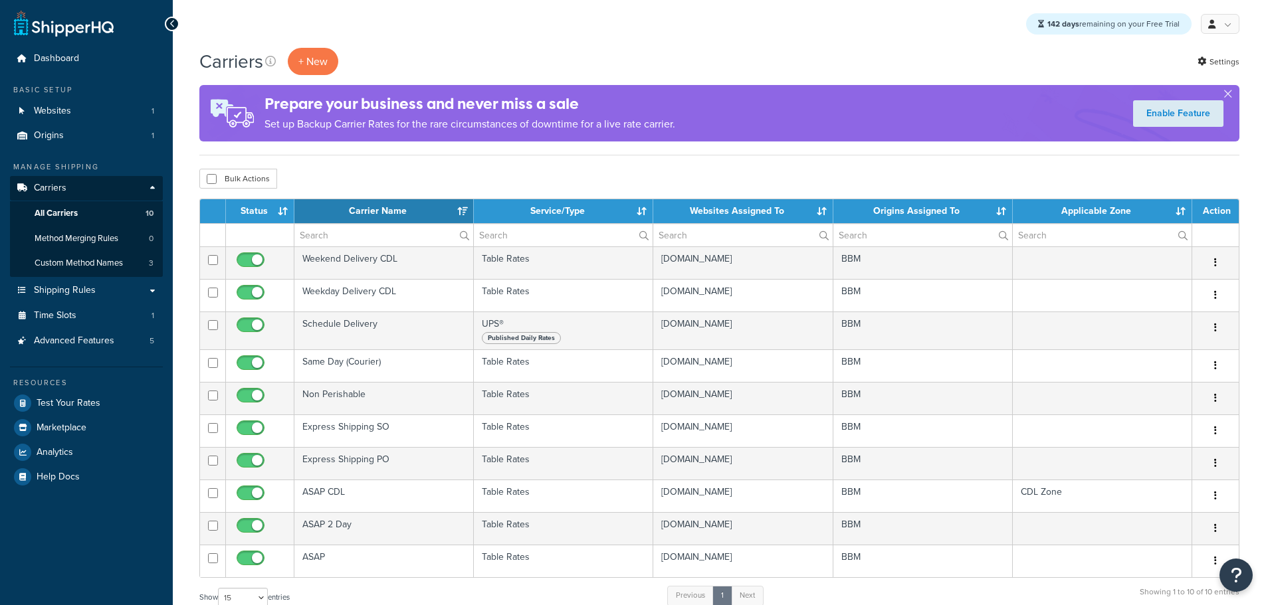
select select "15"
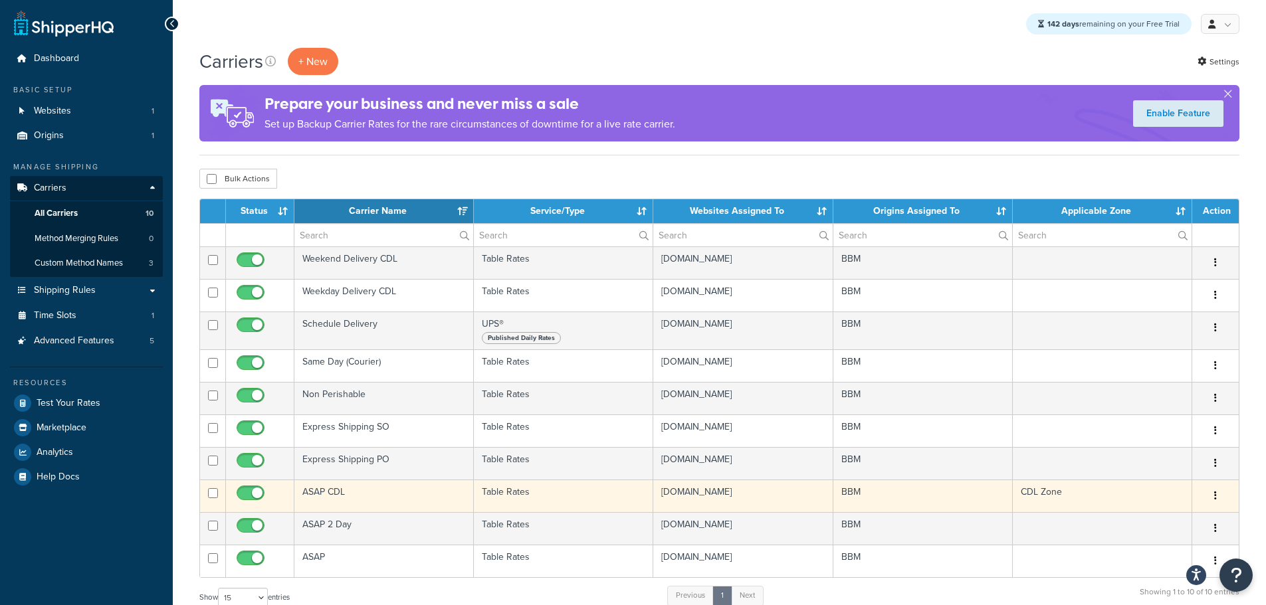
click at [320, 493] on td "ASAP CDL" at bounding box center [383, 496] width 179 height 33
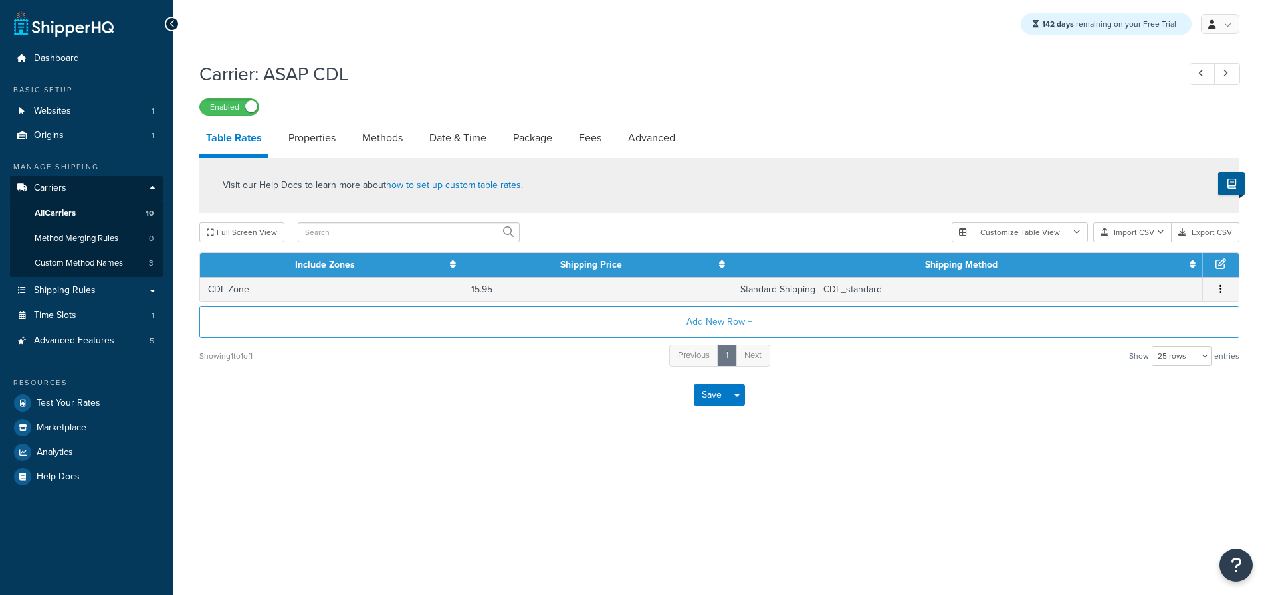
select select "25"
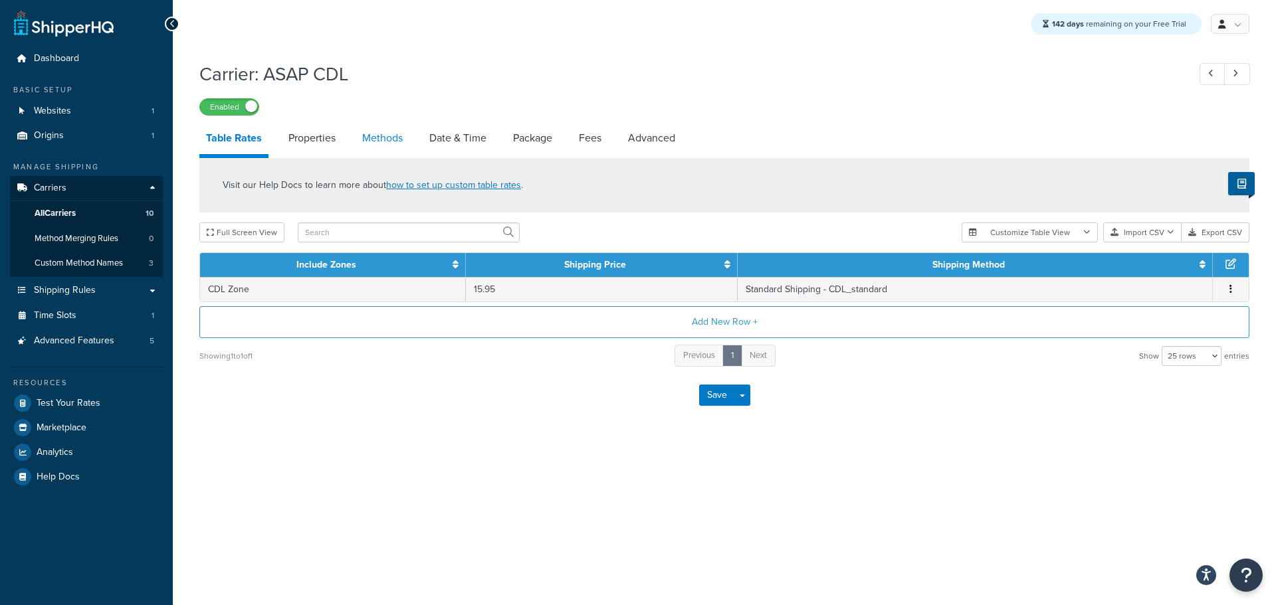
click at [373, 151] on link "Methods" at bounding box center [382, 138] width 54 height 32
select select "25"
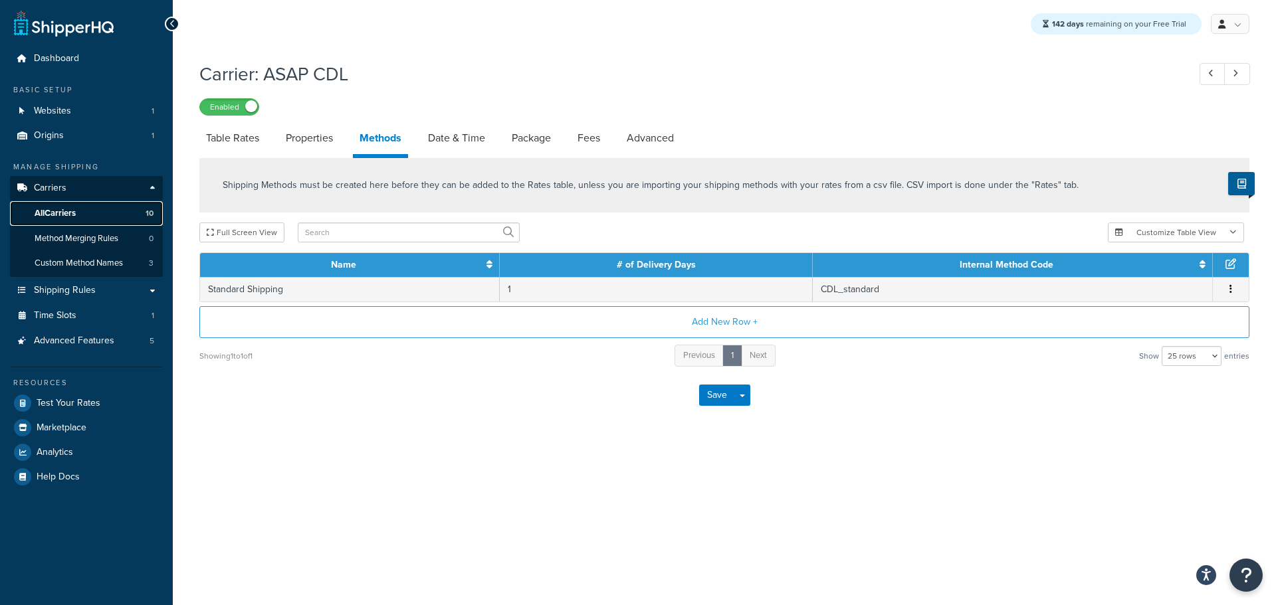
click at [67, 211] on span "All Carriers" at bounding box center [55, 213] width 41 height 11
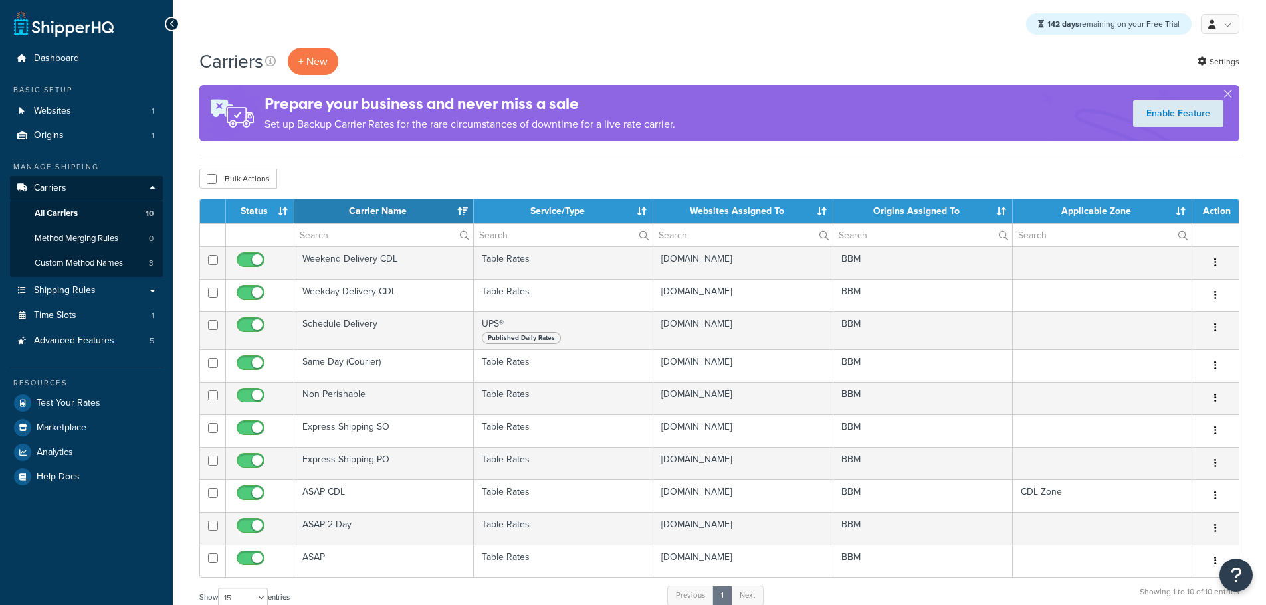
select select "15"
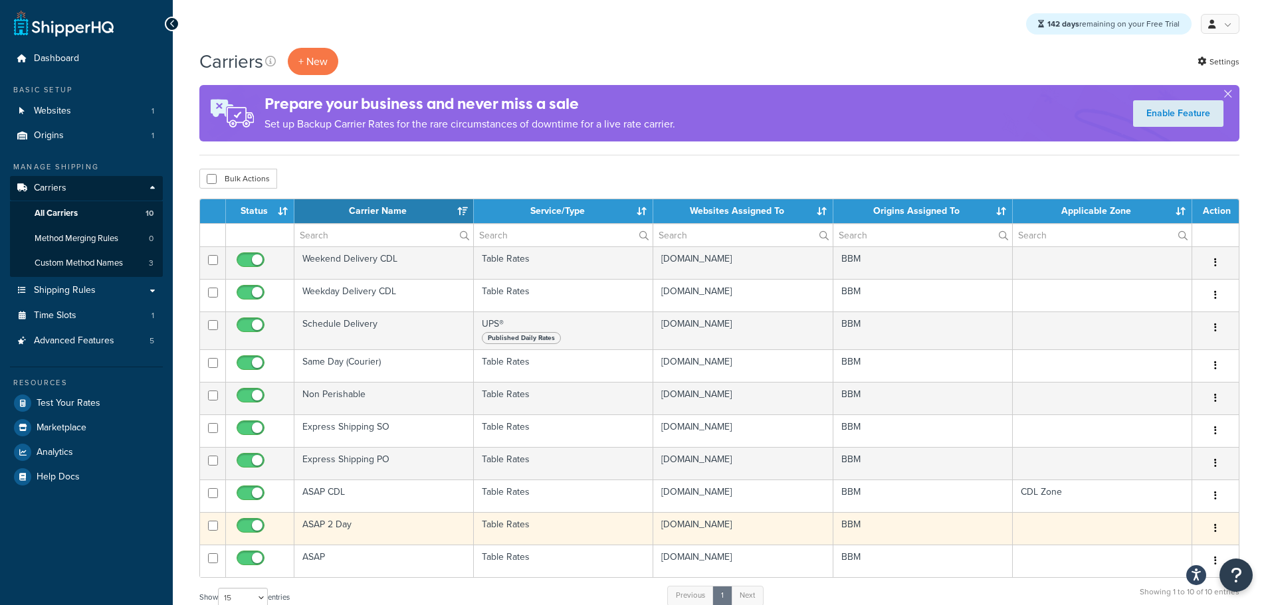
click at [331, 527] on td "ASAP 2 Day" at bounding box center [383, 528] width 179 height 33
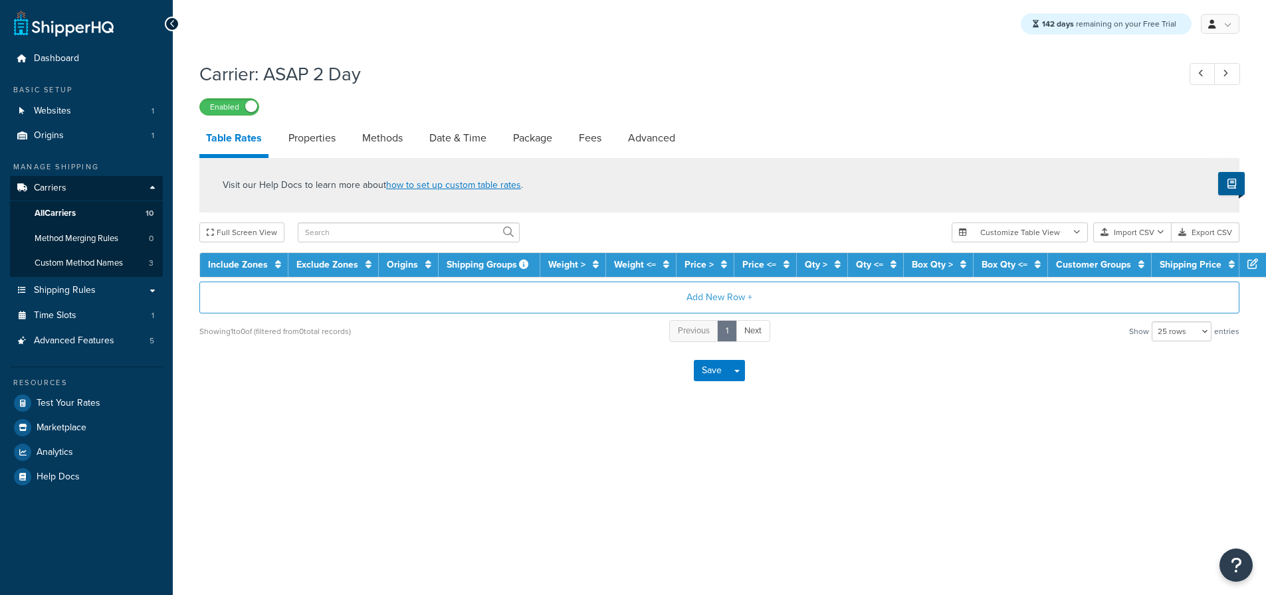
select select "25"
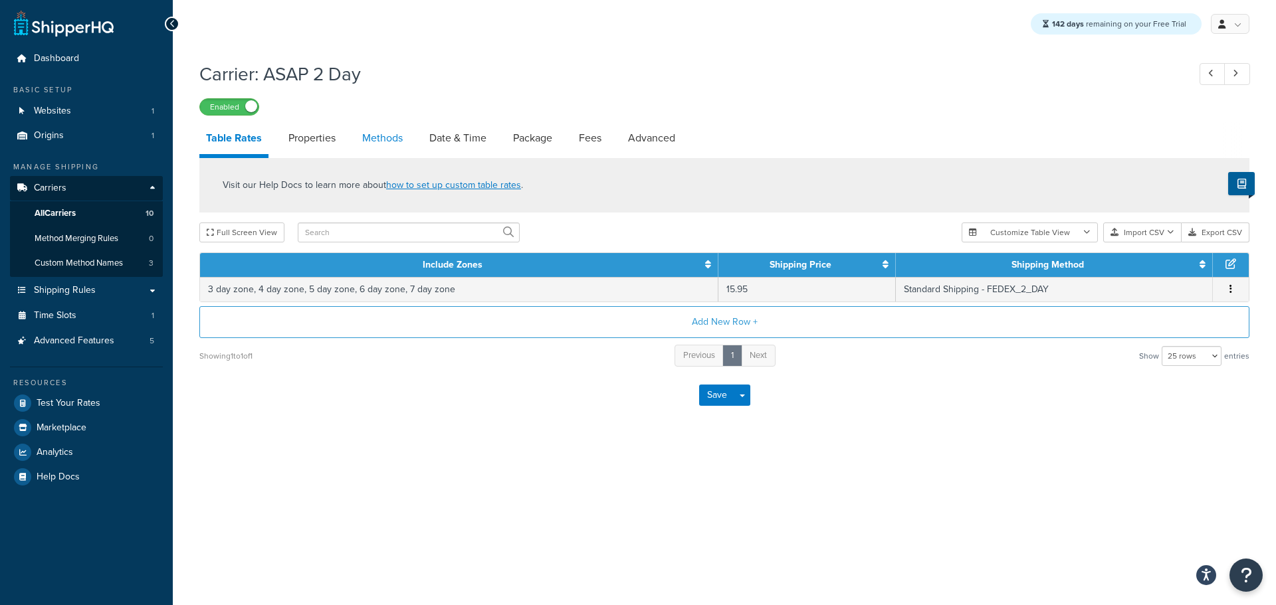
click at [393, 145] on link "Methods" at bounding box center [382, 138] width 54 height 32
select select "25"
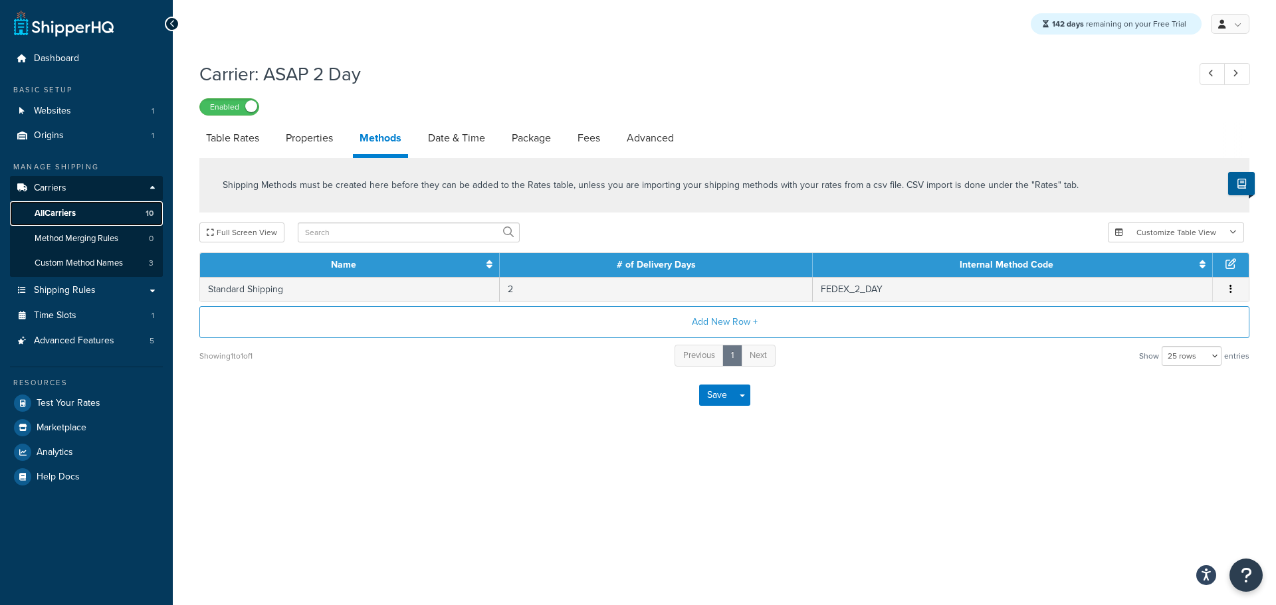
click at [66, 211] on span "All Carriers" at bounding box center [55, 213] width 41 height 11
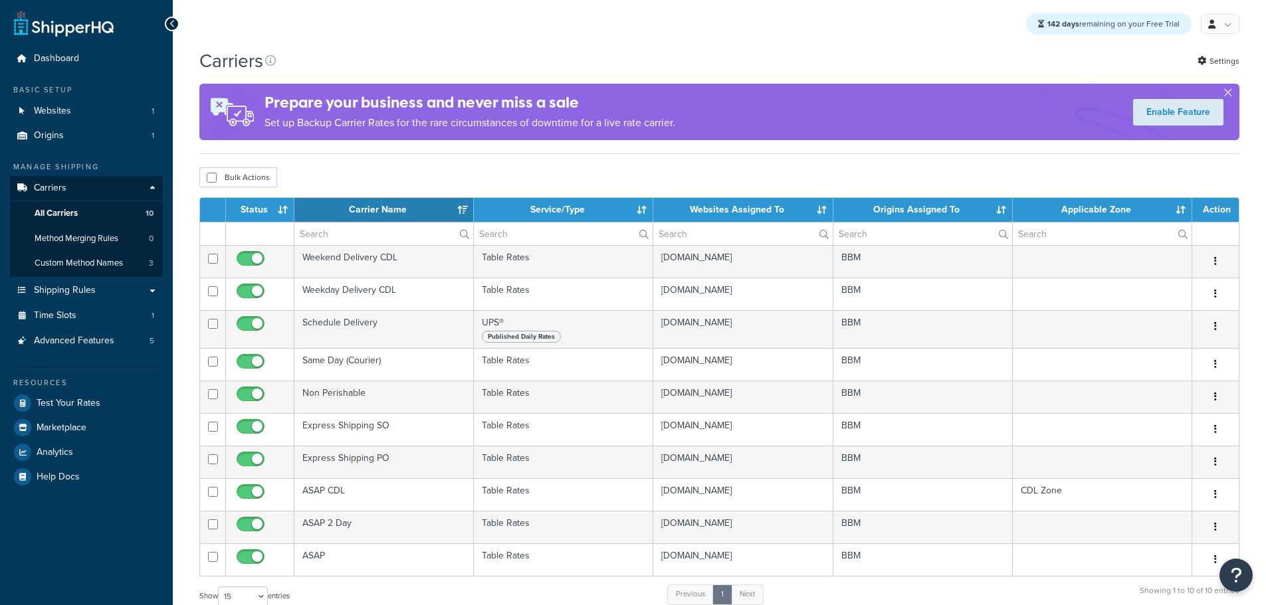
select select "15"
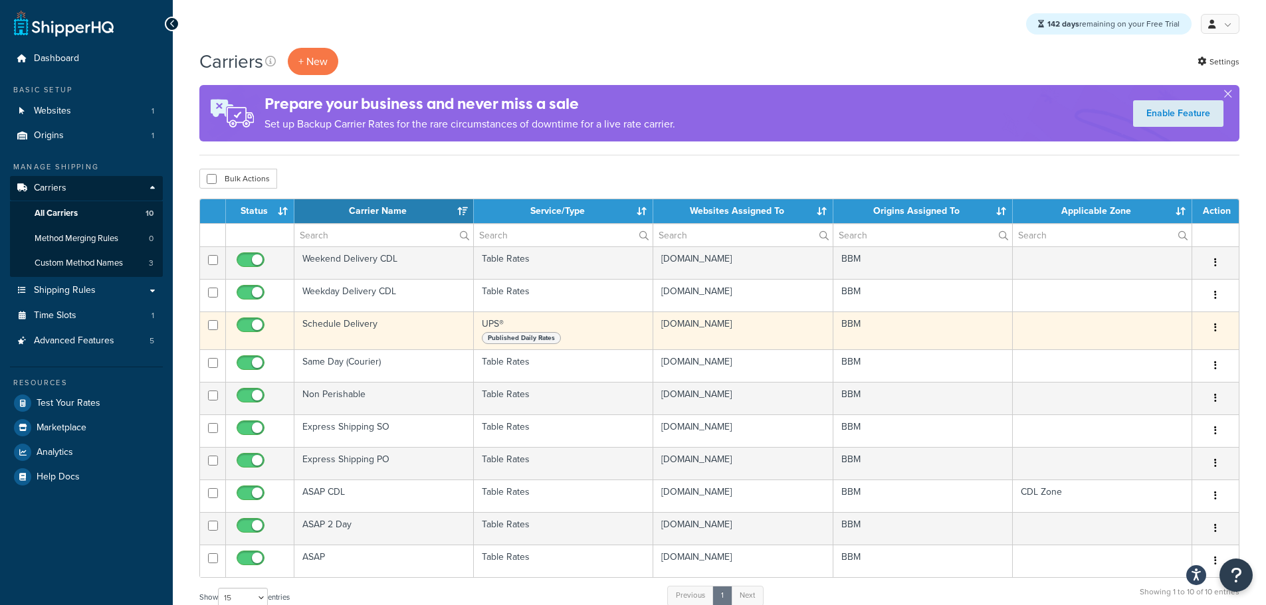
click at [345, 325] on td "Schedule Delivery" at bounding box center [383, 331] width 179 height 38
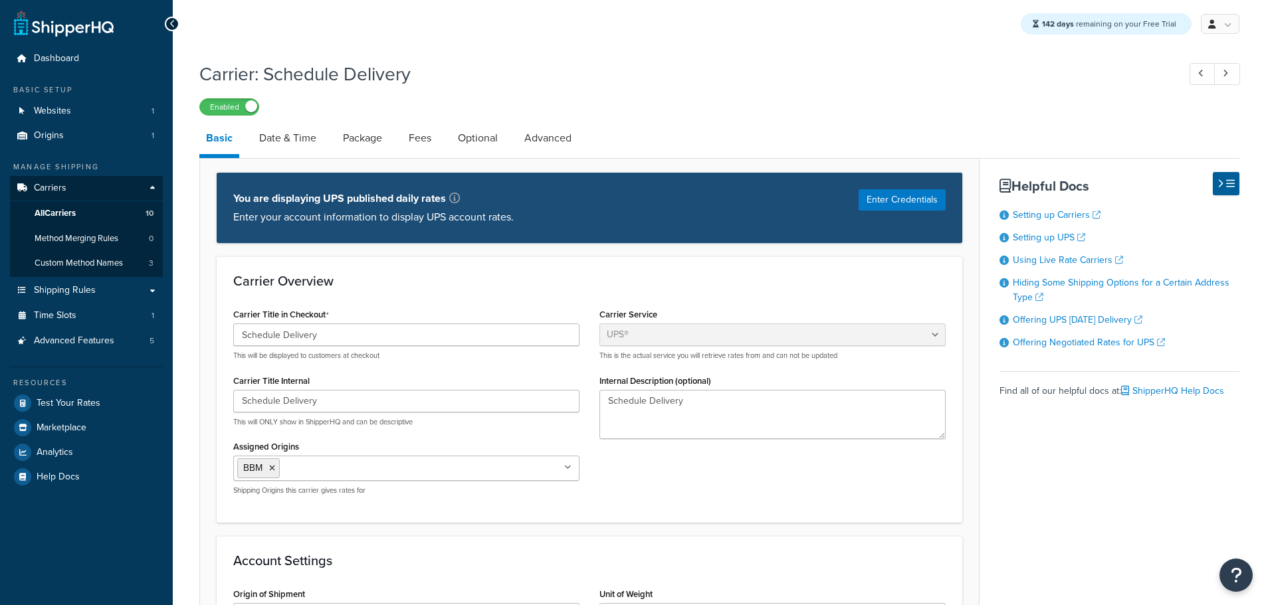
select select "ups"
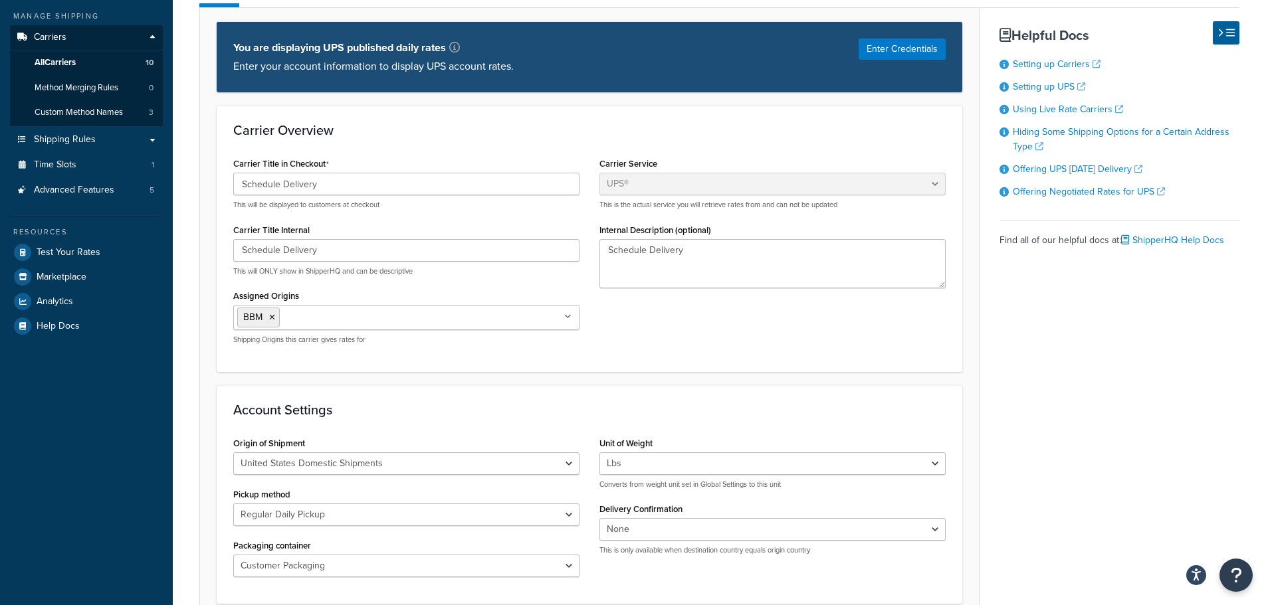
scroll to position [66, 0]
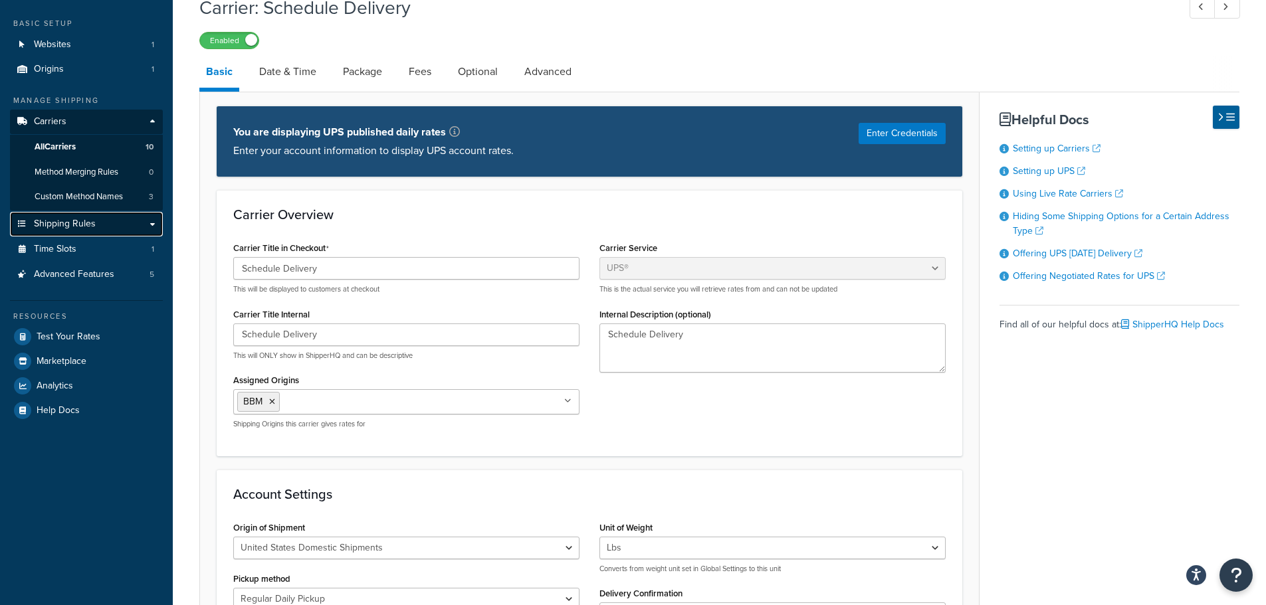
click at [89, 226] on span "Shipping Rules" at bounding box center [65, 224] width 62 height 11
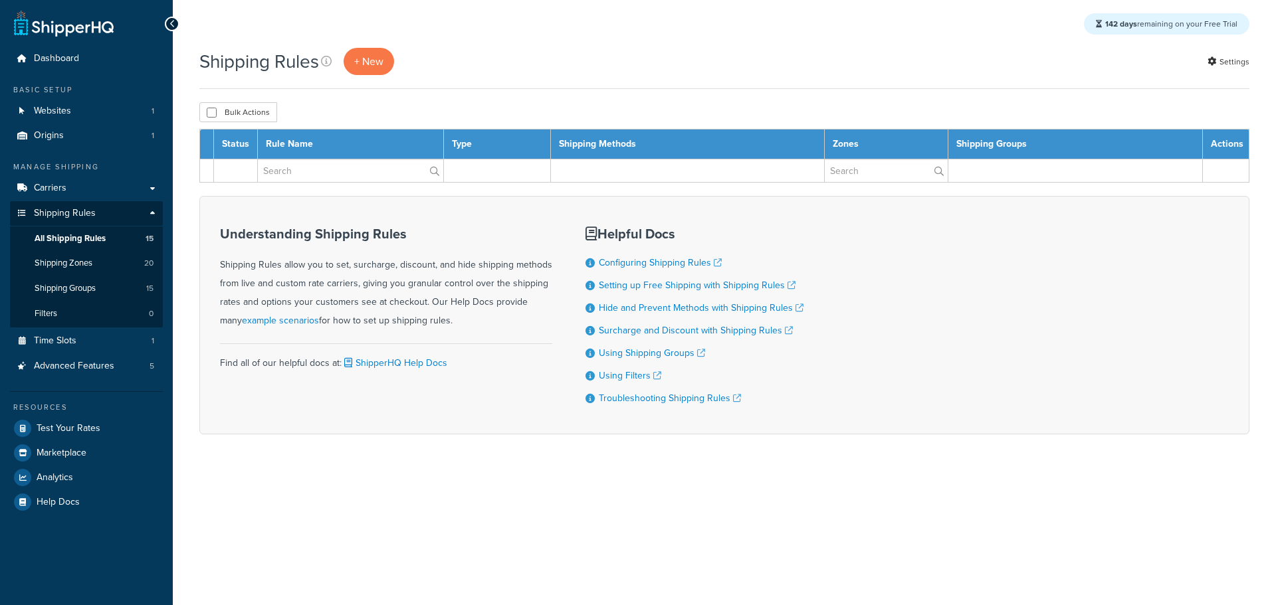
select select "15"
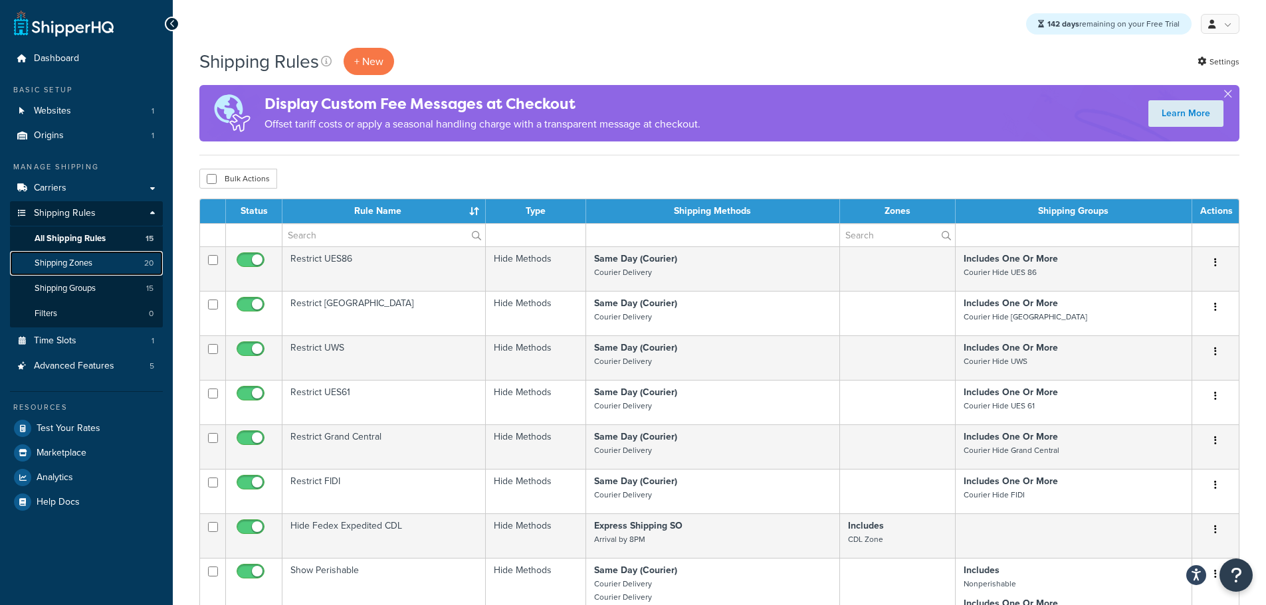
click at [75, 262] on span "Shipping Zones" at bounding box center [64, 263] width 58 height 11
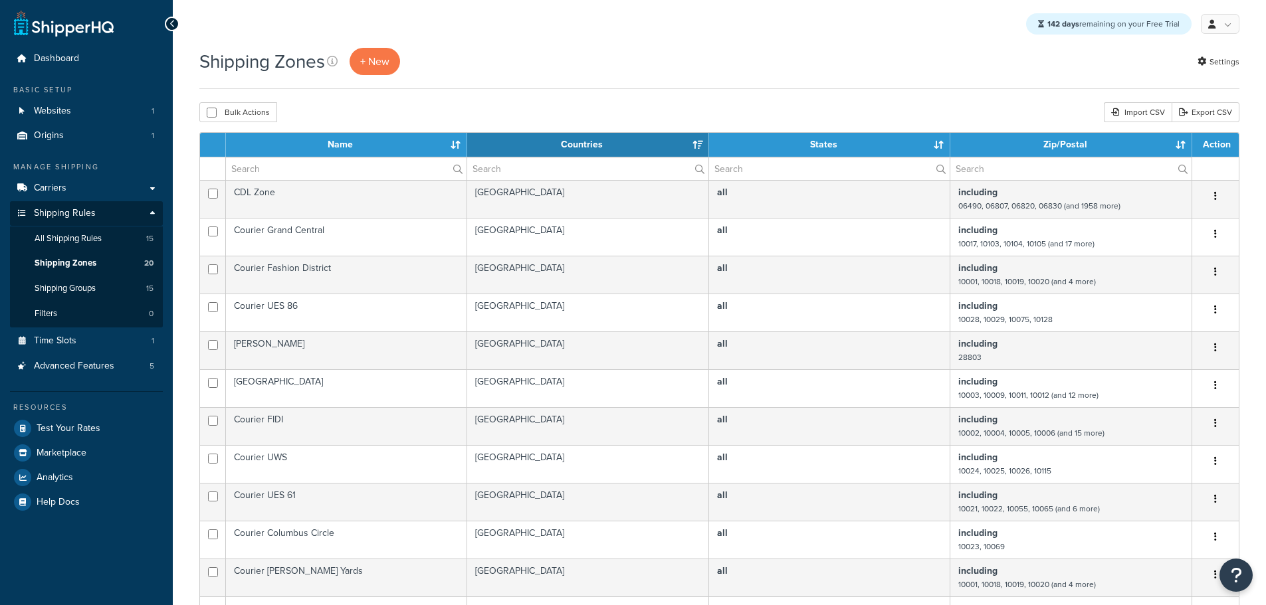
select select "15"
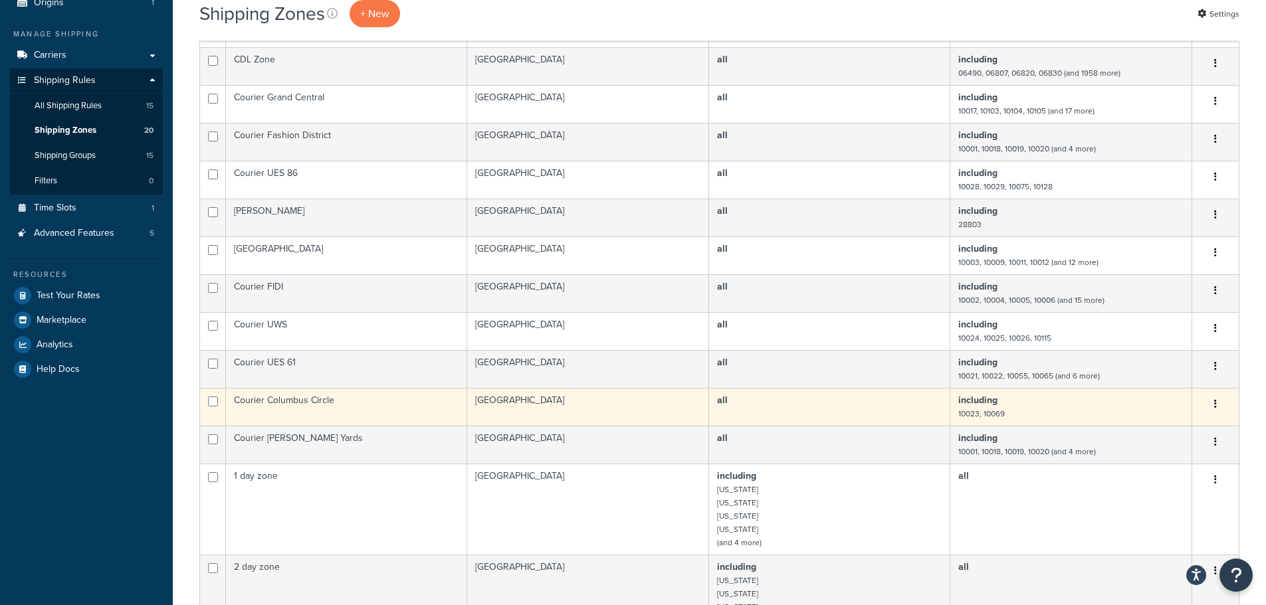
scroll to position [199, 0]
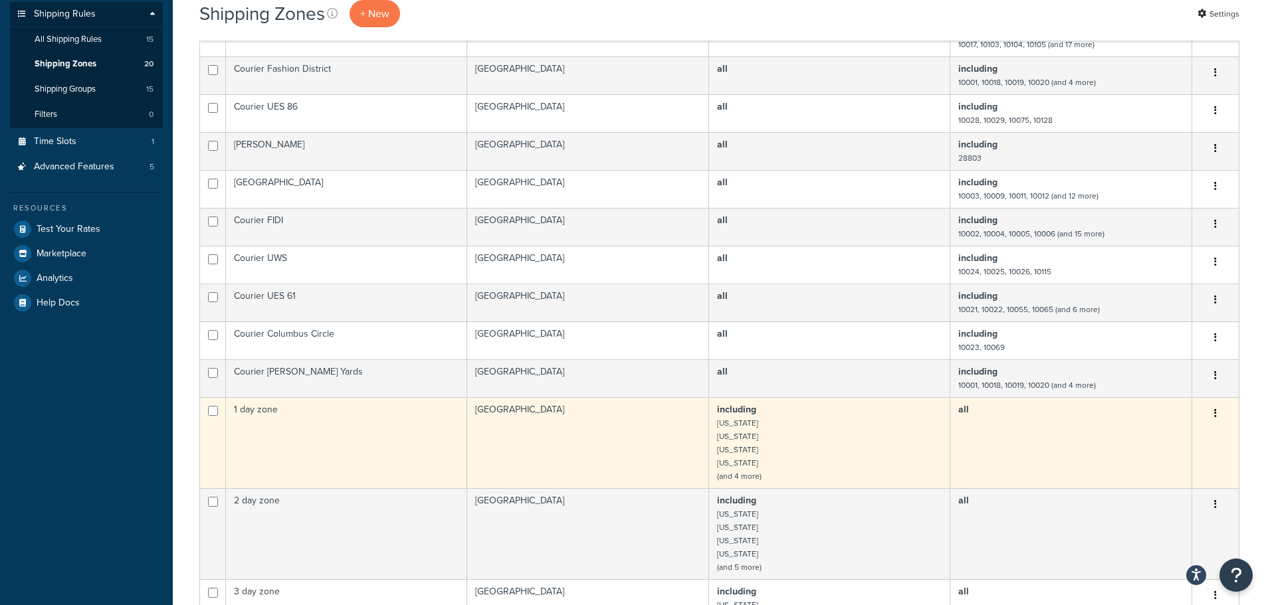
click at [274, 411] on td "1 day zone" at bounding box center [346, 442] width 241 height 91
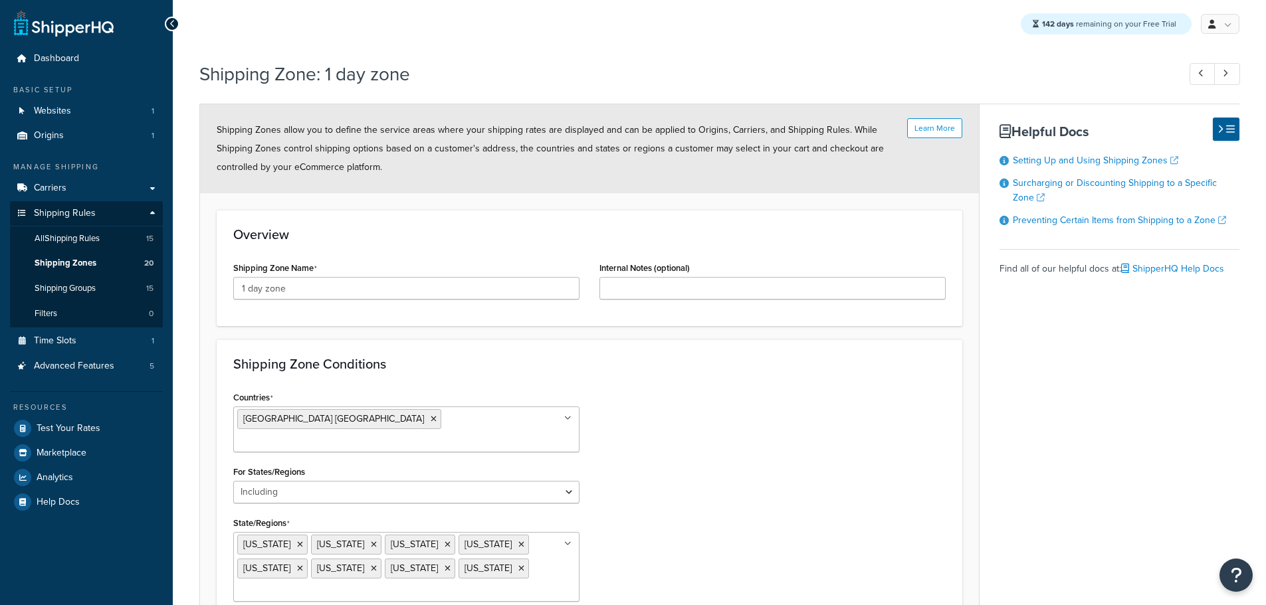
select select "including"
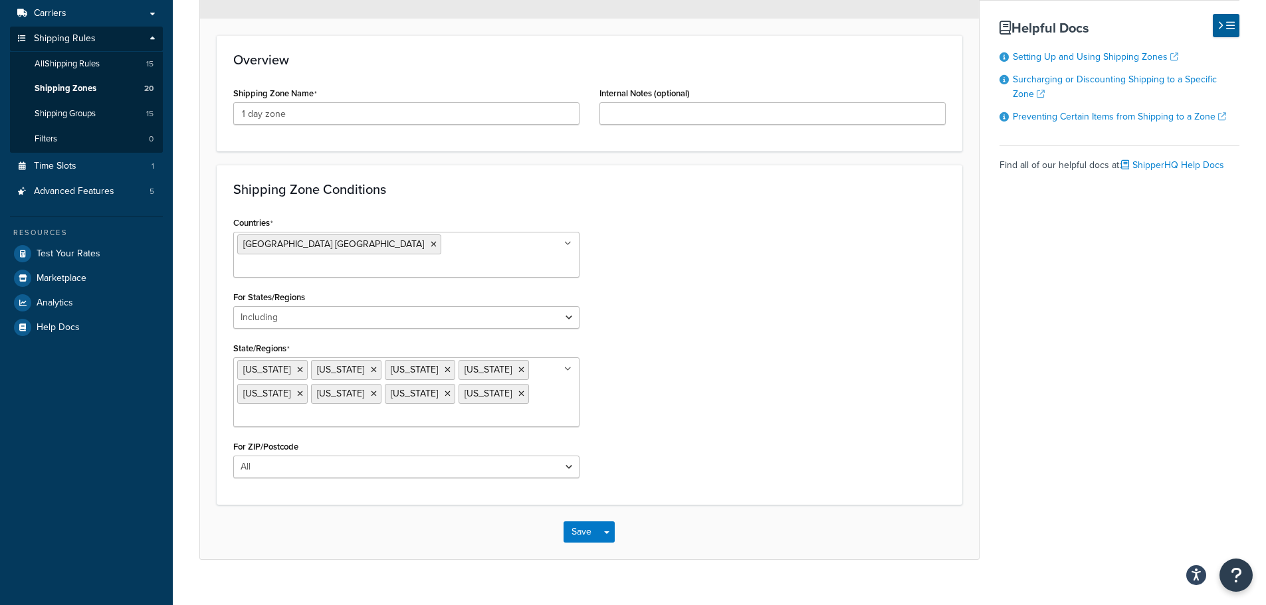
scroll to position [175, 0]
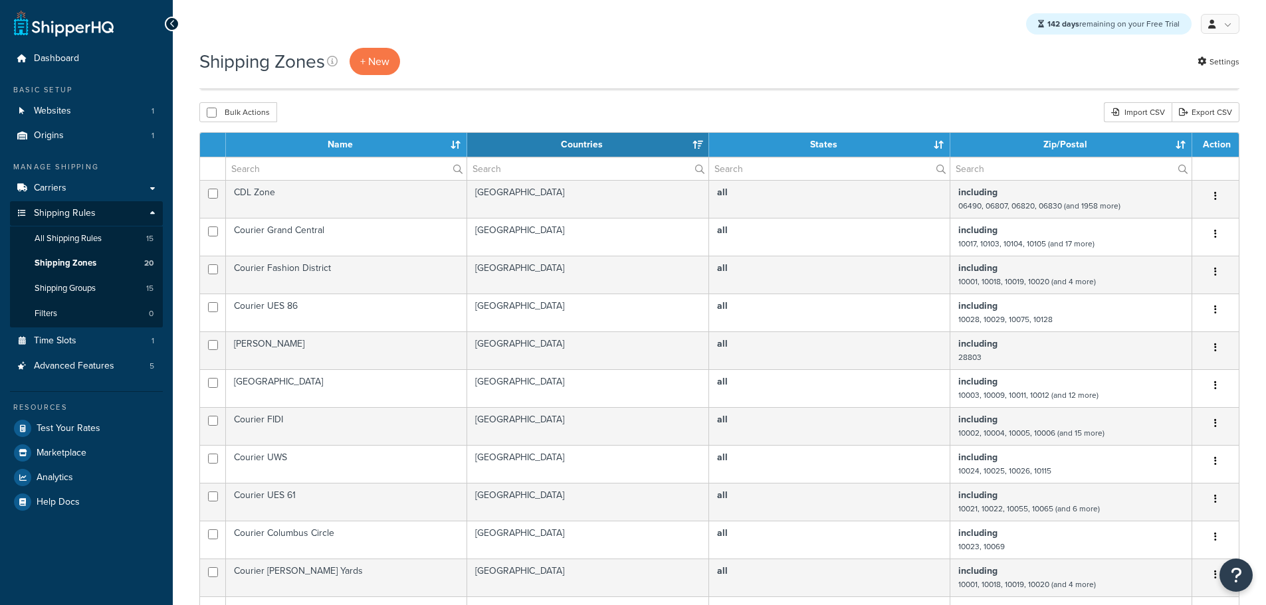
select select "15"
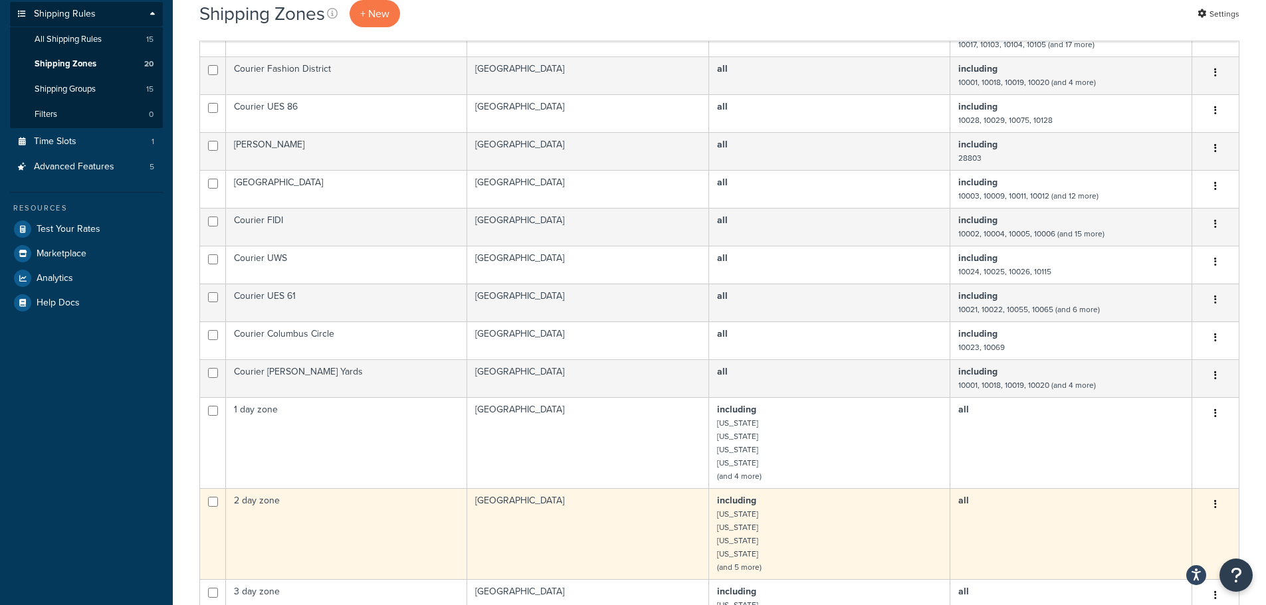
click at [302, 512] on td "2 day zone" at bounding box center [346, 533] width 241 height 91
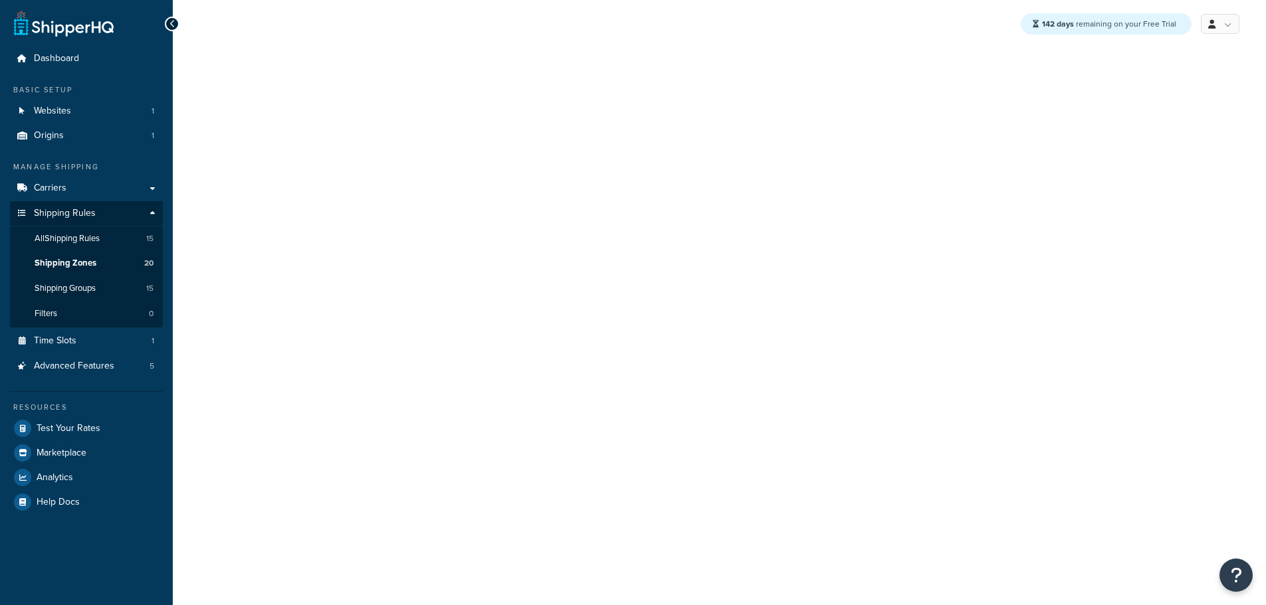
select select "including"
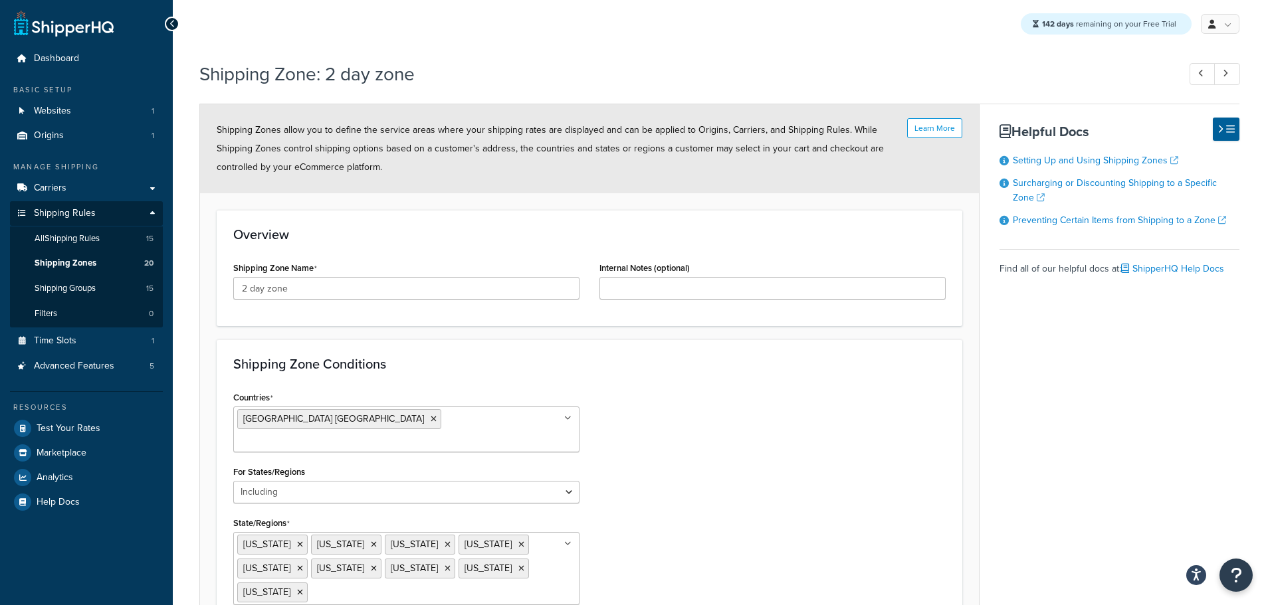
scroll to position [66, 0]
click at [74, 260] on span "Shipping Zones" at bounding box center [66, 263] width 62 height 11
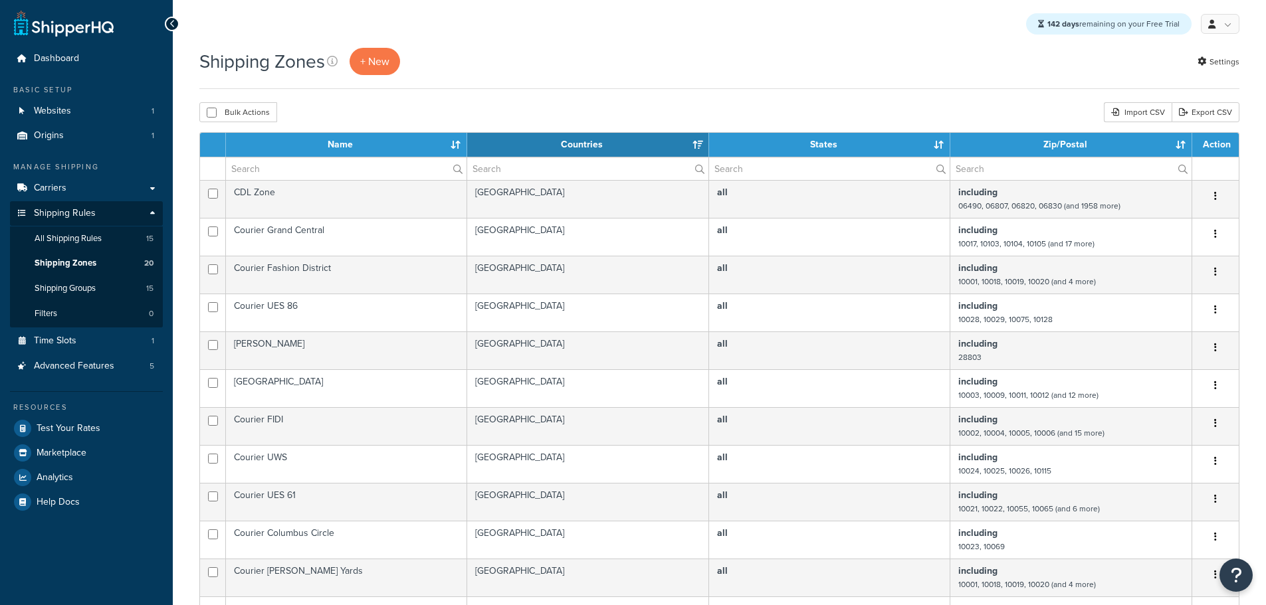
select select "15"
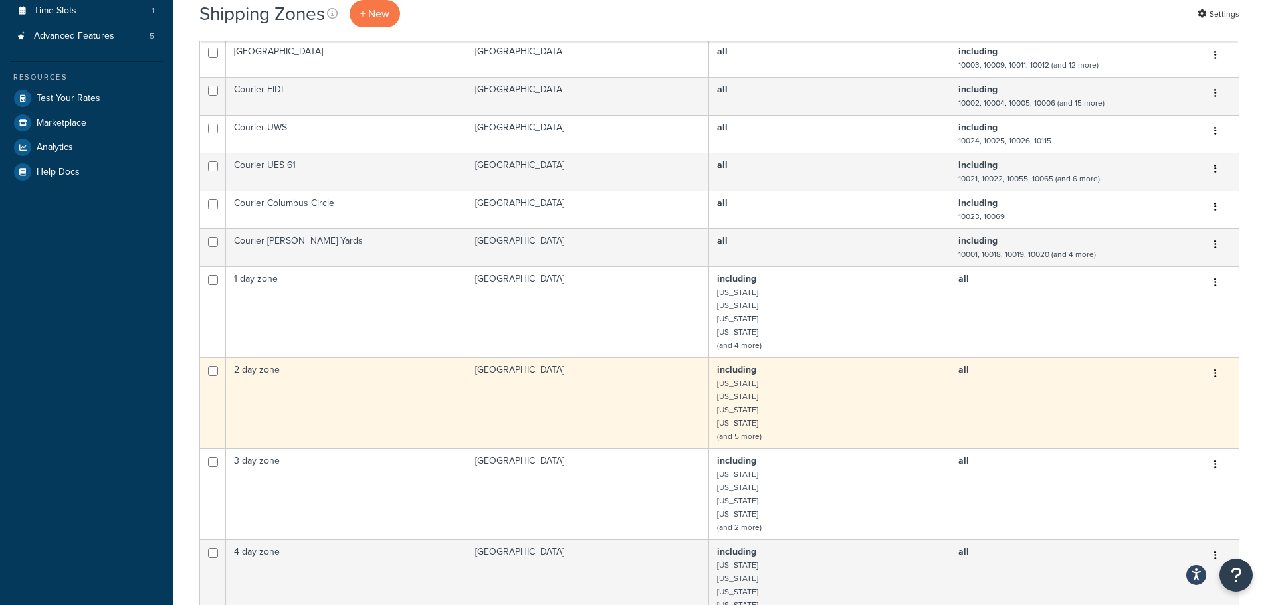
scroll to position [332, 0]
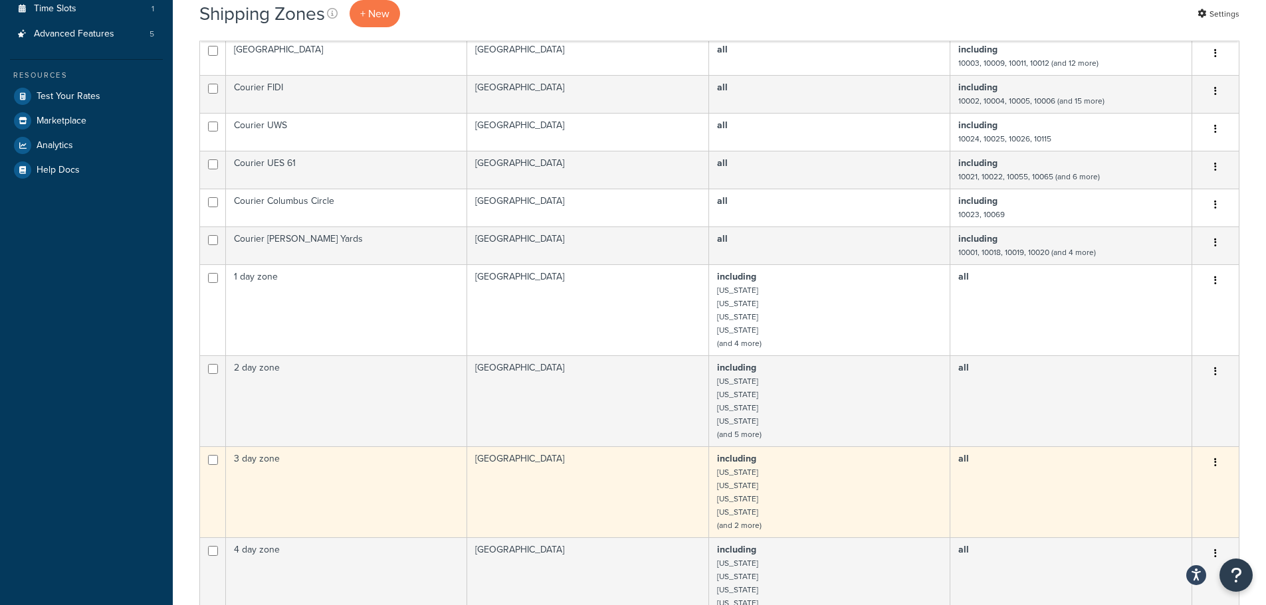
click at [322, 476] on td "3 day zone" at bounding box center [346, 491] width 241 height 91
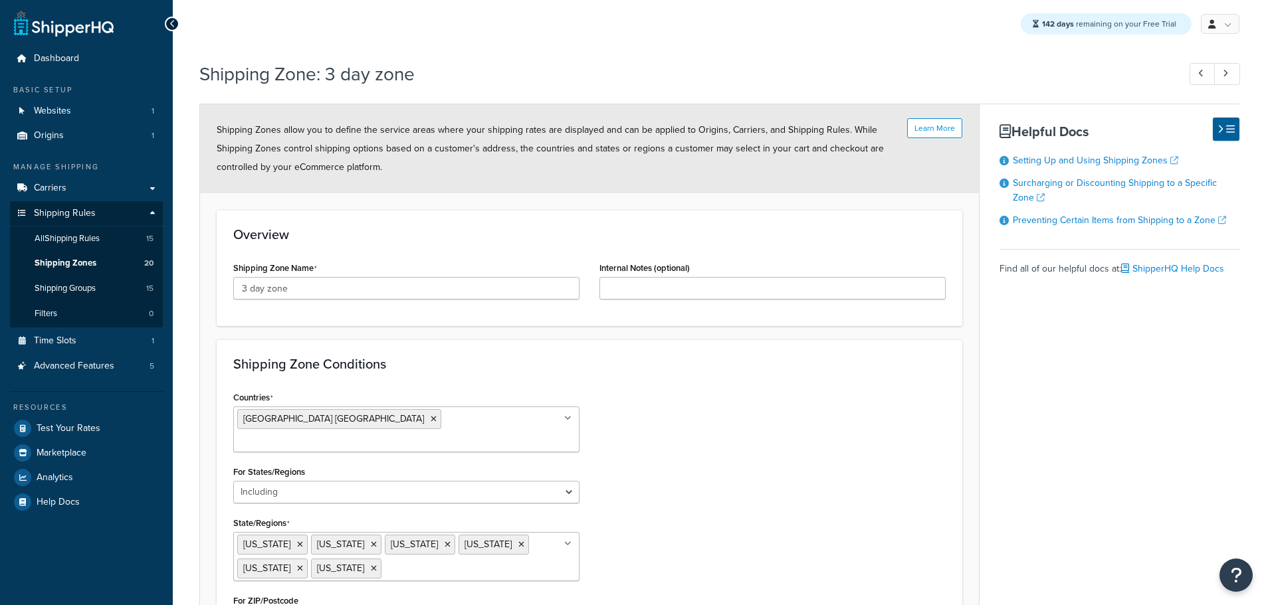
select select "including"
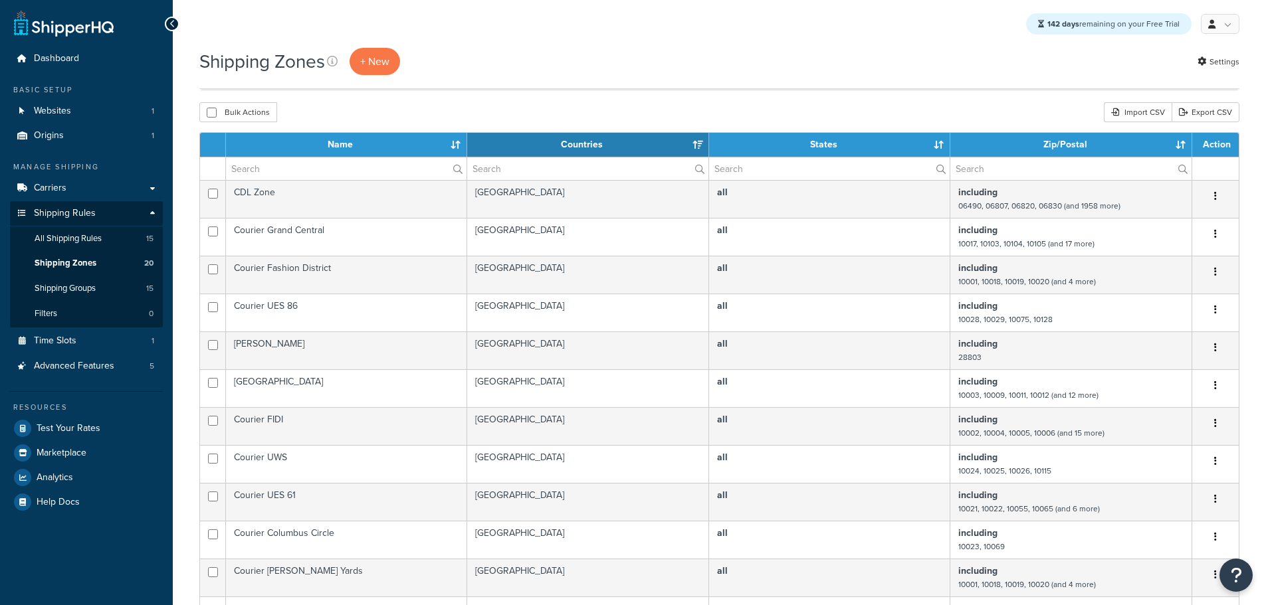
select select "15"
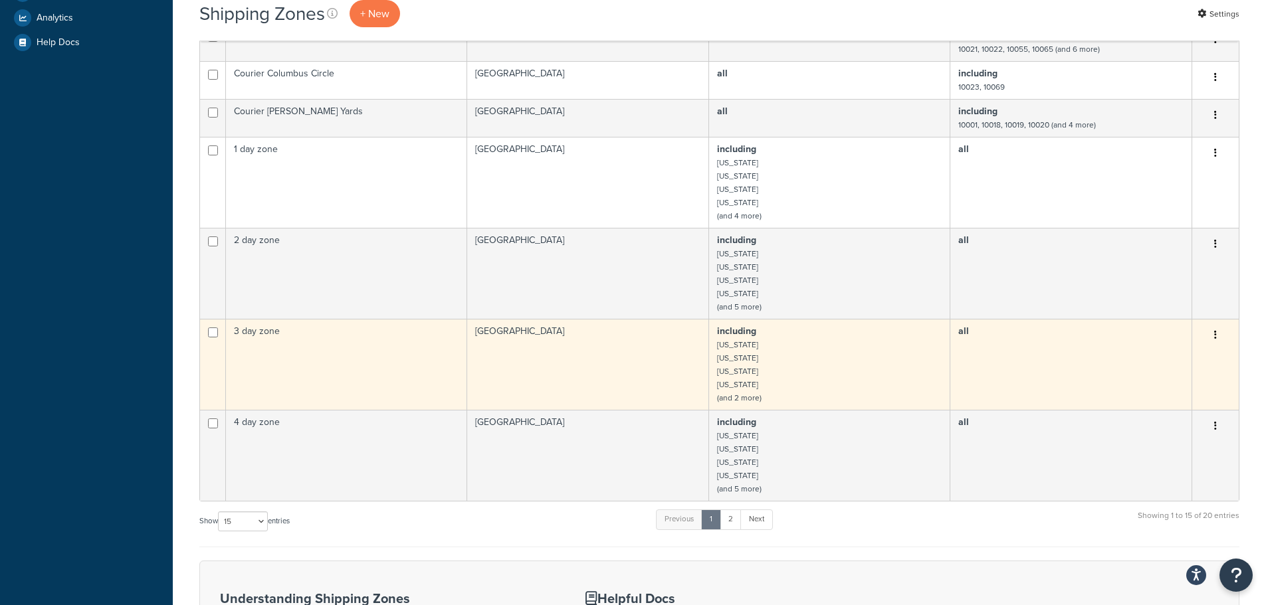
scroll to position [465, 0]
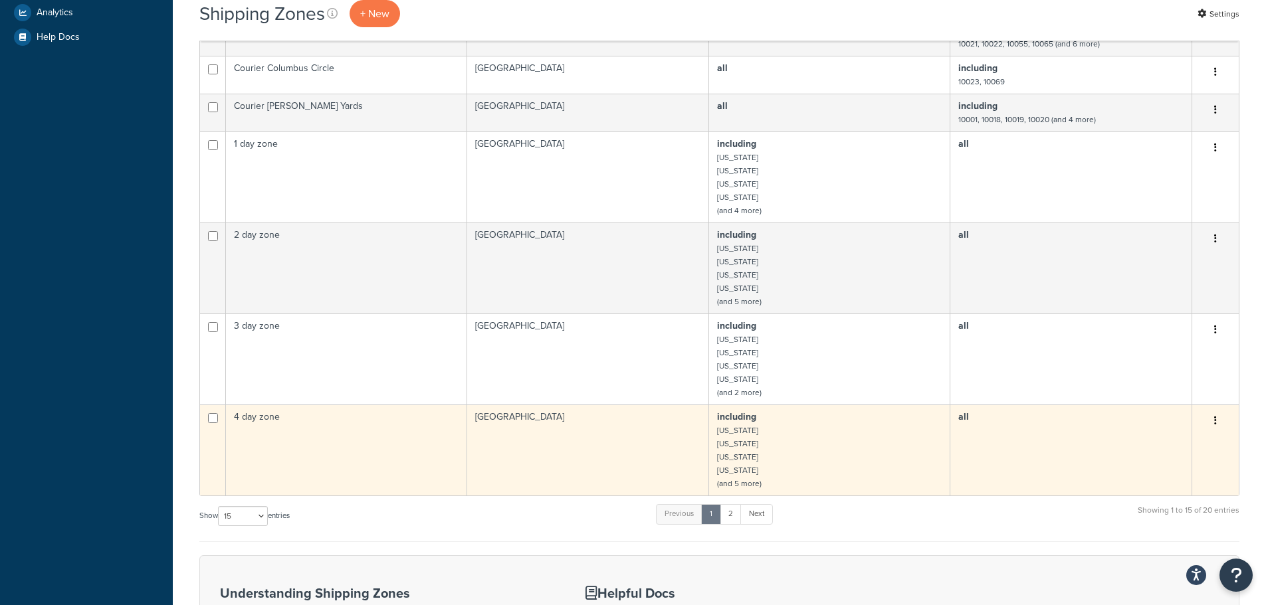
click at [476, 427] on td "United States" at bounding box center [588, 450] width 242 height 91
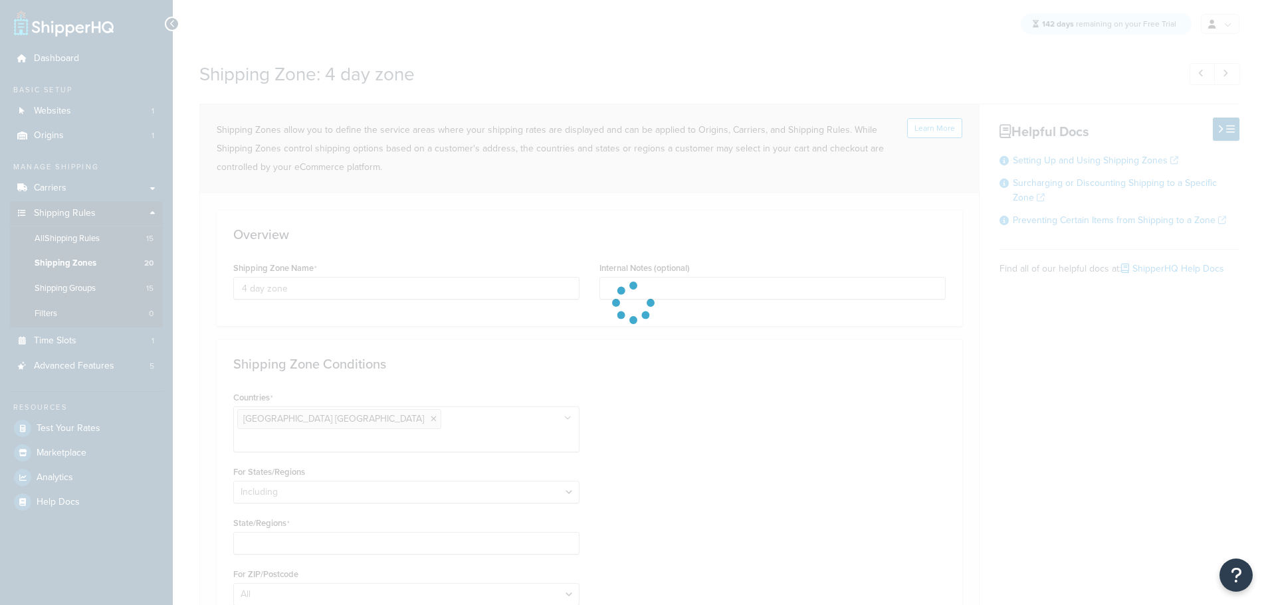
select select "including"
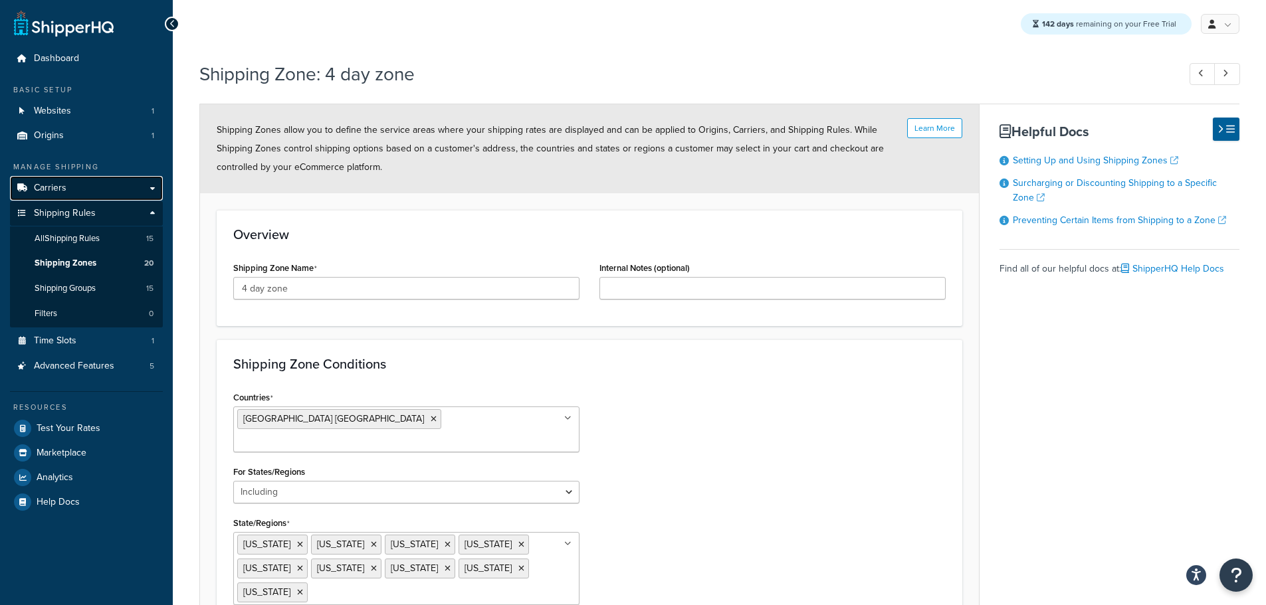
click at [68, 187] on link "Carriers" at bounding box center [86, 188] width 153 height 25
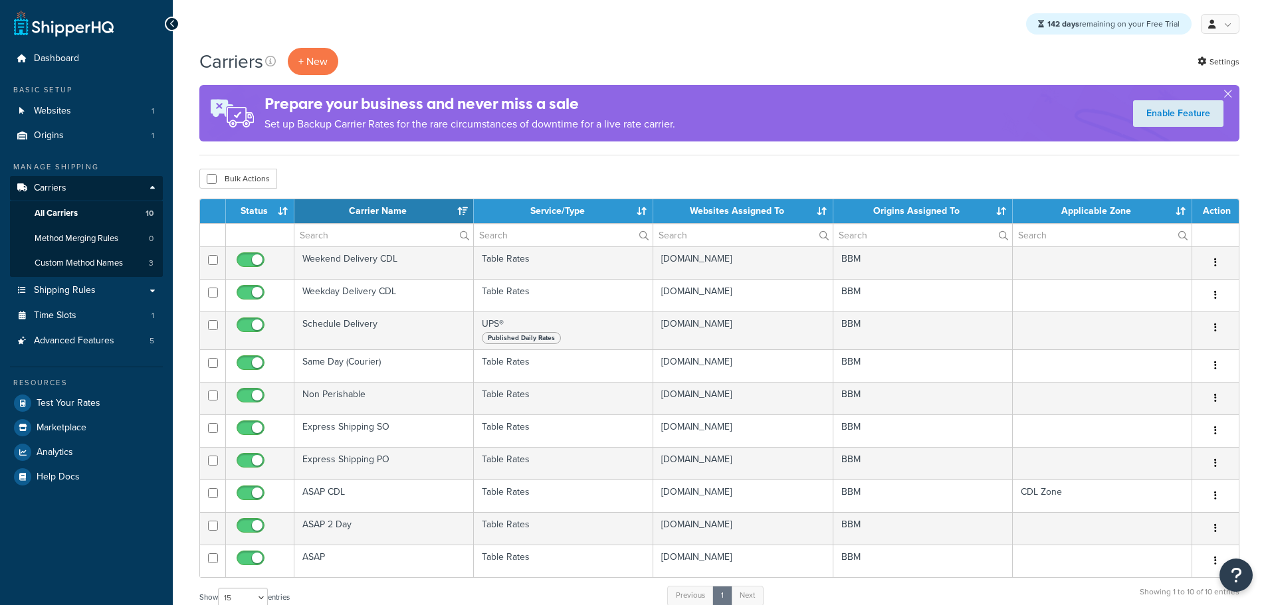
select select "15"
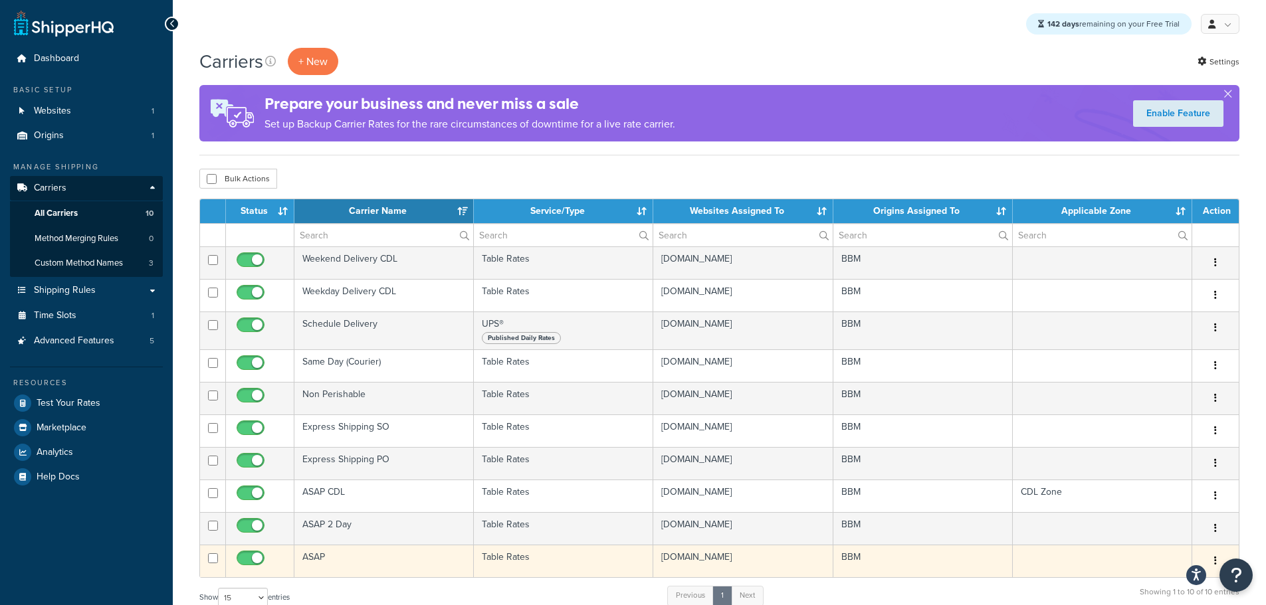
click at [335, 563] on td "ASAP" at bounding box center [383, 561] width 179 height 33
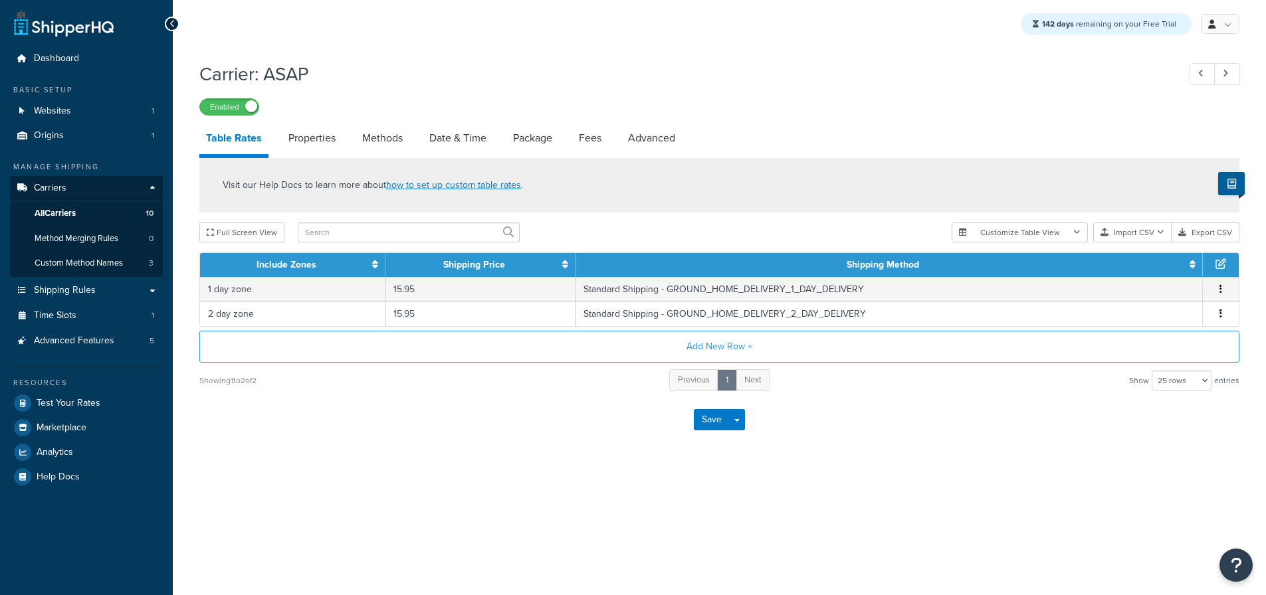
select select "25"
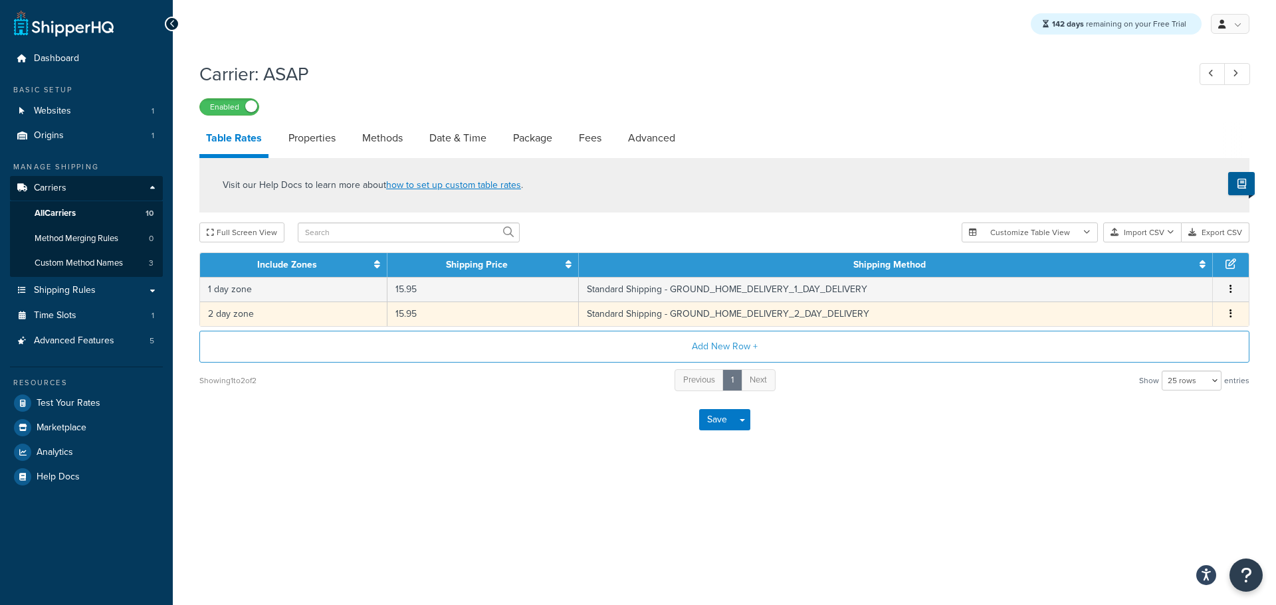
click at [244, 318] on td "2 day zone" at bounding box center [293, 314] width 187 height 25
select select "181377"
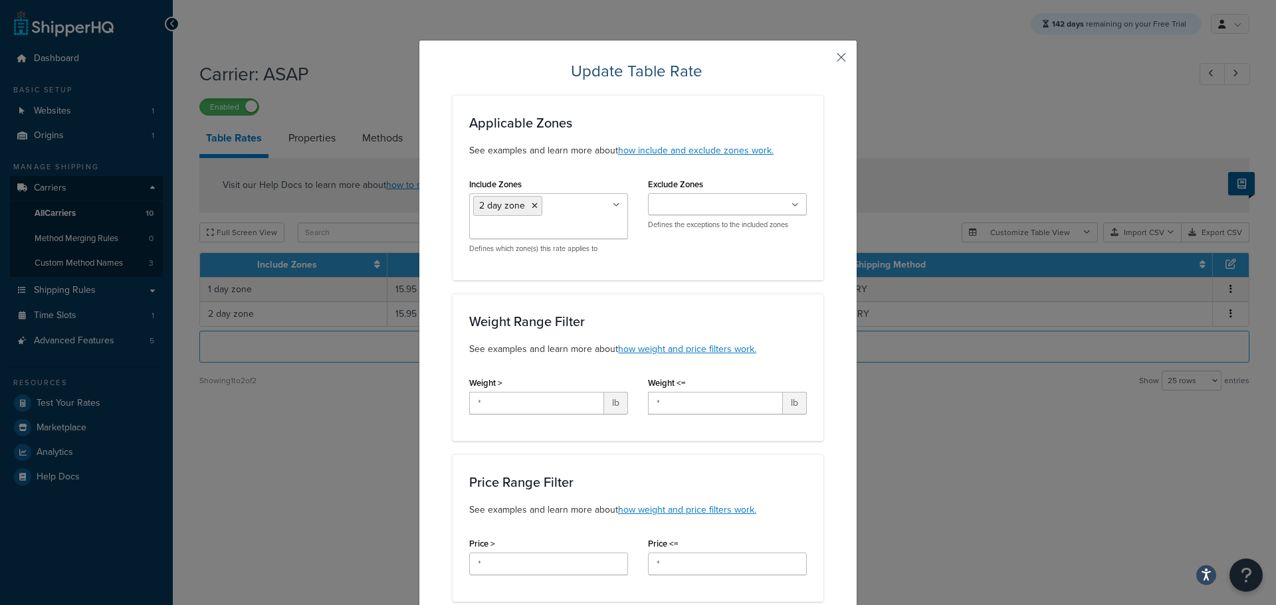
click at [823, 60] on button "button" at bounding box center [821, 61] width 3 height 3
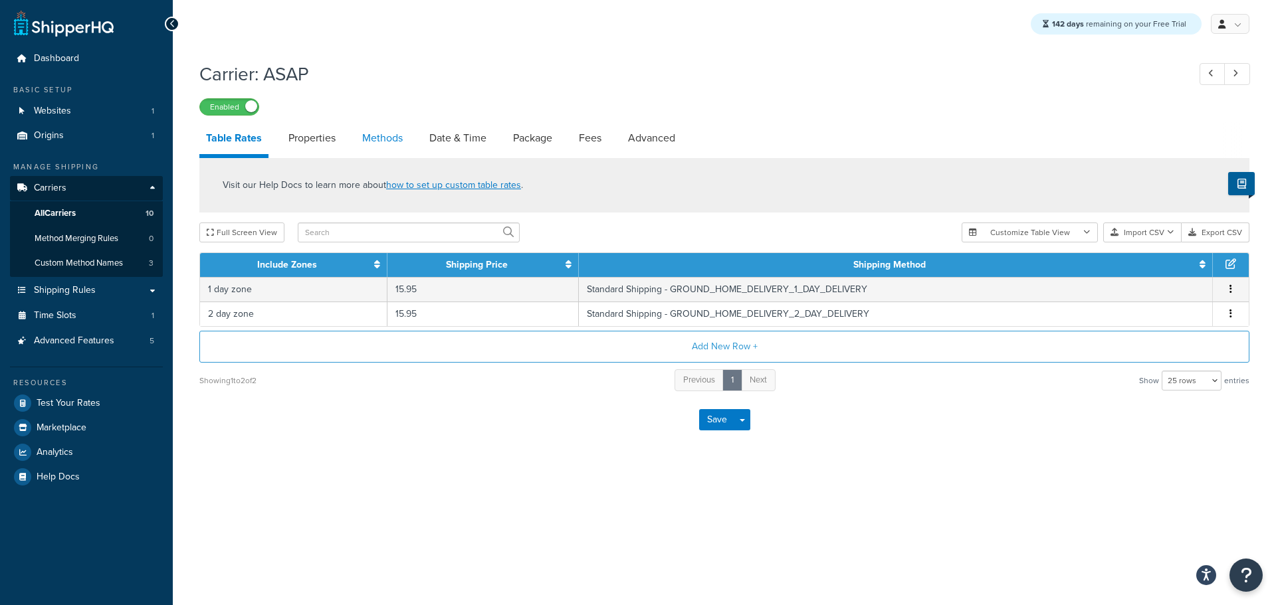
click at [396, 140] on link "Methods" at bounding box center [382, 138] width 54 height 32
select select "25"
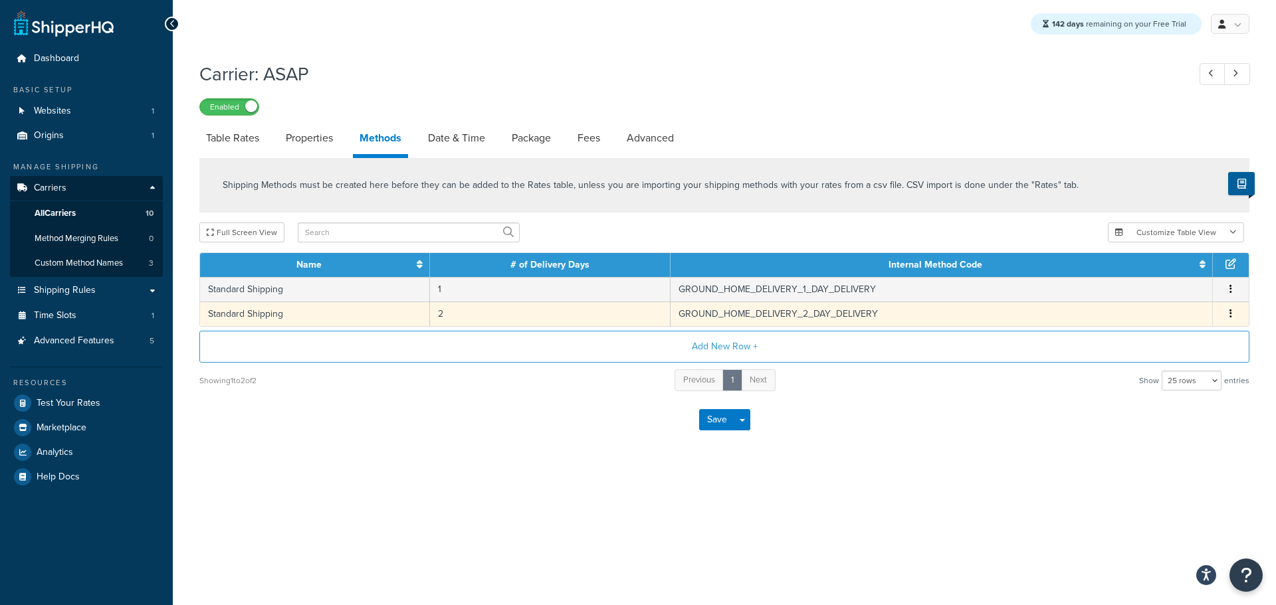
click at [311, 318] on td "Standard Shipping" at bounding box center [315, 314] width 230 height 25
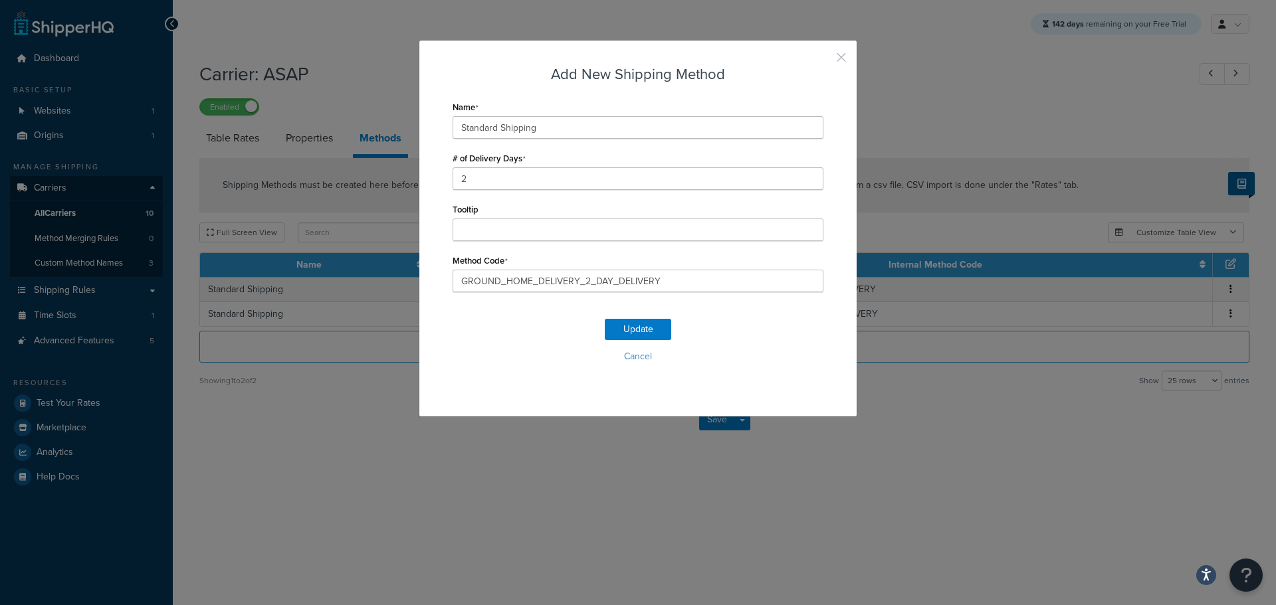
drag, startPoint x: 831, startPoint y: 56, endPoint x: 813, endPoint y: 62, distance: 19.1
click at [823, 60] on button "button" at bounding box center [821, 61] width 3 height 3
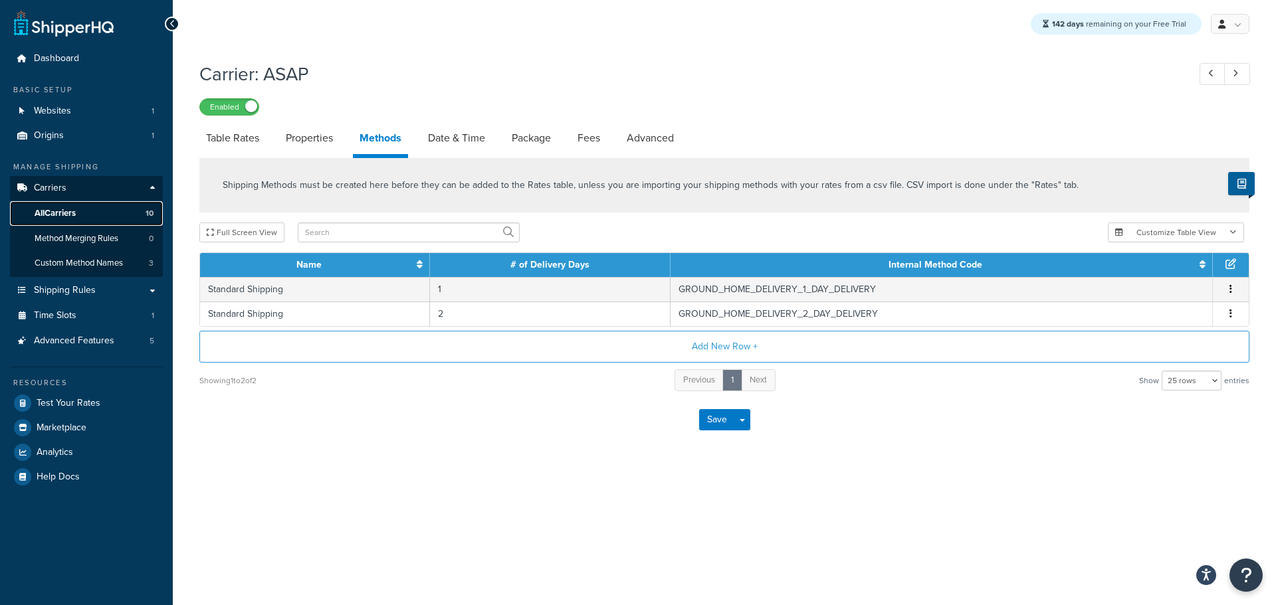
click at [67, 209] on span "All Carriers" at bounding box center [55, 213] width 41 height 11
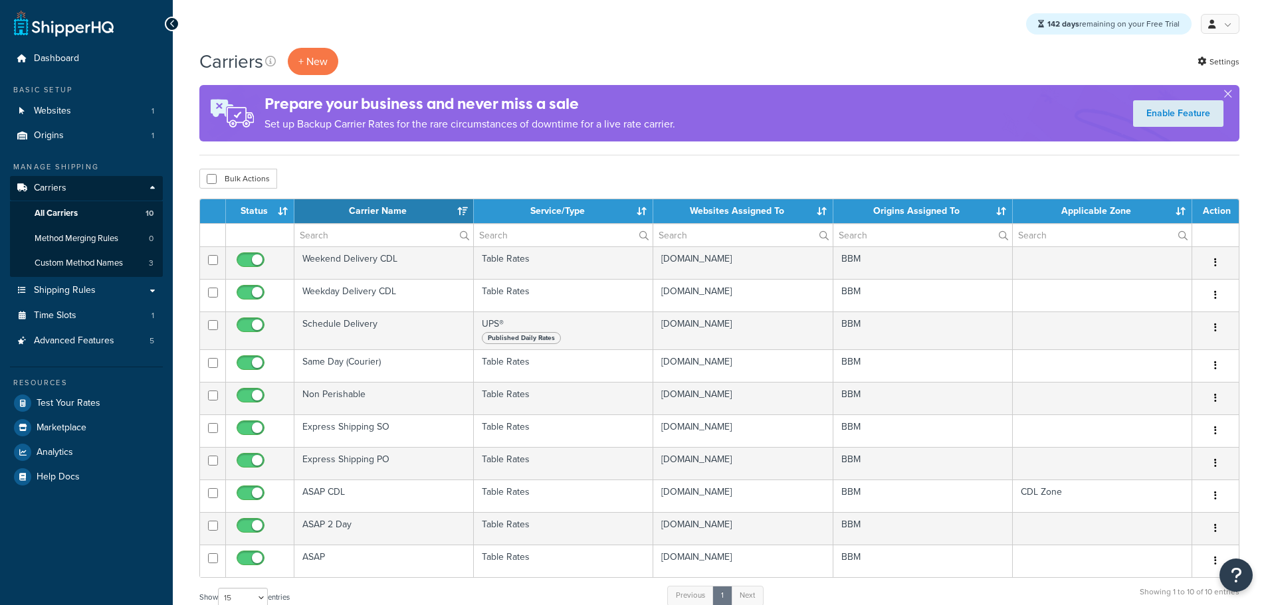
select select "15"
click at [60, 132] on span "Origins" at bounding box center [49, 135] width 30 height 11
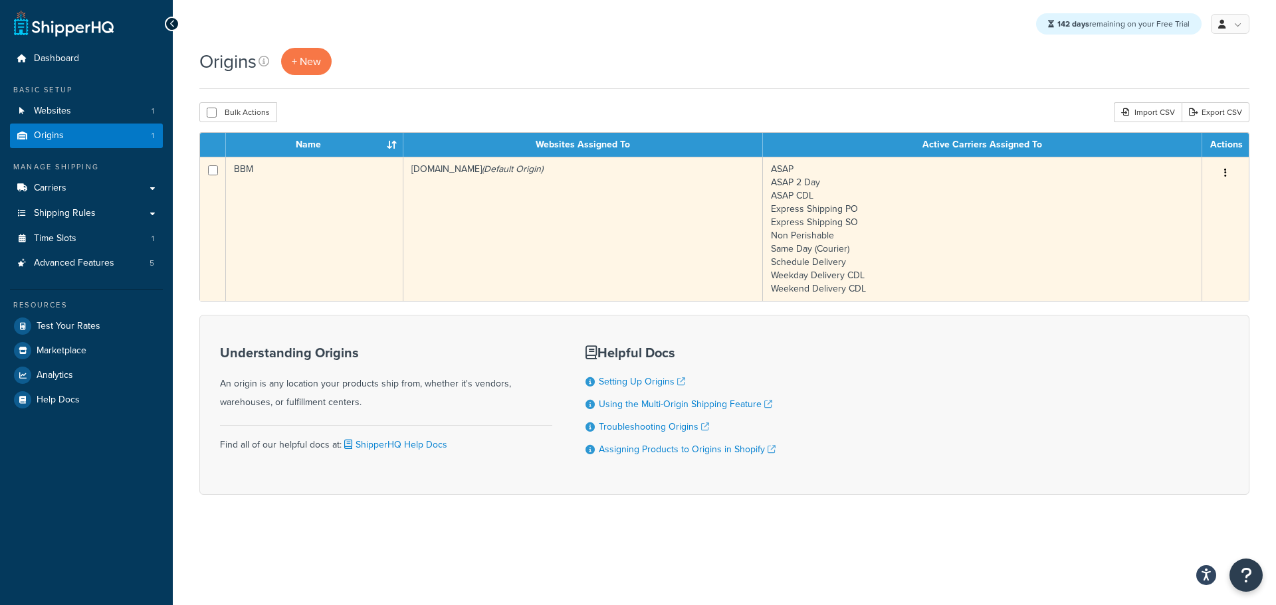
click at [330, 223] on td "BBM" at bounding box center [314, 229] width 177 height 144
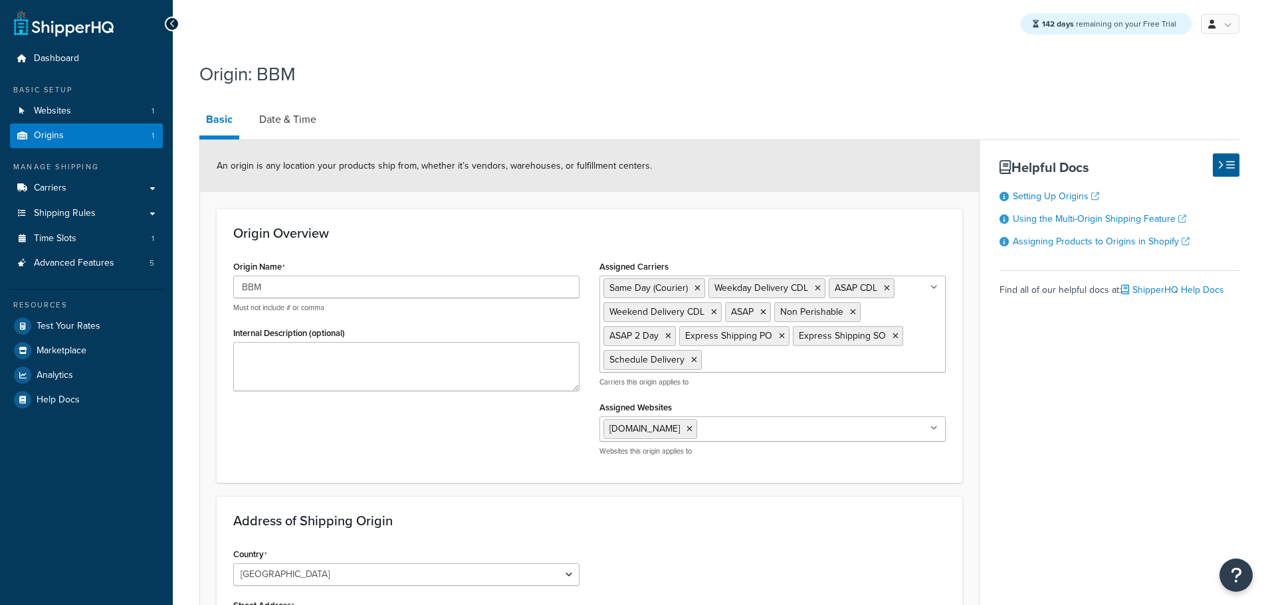
select select "30"
click at [281, 119] on link "Date & Time" at bounding box center [287, 120] width 70 height 32
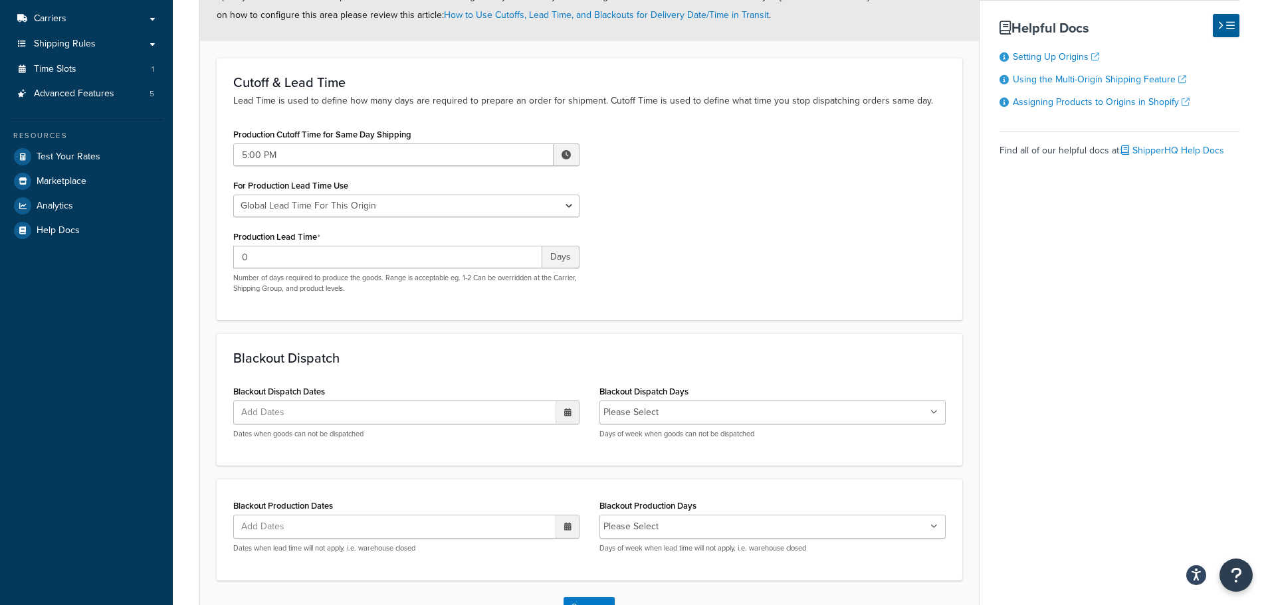
scroll to position [199, 0]
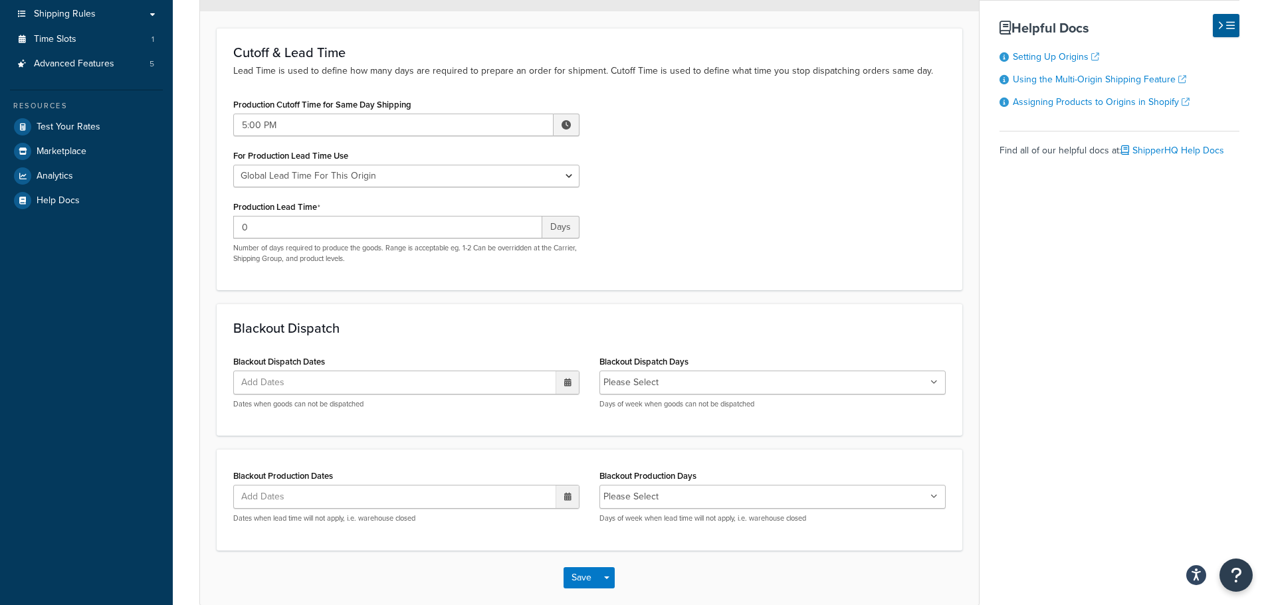
click at [476, 386] on ul "Add Dates" at bounding box center [406, 383] width 346 height 24
click at [714, 382] on input "Blackout Dispatch Days" at bounding box center [721, 382] width 118 height 15
click at [446, 409] on p "Dates when goods can not be dispatched" at bounding box center [406, 404] width 346 height 10
click at [658, 506] on ul "Please Select" at bounding box center [772, 498] width 346 height 24
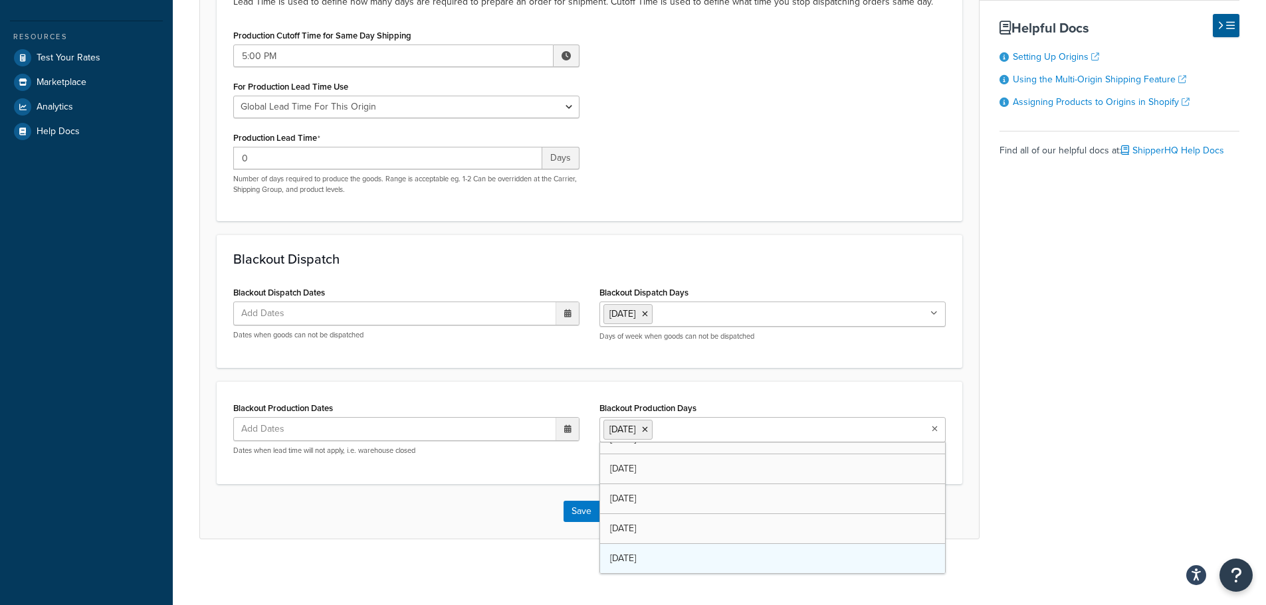
scroll to position [17, 0]
click at [527, 543] on div "Origin: BBM Basic Date & Time Specify the criteria around dispatch date and tim…" at bounding box center [719, 179] width 1093 height 787
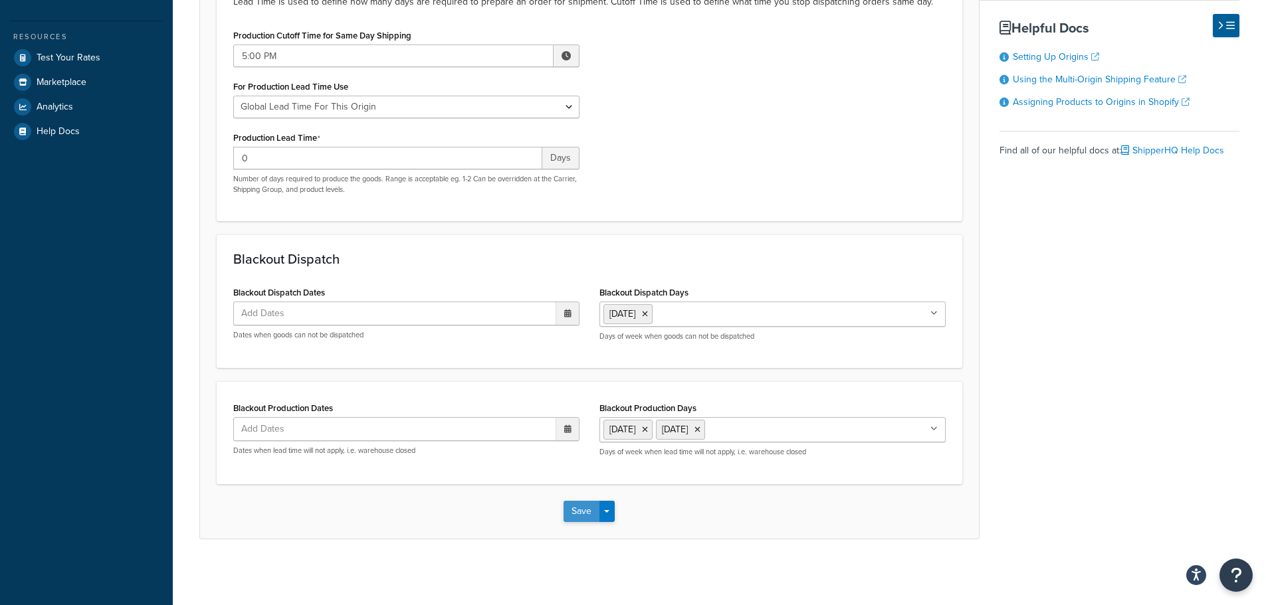
click at [585, 512] on button "Save" at bounding box center [581, 511] width 36 height 21
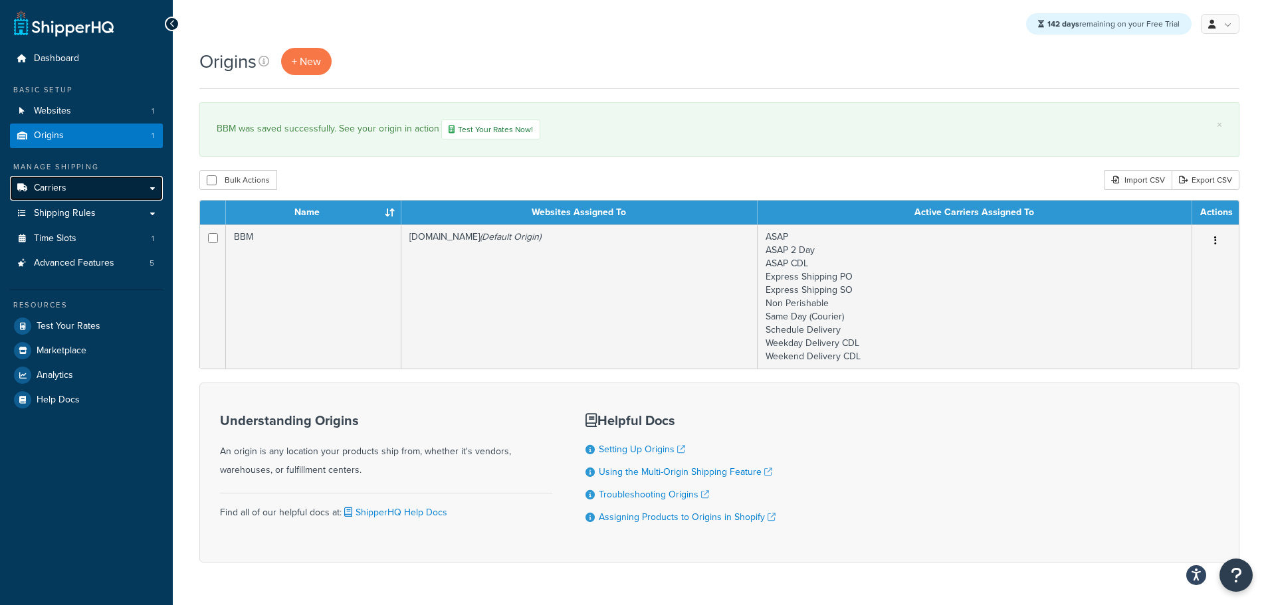
click at [60, 189] on span "Carriers" at bounding box center [50, 188] width 33 height 11
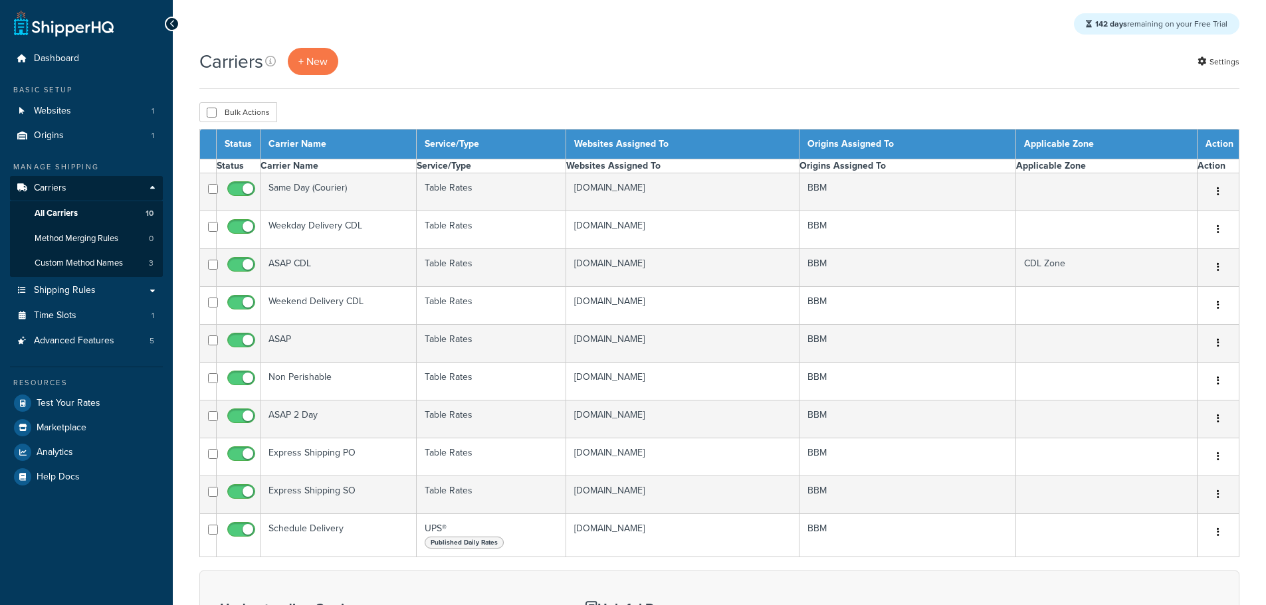
select select "15"
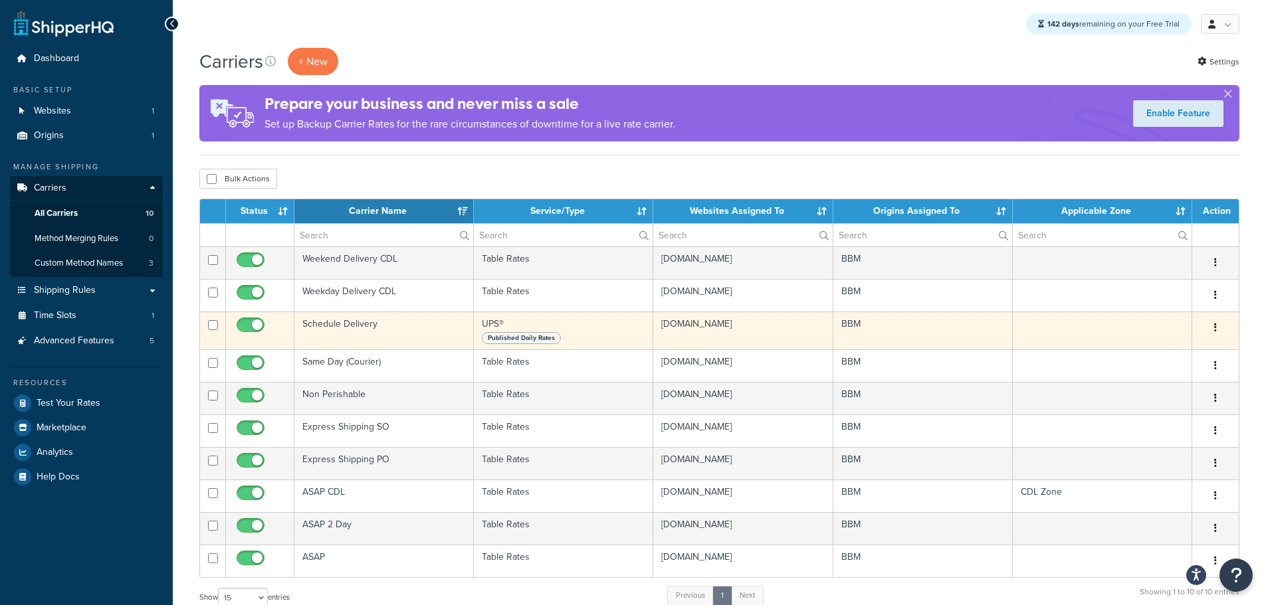
click at [351, 325] on td "Schedule Delivery" at bounding box center [383, 331] width 179 height 38
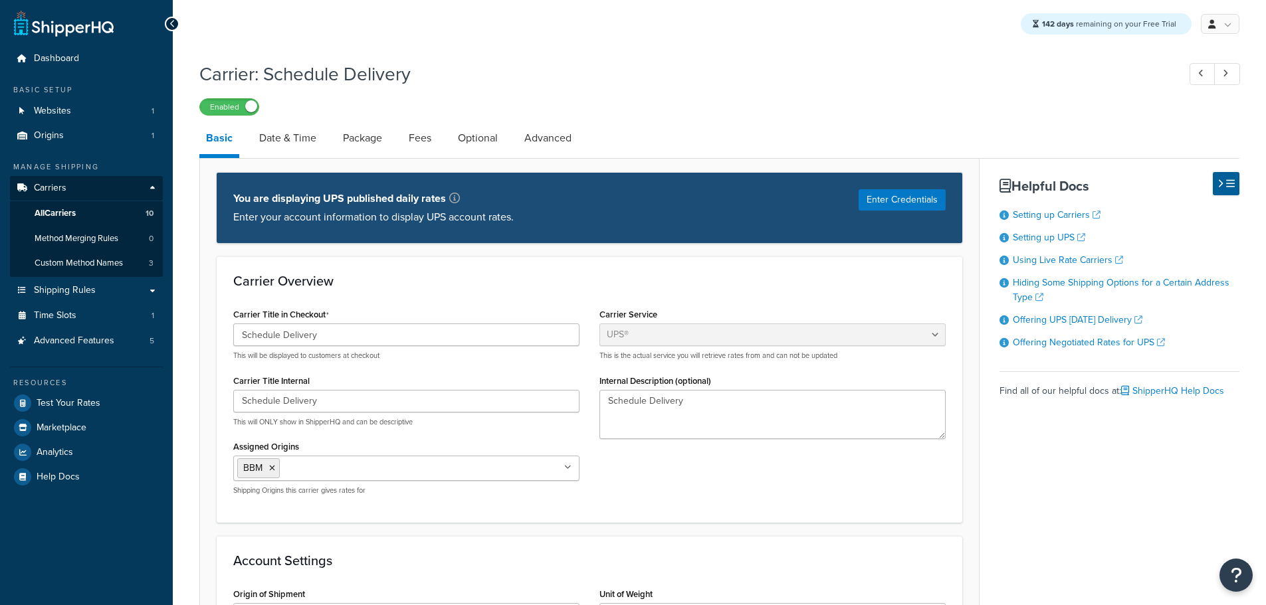
select select "ups"
click at [282, 138] on link "Date & Time" at bounding box center [287, 138] width 70 height 32
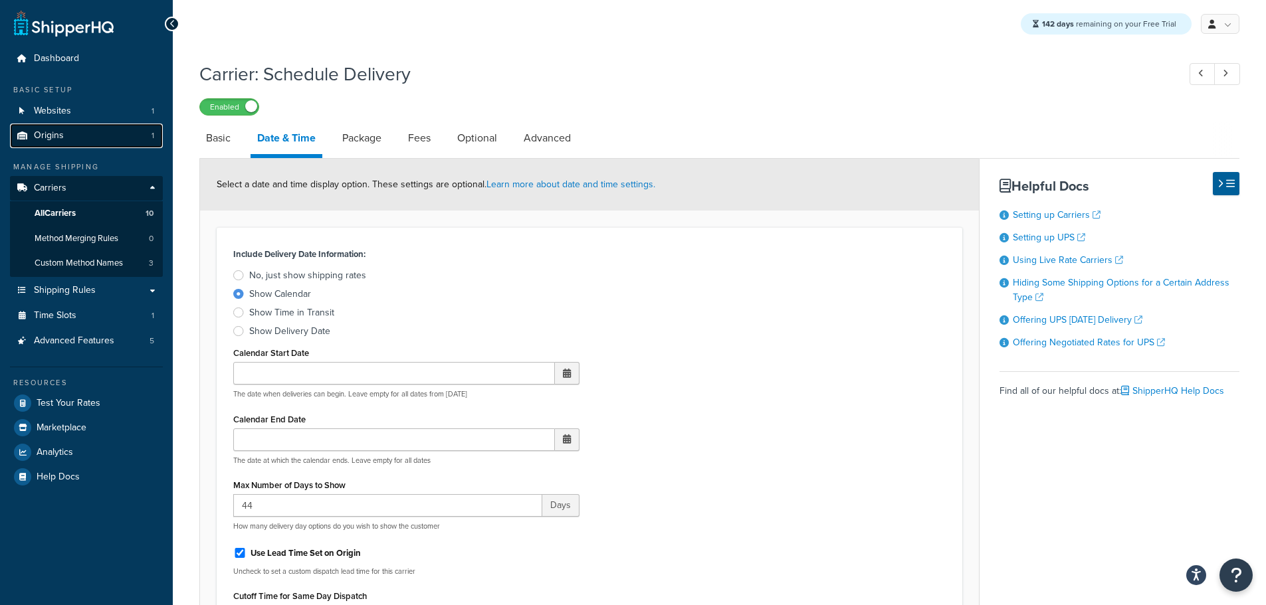
click at [66, 137] on link "Origins 1" at bounding box center [86, 136] width 153 height 25
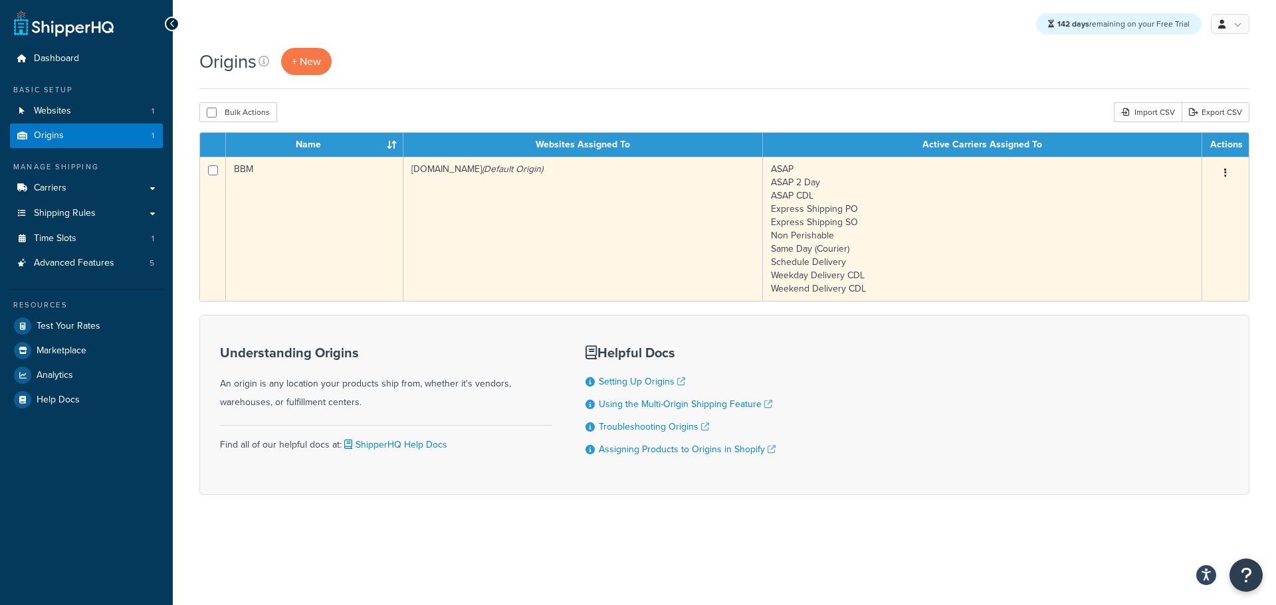
click at [283, 219] on td "BBM" at bounding box center [314, 229] width 177 height 144
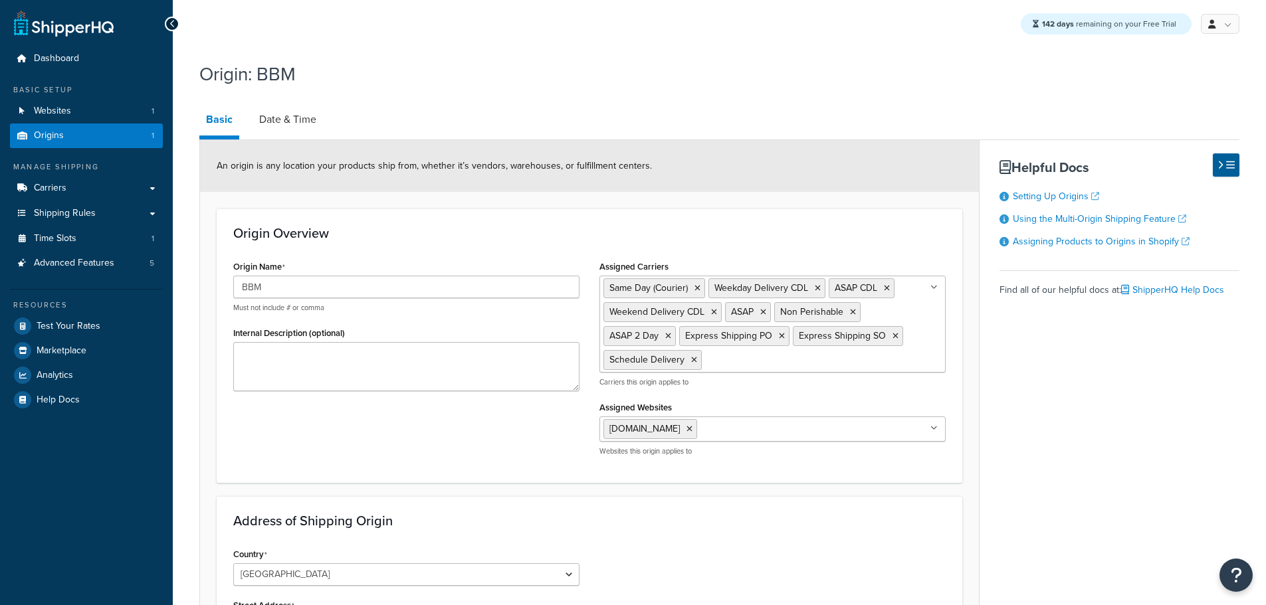
select select "30"
click at [293, 118] on link "Date & Time" at bounding box center [287, 120] width 70 height 32
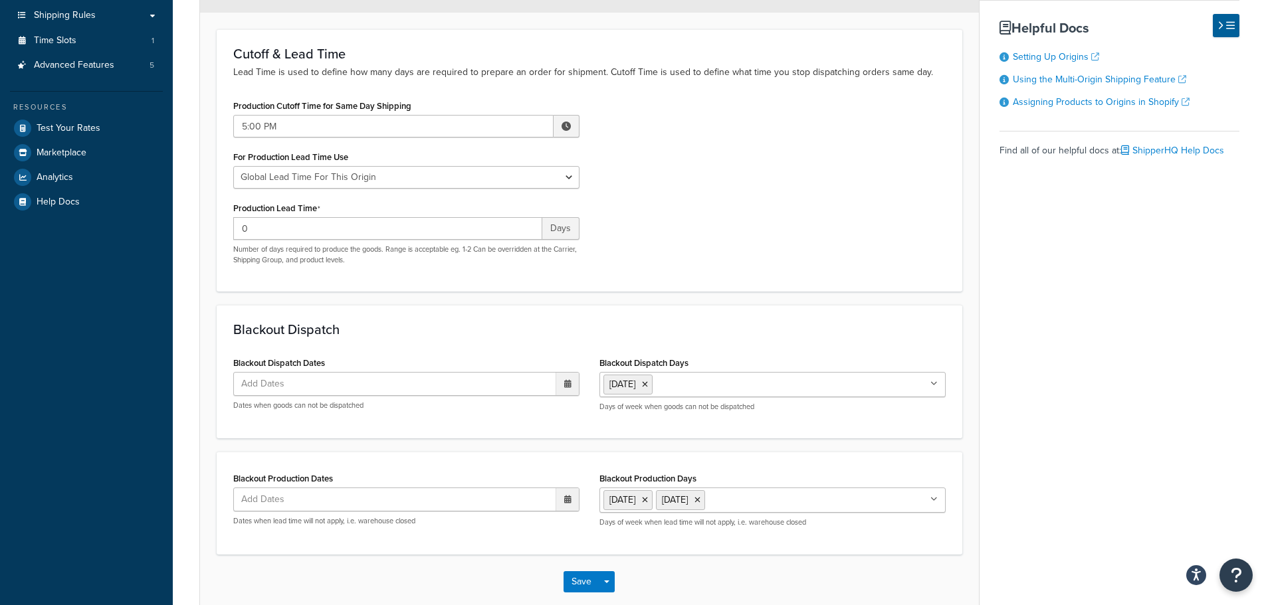
scroll to position [266, 0]
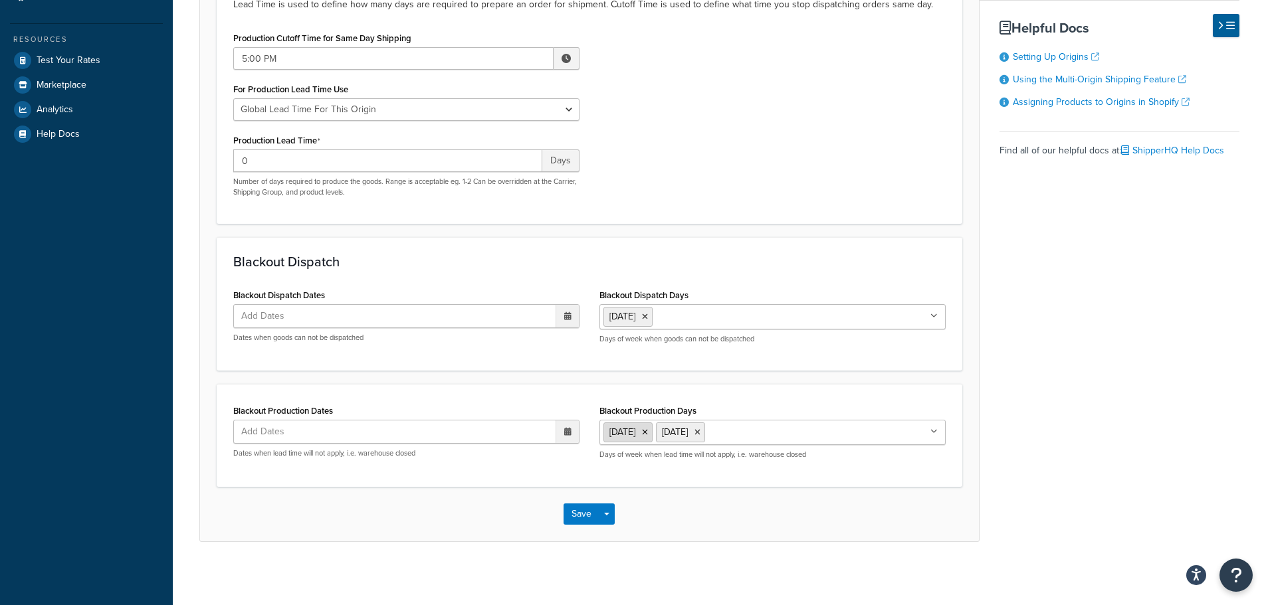
click at [648, 430] on icon at bounding box center [645, 433] width 6 height 8
click at [524, 535] on div "Save Save Dropdown Save and Edit Save and Duplicate Save and Create New" at bounding box center [589, 514] width 779 height 54
click at [579, 514] on button "Save" at bounding box center [581, 514] width 36 height 21
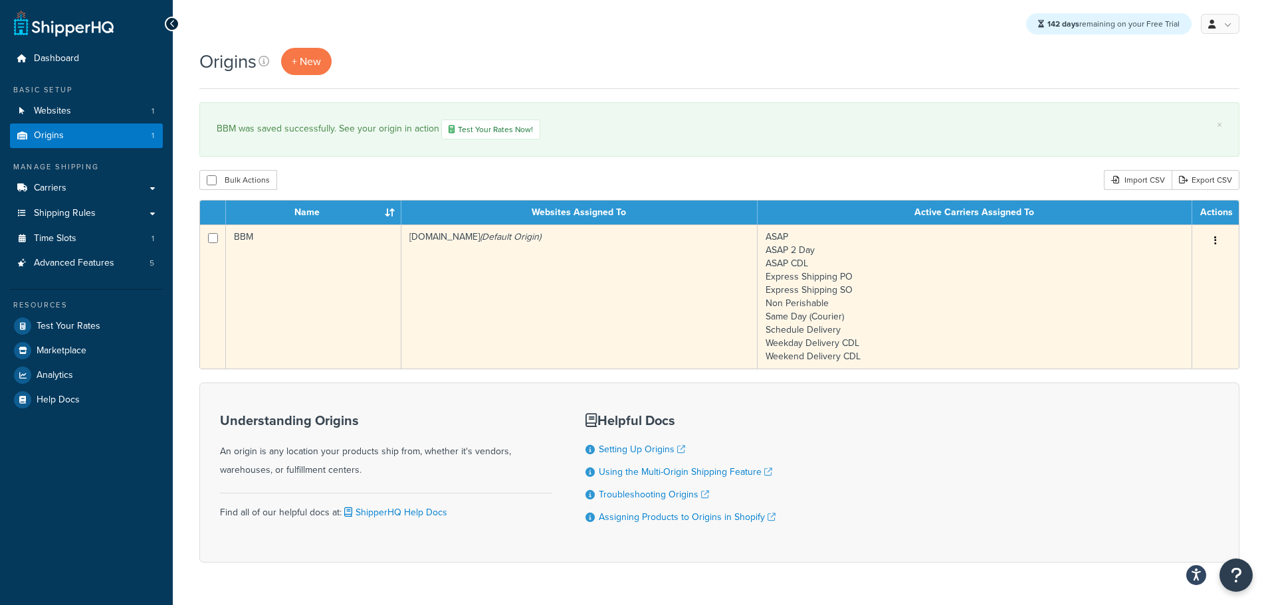
click at [325, 310] on td "BBM" at bounding box center [313, 297] width 175 height 144
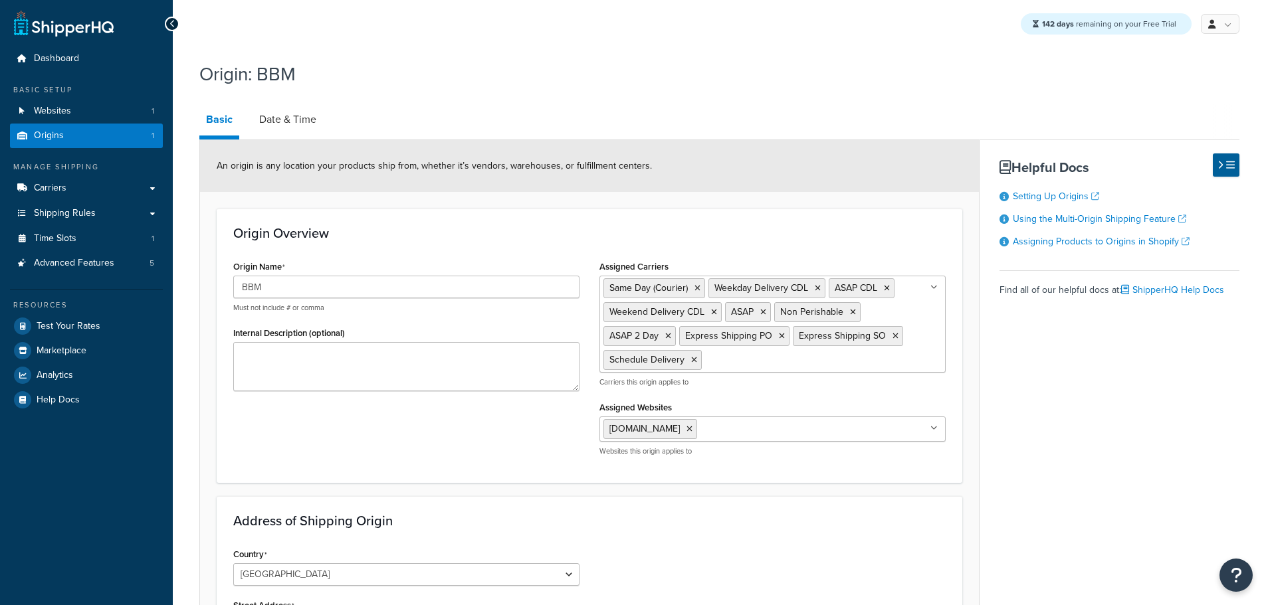
select select "30"
click at [278, 116] on link "Date & Time" at bounding box center [287, 120] width 70 height 32
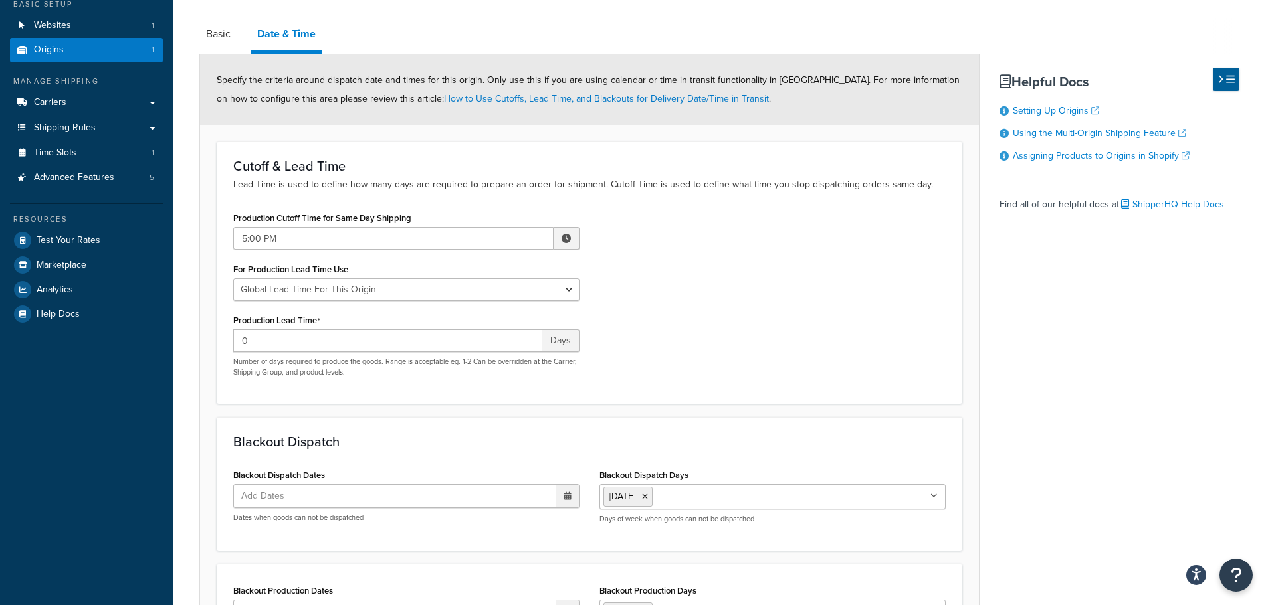
scroll to position [199, 0]
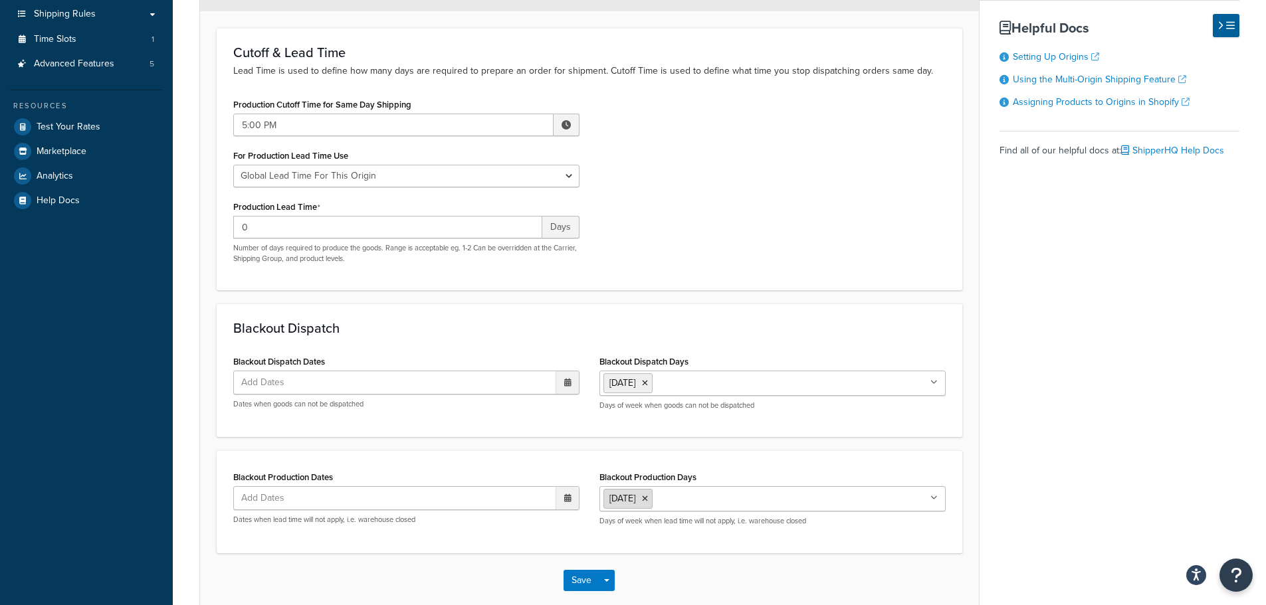
click at [648, 500] on icon at bounding box center [645, 499] width 6 height 8
click at [547, 541] on div "Blackout Production Dates Add Dates ‹ August 2025 › Su Mo Tu We Th Fr Sa 27 28 …" at bounding box center [589, 500] width 745 height 101
click at [587, 583] on button "Save" at bounding box center [581, 579] width 36 height 21
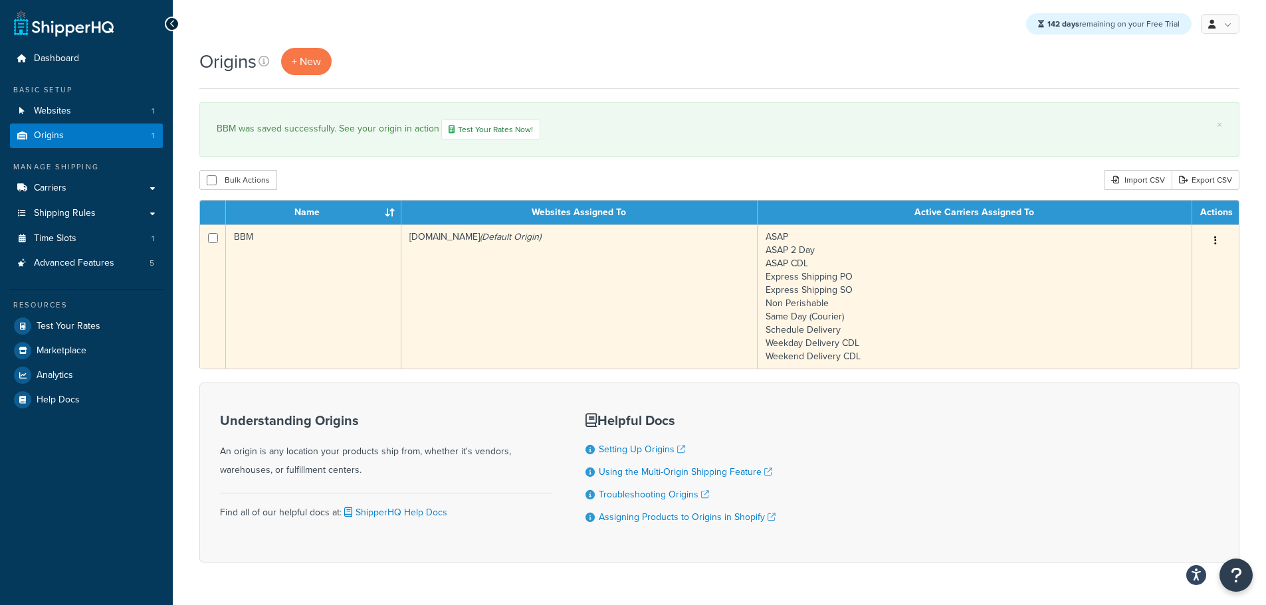
click at [360, 282] on td "BBM" at bounding box center [313, 297] width 175 height 144
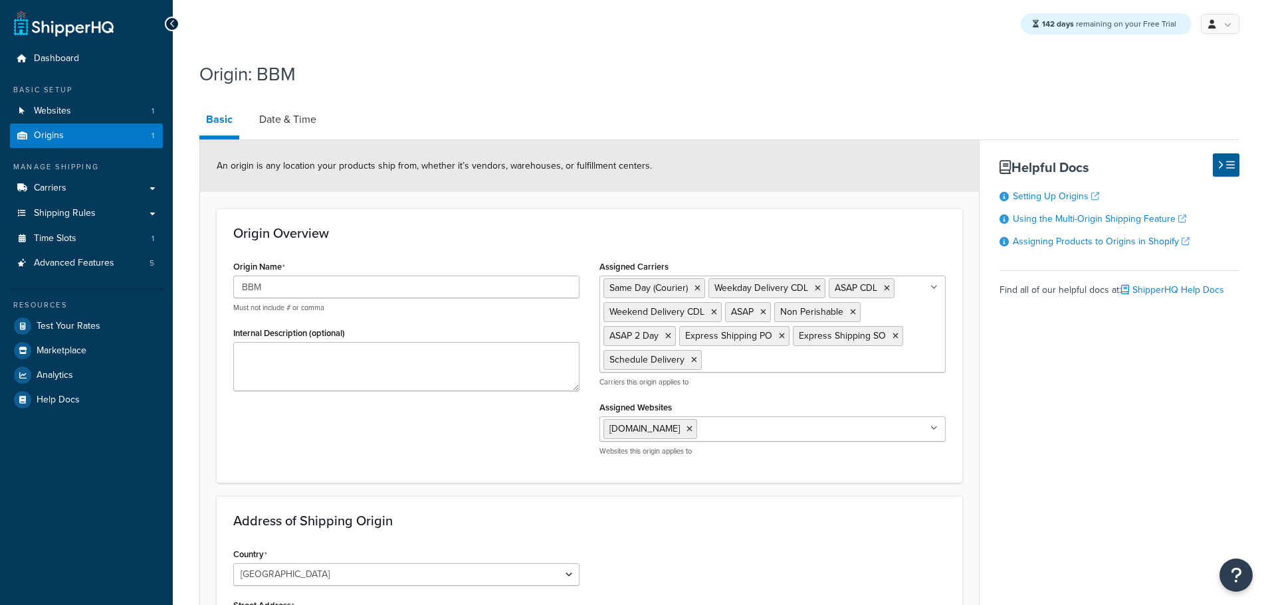
select select "30"
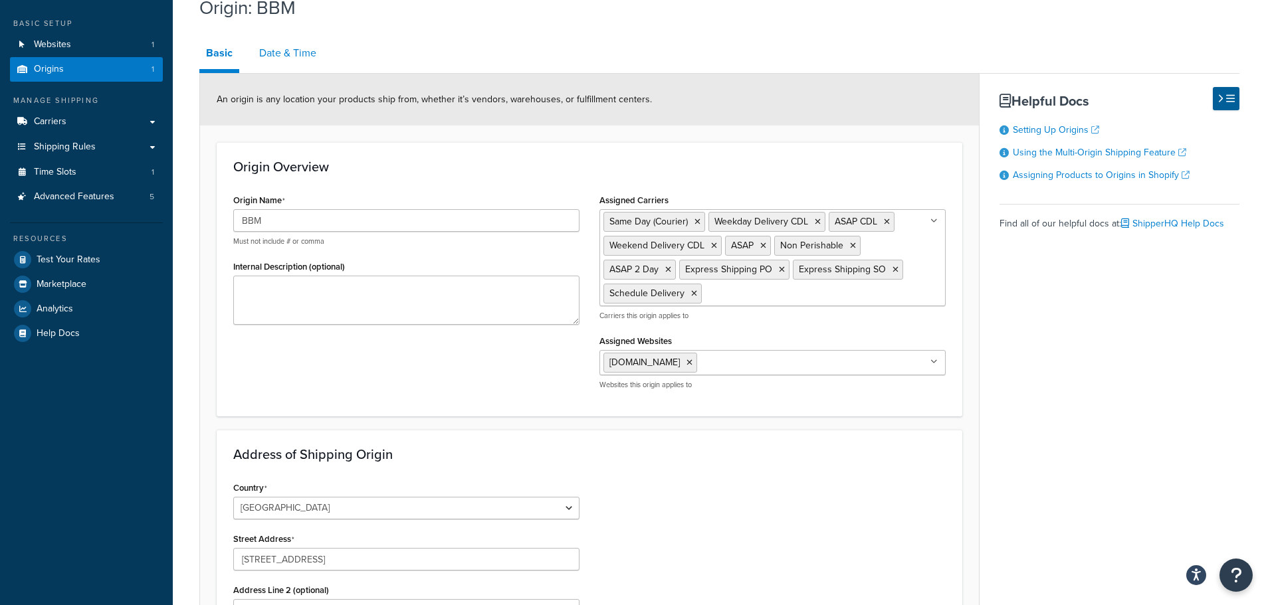
click at [288, 56] on link "Date & Time" at bounding box center [287, 53] width 70 height 32
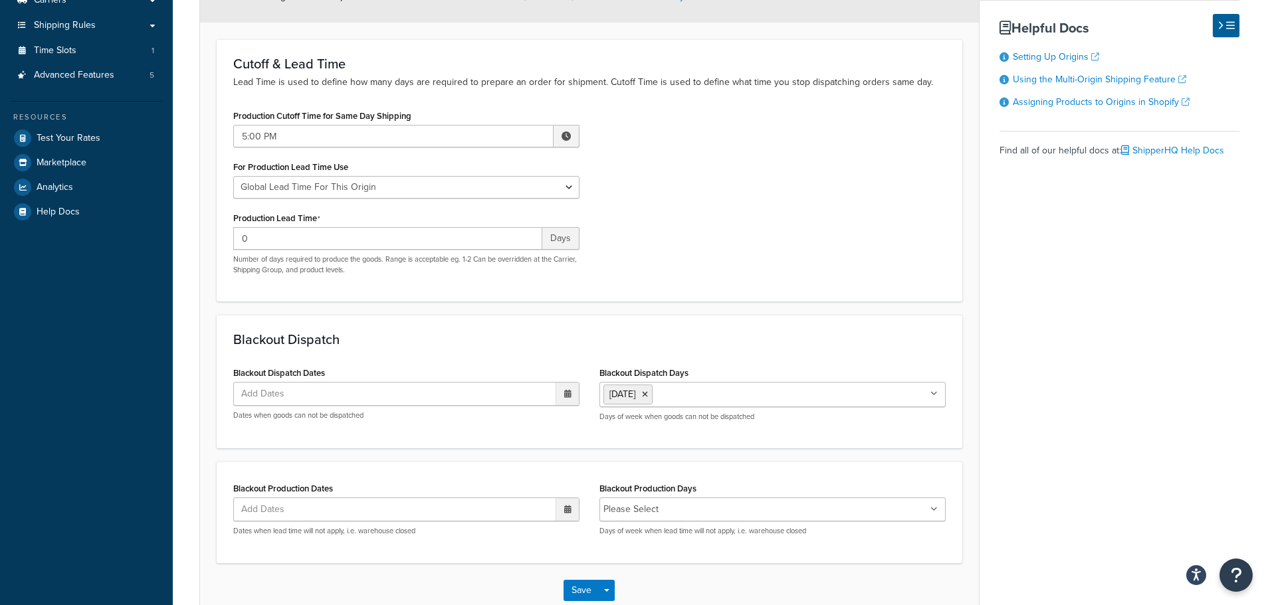
scroll to position [199, 0]
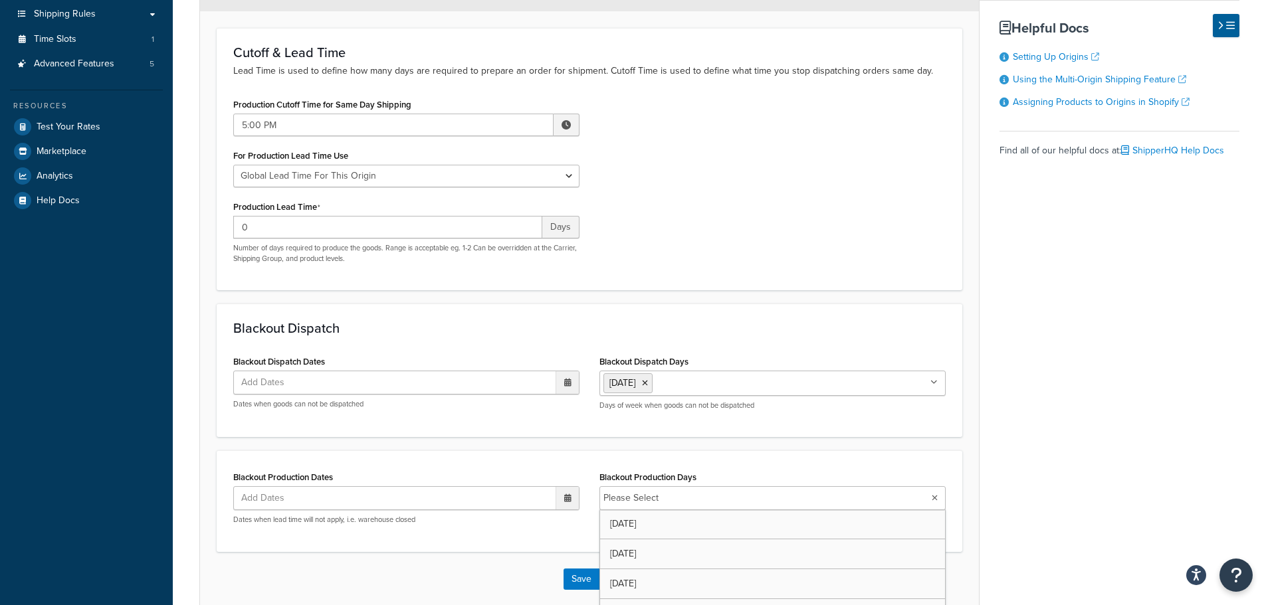
click at [703, 502] on input "Blackout Production Days" at bounding box center [721, 498] width 118 height 15
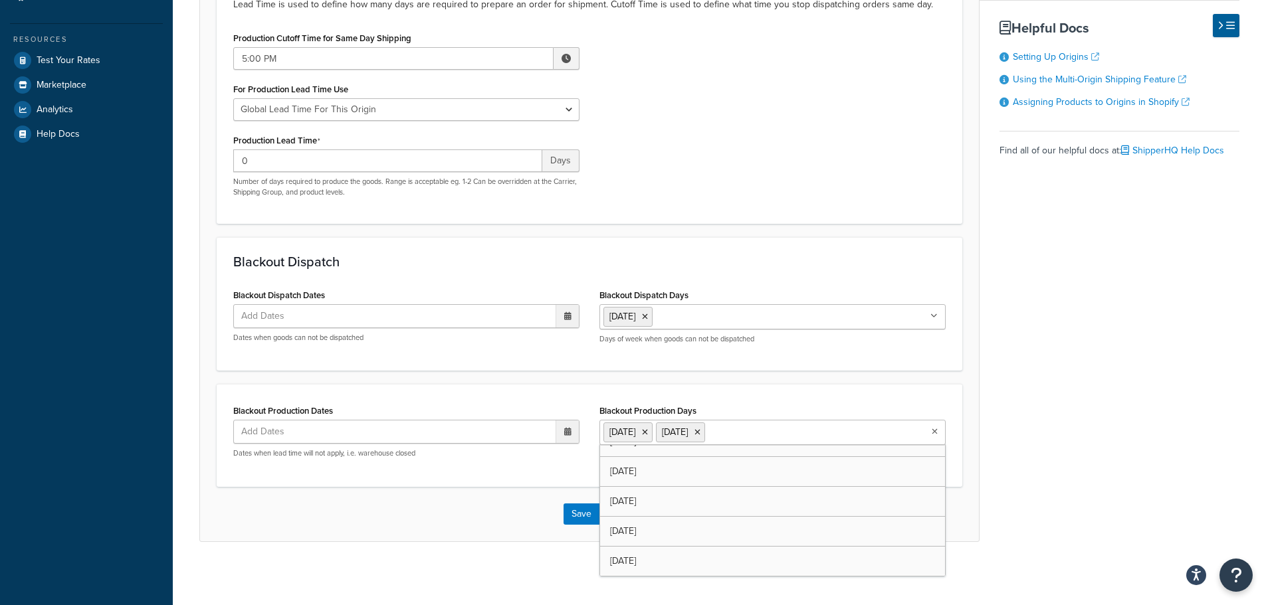
scroll to position [17, 0]
click at [971, 384] on form "Specify the criteria around dispatch date and times for this origin. Only use t…" at bounding box center [589, 207] width 779 height 667
click at [583, 512] on button "Save" at bounding box center [581, 514] width 36 height 21
